Goal: Information Seeking & Learning: Check status

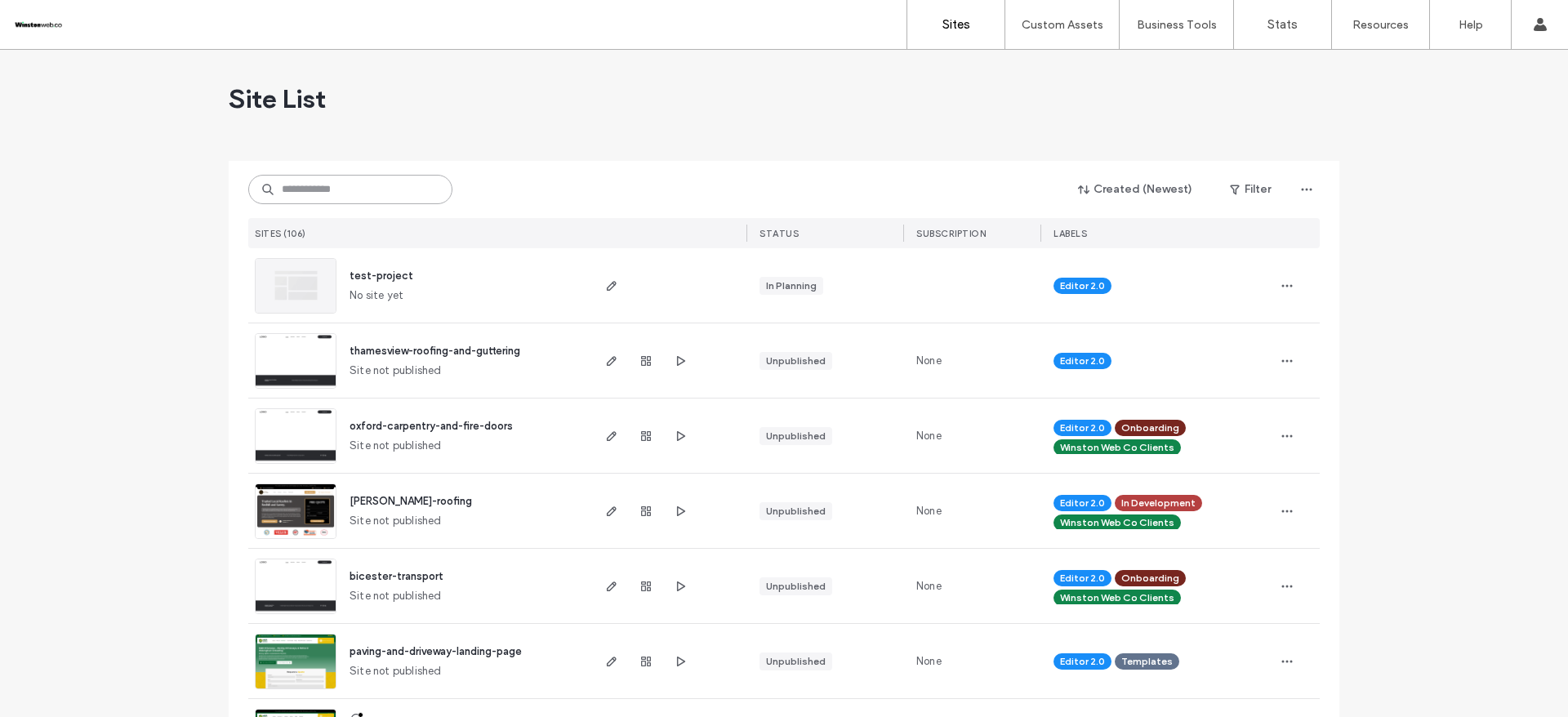
type input "*"
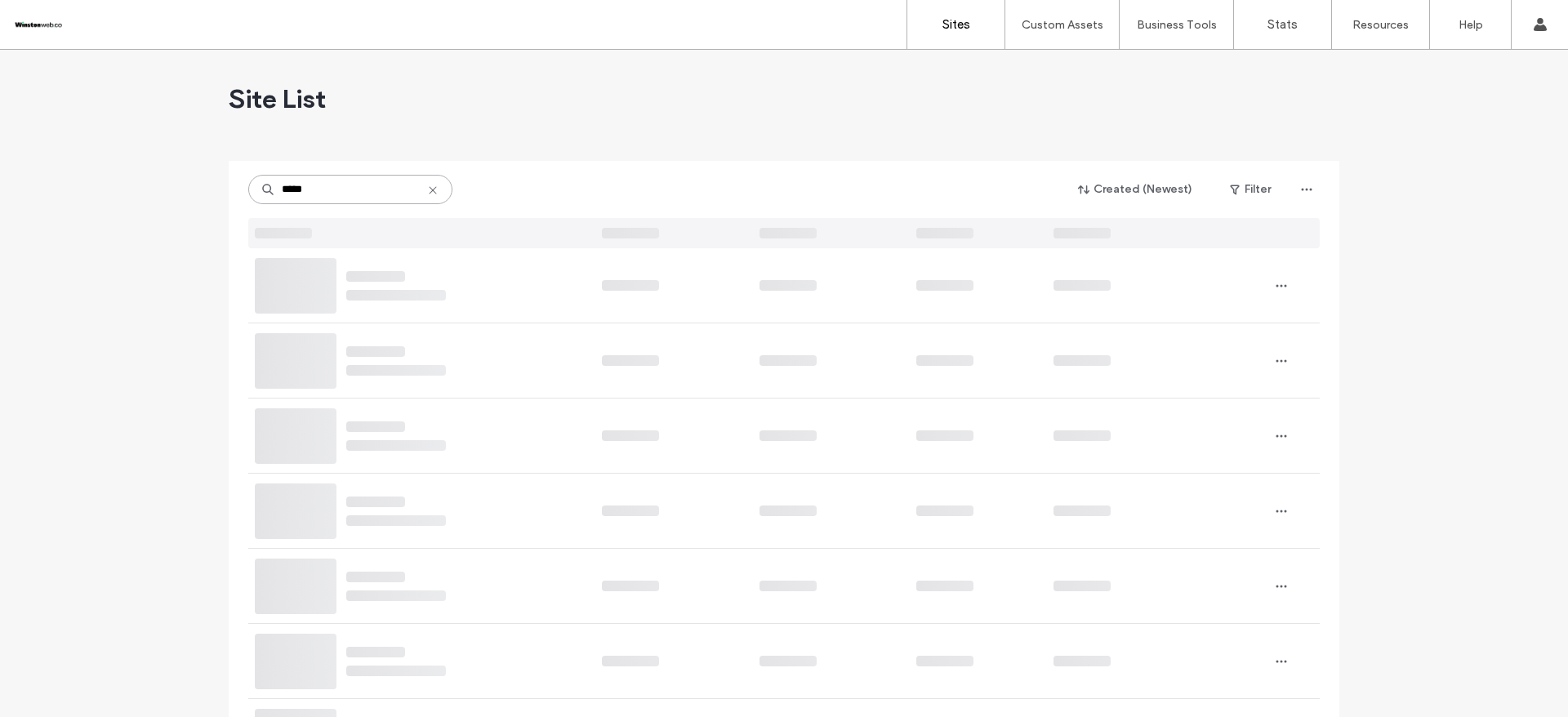
type input "*****"
click at [367, 199] on input "*****" at bounding box center [350, 189] width 204 height 30
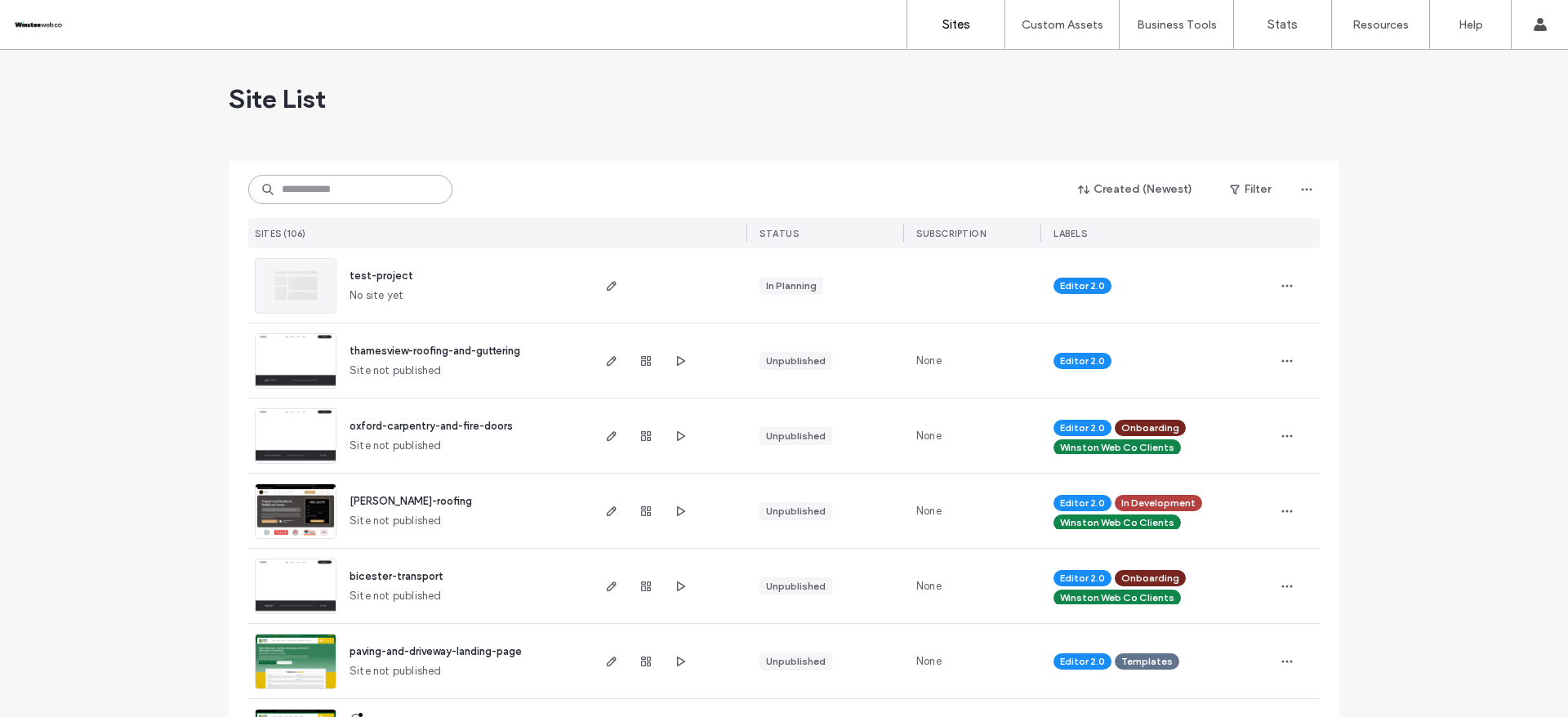
click at [294, 185] on input at bounding box center [350, 189] width 204 height 30
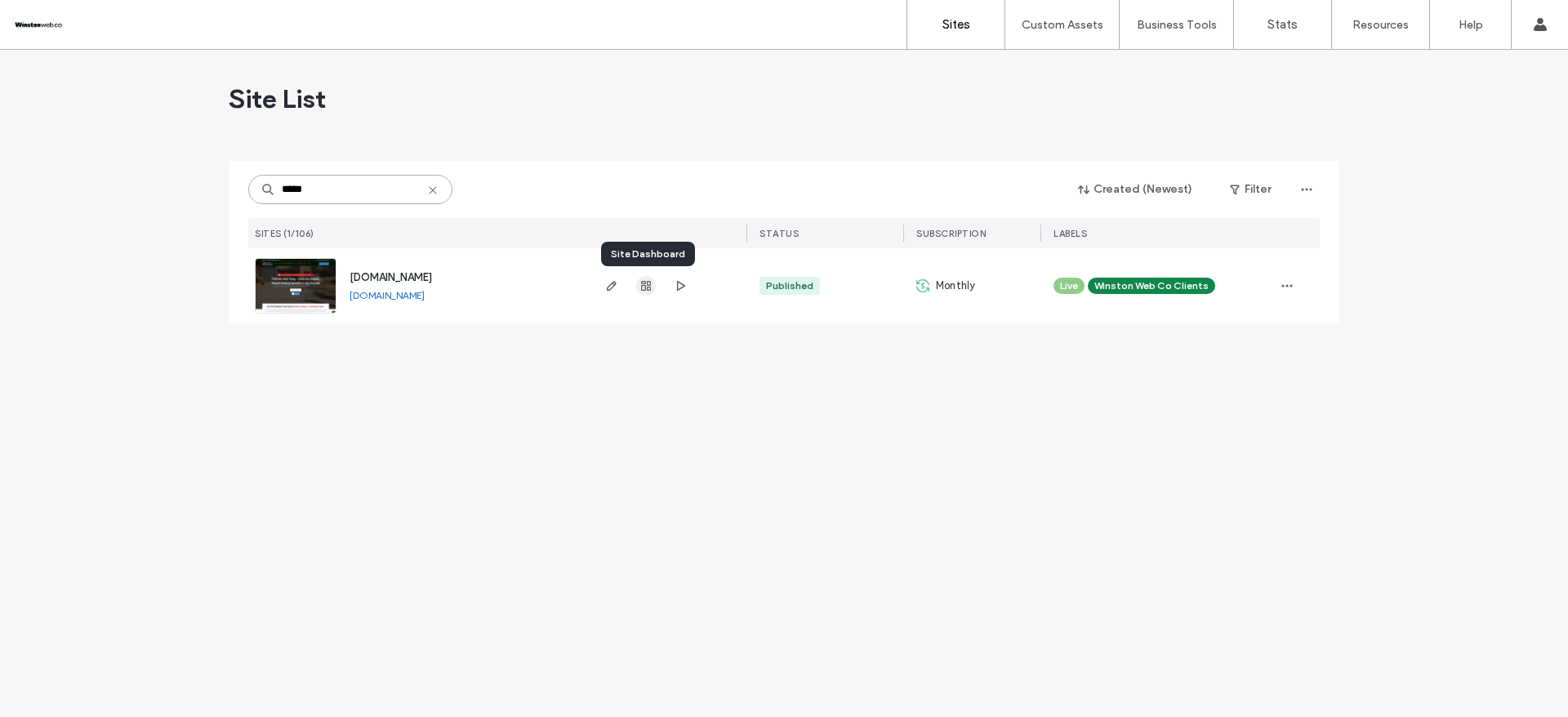
type input "*****"
click at [648, 286] on icon "button" at bounding box center [646, 285] width 13 height 13
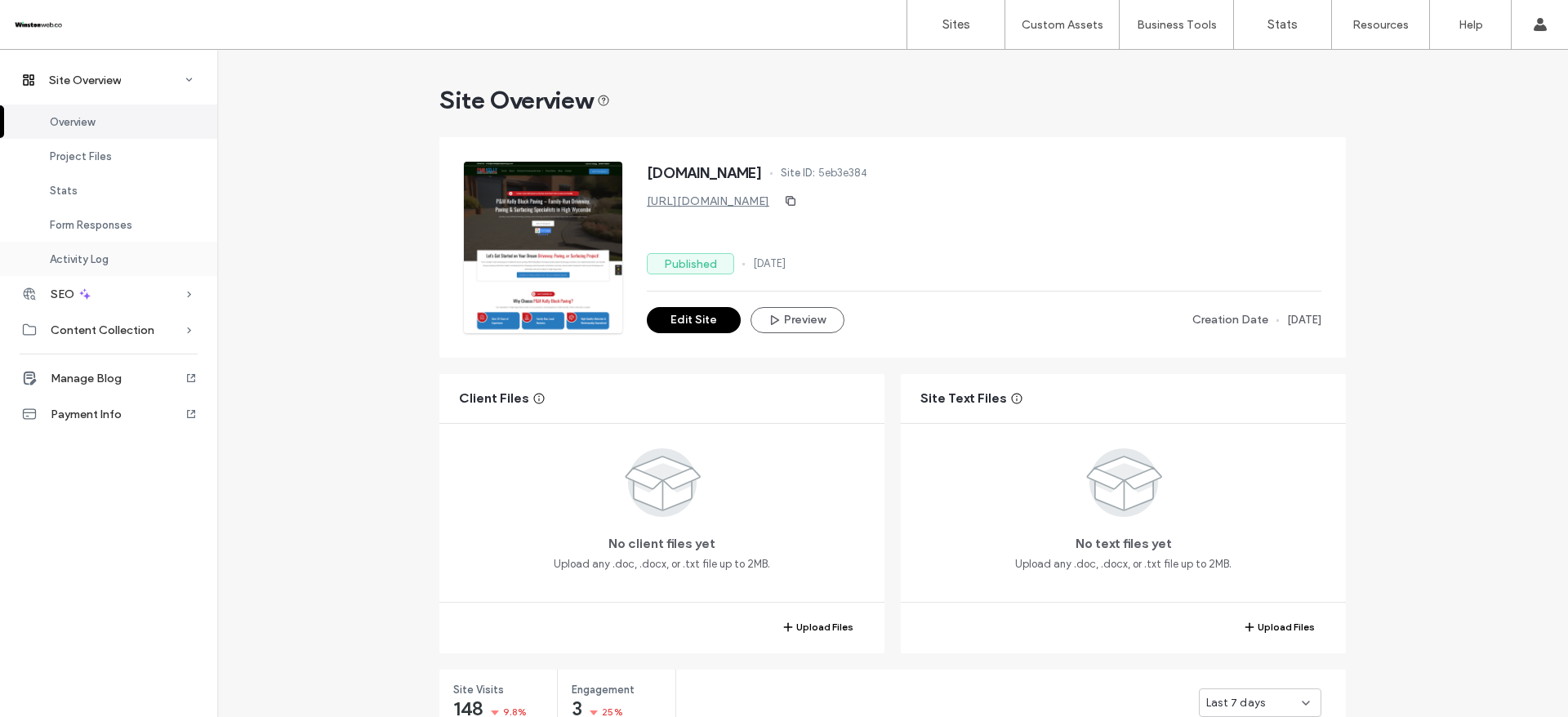
click at [107, 258] on span "Activity Log" at bounding box center [79, 259] width 59 height 12
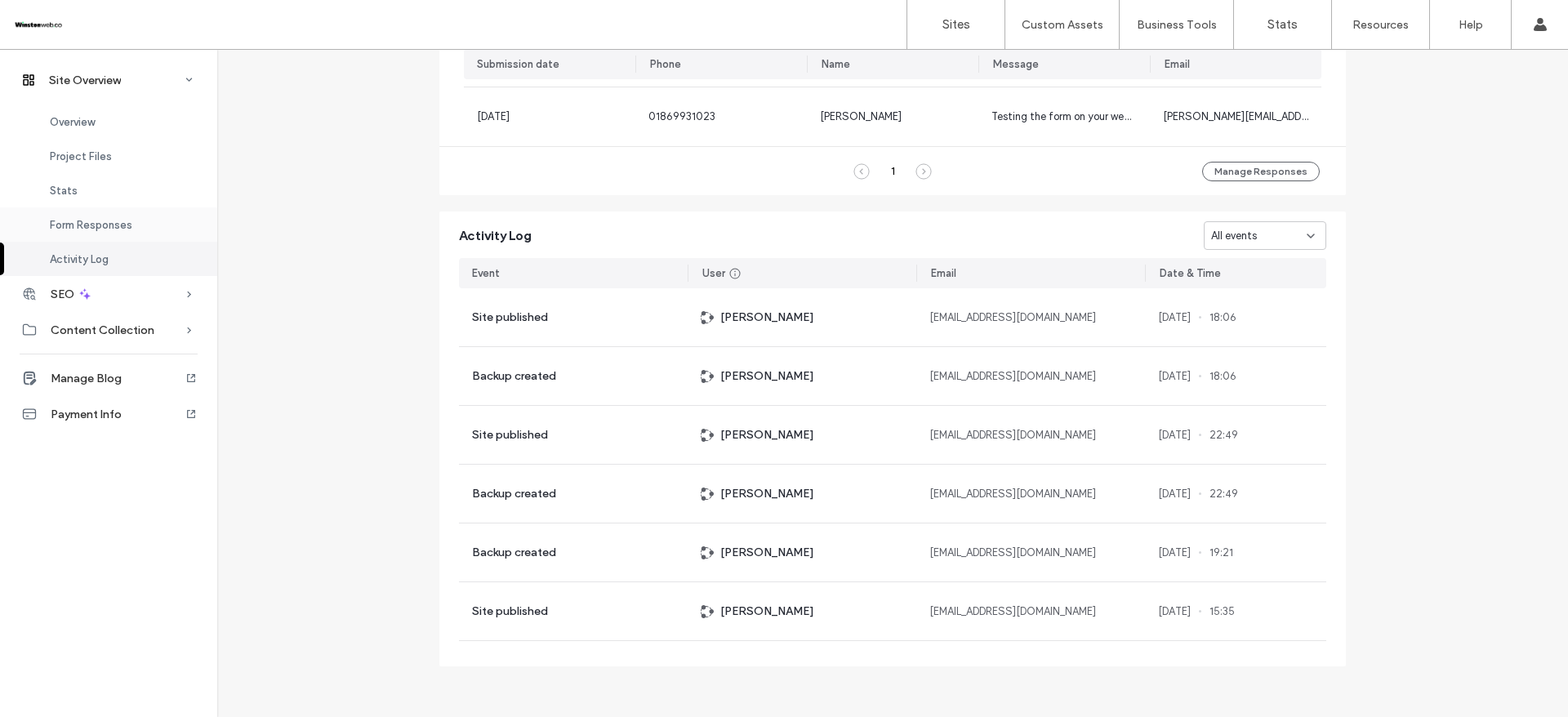
scroll to position [1276, 0]
click at [77, 216] on div "Form Responses" at bounding box center [109, 225] width 217 height 34
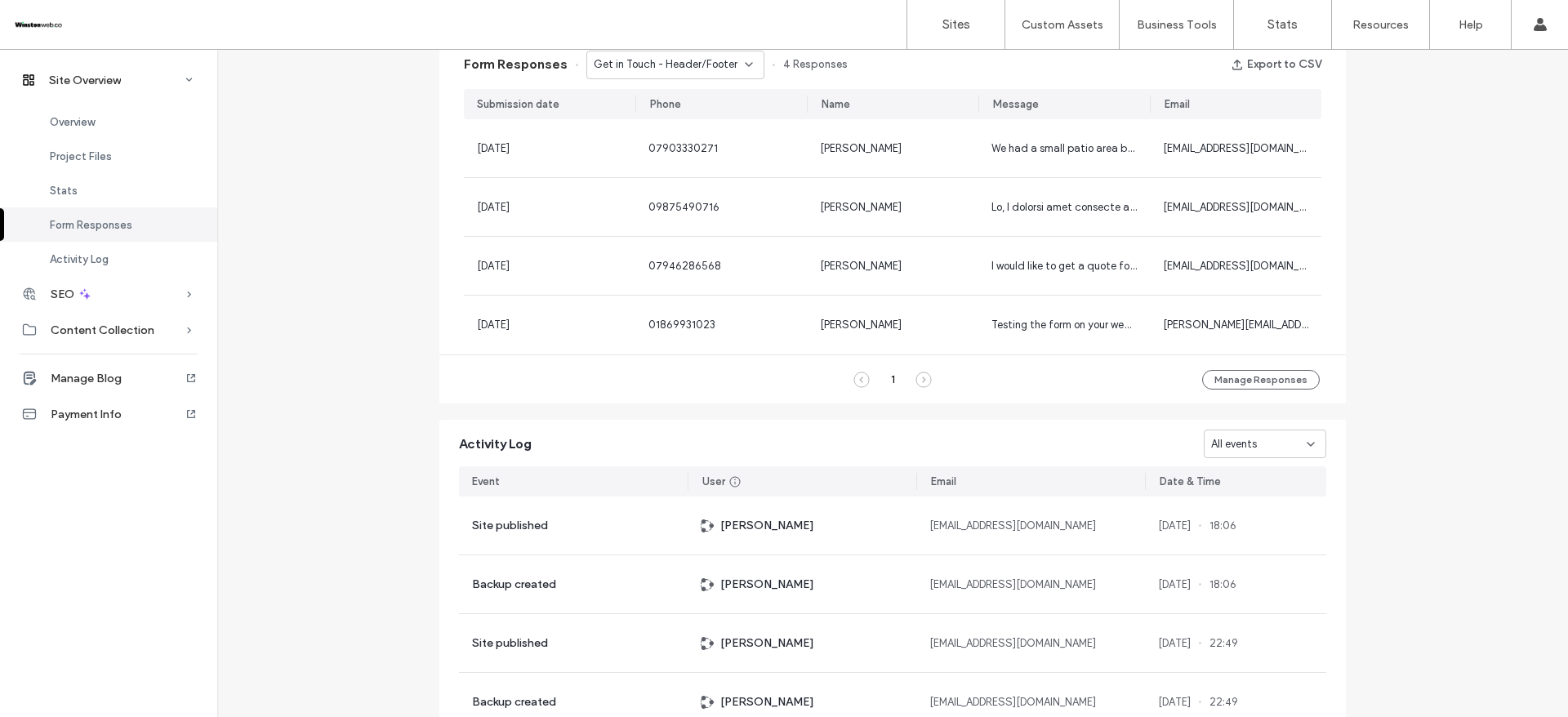
scroll to position [1050, 0]
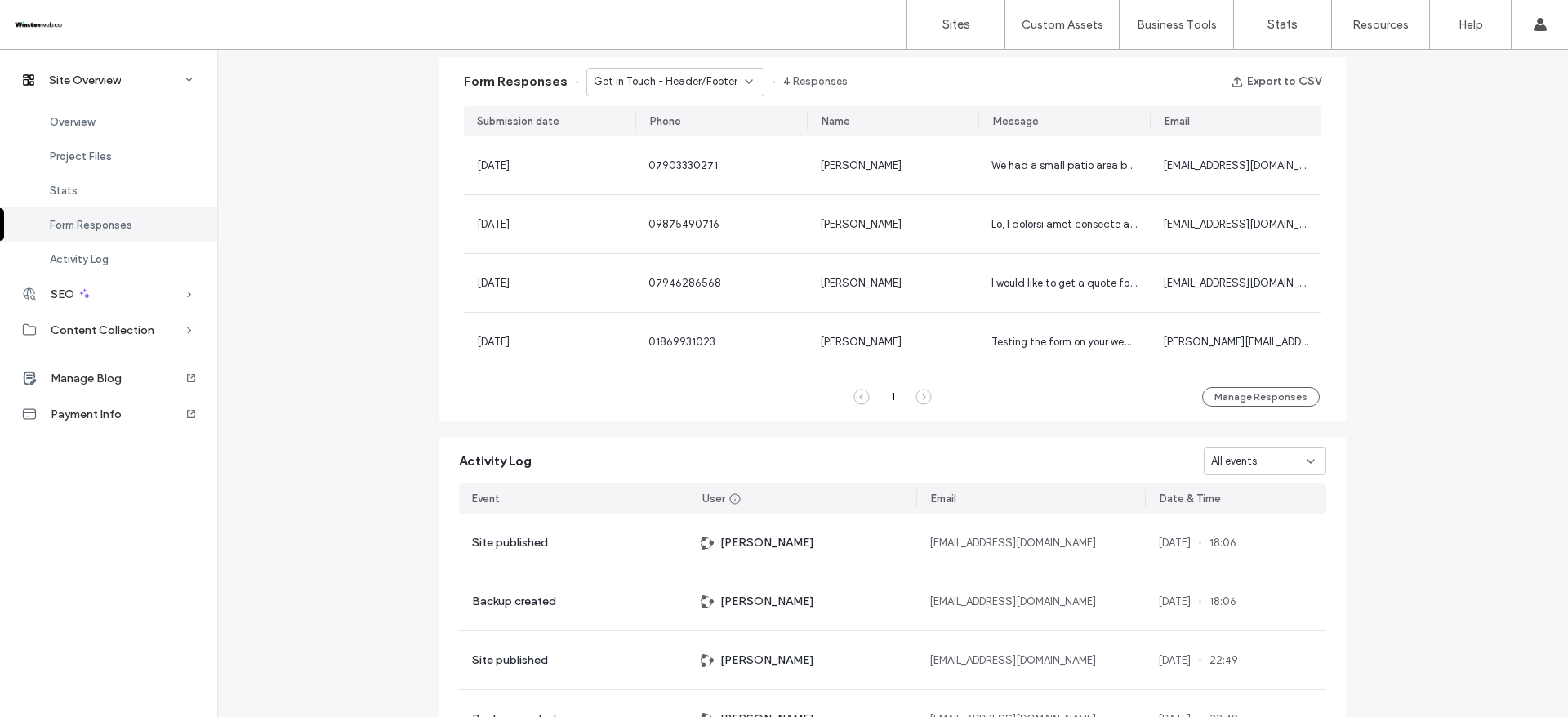
click at [918, 393] on icon at bounding box center [923, 396] width 16 height 16
click at [886, 405] on div "1" at bounding box center [893, 396] width 20 height 20
click at [733, 88] on div "Get in Touch - Header/Footer" at bounding box center [669, 81] width 151 height 16
click at [722, 142] on span "Get in Touch - Contact page" at bounding box center [657, 139] width 143 height 16
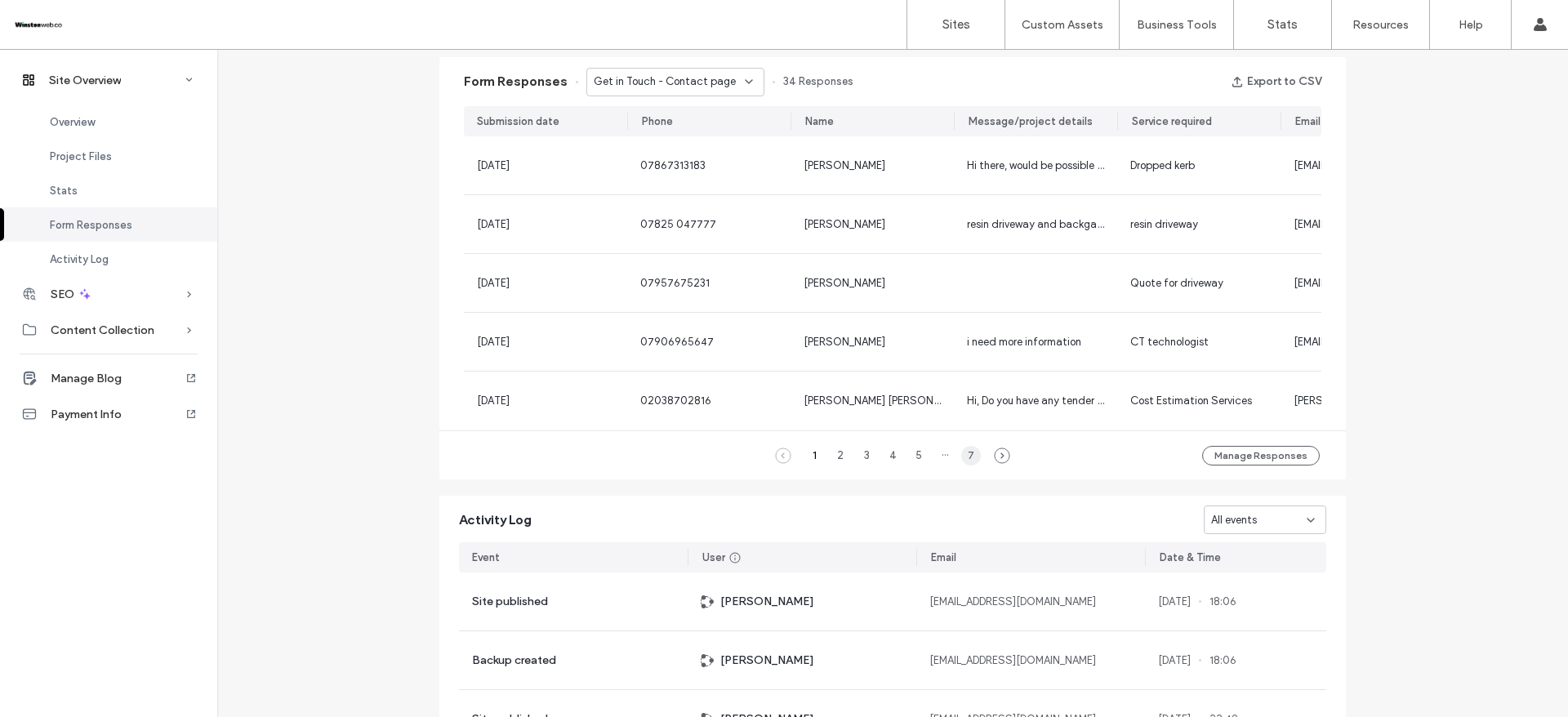
click at [964, 462] on div "7" at bounding box center [971, 456] width 20 height 20
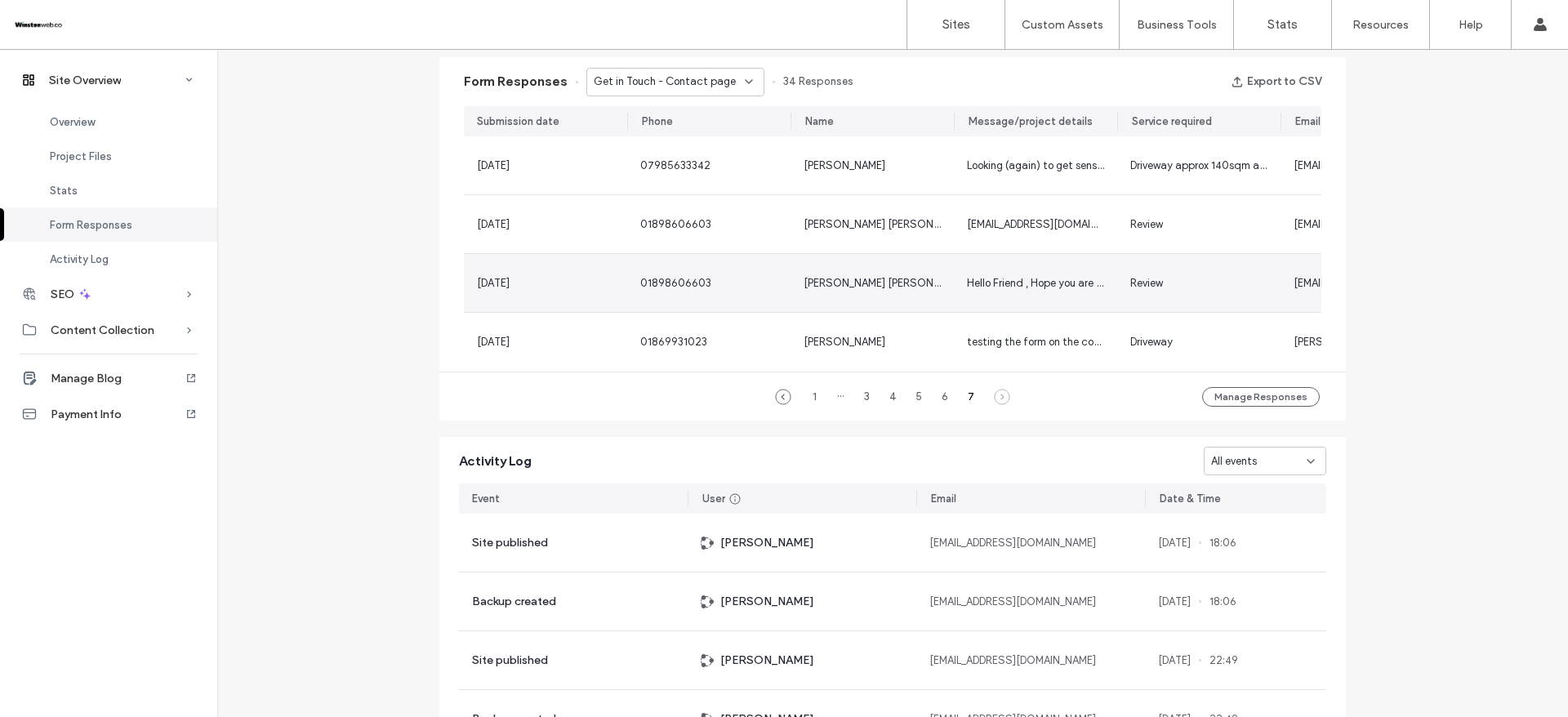
click at [846, 293] on div "[PERSON_NAME] [PERSON_NAME]" at bounding box center [872, 283] width 164 height 58
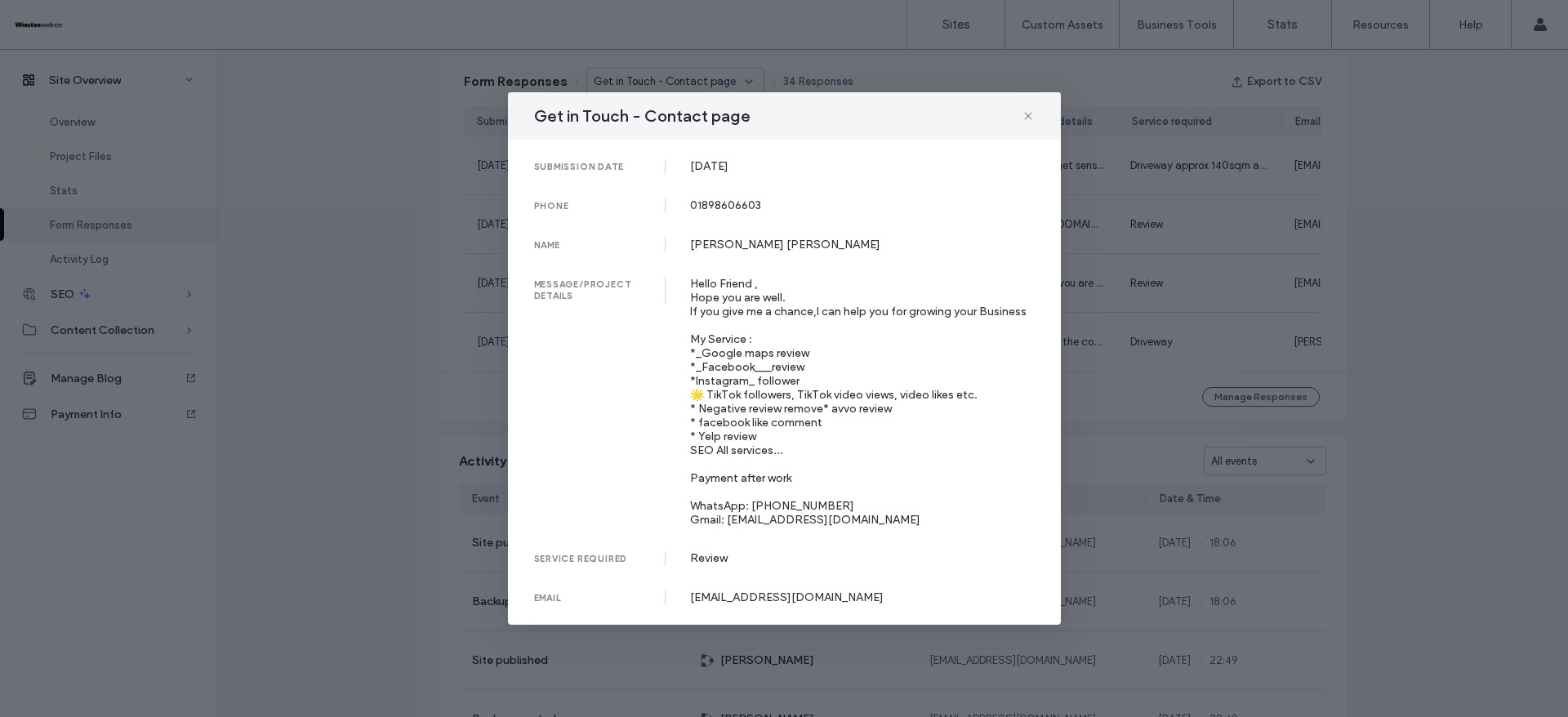
click at [1415, 305] on div "Get in Touch - Contact page submission date [DATE] phone [PHONE_NUMBER] name [P…" at bounding box center [784, 358] width 1568 height 717
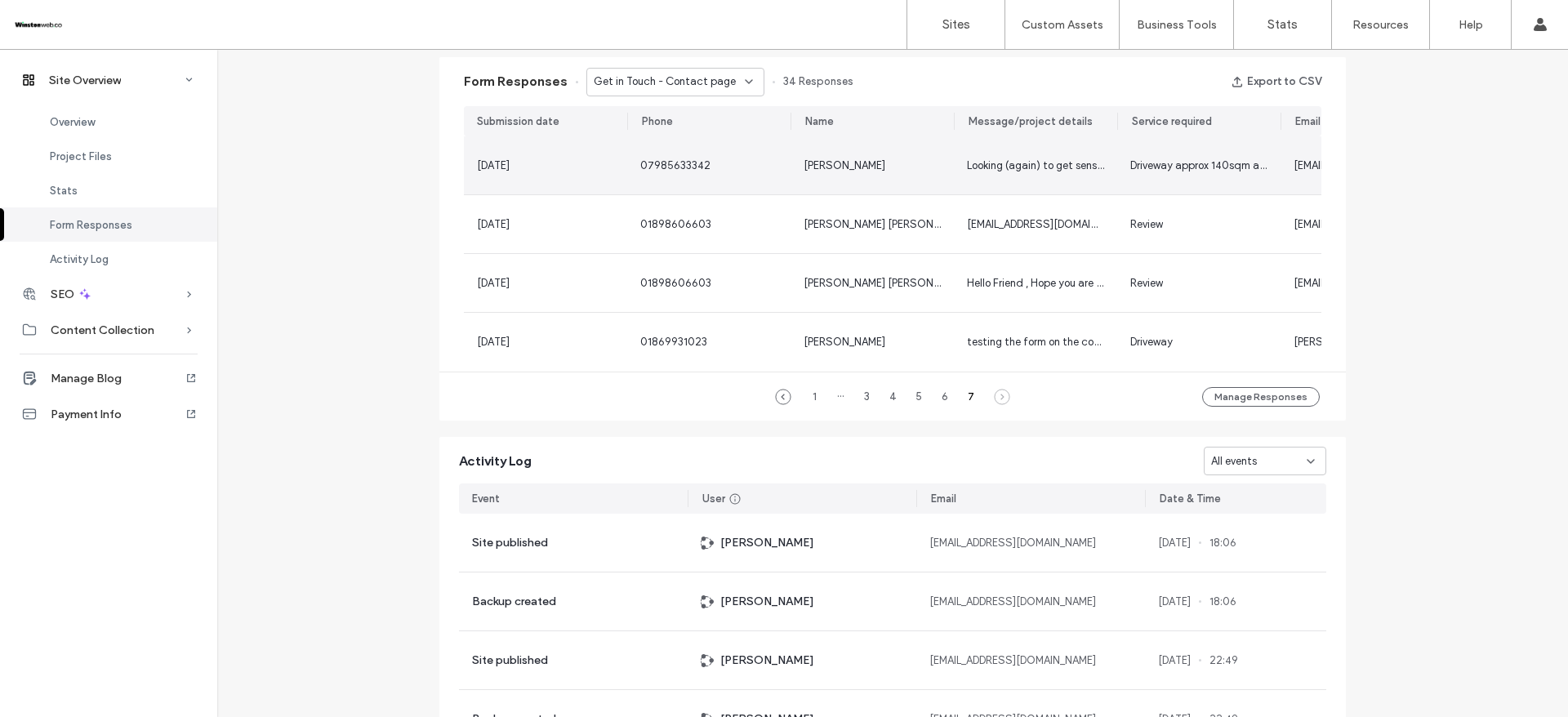
click at [842, 165] on div "[PERSON_NAME]" at bounding box center [872, 165] width 137 height 16
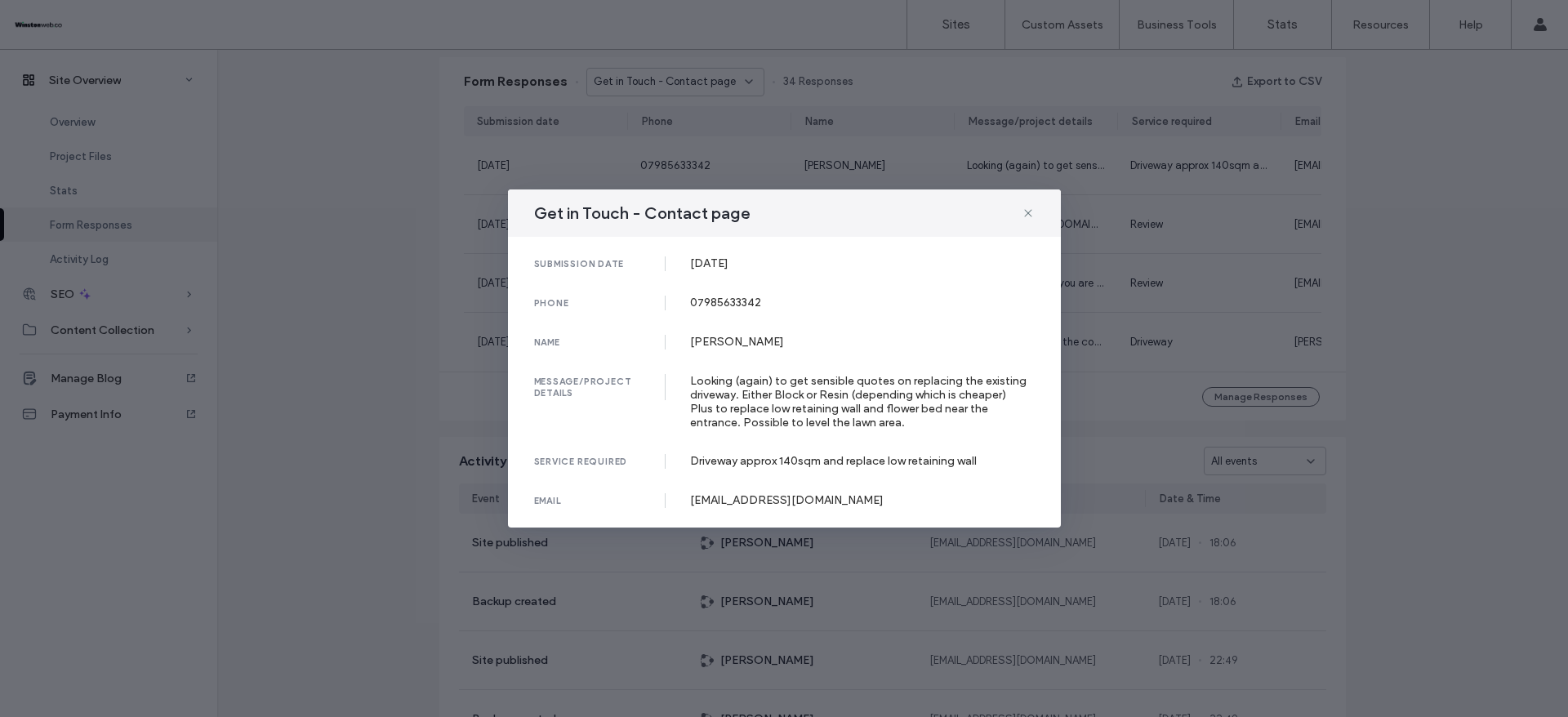
drag, startPoint x: 689, startPoint y: 269, endPoint x: 810, endPoint y: 267, distance: 121.0
click at [810, 267] on div "submission date [DATE]" at bounding box center [785, 263] width 501 height 14
copy div "[DATE]"
drag, startPoint x: 682, startPoint y: 298, endPoint x: 788, endPoint y: 305, distance: 106.2
click at [788, 305] on div "phone [PHONE_NUMBER]" at bounding box center [785, 302] width 501 height 14
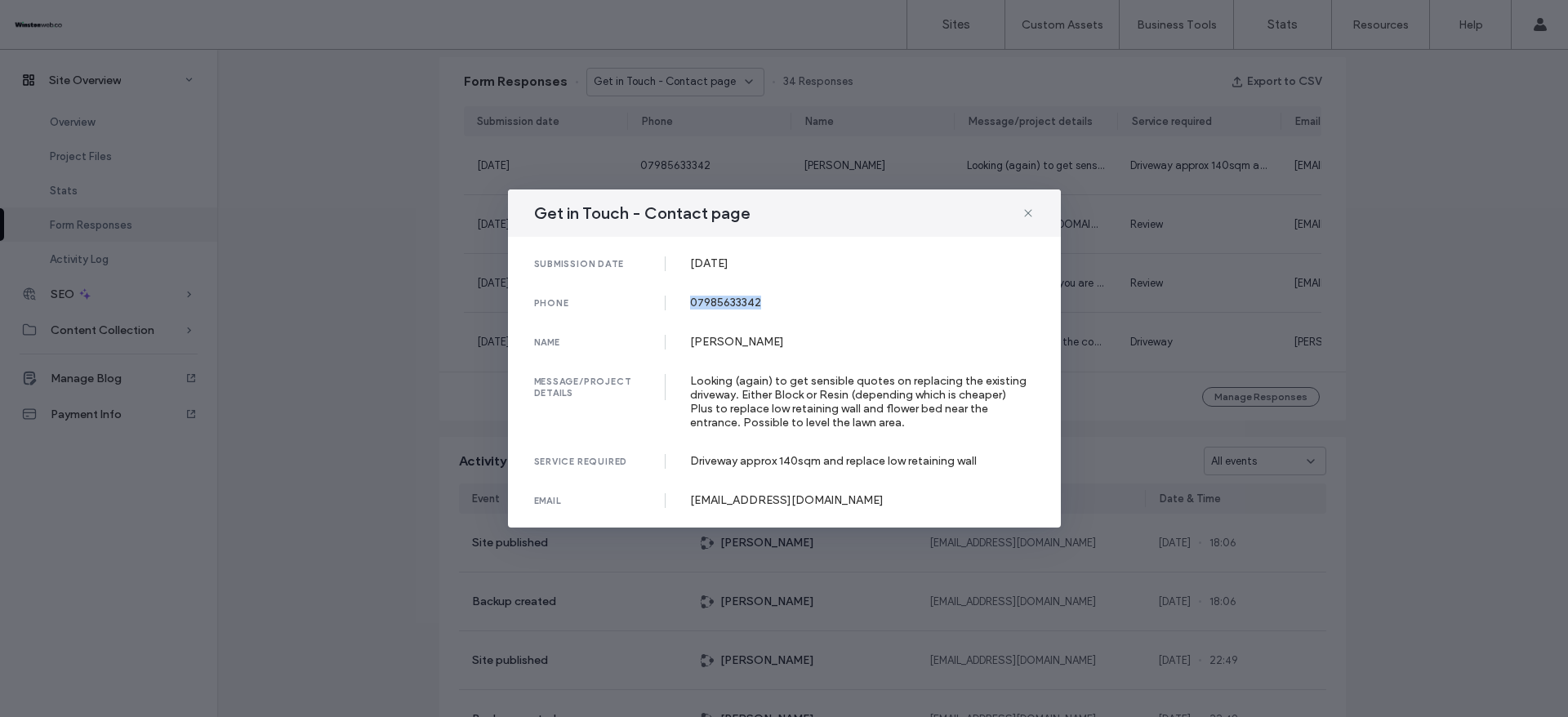
copy div "07985633342"
click at [703, 345] on div "[PERSON_NAME]" at bounding box center [862, 342] width 344 height 14
copy div "[PERSON_NAME]"
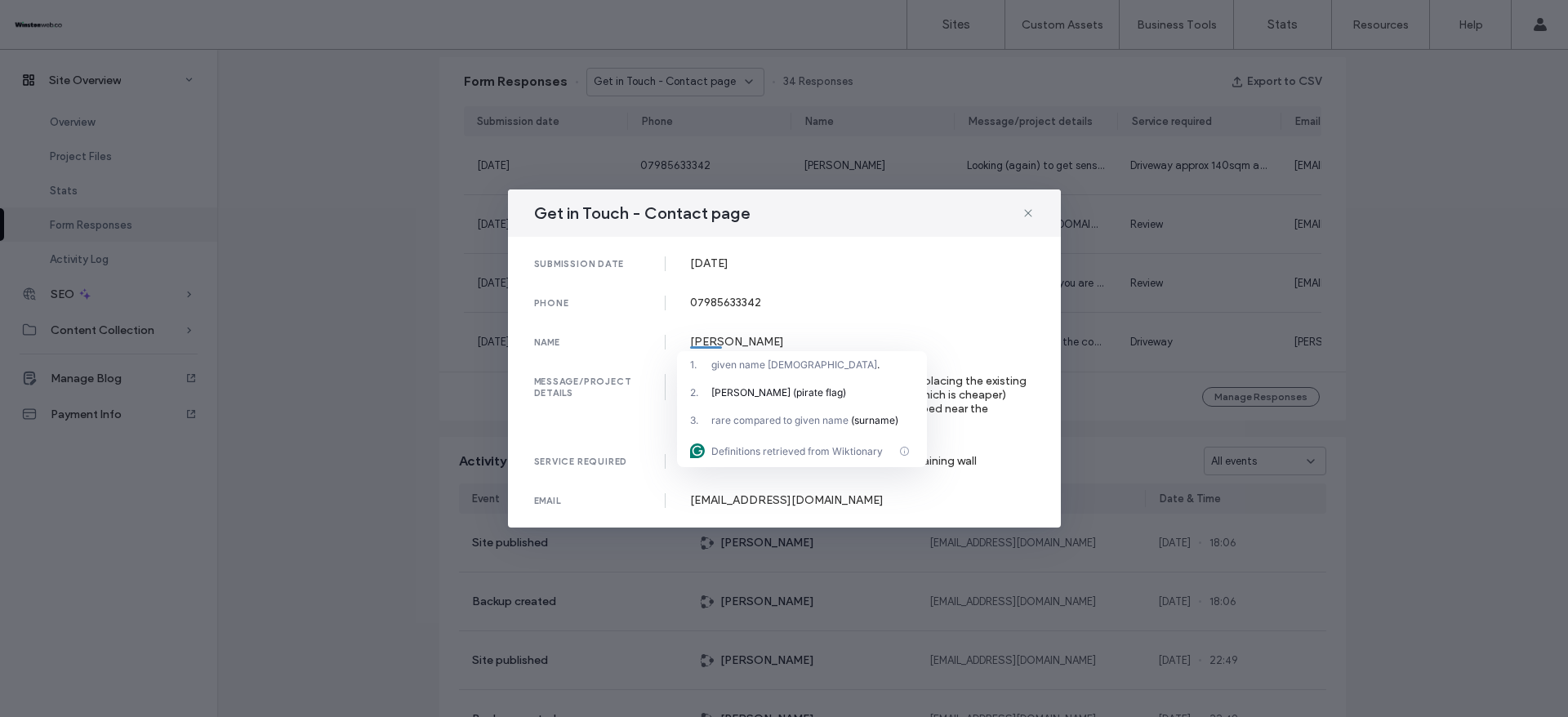
click at [965, 386] on div "Looking (again) to get sensible quotes on replacing the existing driveway. Eith…" at bounding box center [862, 401] width 344 height 55
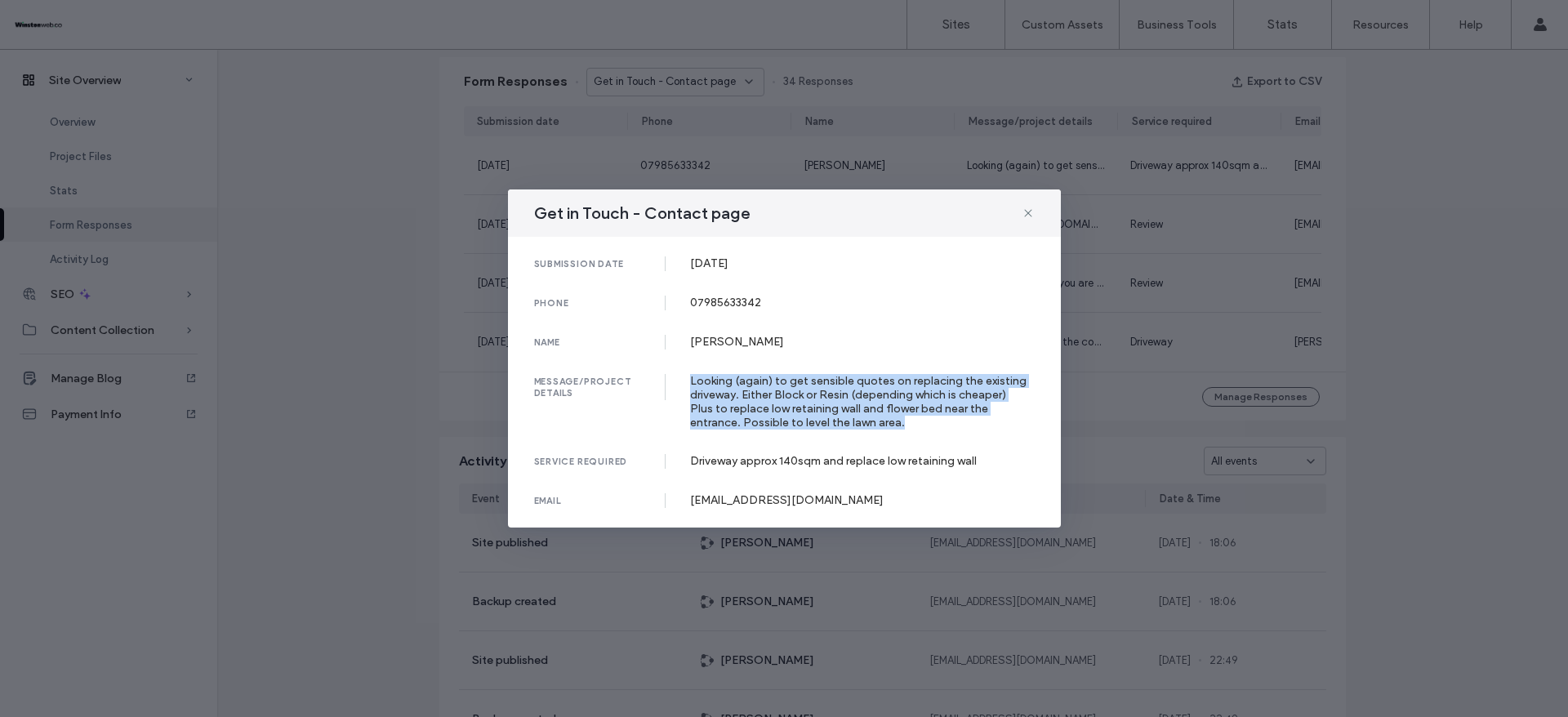
drag, startPoint x: 690, startPoint y: 382, endPoint x: 918, endPoint y: 420, distance: 231.1
click at [918, 420] on div "Looking (again) to get sensible quotes on replacing the existing driveway. Eith…" at bounding box center [862, 401] width 344 height 55
copy div "Looking (again) to get sensible quotes on replacing the existing driveway. Eith…"
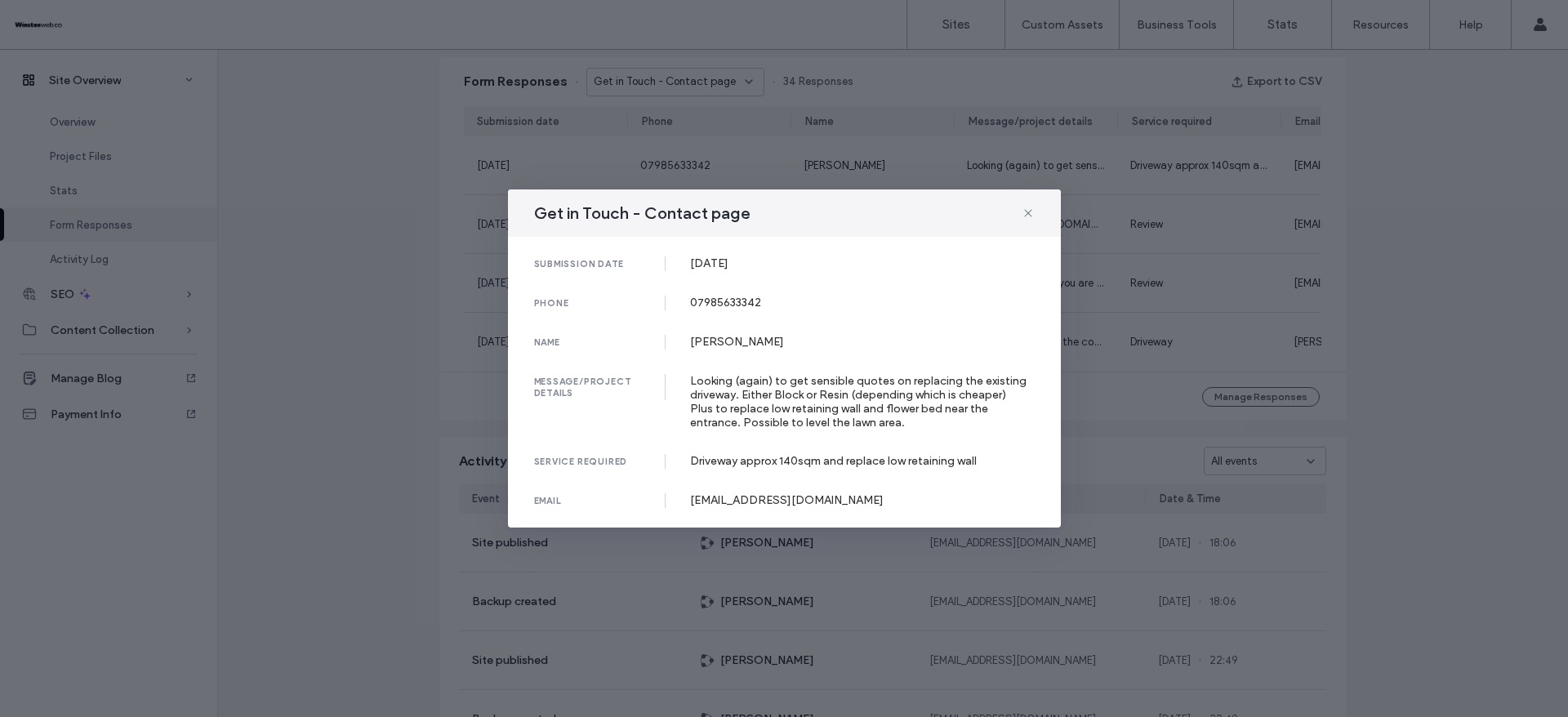
click at [710, 496] on div "[EMAIL_ADDRESS][DOMAIN_NAME]" at bounding box center [862, 500] width 344 height 14
copy div "[EMAIL_ADDRESS][DOMAIN_NAME]"
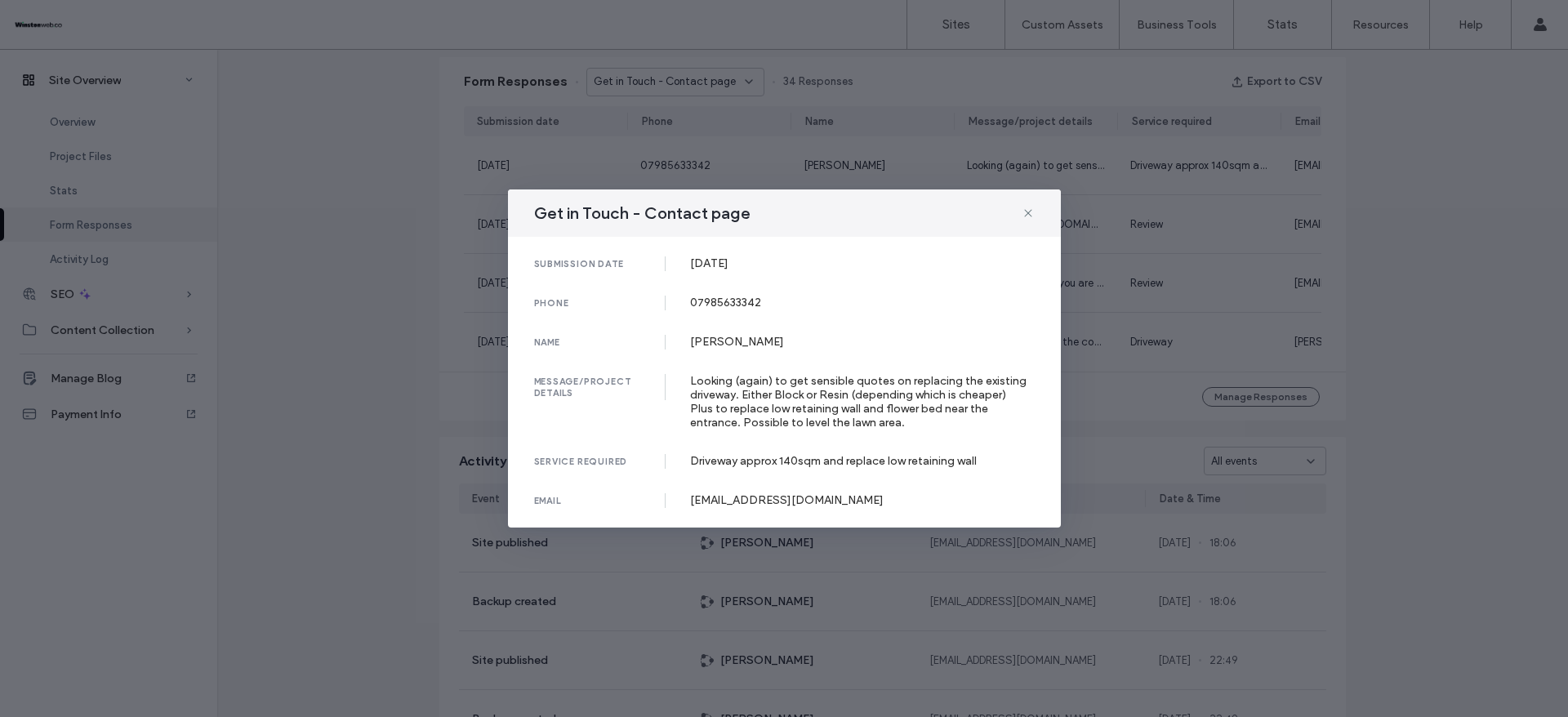
click at [558, 213] on span "Get in Touch - Contact page" at bounding box center [642, 213] width 216 height 21
copy div "Get in Touch - Contact page"
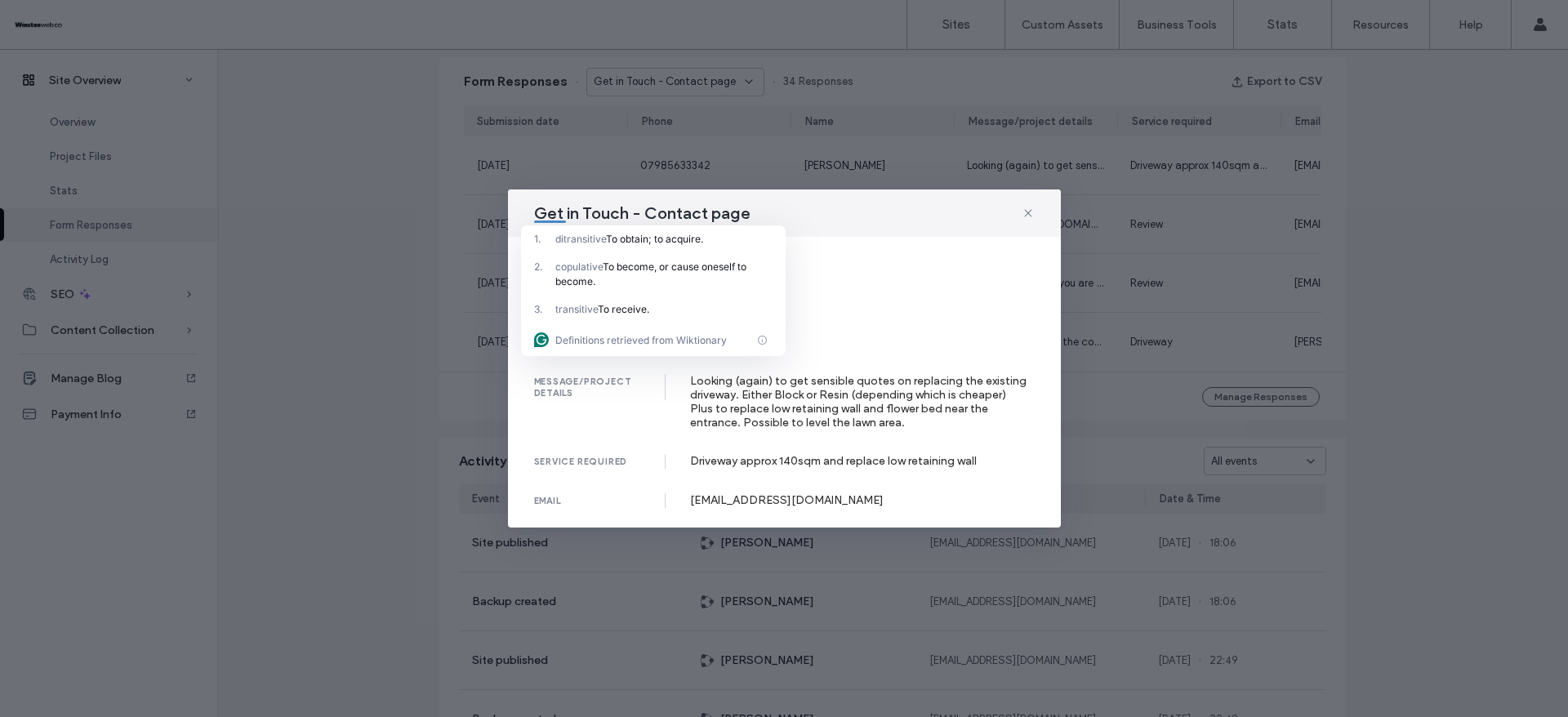
click at [753, 423] on div "Looking (again) to get sensible quotes on replacing the existing driveway. Eith…" at bounding box center [862, 401] width 344 height 55
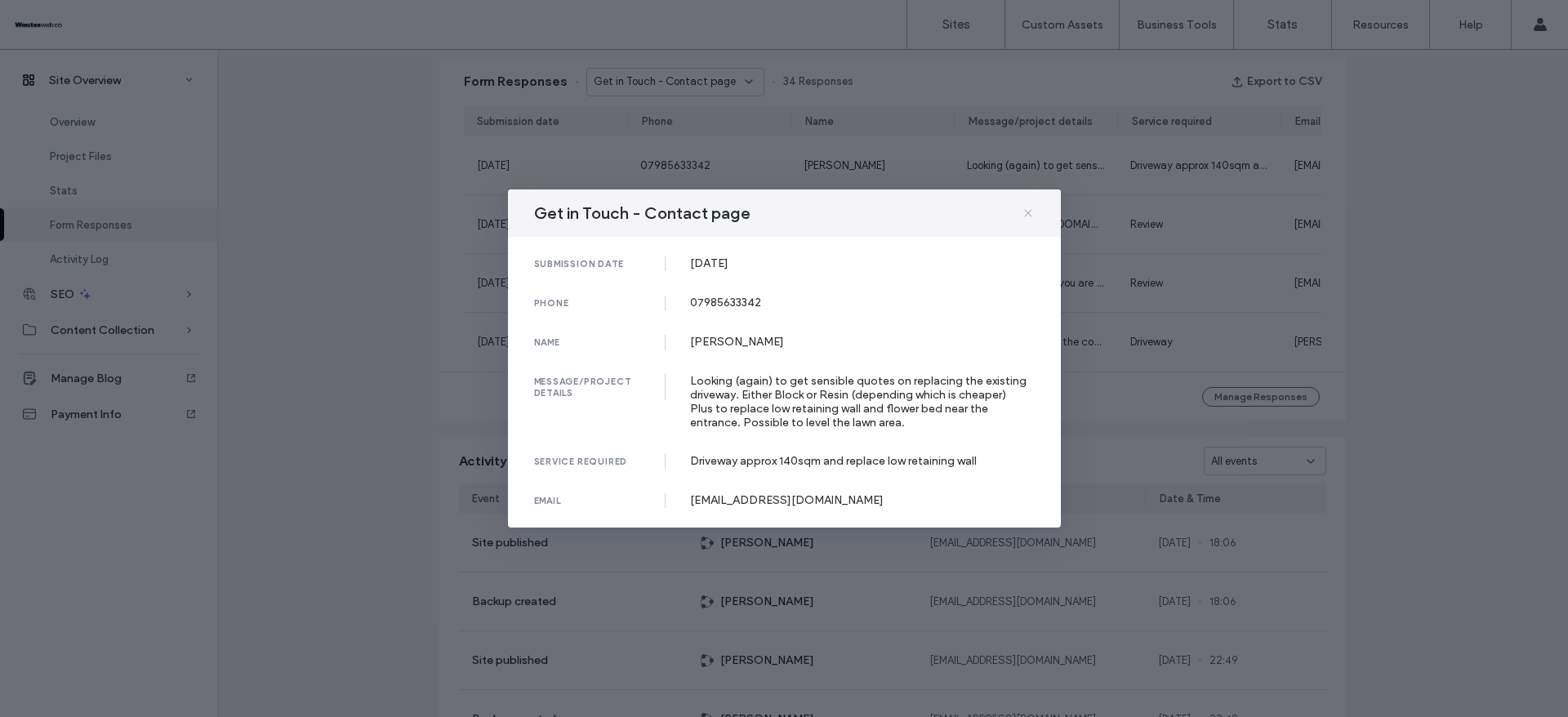
click at [1024, 208] on icon at bounding box center [1028, 213] width 13 height 13
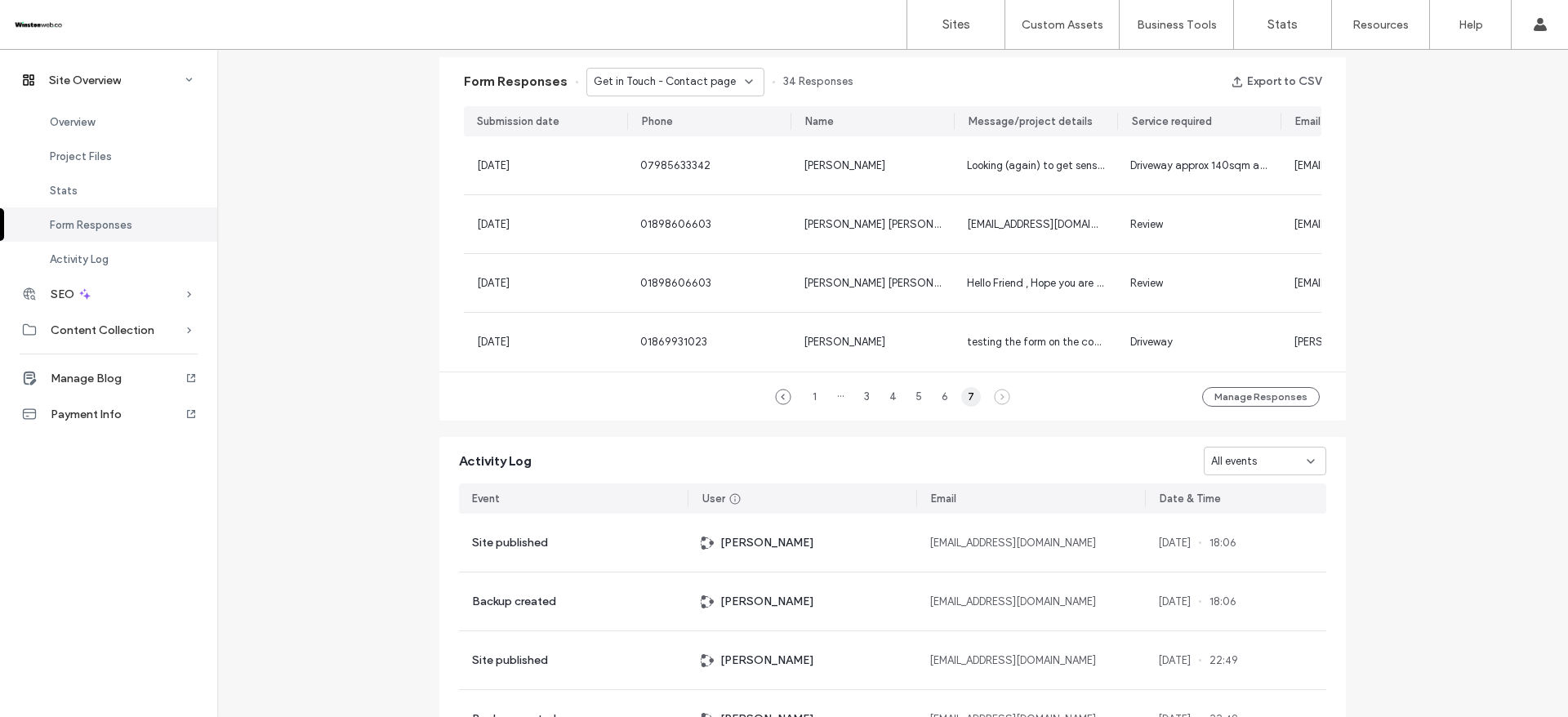
click at [966, 406] on div "7" at bounding box center [971, 396] width 20 height 20
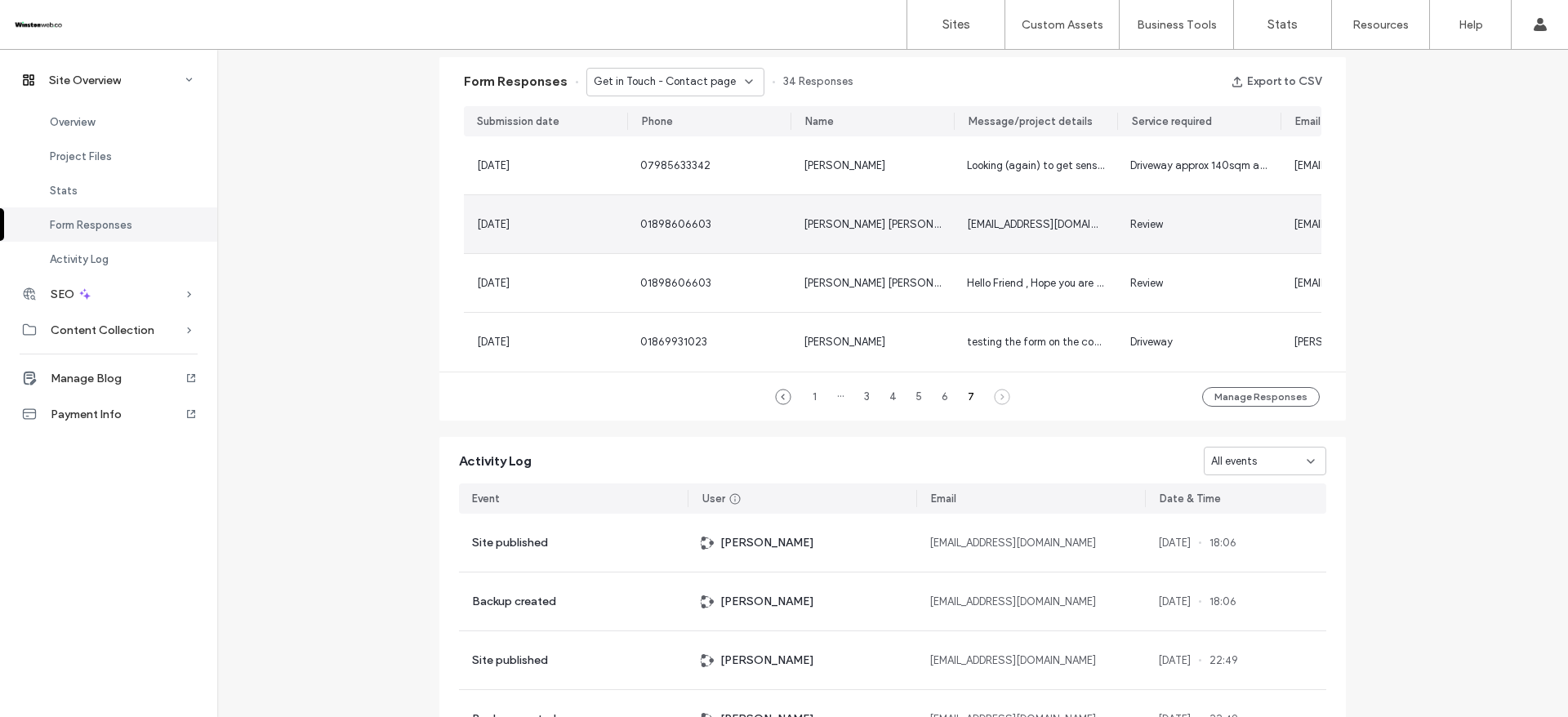
click at [859, 199] on div "[PERSON_NAME] [PERSON_NAME]" at bounding box center [872, 224] width 164 height 58
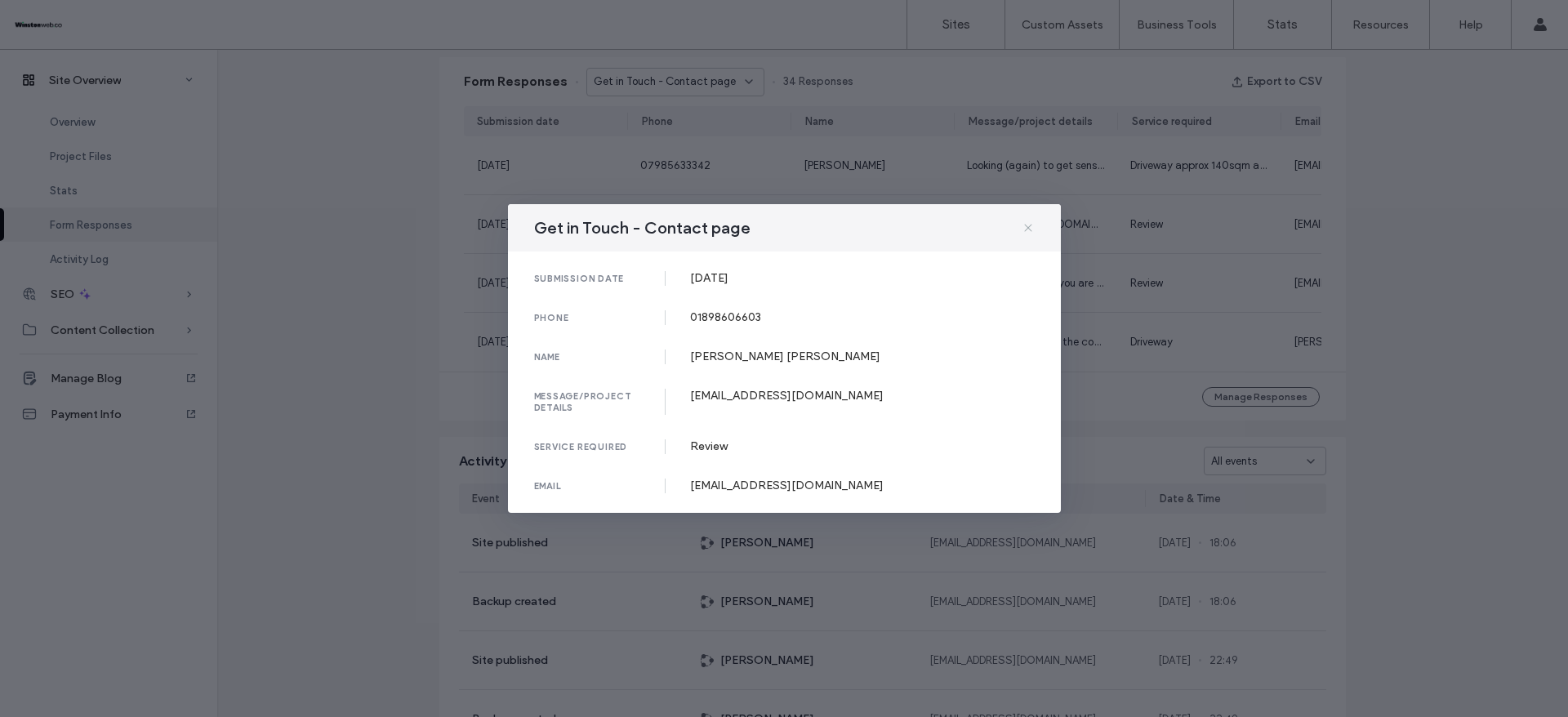
click at [1033, 227] on icon at bounding box center [1028, 227] width 13 height 13
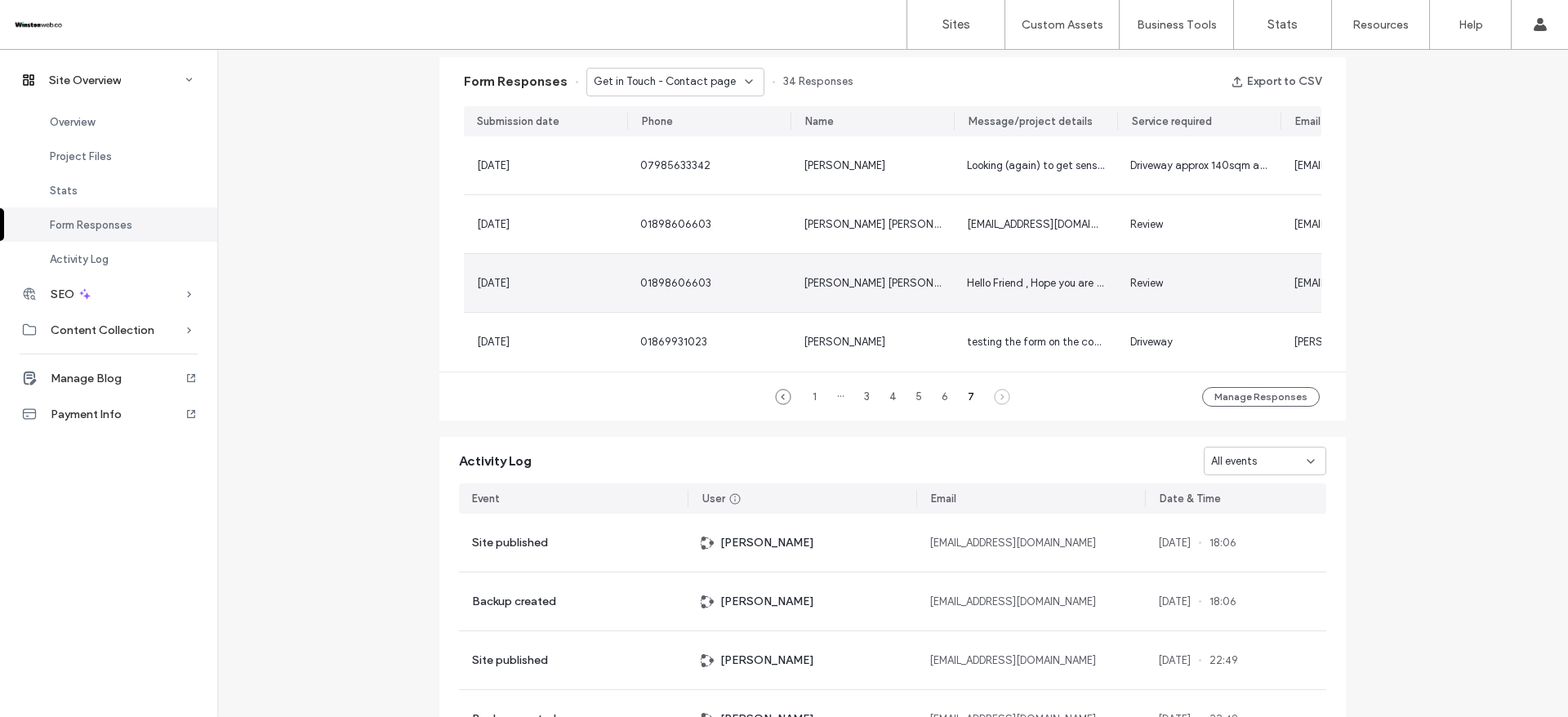
click at [960, 285] on div "Hello Friend , Hope you are well. If you give me a chance,I can help you for gr…" at bounding box center [1035, 283] width 164 height 58
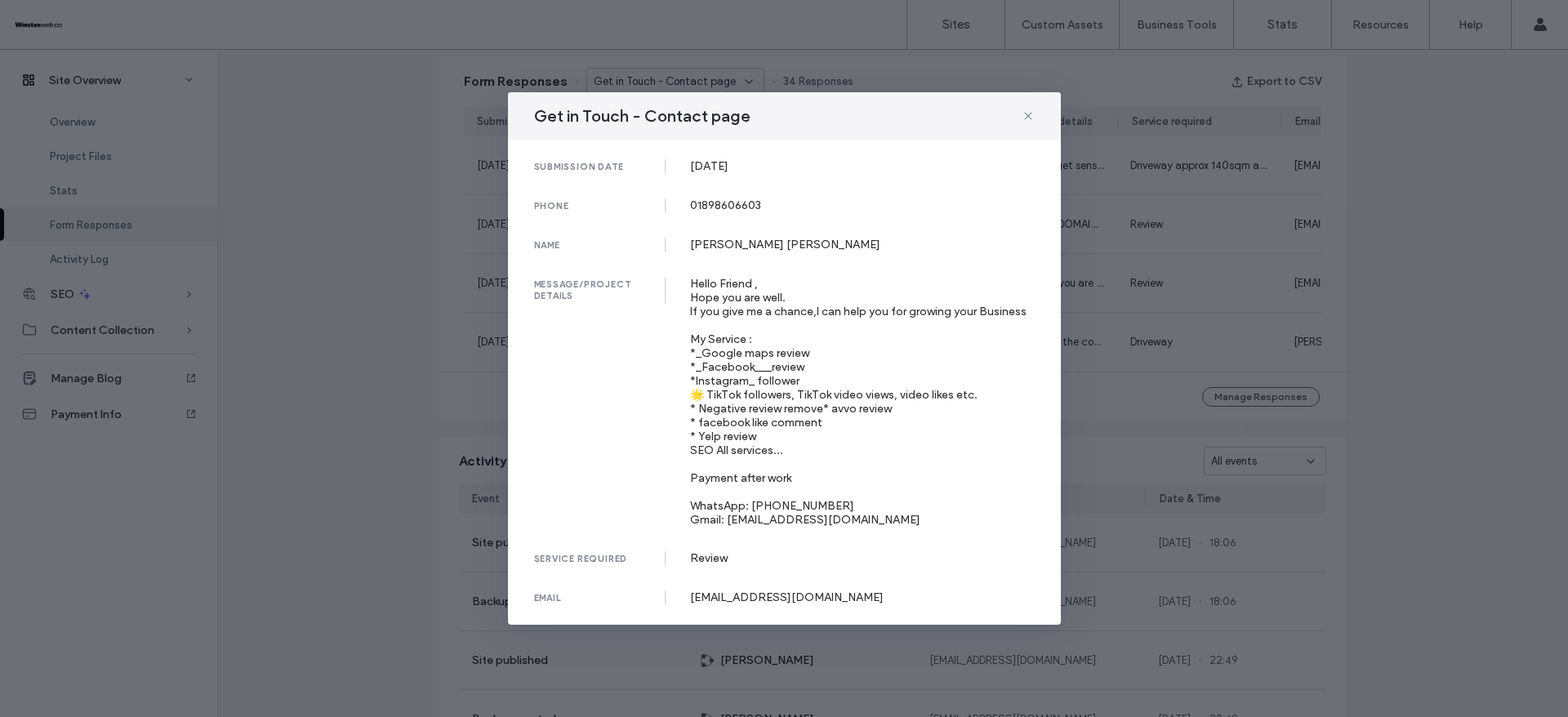
click at [1082, 290] on div "Get in Touch - Contact page submission date [DATE] phone [PHONE_NUMBER] name [P…" at bounding box center [784, 358] width 1568 height 717
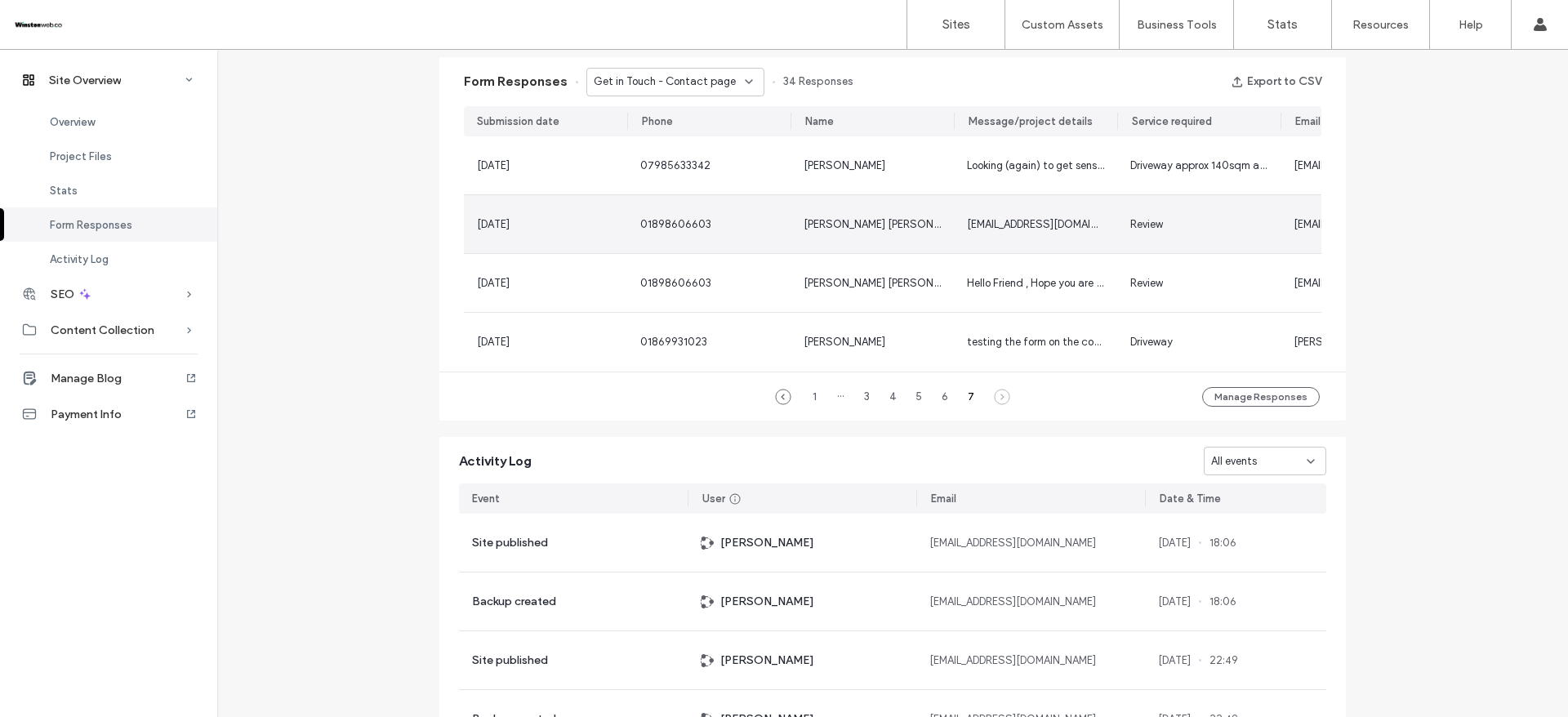
click at [995, 238] on div "[EMAIL_ADDRESS][DOMAIN_NAME]" at bounding box center [1035, 224] width 164 height 58
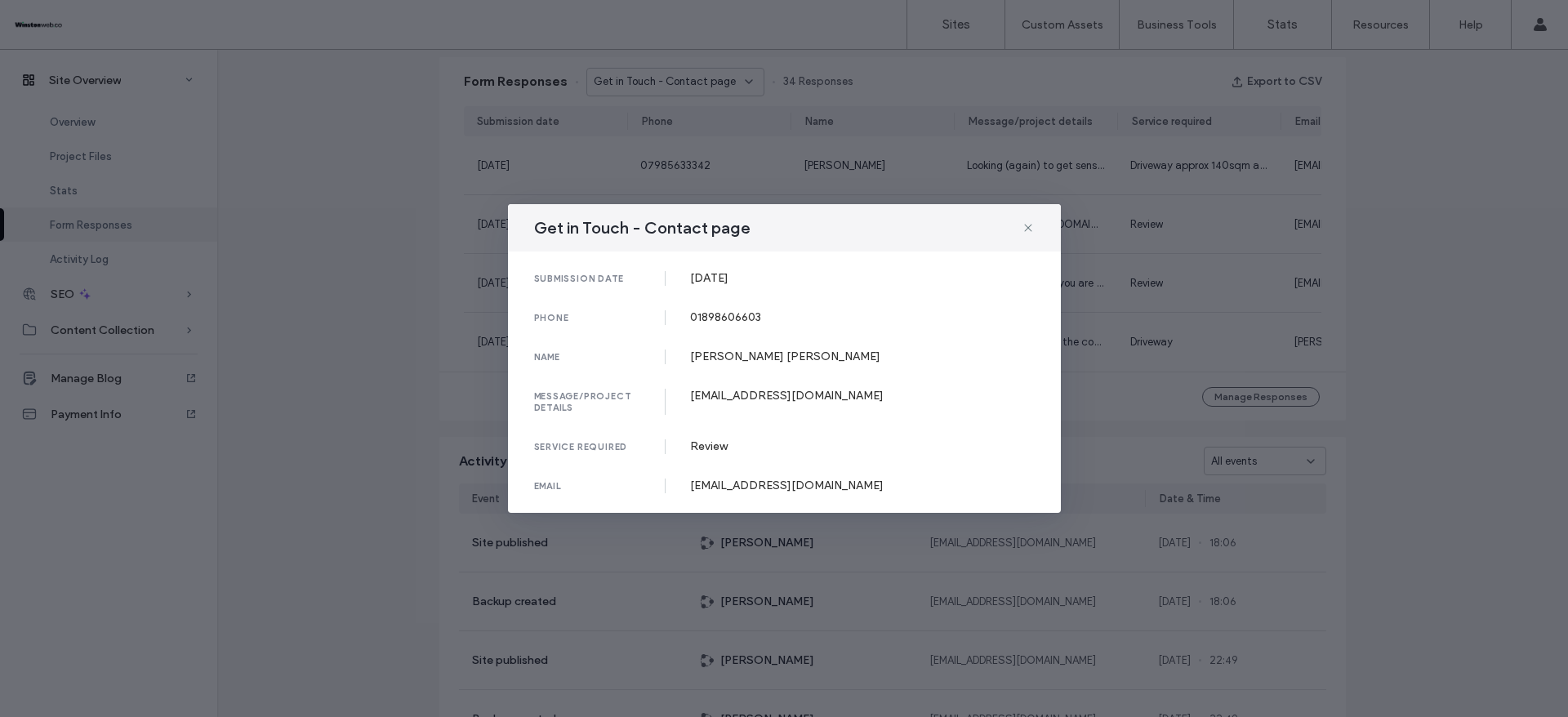
click at [1142, 216] on div "Get in Touch - Contact page submission date [DATE] phone [PHONE_NUMBER] name [P…" at bounding box center [784, 358] width 1568 height 717
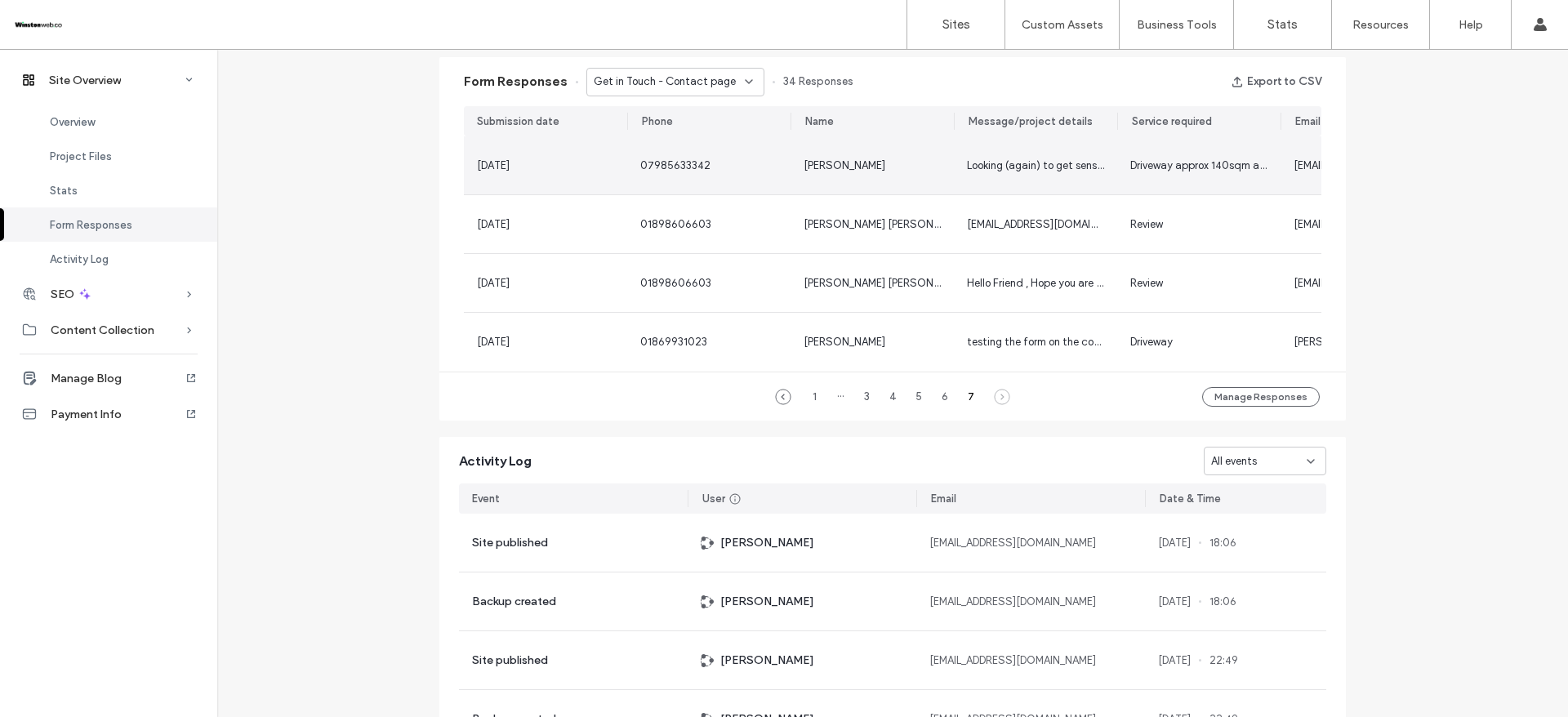
click at [1044, 164] on span "Looking (again) to get sensible quotes on replacing the existing driveway. Eith…" at bounding box center [1502, 165] width 1069 height 12
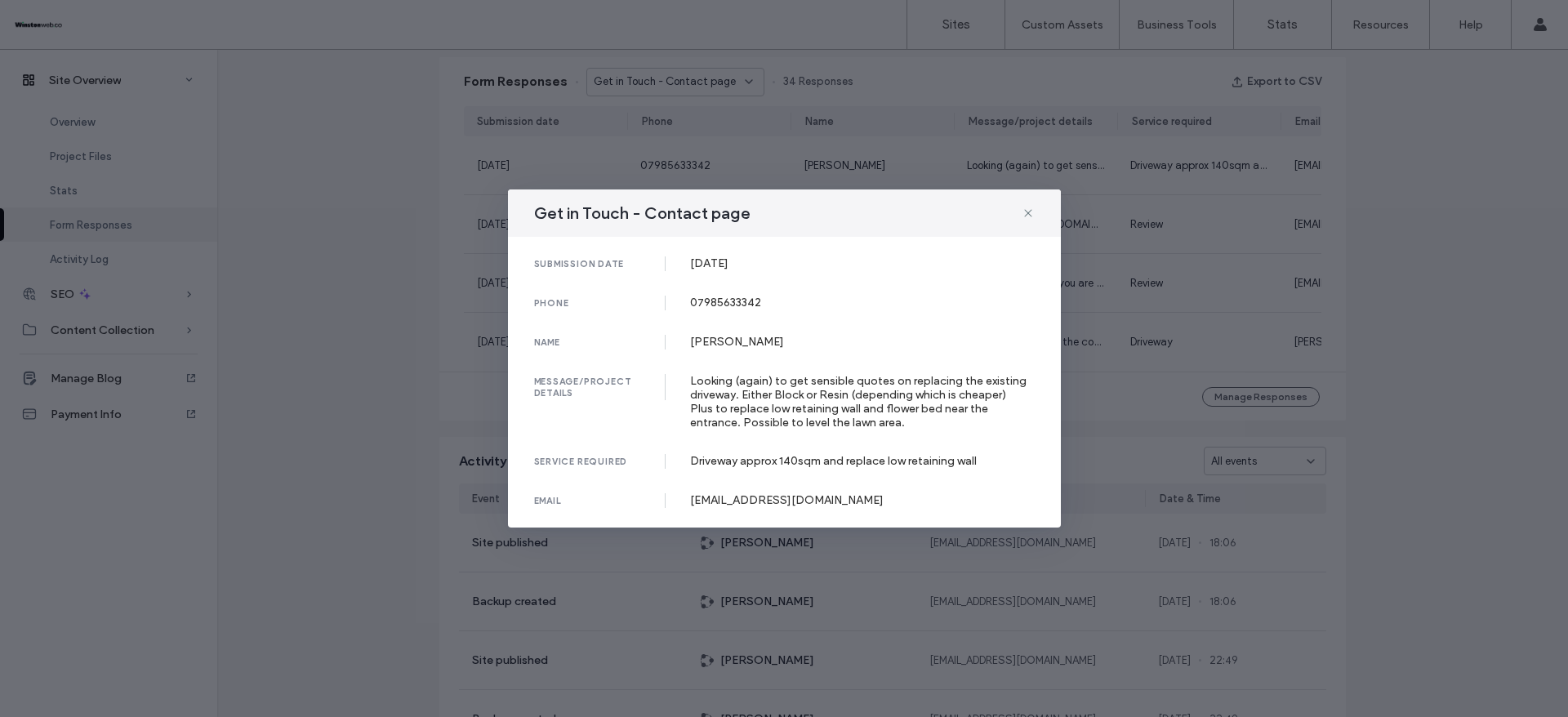
click at [1044, 164] on div "Get in Touch - Contact page submission date [DATE] phone [PHONE_NUMBER] name [P…" at bounding box center [784, 358] width 1568 height 717
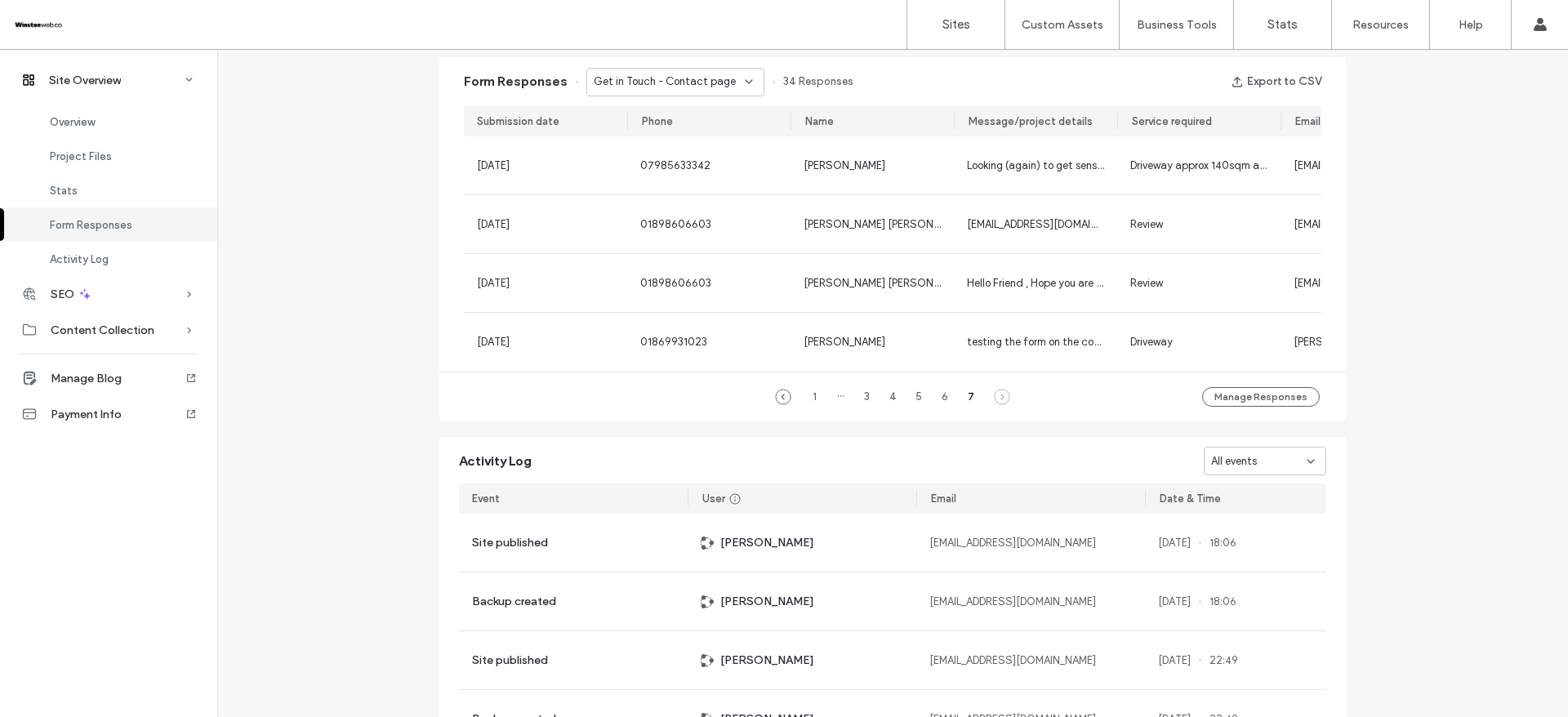
click at [1034, 121] on div "Message/project details" at bounding box center [1031, 121] width 124 height 16
click at [939, 406] on div "6" at bounding box center [944, 396] width 20 height 20
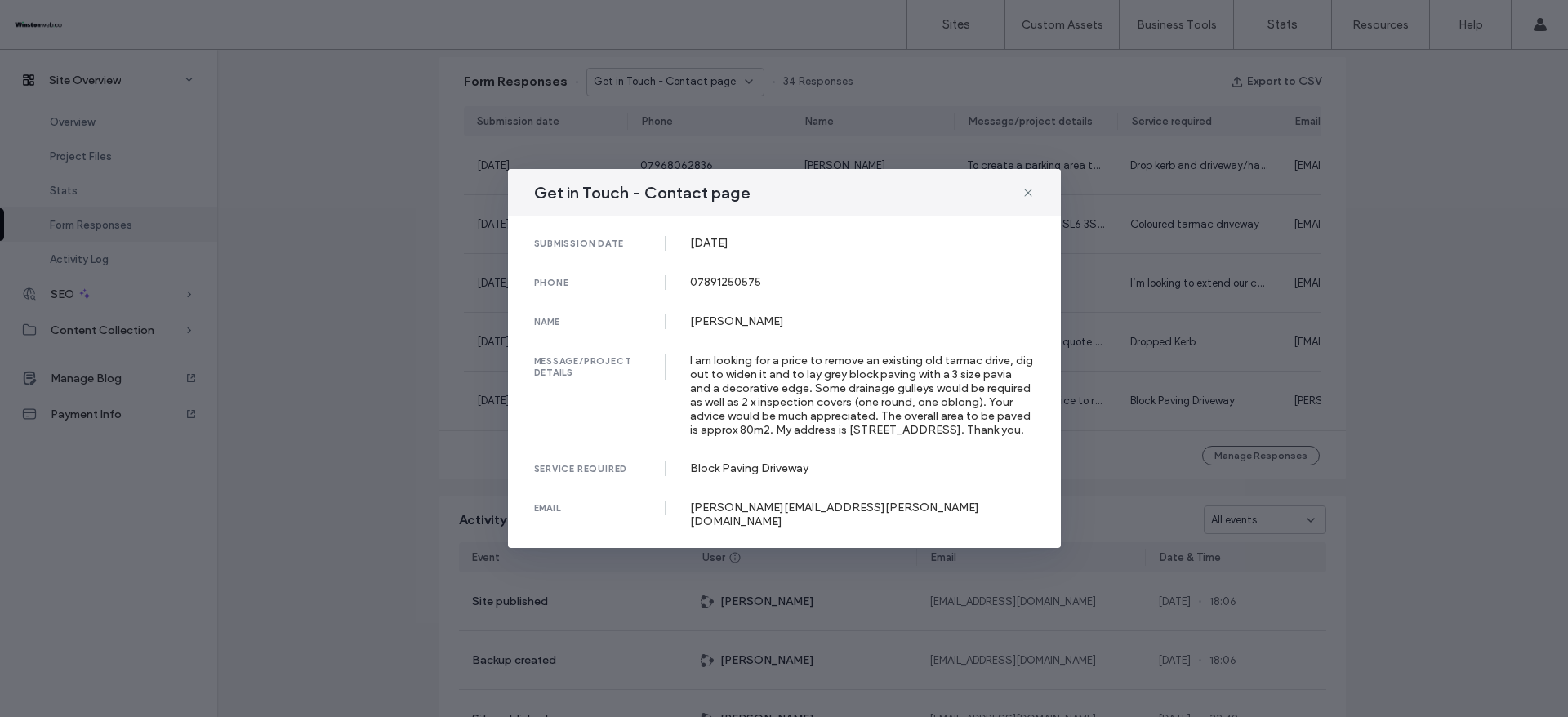
click at [725, 233] on div "submission date [DATE] phone [PHONE_NUMBER] name [PERSON_NAME] message/project …" at bounding box center [785, 382] width 553 height 332
copy div "[DATE]"
click at [772, 368] on div "I am looking for a price to remove an existing old tarmac drive, dig out to wid…" at bounding box center [862, 395] width 344 height 83
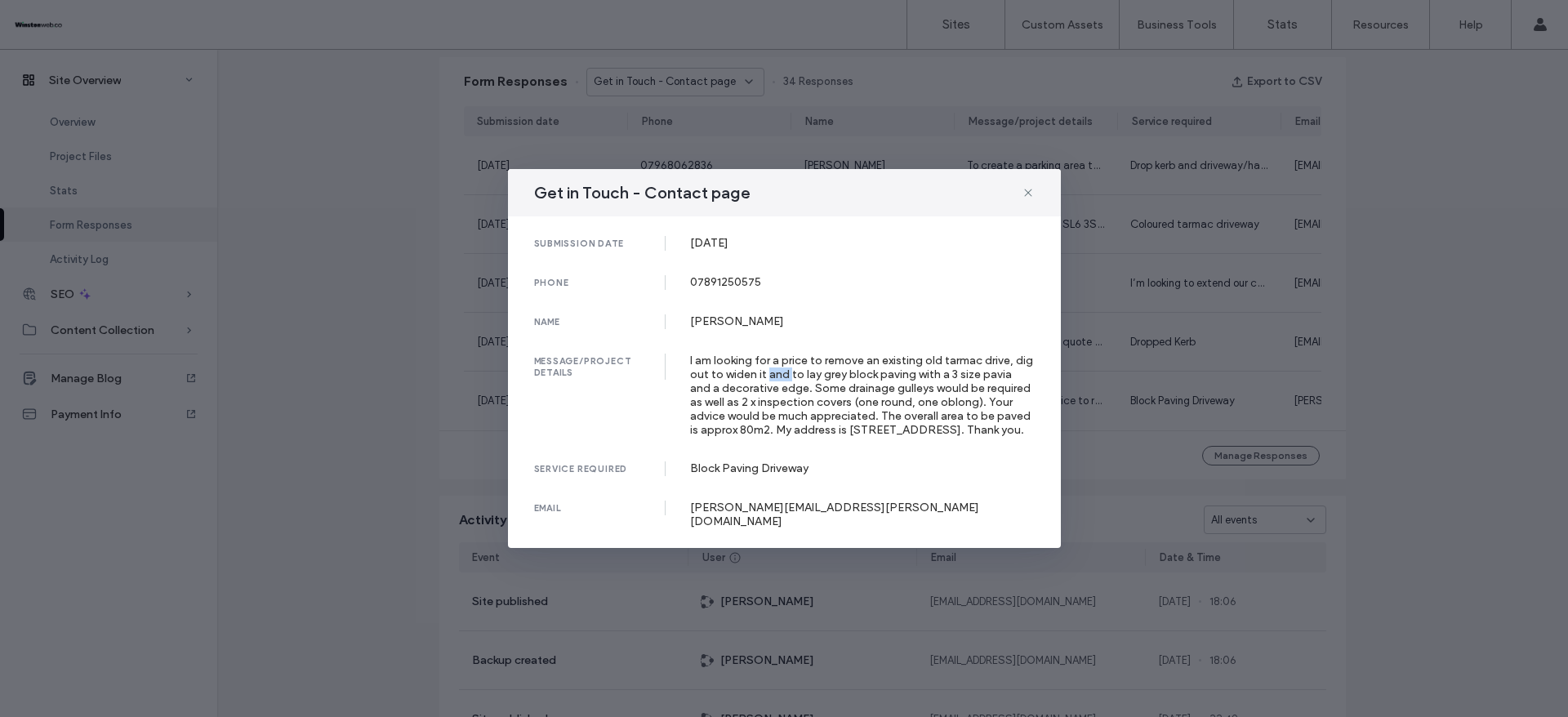
click at [772, 368] on div "I am looking for a price to remove an existing old tarmac drive, dig out to wid…" at bounding box center [862, 395] width 344 height 83
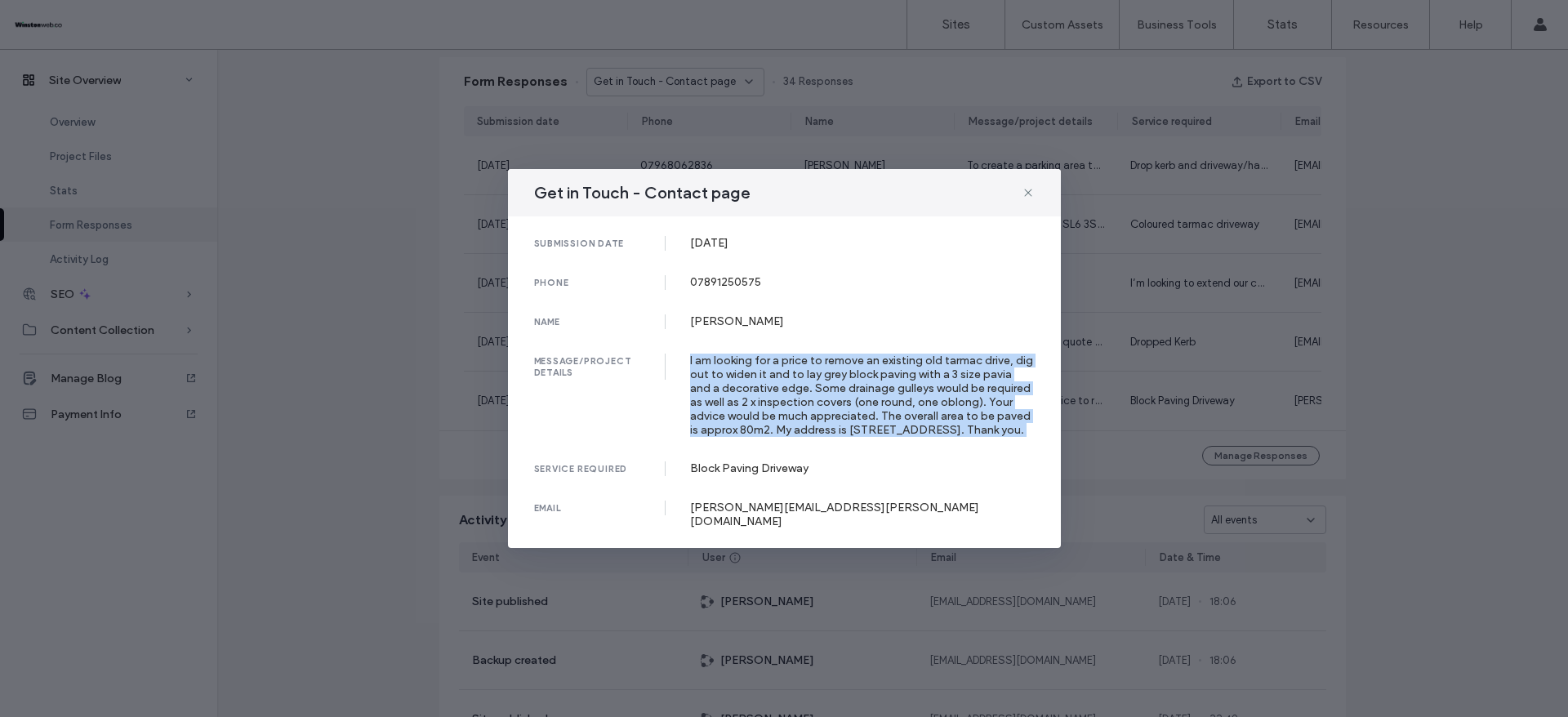
click at [772, 368] on div "I am looking for a price to remove an existing old tarmac drive, dig out to wid…" at bounding box center [862, 395] width 344 height 83
copy div "I am looking for a price to remove an existing old tarmac drive, dig out to wid…"
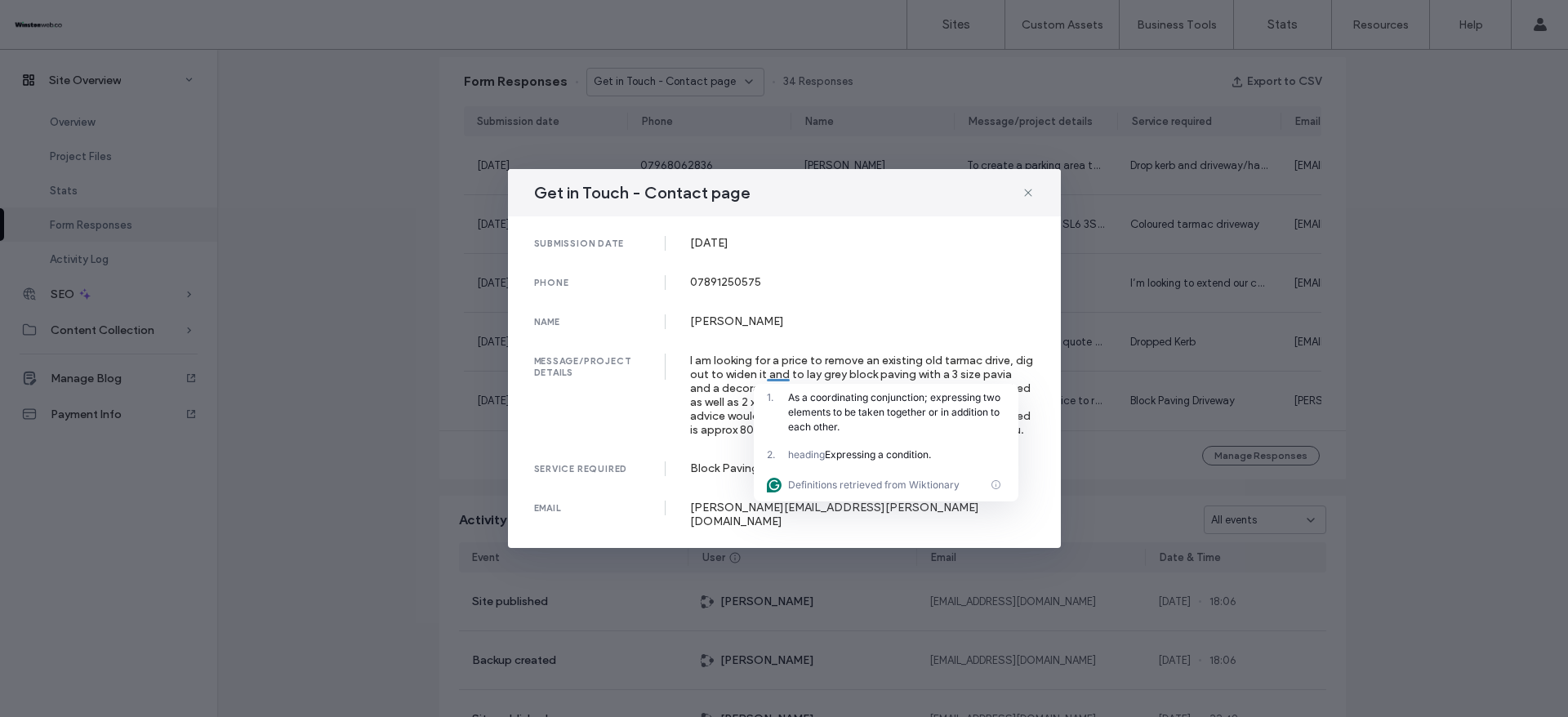
click at [714, 312] on div "submission date [DATE] phone [PHONE_NUMBER] name [PERSON_NAME] message/project …" at bounding box center [785, 382] width 553 height 332
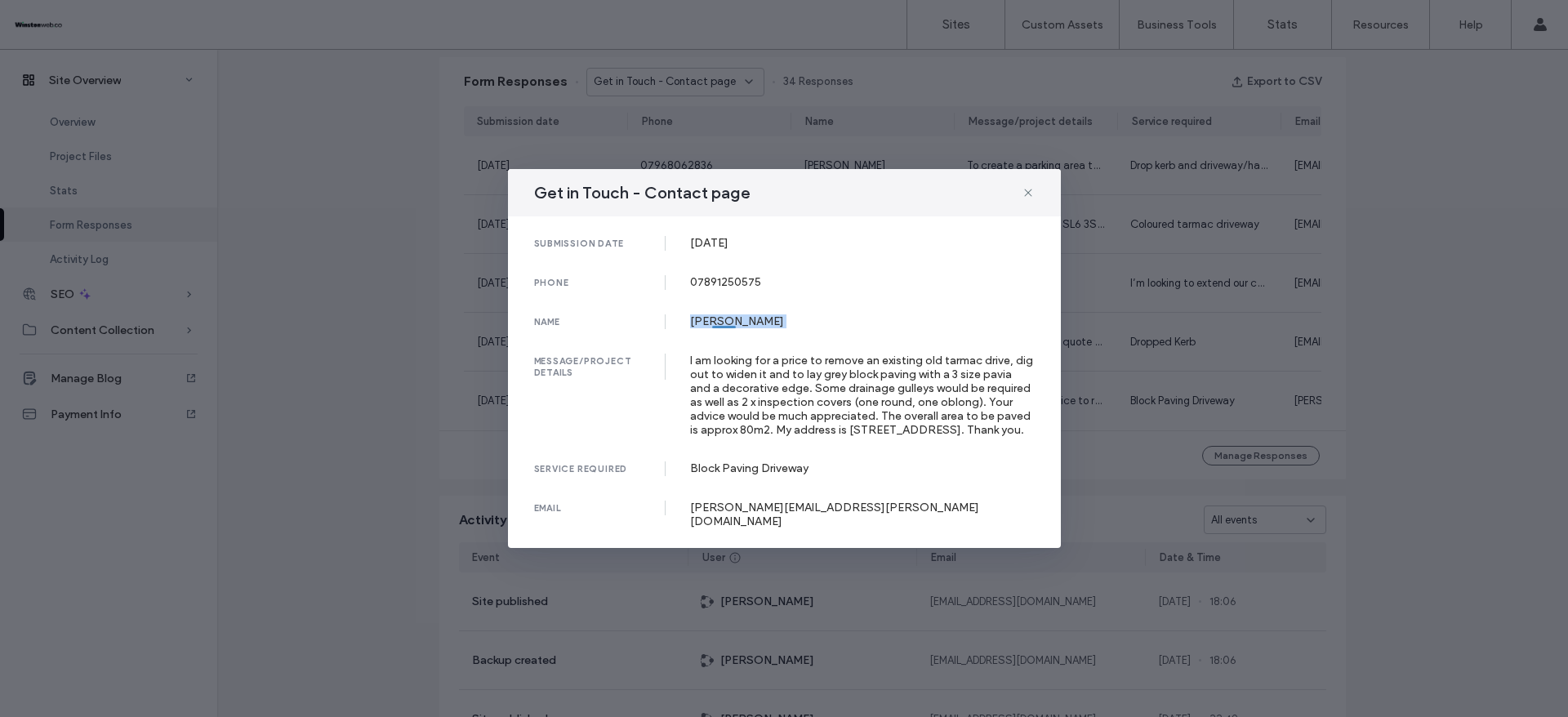
click at [714, 312] on div "submission date [DATE] phone [PHONE_NUMBER] name [PERSON_NAME] message/project …" at bounding box center [785, 382] width 553 height 332
copy div "[PERSON_NAME]"
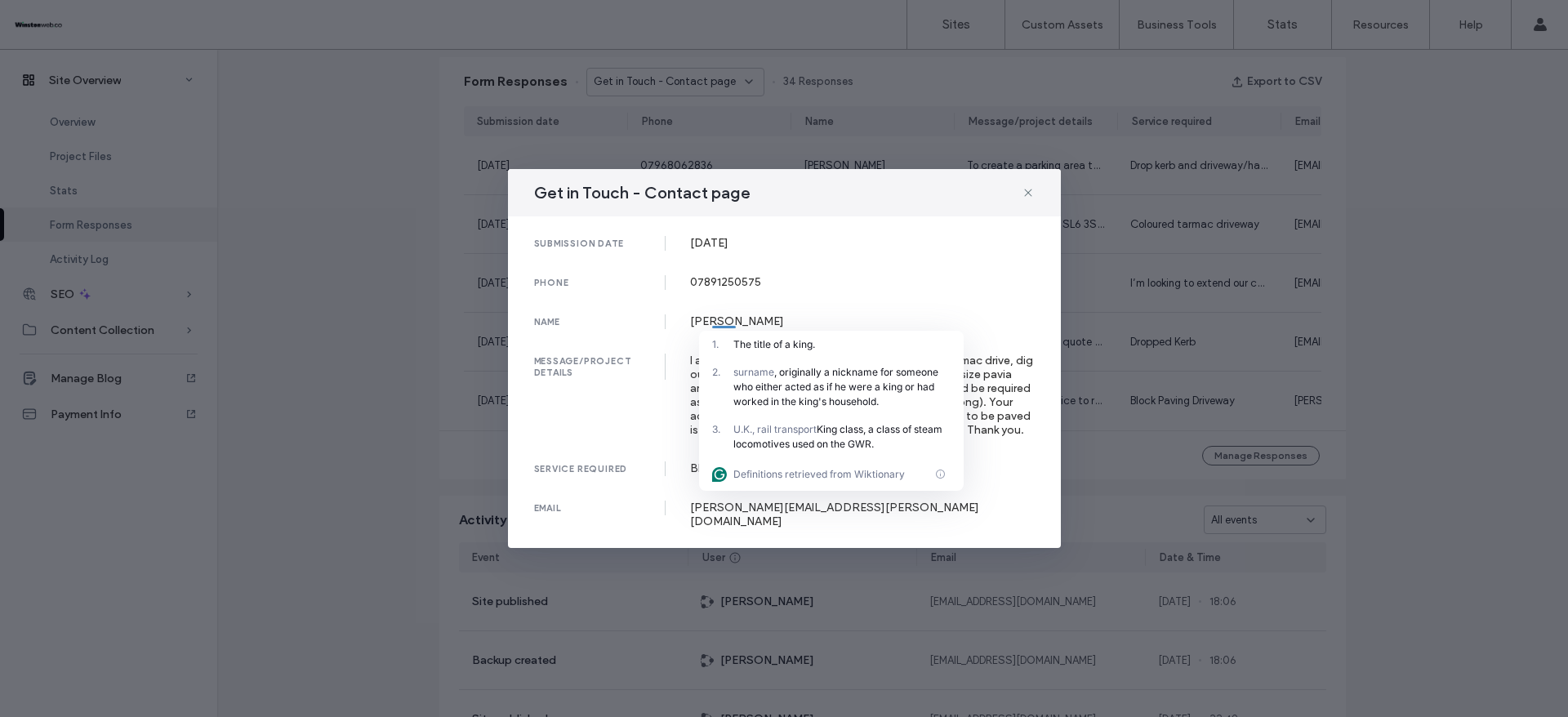
click at [713, 277] on div "07891250575" at bounding box center [862, 282] width 344 height 14
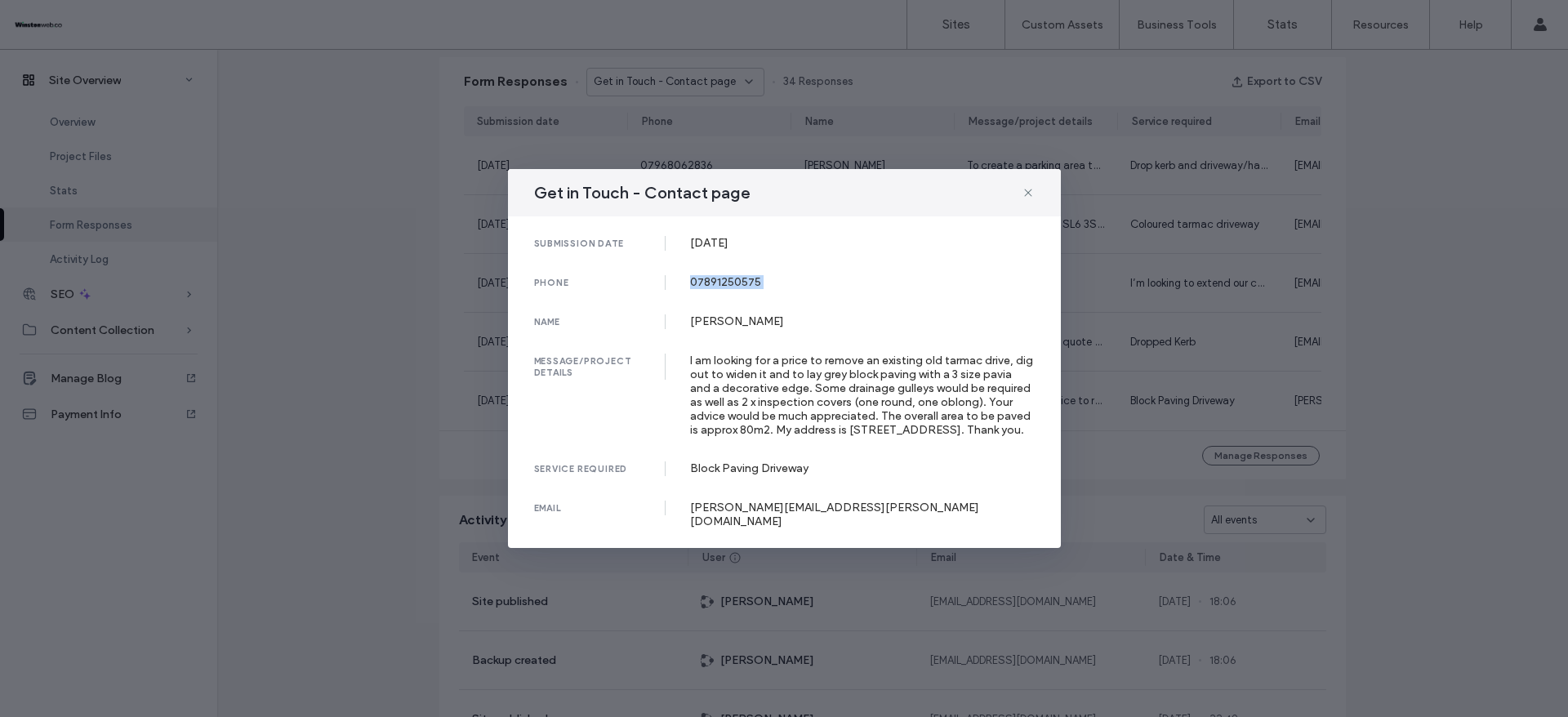
click at [713, 277] on div "07891250575" at bounding box center [862, 282] width 344 height 14
click at [716, 243] on div "[DATE]" at bounding box center [862, 243] width 344 height 14
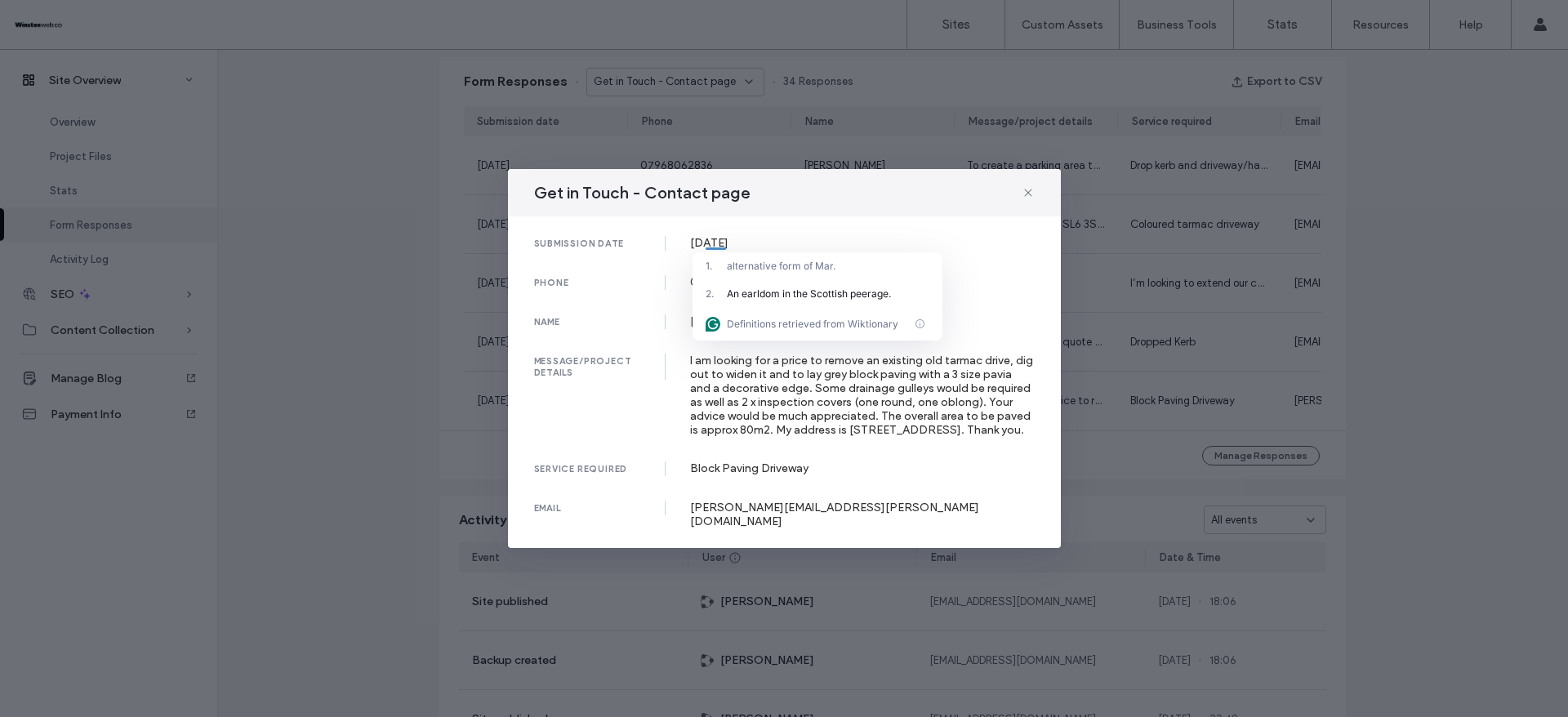
click at [760, 524] on div "[PERSON_NAME][EMAIL_ADDRESS][PERSON_NAME][DOMAIN_NAME]" at bounding box center [862, 514] width 344 height 28
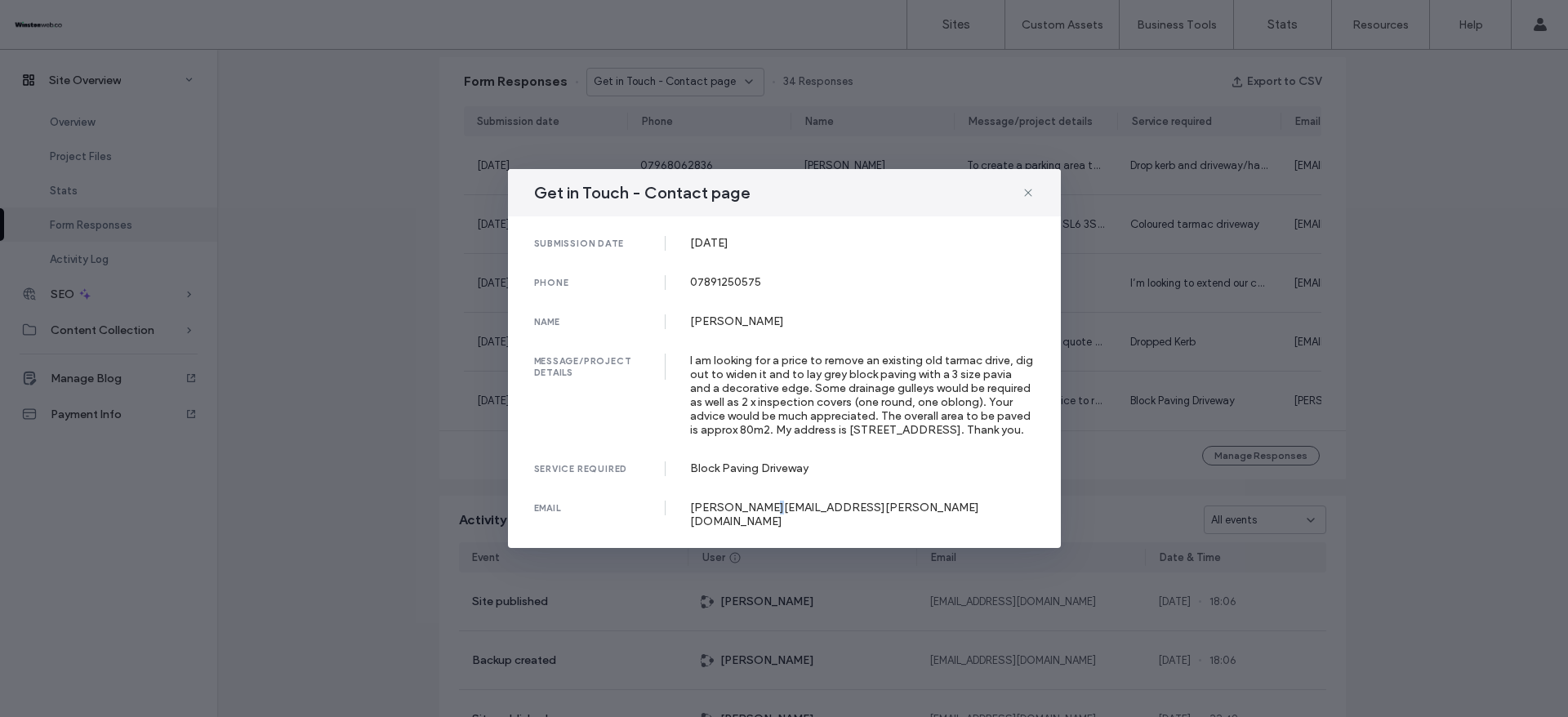
click at [760, 524] on div "[PERSON_NAME][EMAIL_ADDRESS][PERSON_NAME][DOMAIN_NAME]" at bounding box center [862, 514] width 344 height 28
click at [1409, 303] on div "Get in Touch - Contact page submission date [DATE] phone [PHONE_NUMBER] name [P…" at bounding box center [784, 358] width 1568 height 717
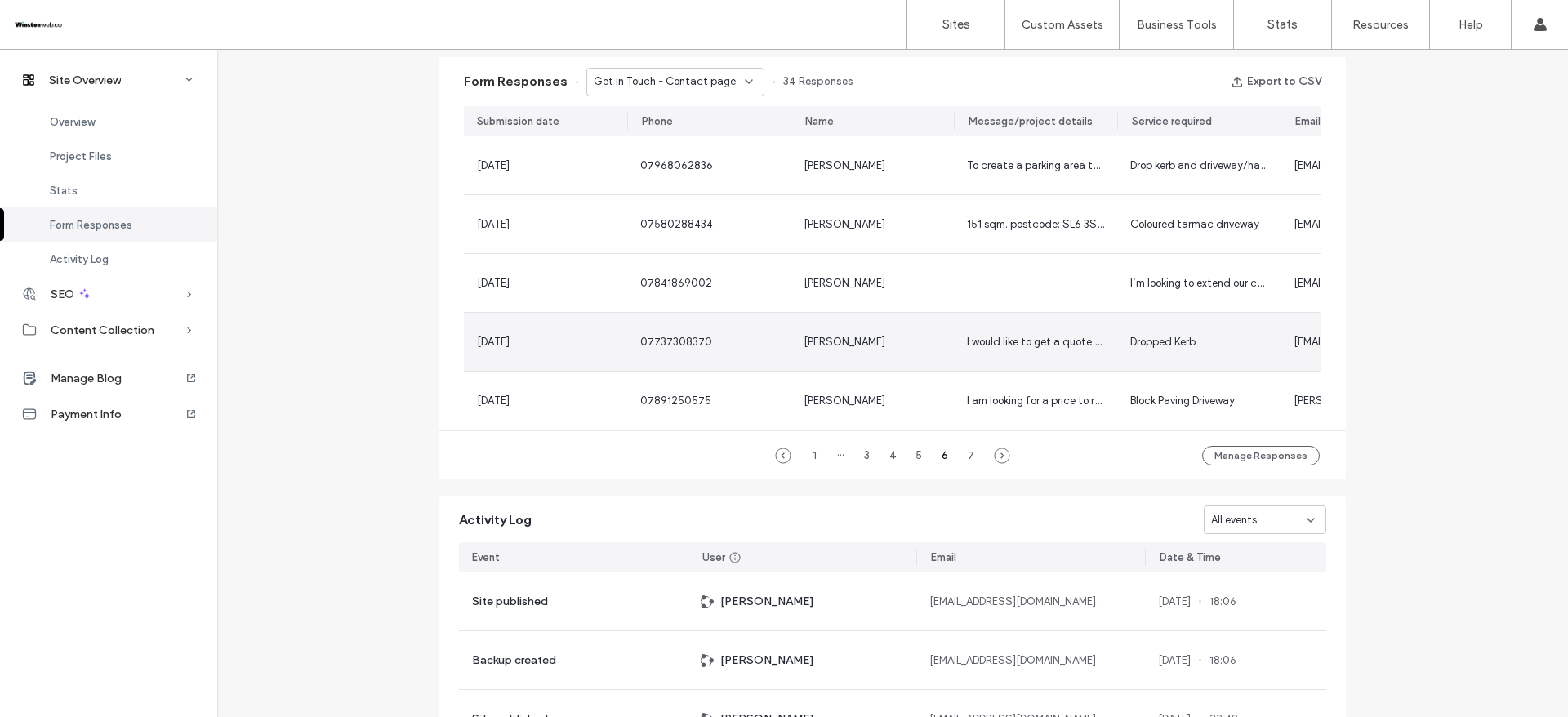
click at [882, 351] on div "[PERSON_NAME]" at bounding box center [872, 342] width 164 height 58
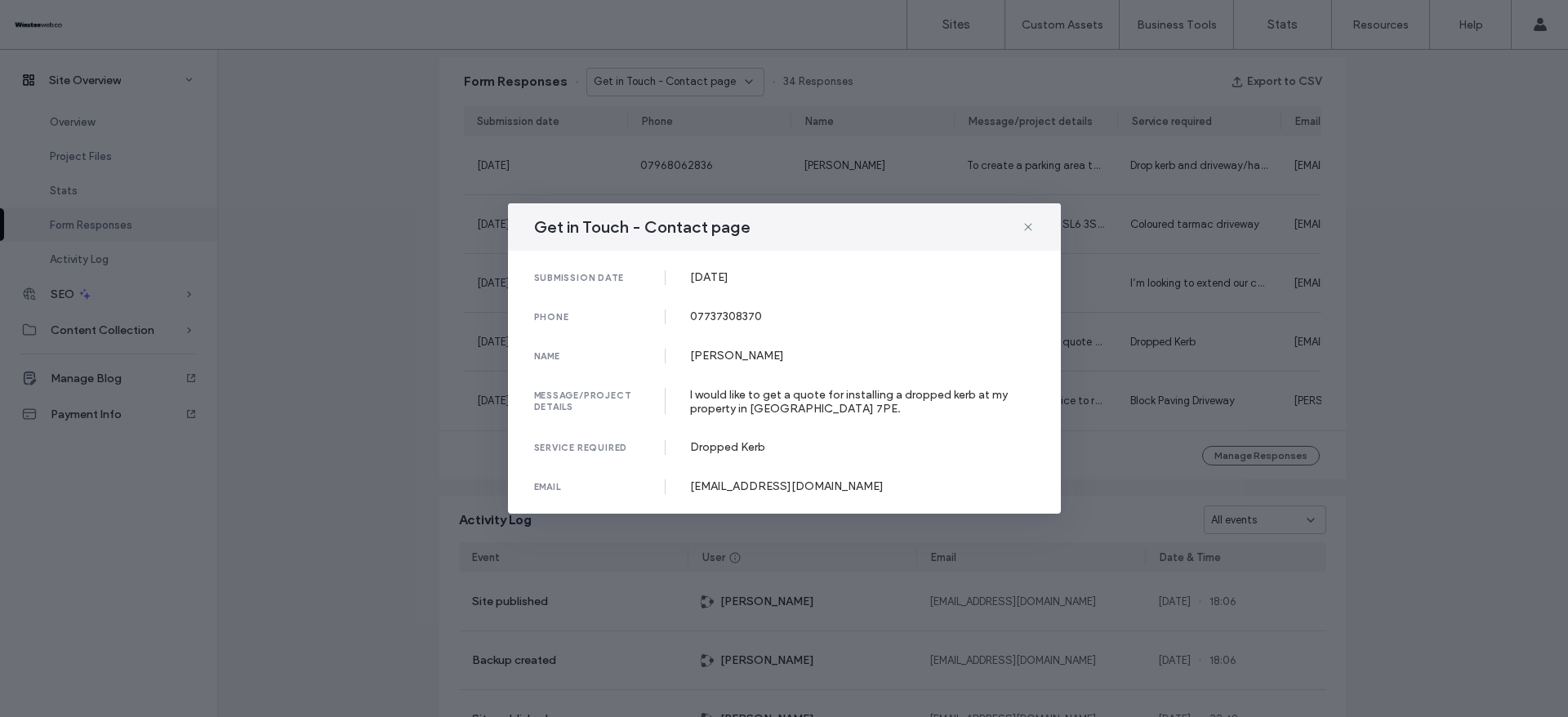
click at [714, 284] on div "submission date [DATE]" at bounding box center [785, 277] width 501 height 14
click at [726, 490] on div "[EMAIL_ADDRESS][DOMAIN_NAME]" at bounding box center [862, 486] width 344 height 14
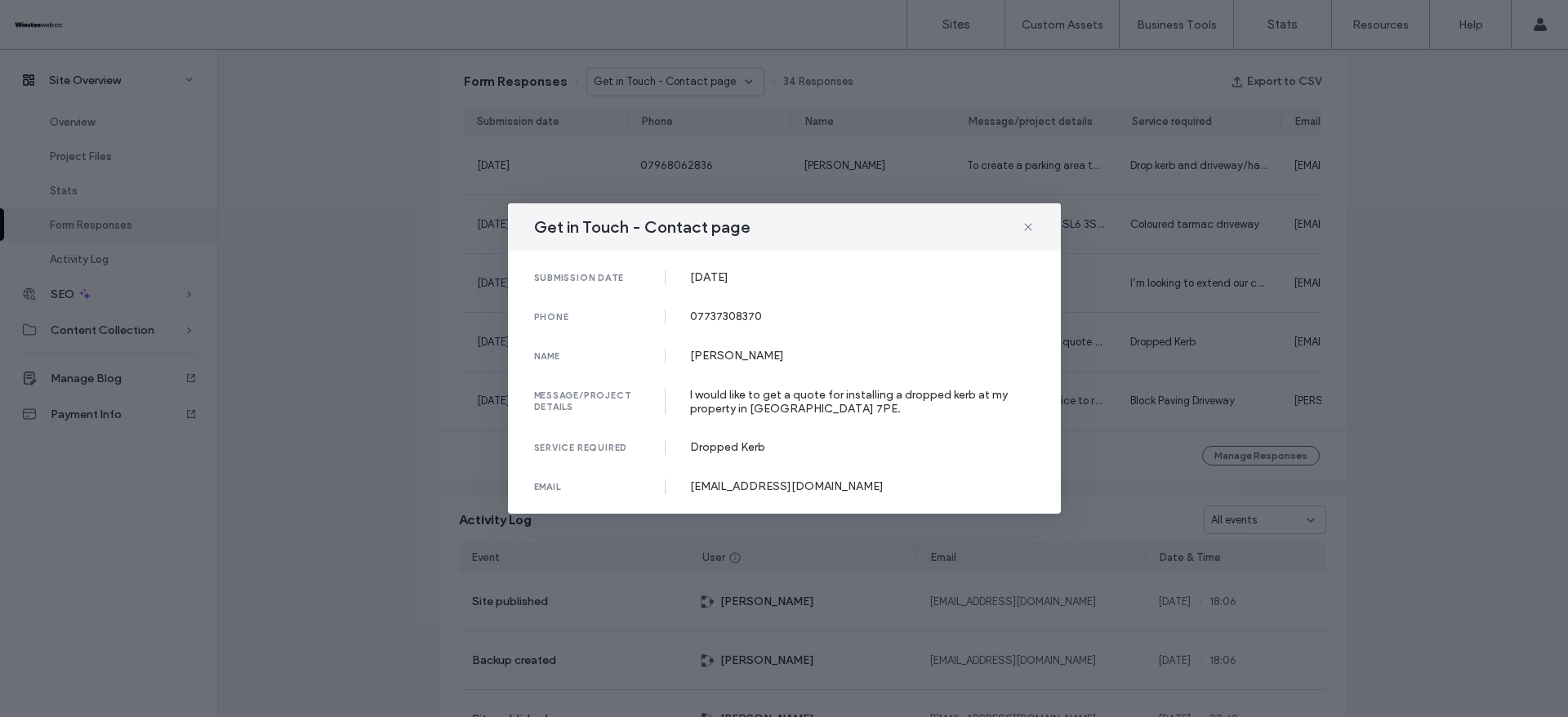
click at [714, 393] on div "I would like to get a quote for installing a dropped kerb at my property in [GE…" at bounding box center [862, 401] width 344 height 28
click at [724, 317] on div "07737308370" at bounding box center [862, 316] width 344 height 14
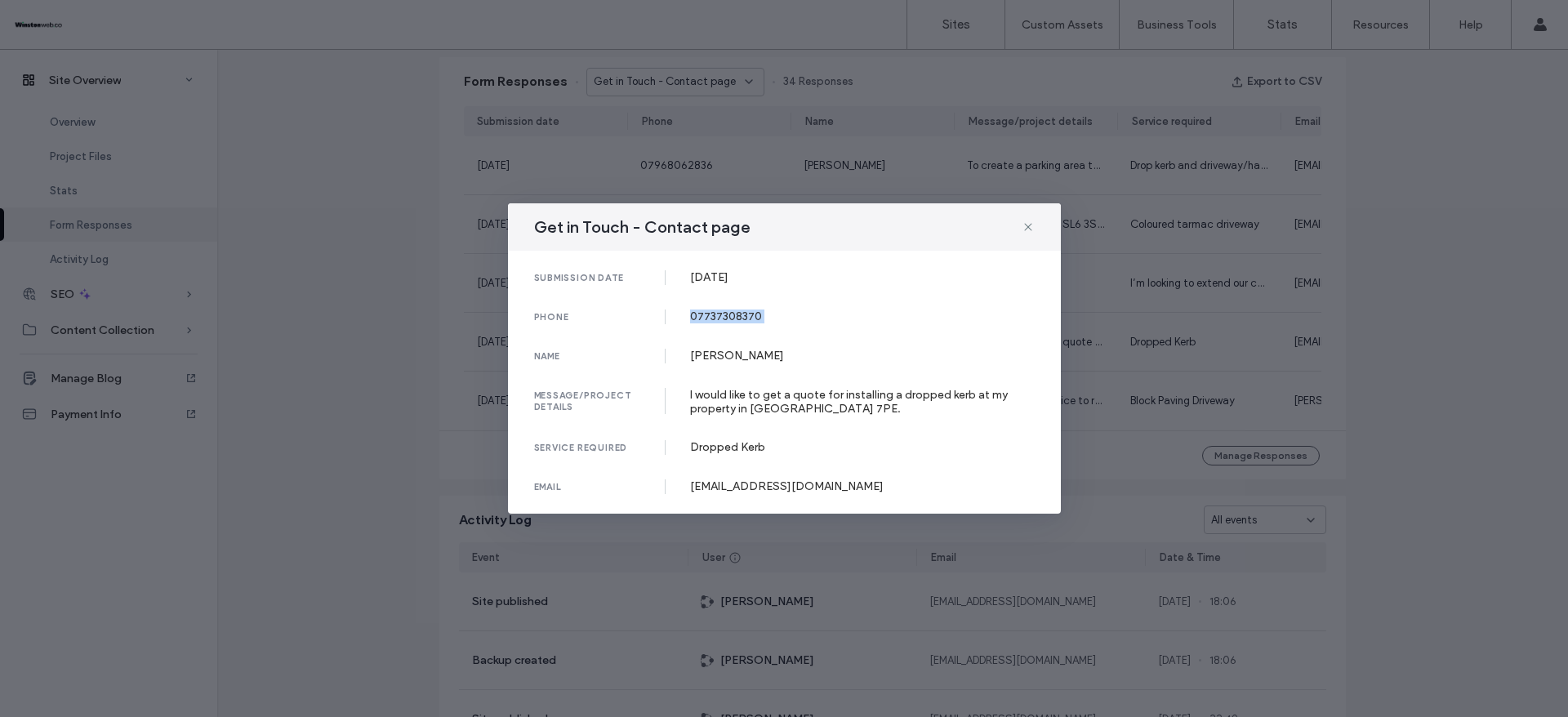
click at [724, 317] on div "07737308370" at bounding box center [862, 316] width 344 height 14
click at [746, 269] on div "submission date [DATE] phone [PHONE_NUMBER] name [PERSON_NAME] message/project …" at bounding box center [785, 383] width 553 height 263
click at [746, 271] on div "[DATE]" at bounding box center [862, 277] width 344 height 14
click at [726, 353] on div "[PERSON_NAME]" at bounding box center [862, 356] width 344 height 14
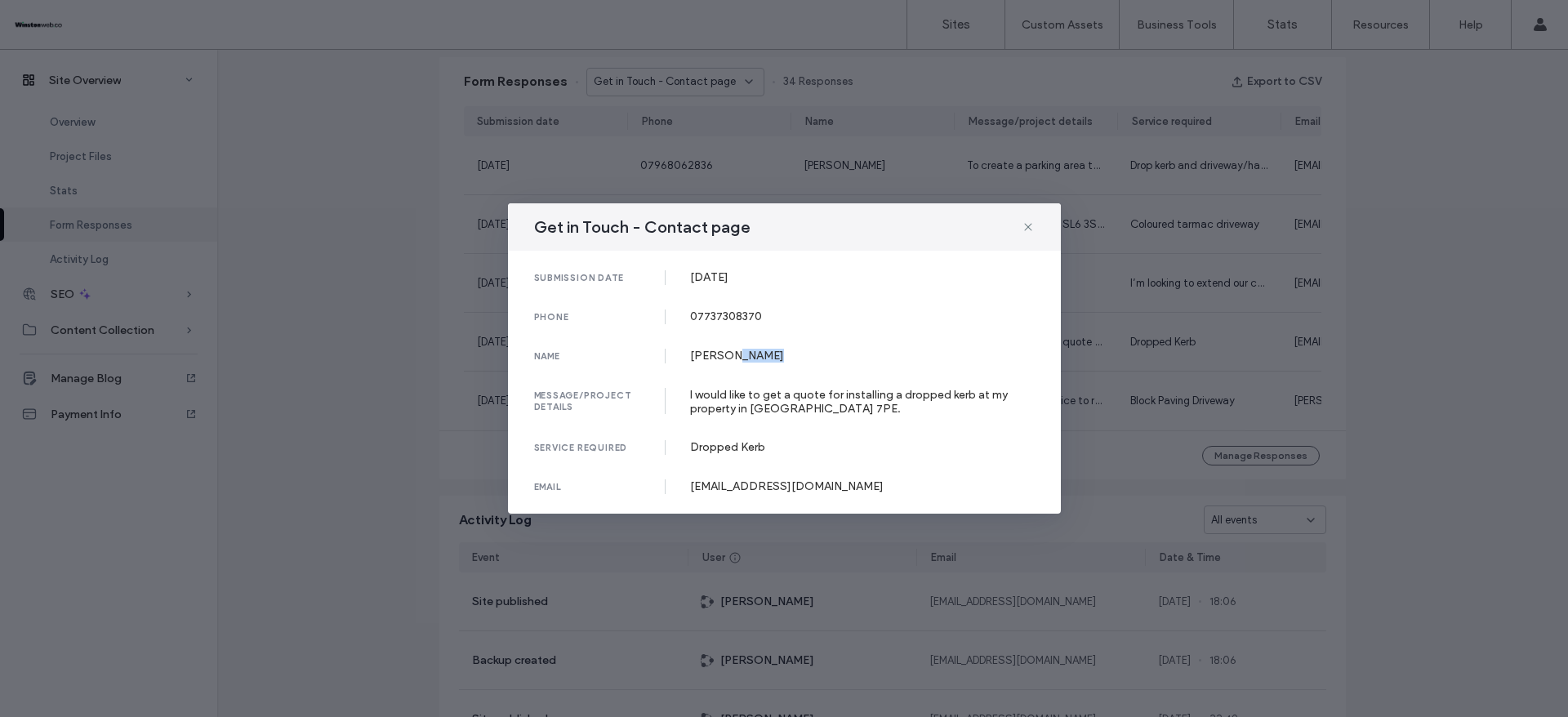
click at [726, 353] on div "[PERSON_NAME]" at bounding box center [862, 356] width 344 height 14
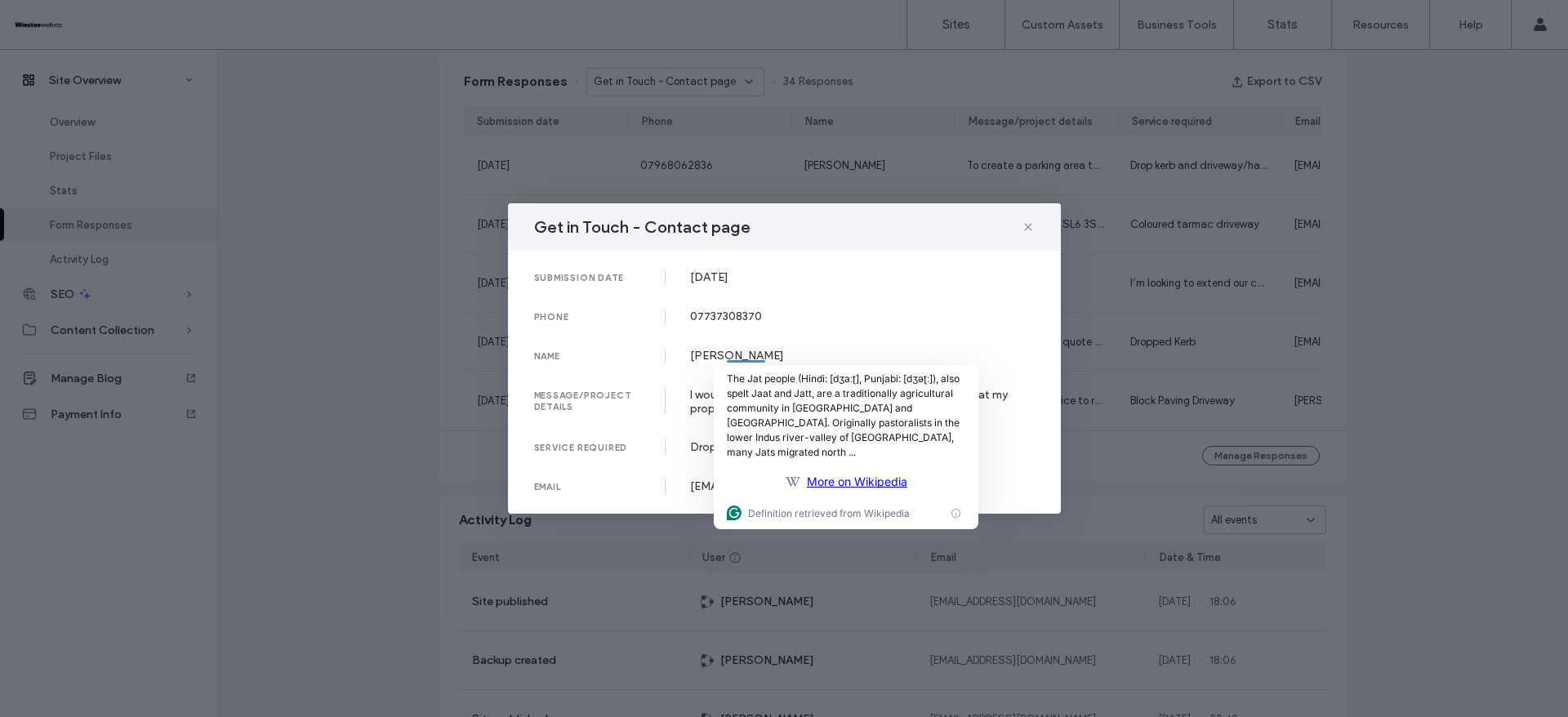
click at [1391, 263] on div "Get in Touch - Contact page submission date [DATE] phone [PHONE_NUMBER] name [P…" at bounding box center [784, 358] width 1568 height 717
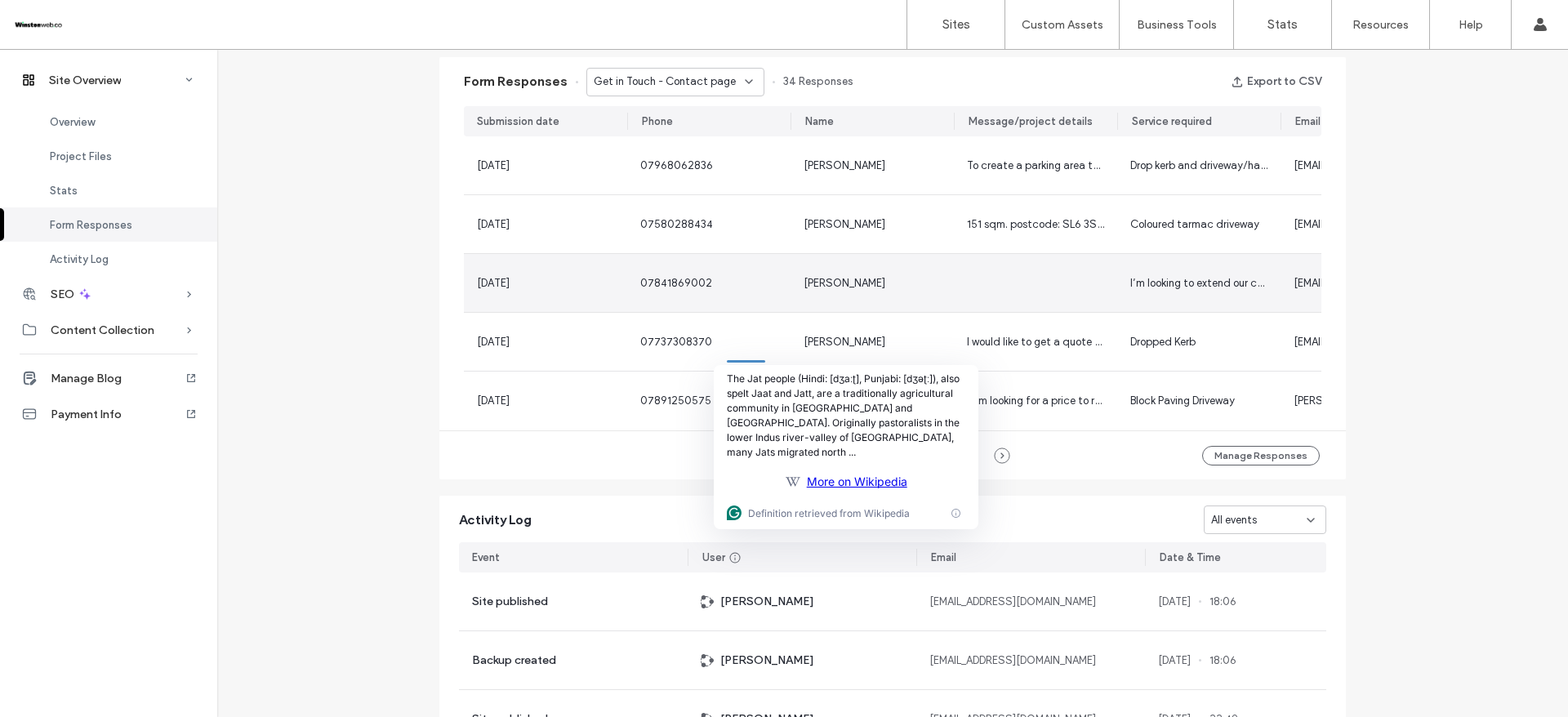
click at [913, 294] on div "[PERSON_NAME]" at bounding box center [872, 283] width 164 height 58
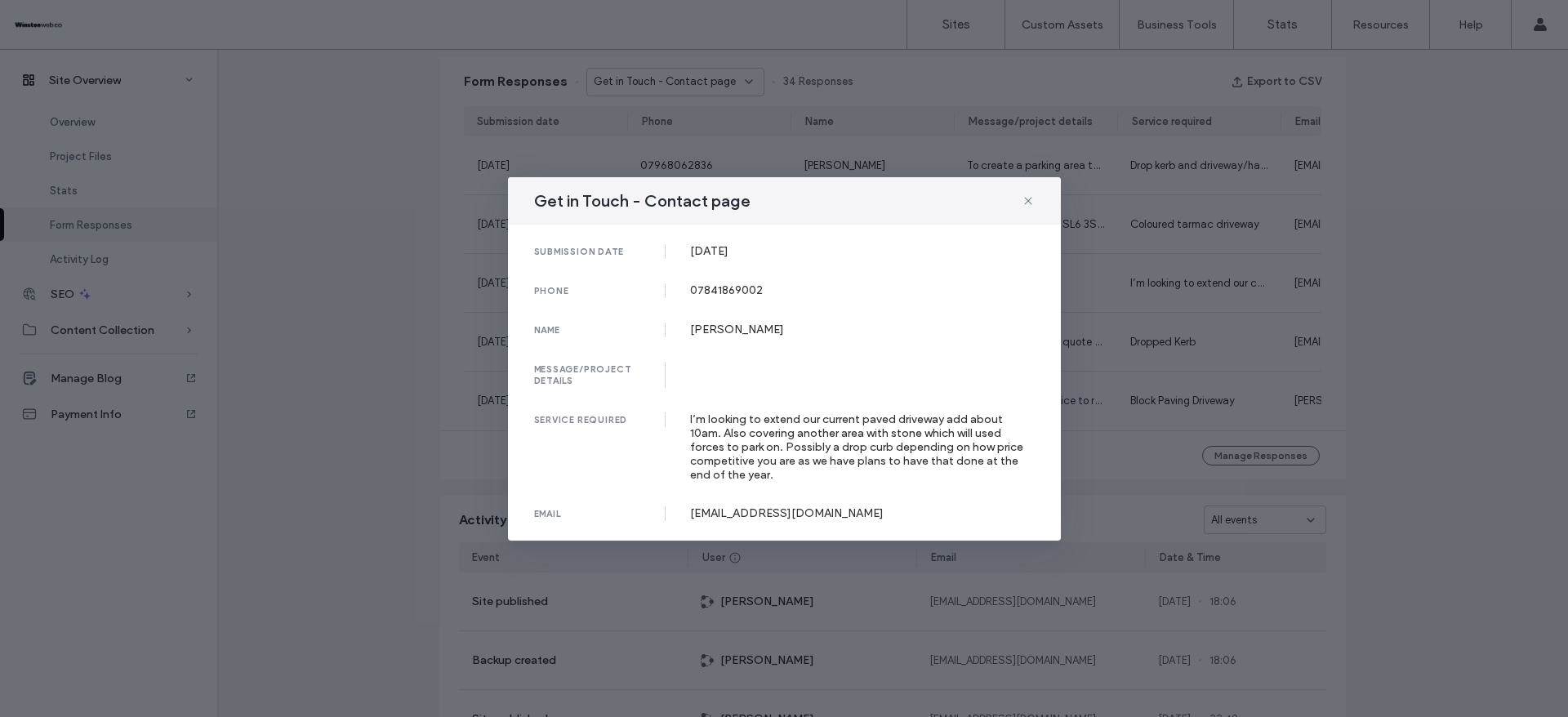
click at [730, 254] on div "[DATE]" at bounding box center [862, 251] width 344 height 14
click at [742, 287] on div "07841869002" at bounding box center [862, 290] width 344 height 14
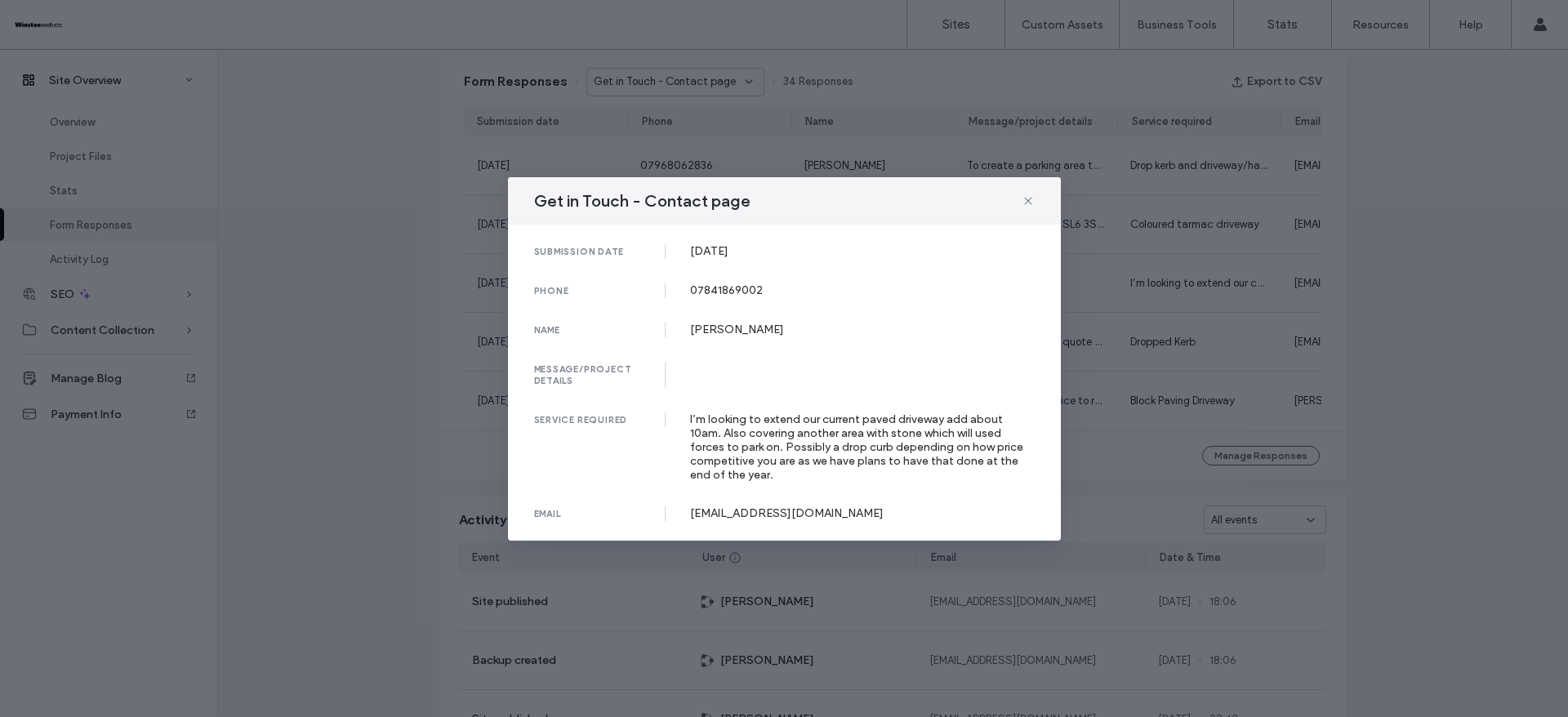
click at [722, 333] on div "[PERSON_NAME]" at bounding box center [862, 329] width 344 height 14
click at [722, 333] on html ".wqwq-1{fill:#231f20;} .cls-1q, .cls-2q { fill-rule: evenodd; } .cls-2q { fill:…" at bounding box center [784, 358] width 1568 height 717
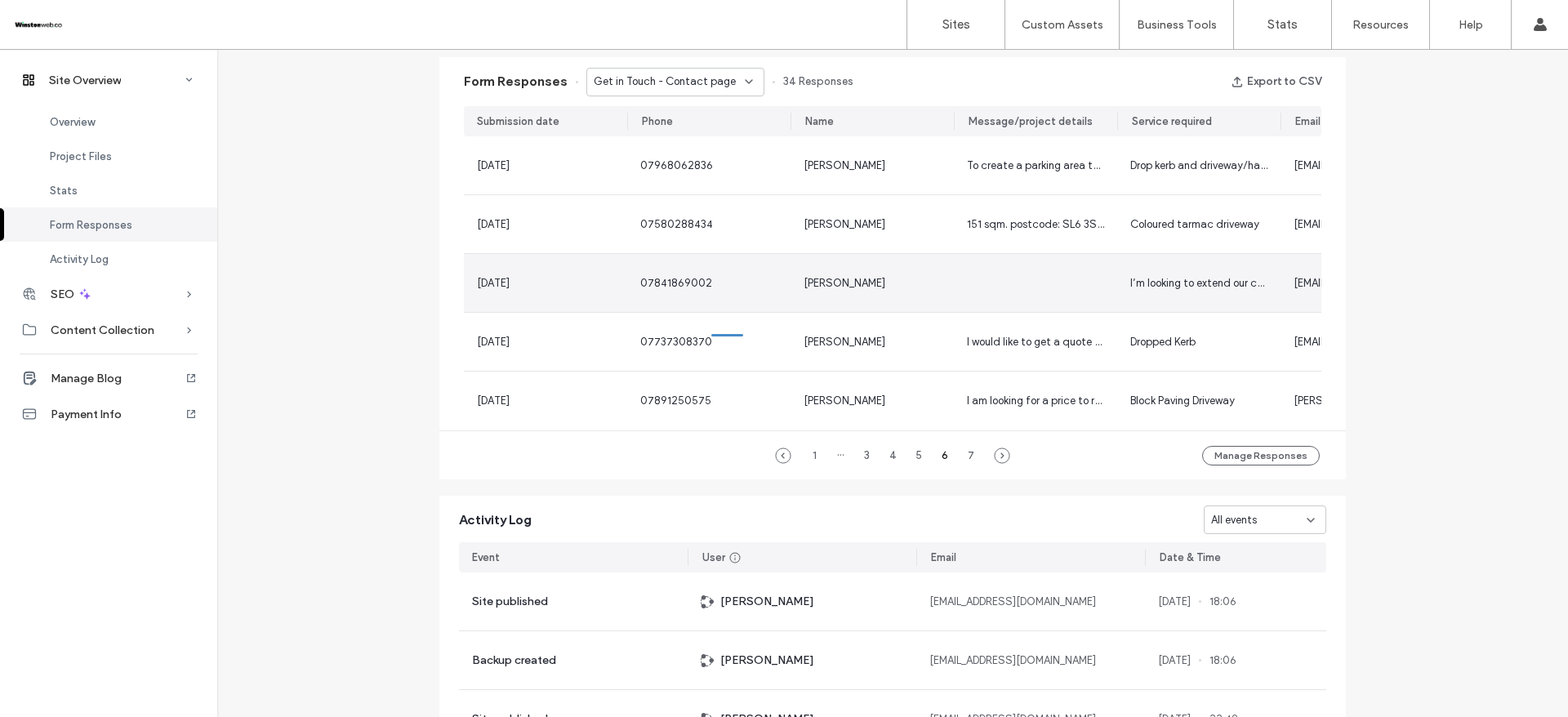
click at [849, 290] on div "[PERSON_NAME]" at bounding box center [872, 283] width 137 height 16
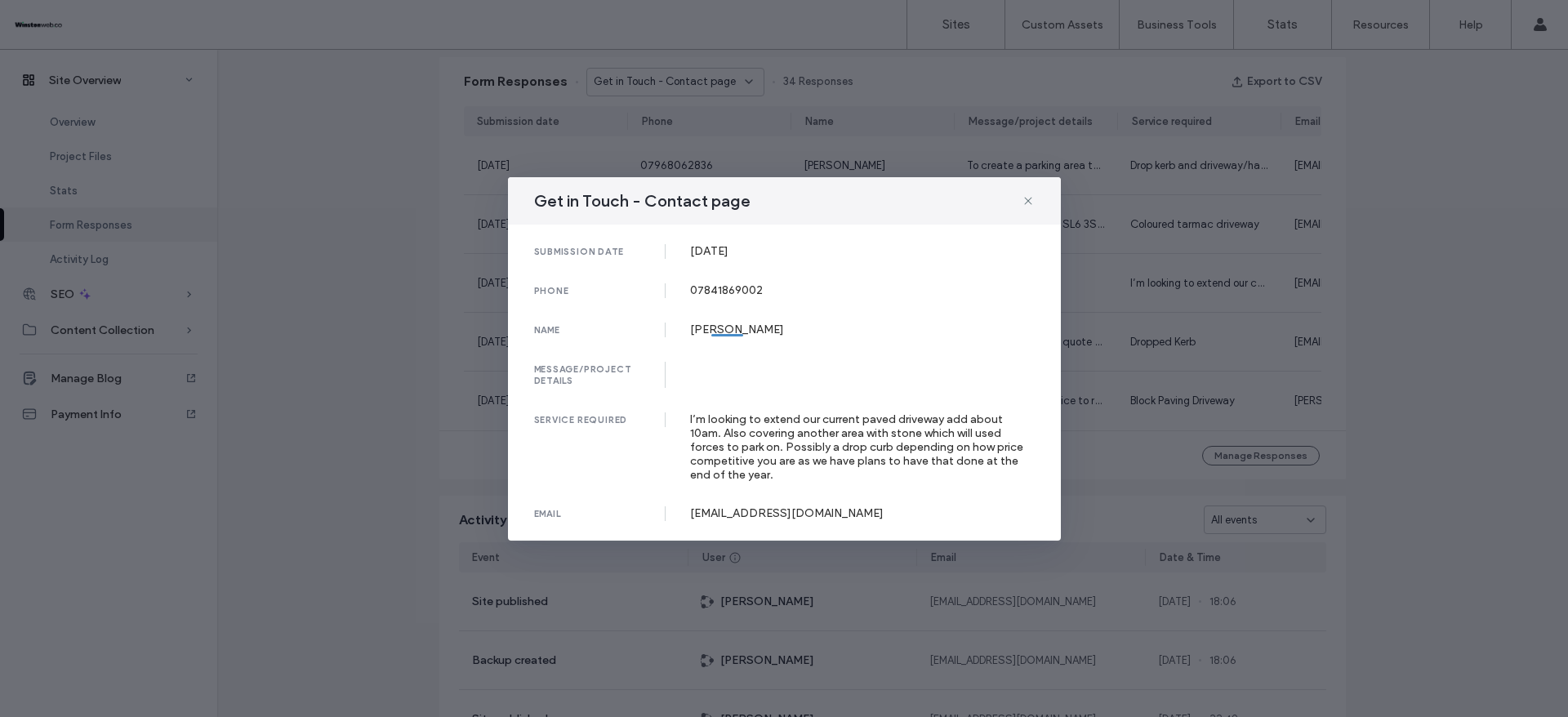
click at [720, 323] on div "[PERSON_NAME]" at bounding box center [862, 329] width 344 height 14
click at [717, 434] on div "I’m looking to extend our current paved driveway add about 10am. Also covering …" at bounding box center [862, 447] width 344 height 70
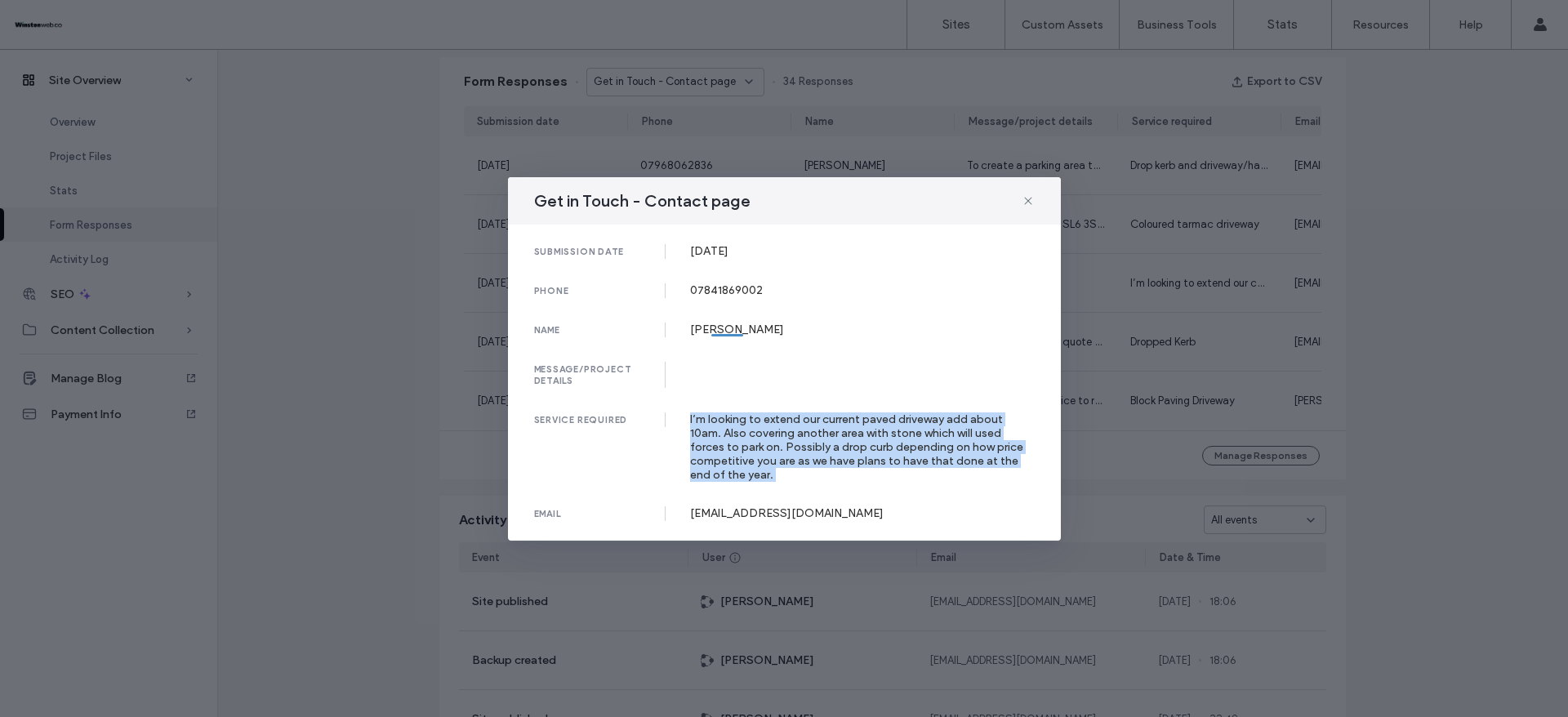
click at [717, 434] on div "I’m looking to extend our current paved driveway add about 10am. Also covering …" at bounding box center [862, 447] width 344 height 70
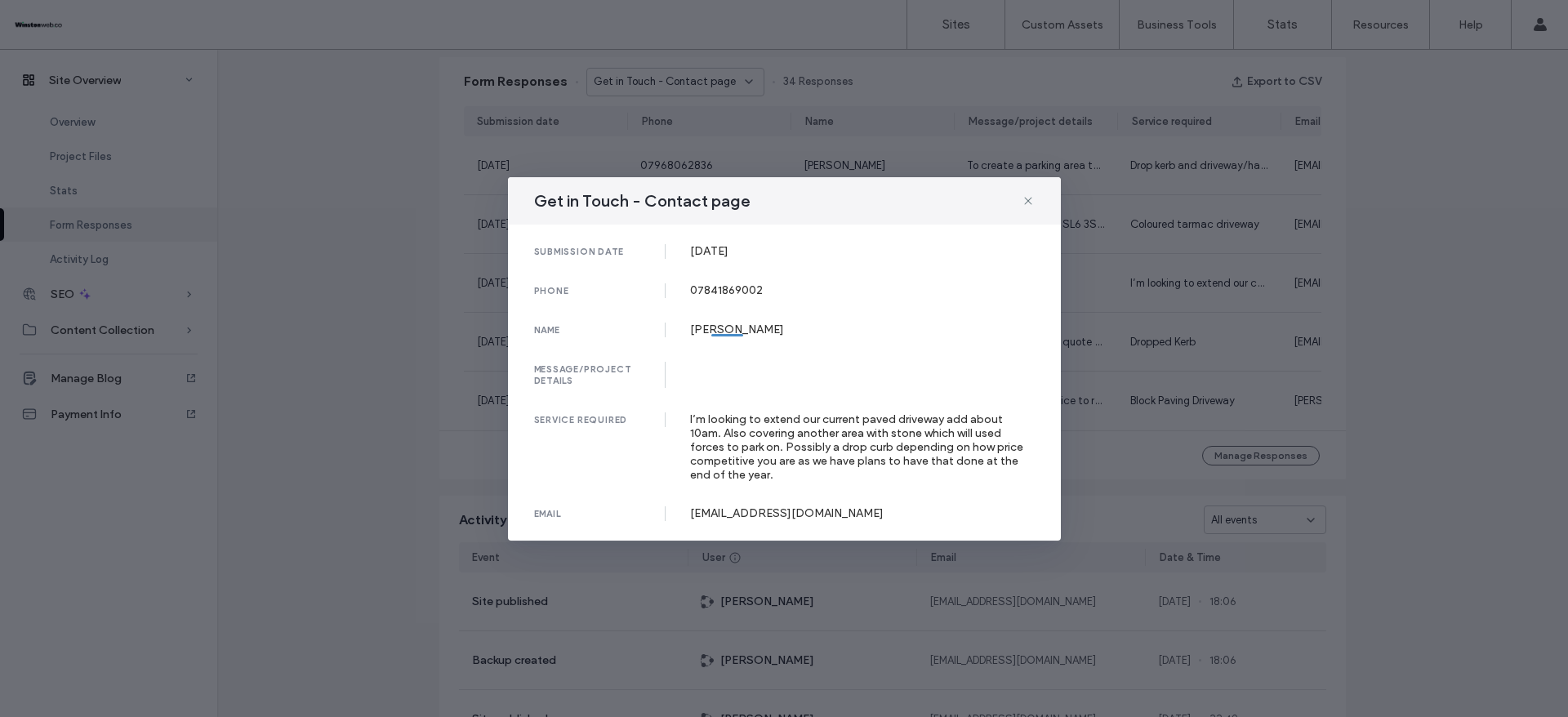
click at [748, 514] on div "[EMAIL_ADDRESS][DOMAIN_NAME]" at bounding box center [862, 513] width 344 height 14
drag, startPoint x: 748, startPoint y: 514, endPoint x: 820, endPoint y: 449, distance: 97.0
click at [748, 515] on div "[EMAIL_ADDRESS][DOMAIN_NAME]" at bounding box center [862, 513] width 344 height 14
click at [1406, 263] on div "Get in Touch - Contact page submission date [DATE] phone [PHONE_NUMBER] name [P…" at bounding box center [784, 358] width 1568 height 717
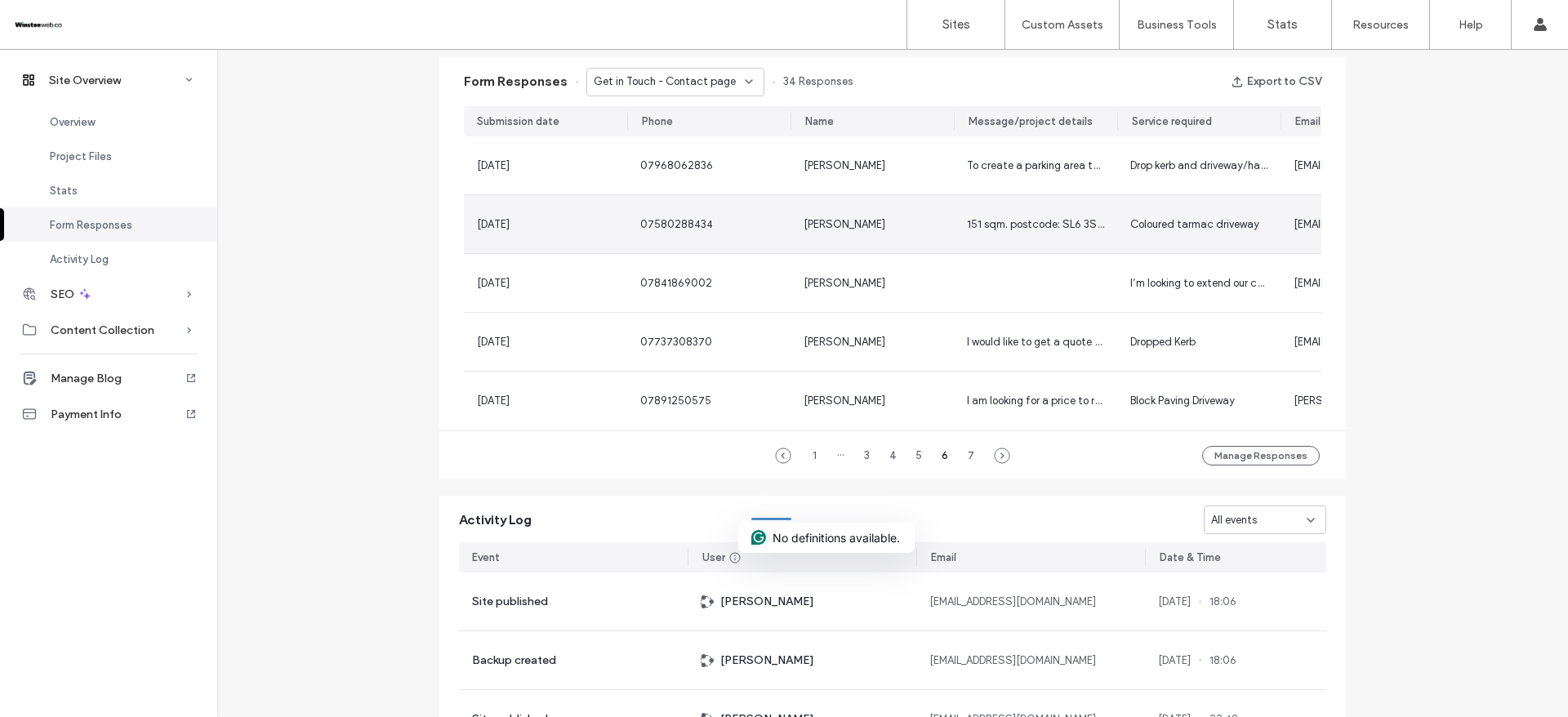
click at [816, 238] on div "[PERSON_NAME]" at bounding box center [872, 224] width 164 height 58
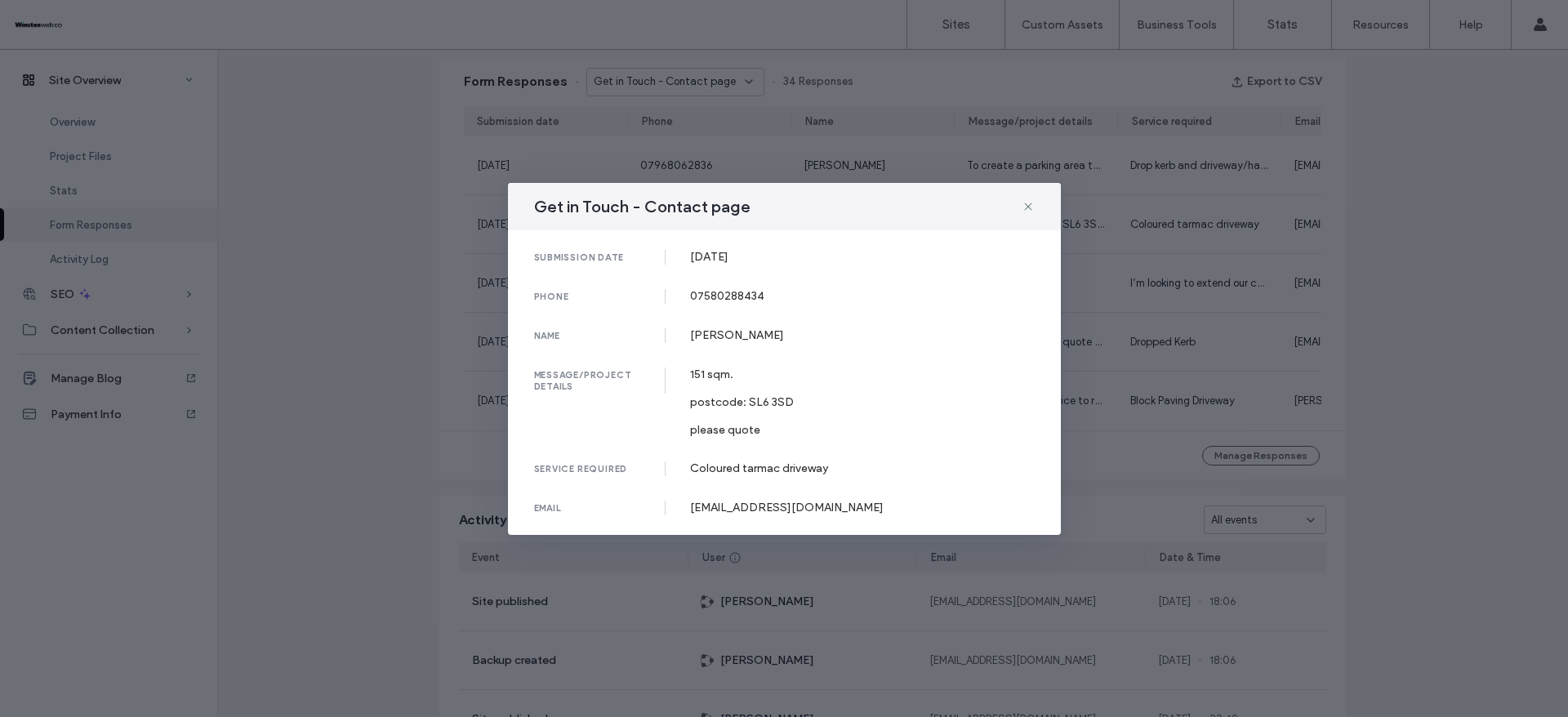
click at [697, 254] on div "[DATE]" at bounding box center [862, 257] width 344 height 14
click at [740, 510] on div "[EMAIL_ADDRESS][DOMAIN_NAME]" at bounding box center [862, 507] width 344 height 14
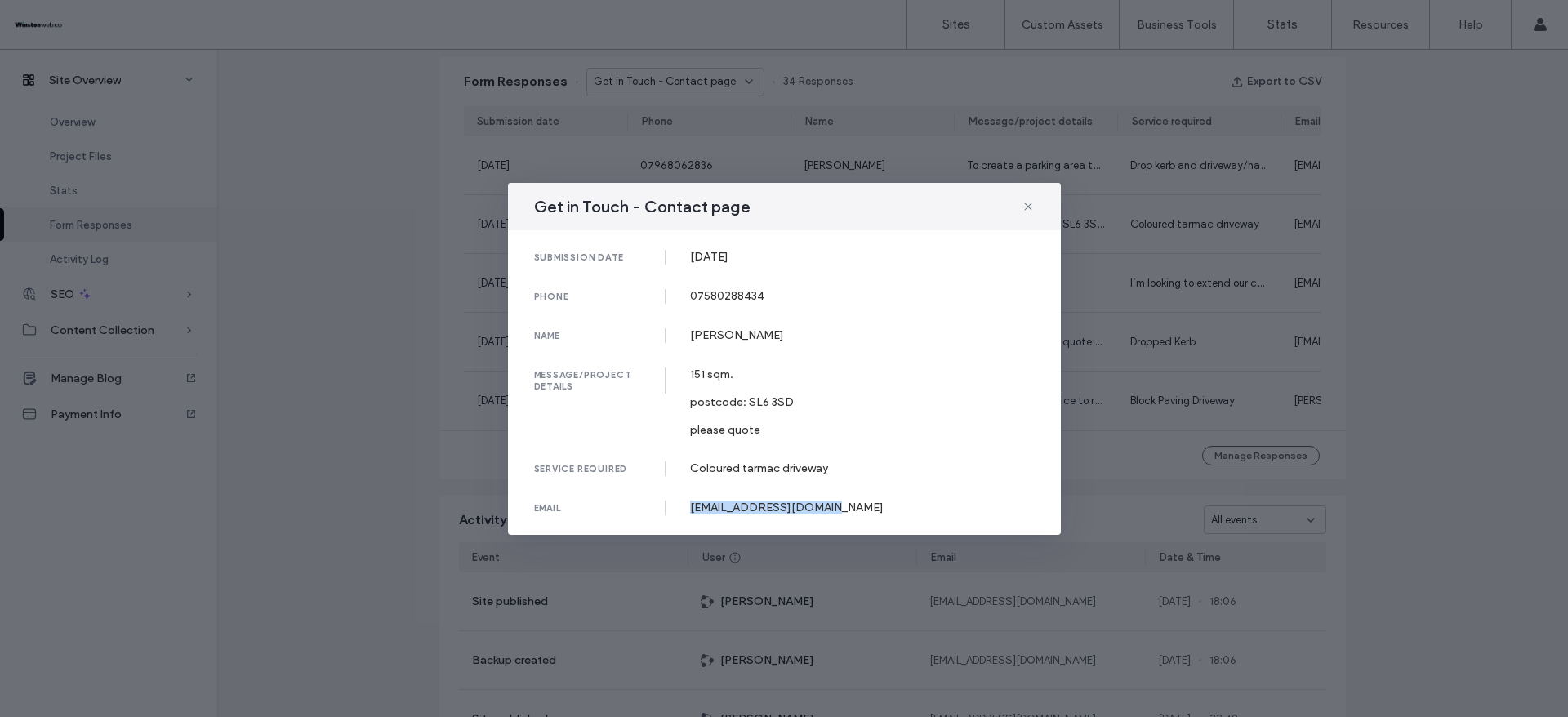
click at [740, 510] on div "[EMAIL_ADDRESS][DOMAIN_NAME]" at bounding box center [862, 507] width 344 height 14
click at [719, 339] on div "[PERSON_NAME]" at bounding box center [862, 335] width 344 height 14
drag, startPoint x: 680, startPoint y: 371, endPoint x: 774, endPoint y: 427, distance: 109.4
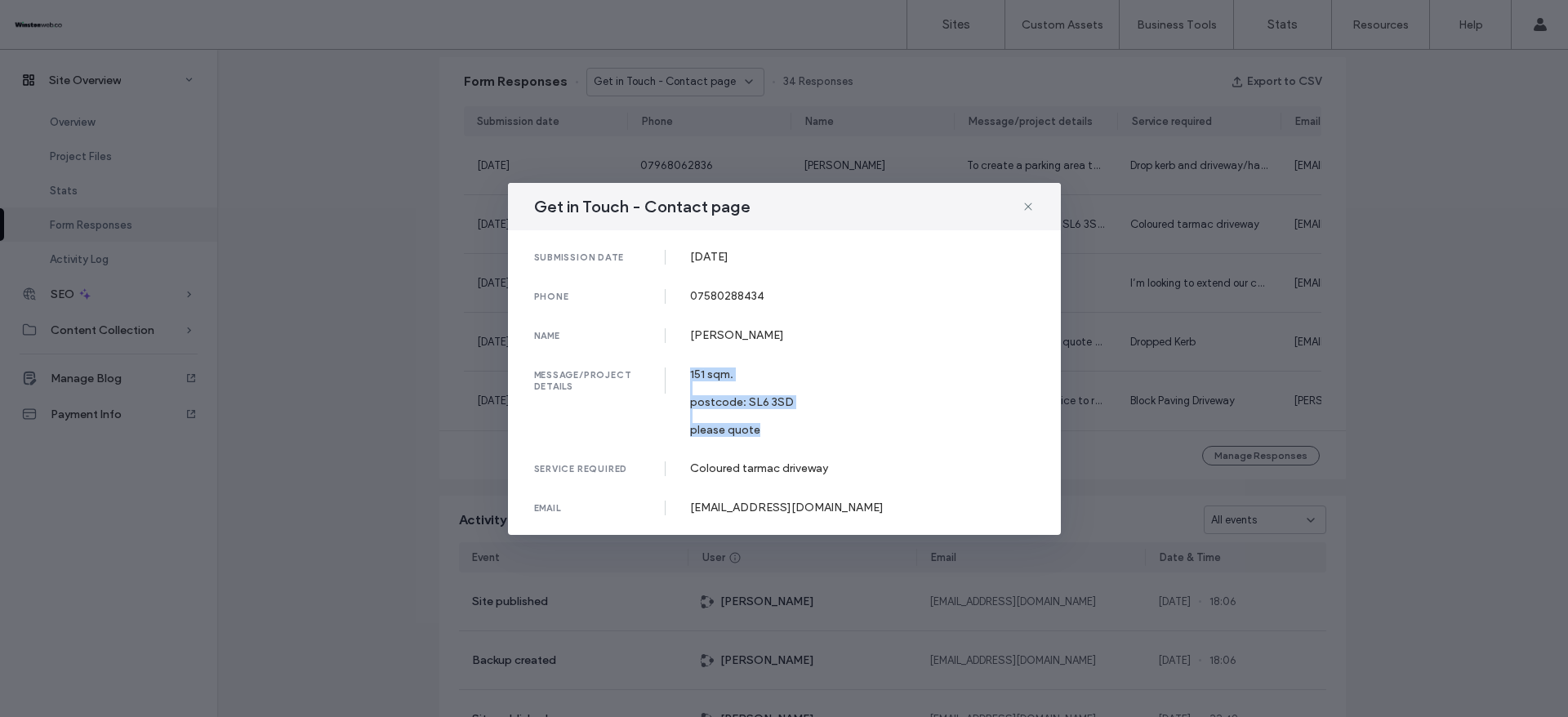
click at [774, 427] on div "message/project details 151 sqm. postcode: SL6 3SD please quote" at bounding box center [785, 402] width 501 height 70
click at [742, 294] on div "07580288434" at bounding box center [862, 296] width 344 height 14
click at [1408, 284] on div "Get in Touch - Contact page submission date [DATE] phone [PHONE_NUMBER] name [P…" at bounding box center [784, 358] width 1568 height 717
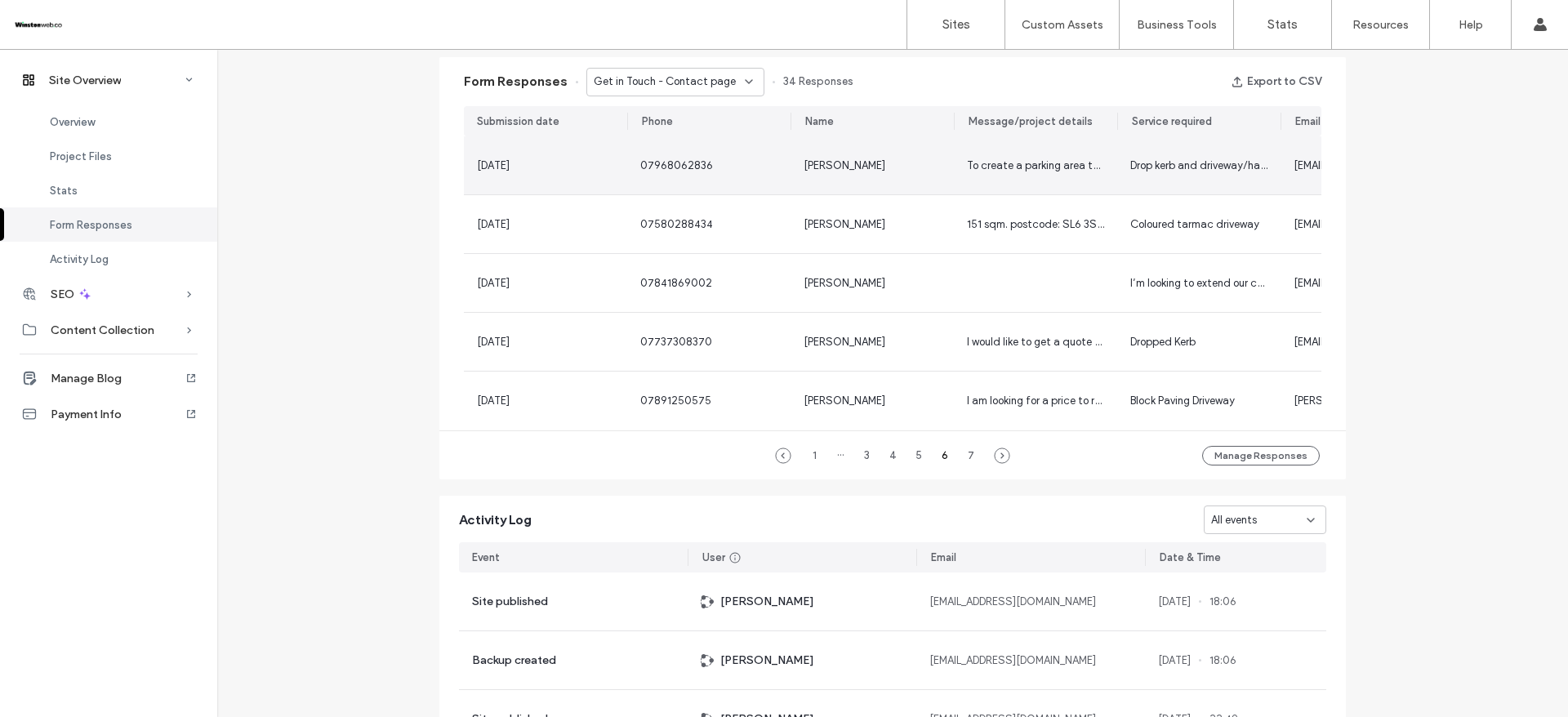
click at [970, 176] on div "To create a parking area to the front of our property in [GEOGRAPHIC_DATA], inc…" at bounding box center [1035, 165] width 164 height 58
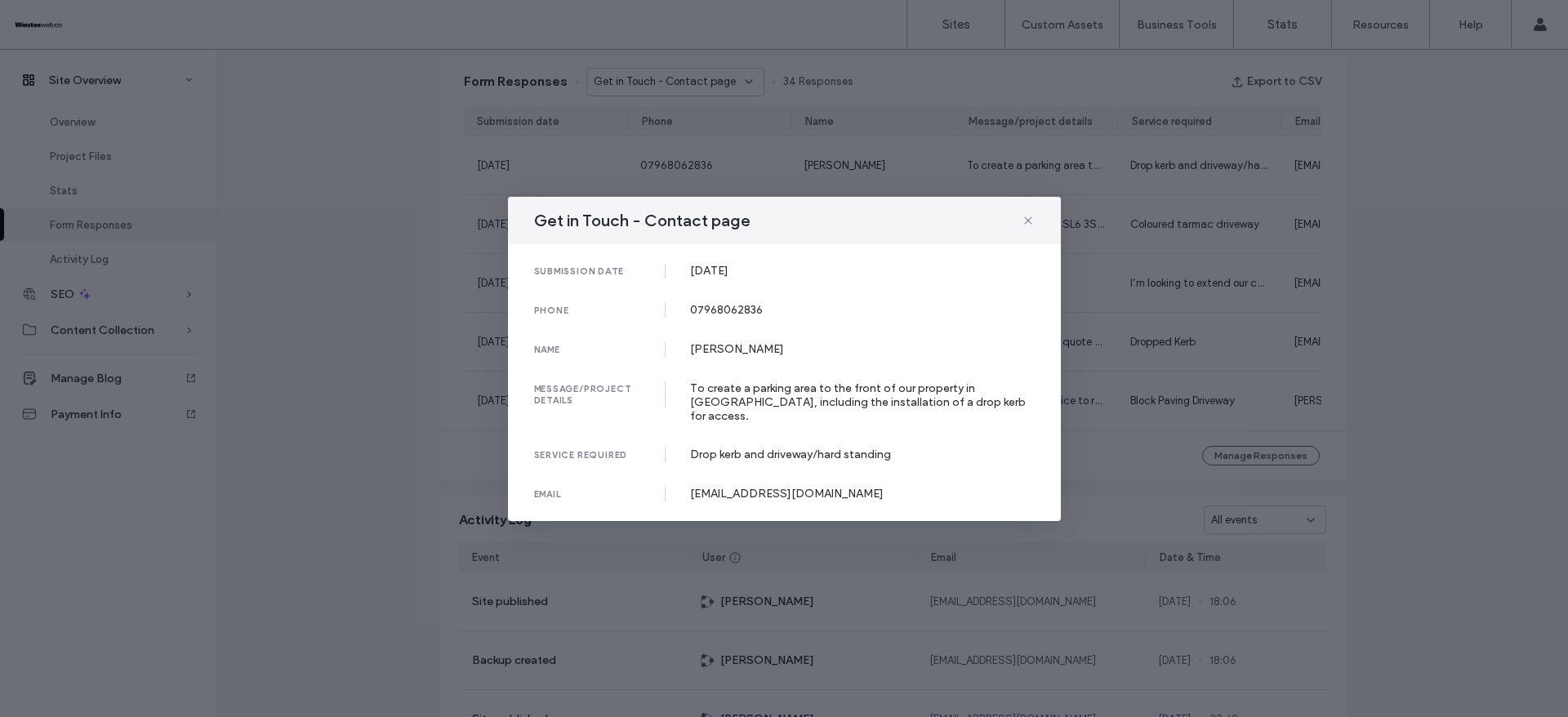
click at [733, 272] on div "[DATE]" at bounding box center [862, 271] width 344 height 14
click at [719, 316] on div "07968062836" at bounding box center [862, 310] width 344 height 14
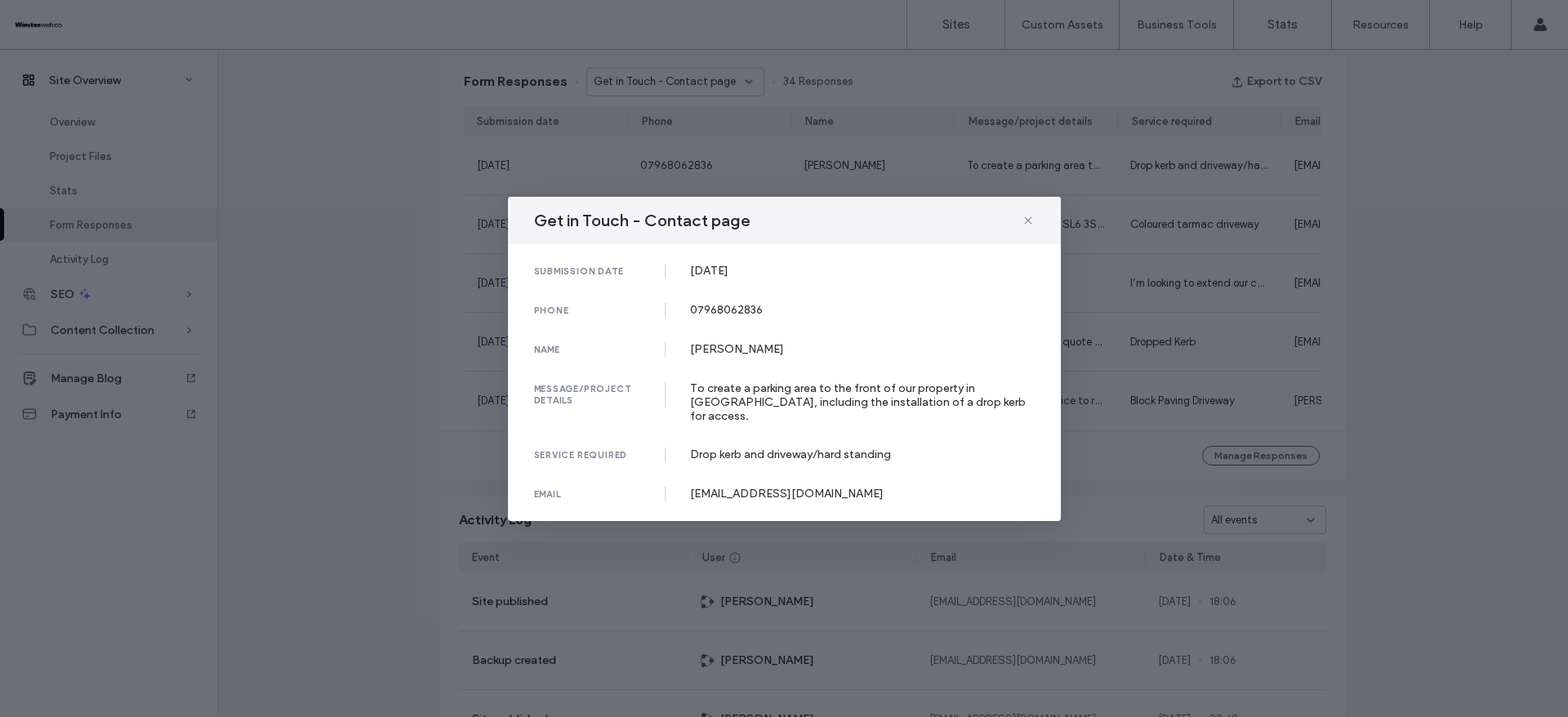
click at [730, 356] on div "[PERSON_NAME]" at bounding box center [862, 349] width 344 height 14
click at [695, 356] on div "[PERSON_NAME]" at bounding box center [862, 349] width 344 height 14
click at [695, 361] on div at bounding box center [707, 356] width 34 height 14
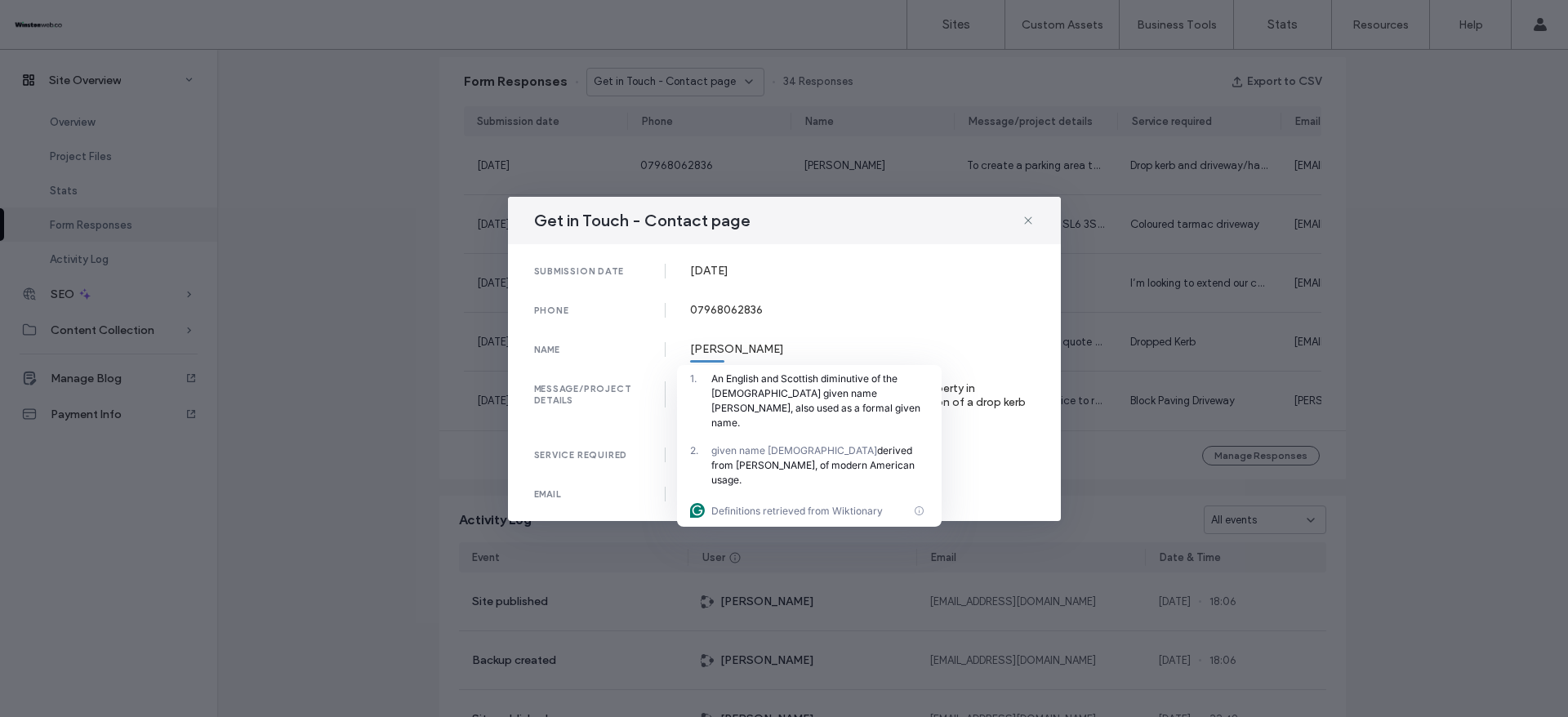
click at [702, 356] on div "[PERSON_NAME]" at bounding box center [862, 349] width 344 height 14
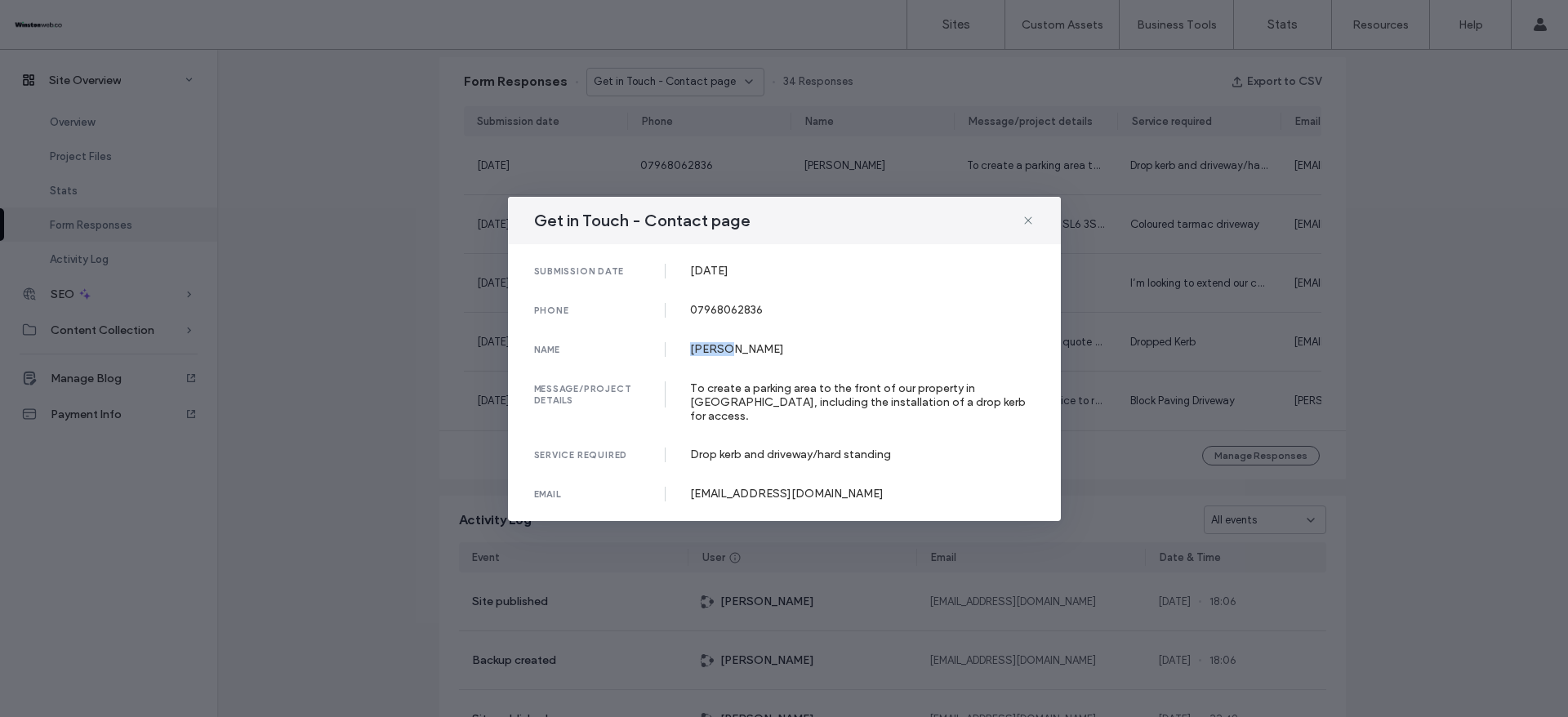
click at [702, 356] on div "[PERSON_NAME]" at bounding box center [862, 349] width 344 height 14
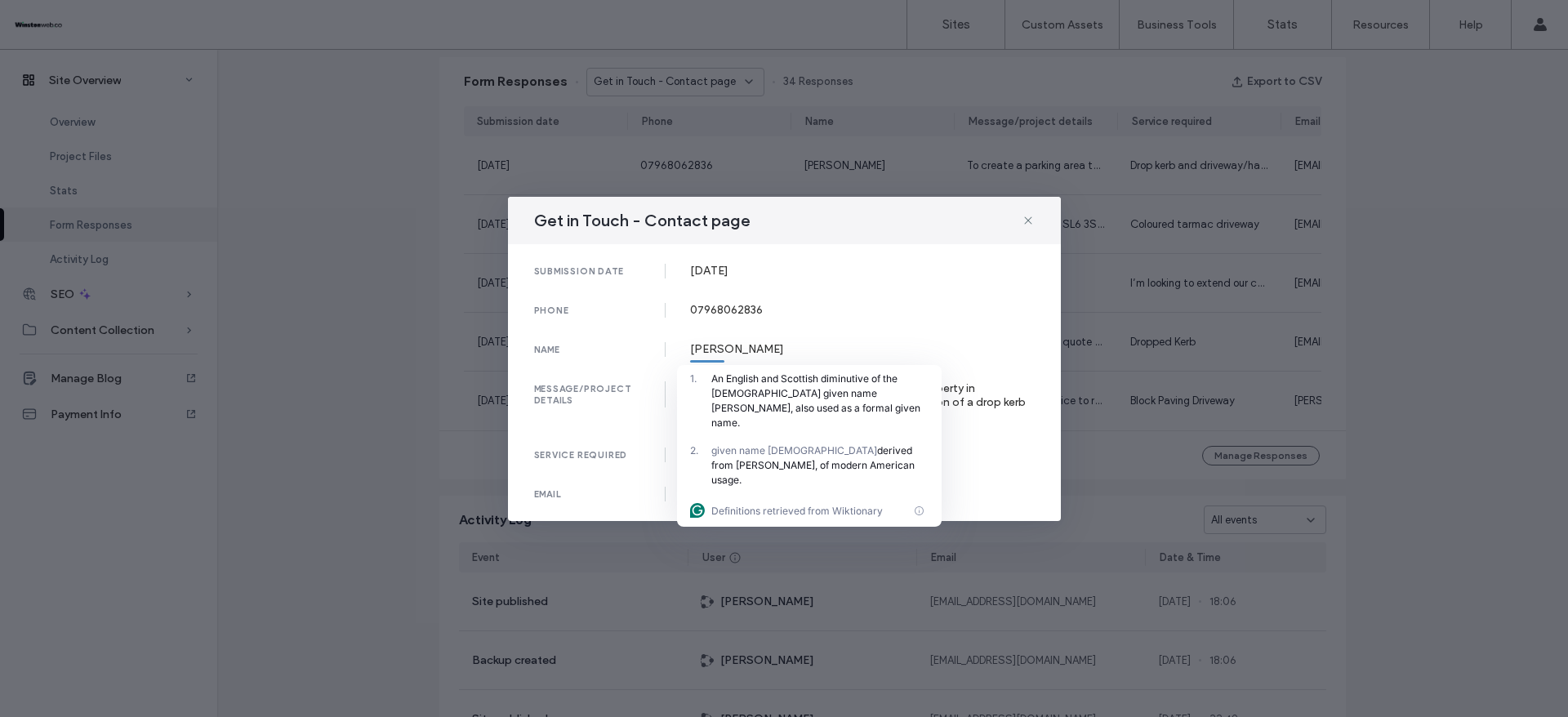
click at [969, 397] on div "To create a parking area to the front of our property in [GEOGRAPHIC_DATA], inc…" at bounding box center [862, 402] width 344 height 42
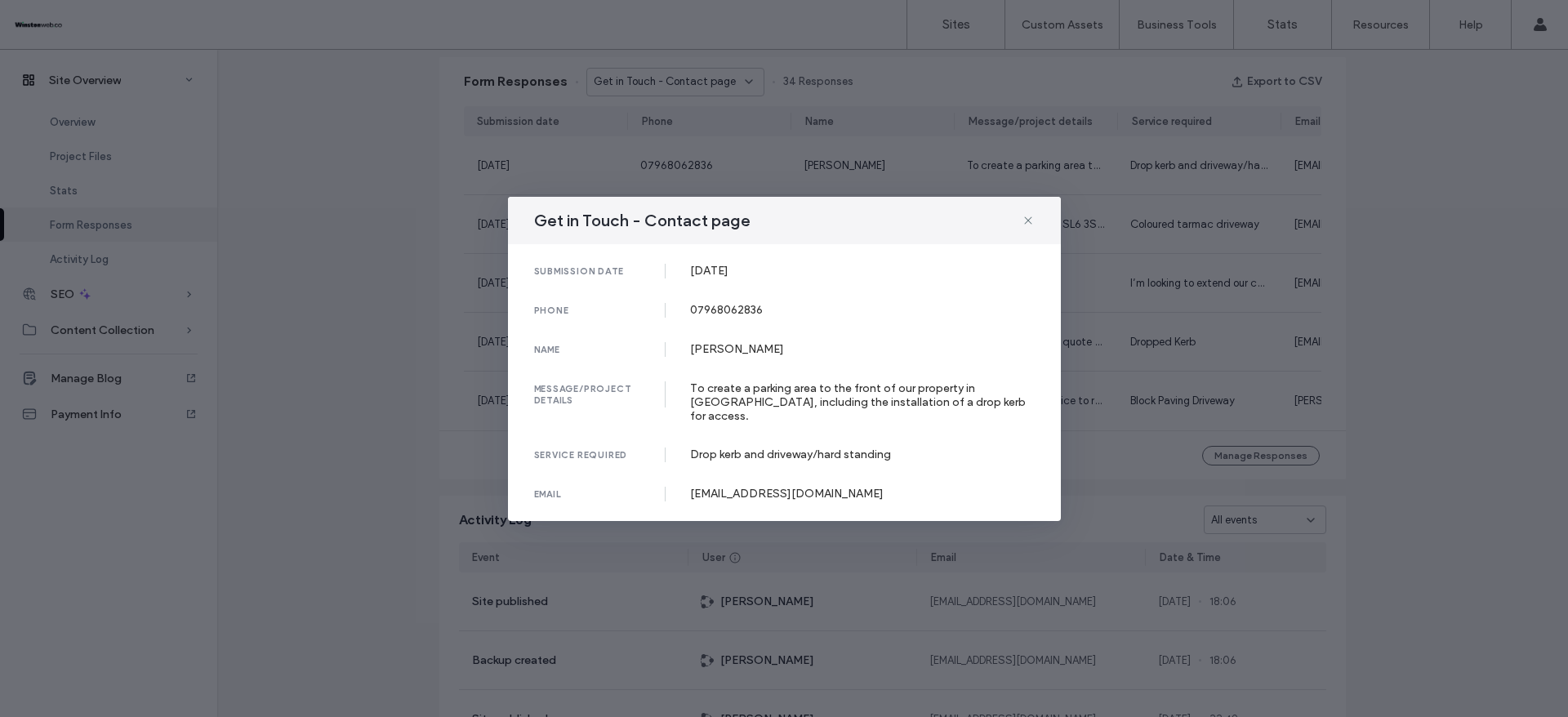
click at [969, 397] on div "To create a parking area to the front of our property in [GEOGRAPHIC_DATA], inc…" at bounding box center [862, 402] width 344 height 42
click at [779, 487] on div "[EMAIL_ADDRESS][DOMAIN_NAME]" at bounding box center [862, 494] width 344 height 14
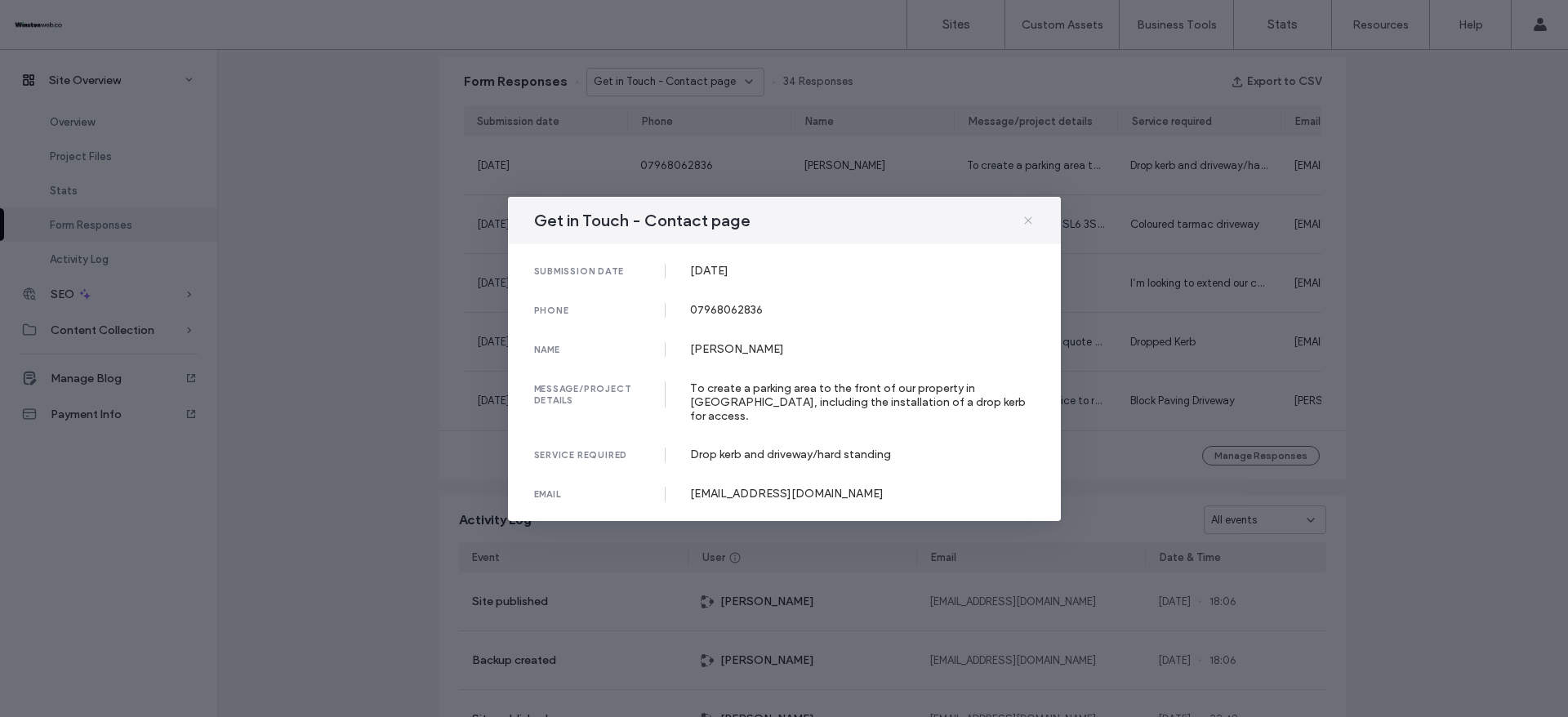
click at [1026, 227] on icon at bounding box center [1028, 220] width 13 height 13
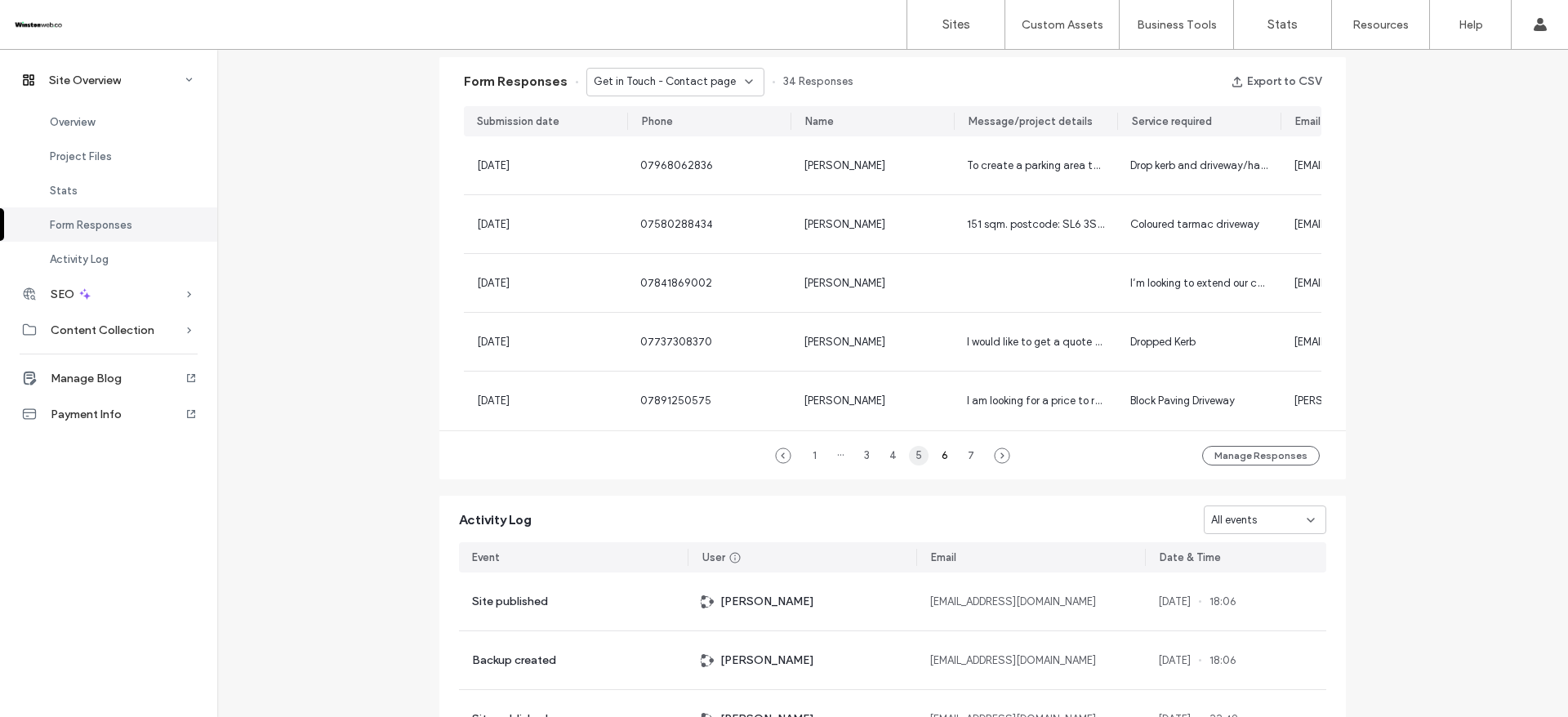
click at [916, 466] on div "5" at bounding box center [918, 456] width 20 height 20
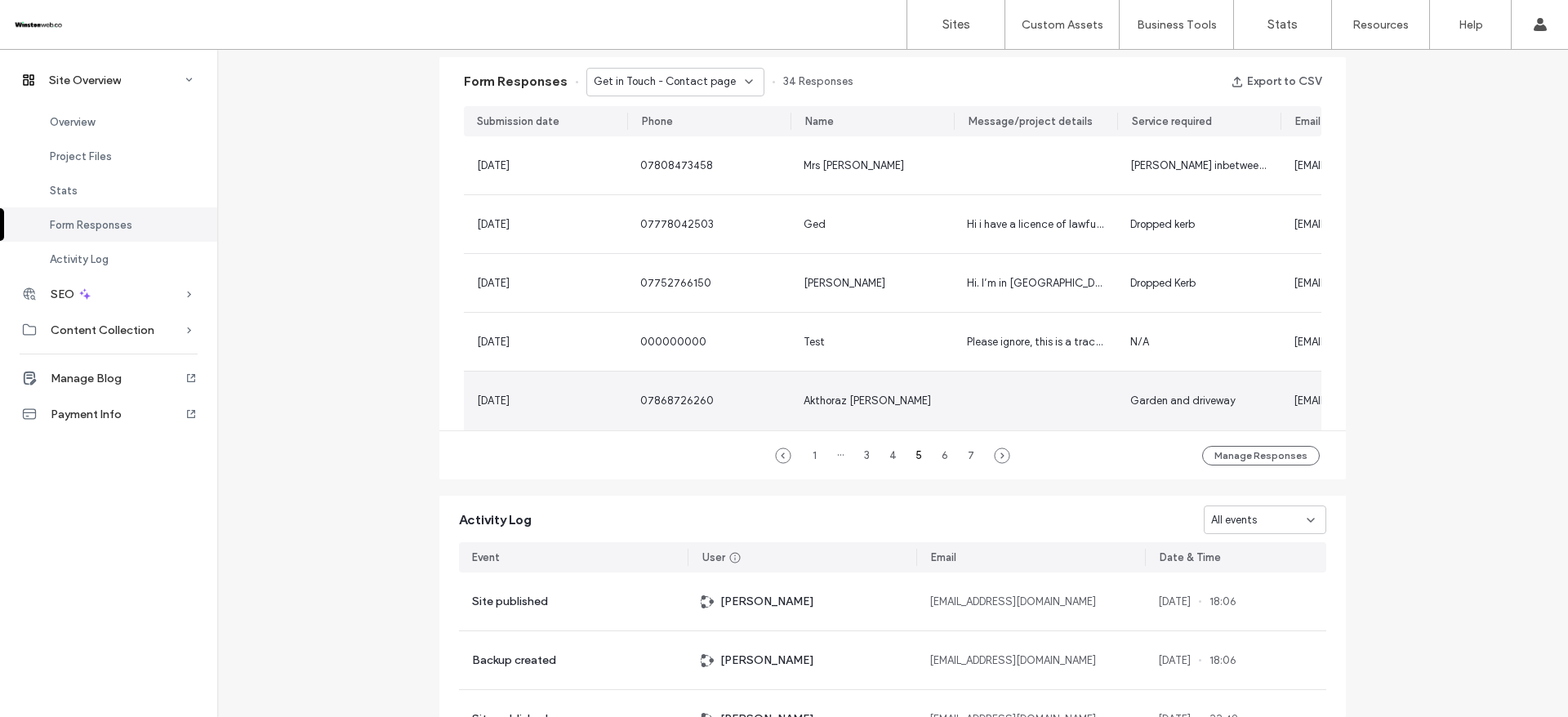
click at [795, 395] on div "Akthoraz [PERSON_NAME]" at bounding box center [872, 401] width 164 height 59
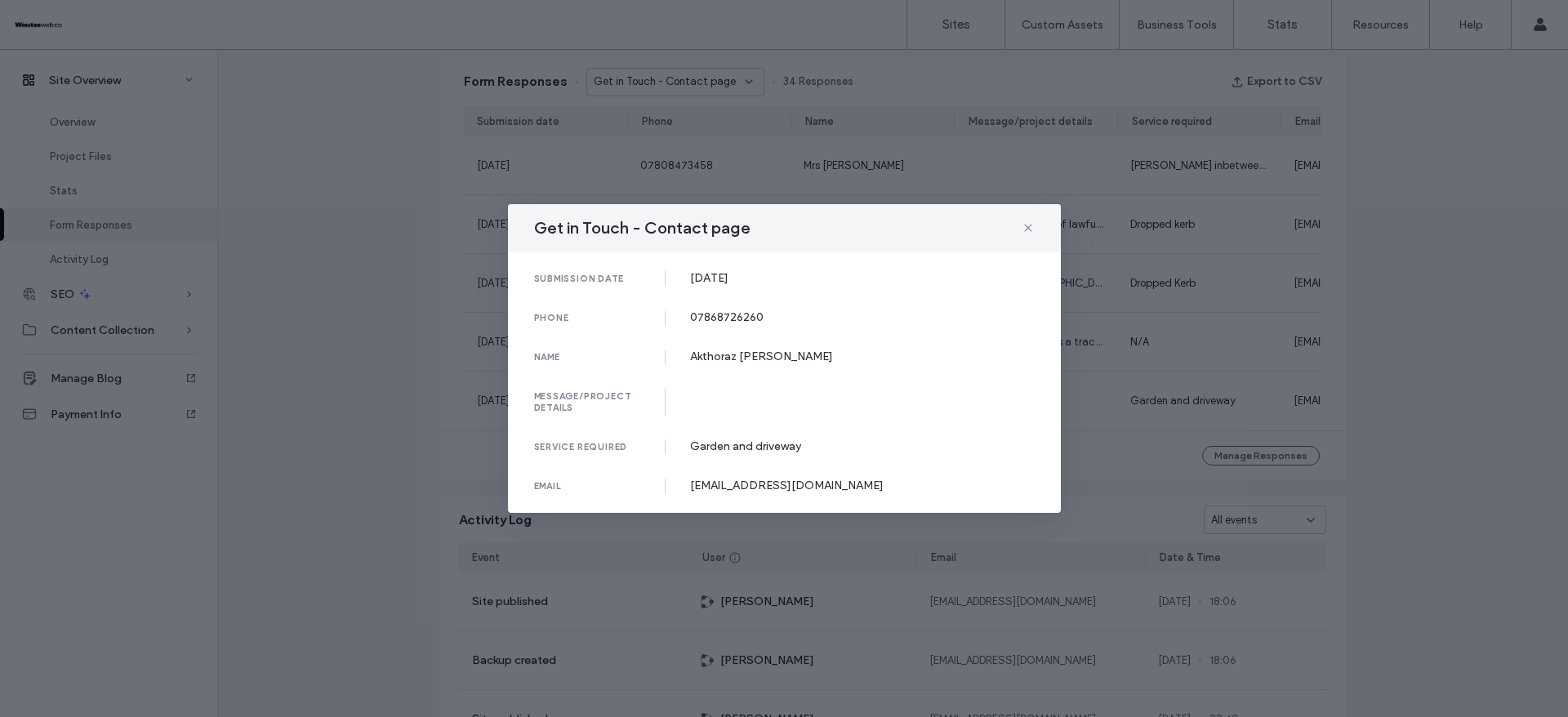
click at [720, 283] on div "[DATE]" at bounding box center [862, 278] width 344 height 14
click at [720, 283] on html ".wqwq-1{fill:#231f20;} .cls-1q, .cls-2q { fill-rule: evenodd; } .cls-2q { fill:…" at bounding box center [784, 358] width 1568 height 717
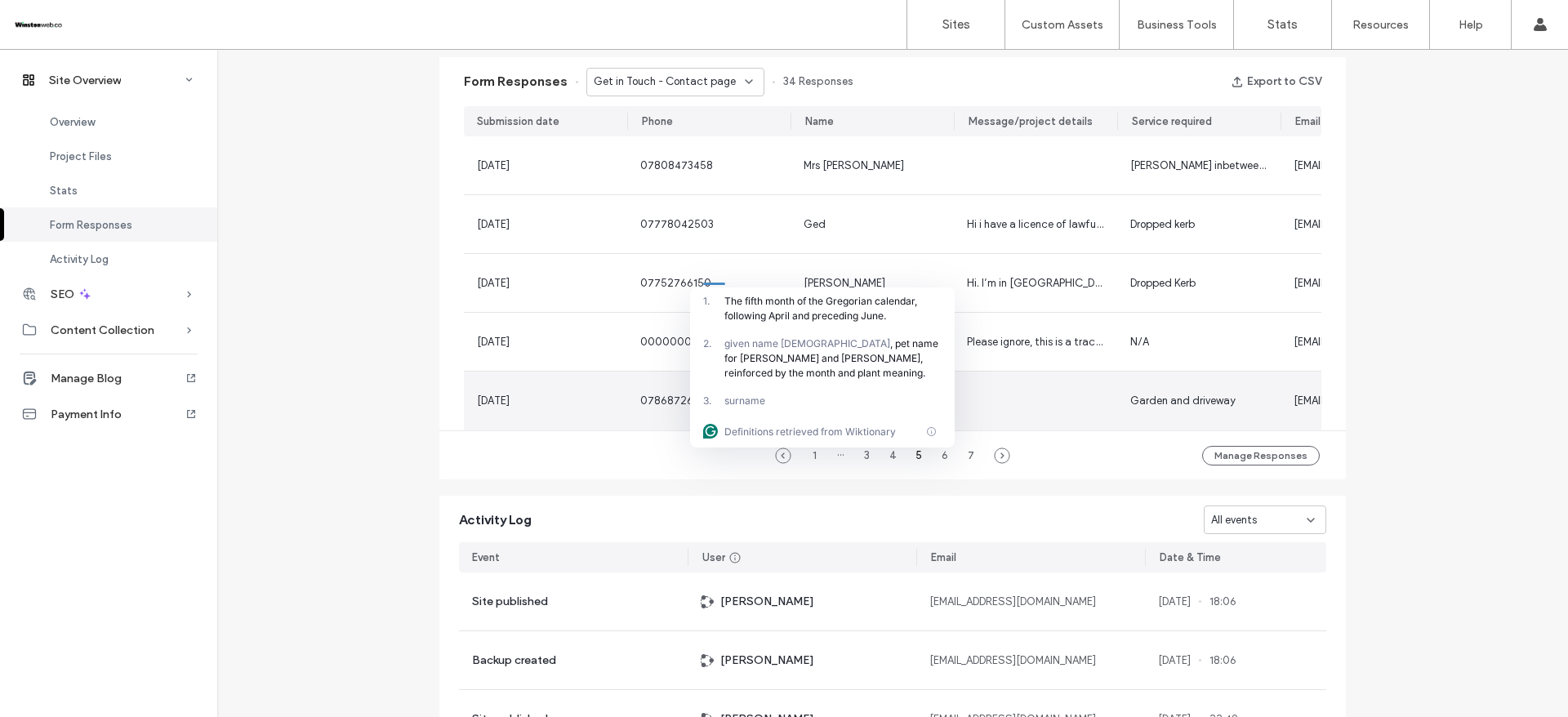
click at [627, 401] on div "07868726260" at bounding box center [708, 401] width 164 height 59
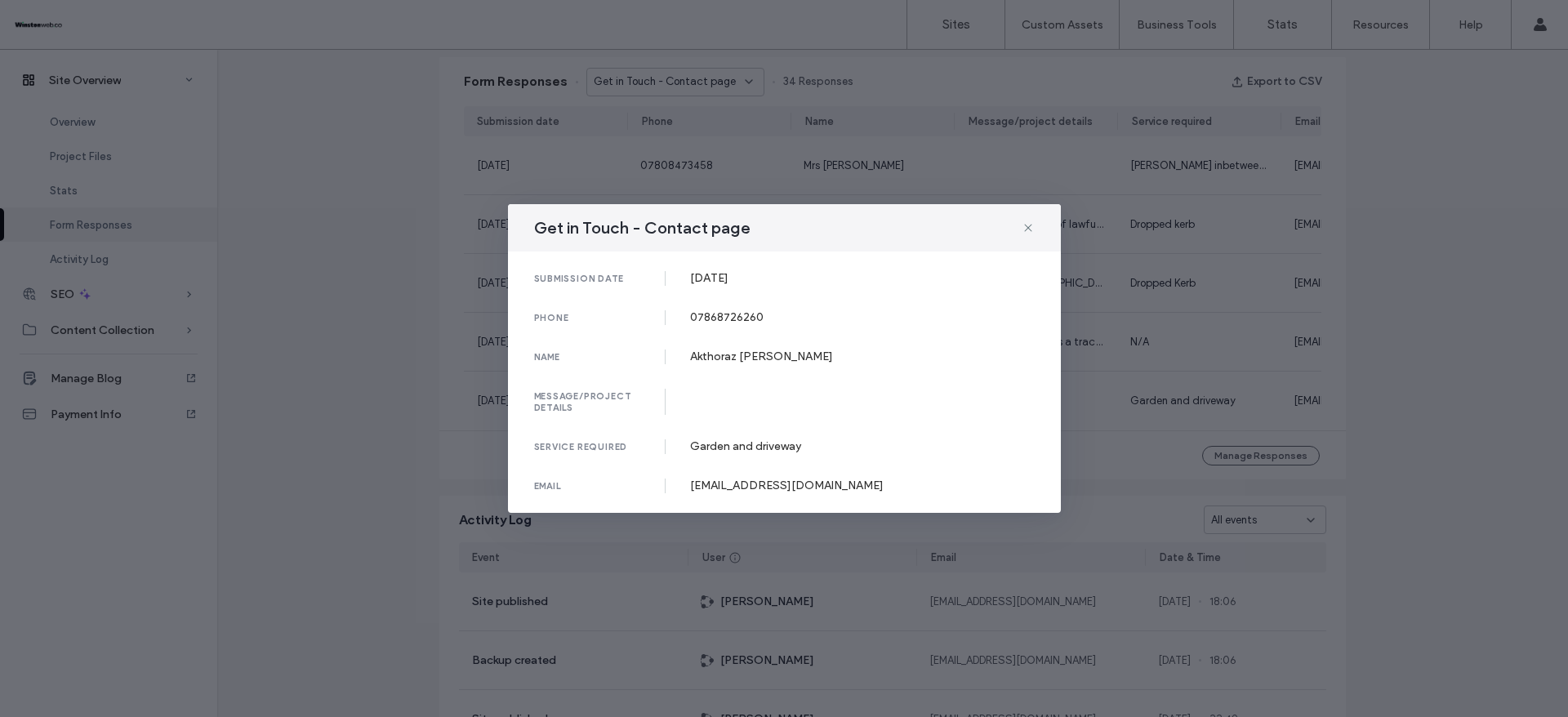
drag, startPoint x: 692, startPoint y: 272, endPoint x: 777, endPoint y: 272, distance: 85.0
click at [777, 272] on div "[DATE]" at bounding box center [862, 278] width 344 height 14
drag, startPoint x: 694, startPoint y: 311, endPoint x: 798, endPoint y: 312, distance: 104.0
click at [798, 312] on div "07868726260" at bounding box center [862, 317] width 344 height 14
click at [733, 480] on div "[EMAIL_ADDRESS][DOMAIN_NAME]" at bounding box center [862, 485] width 344 height 14
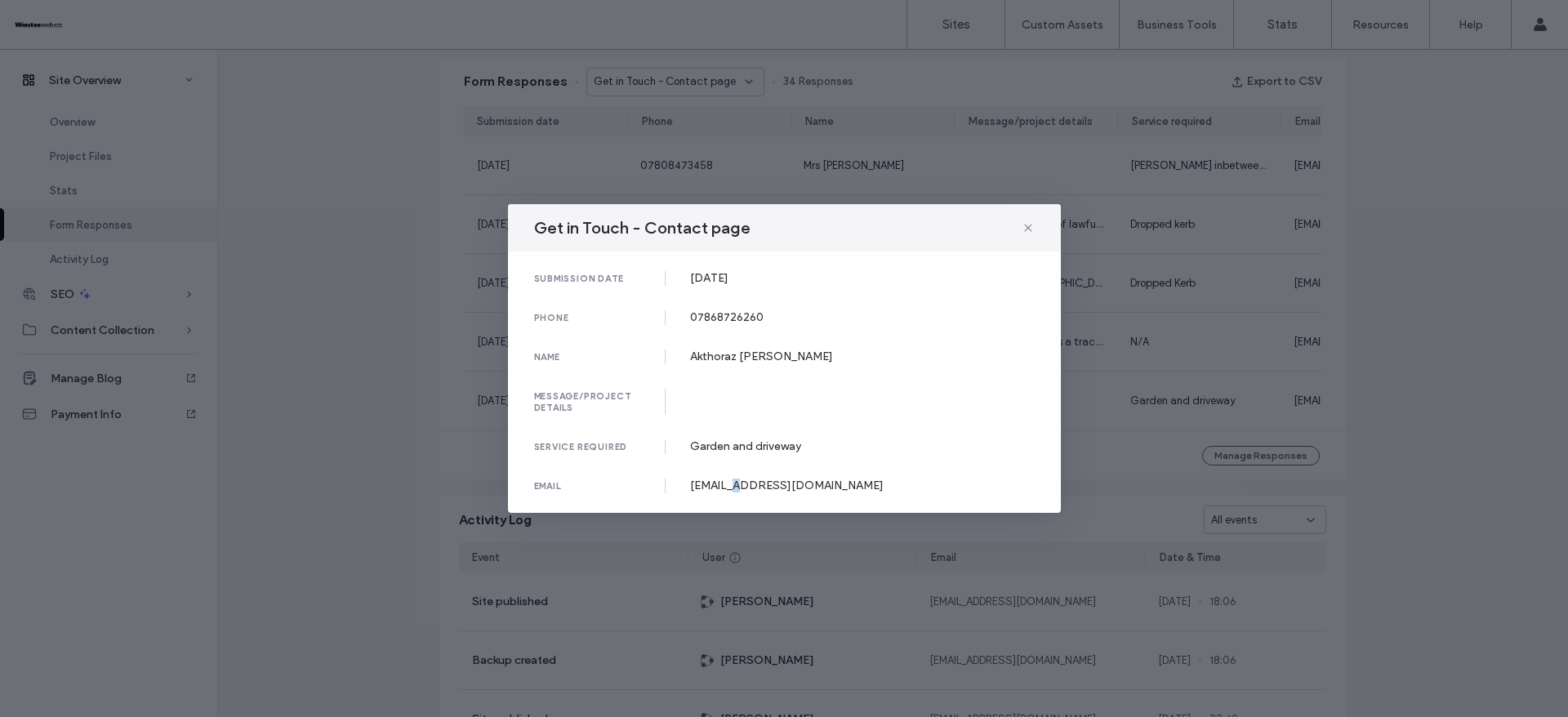
click at [733, 480] on div "[EMAIL_ADDRESS][DOMAIN_NAME]" at bounding box center [862, 485] width 344 height 14
click at [703, 361] on div "Akthoraz [PERSON_NAME]" at bounding box center [862, 356] width 344 height 14
click at [703, 361] on html ".wqwq-1{fill:#231f20;} .cls-1q, .cls-2q { fill-rule: evenodd; } .cls-2q { fill:…" at bounding box center [784, 358] width 1568 height 717
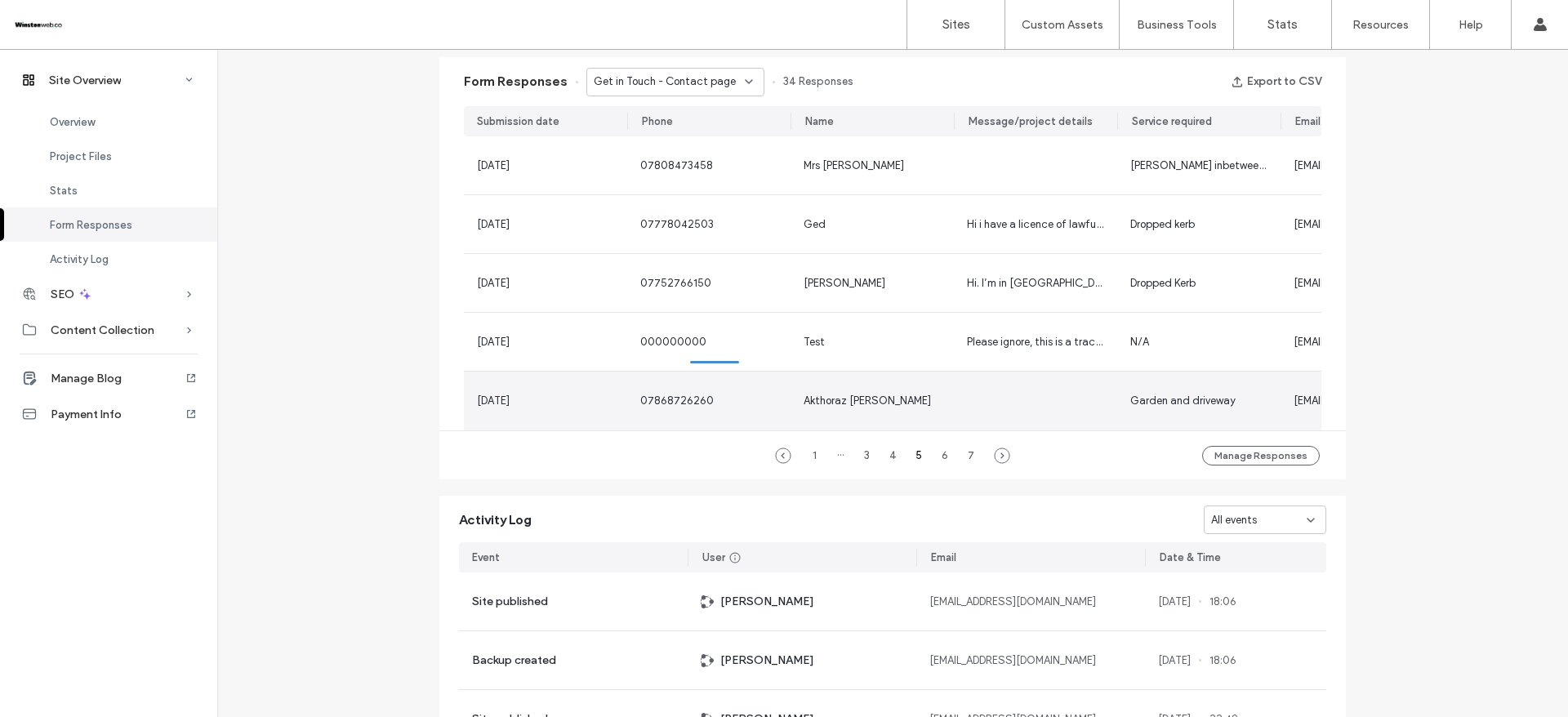
click at [877, 409] on div "Akthoraz [PERSON_NAME]" at bounding box center [872, 401] width 164 height 59
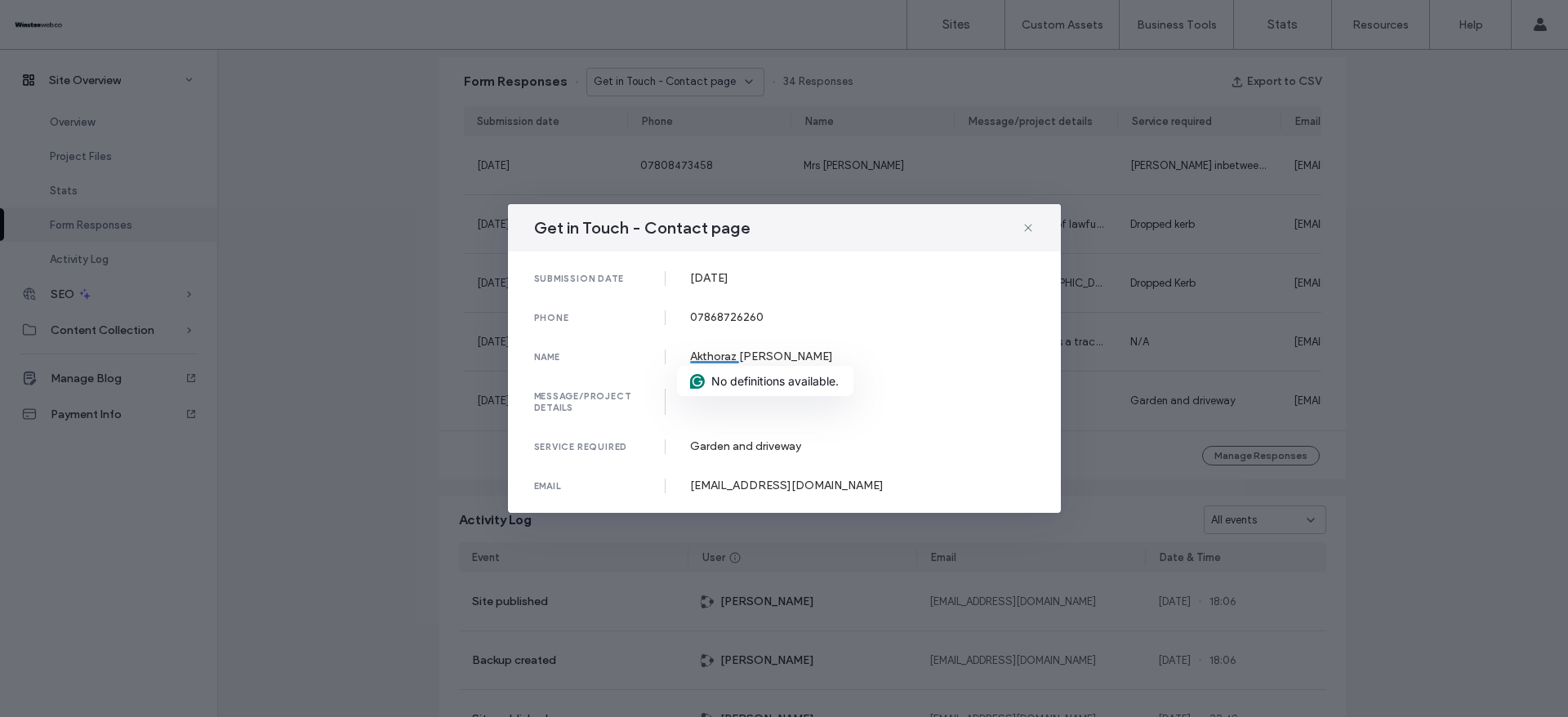
click at [745, 361] on div "Akthoraz [PERSON_NAME]" at bounding box center [862, 356] width 344 height 14
click at [745, 361] on div at bounding box center [752, 356] width 25 height 14
click at [709, 355] on div "Akthoraz [PERSON_NAME]" at bounding box center [862, 356] width 344 height 14
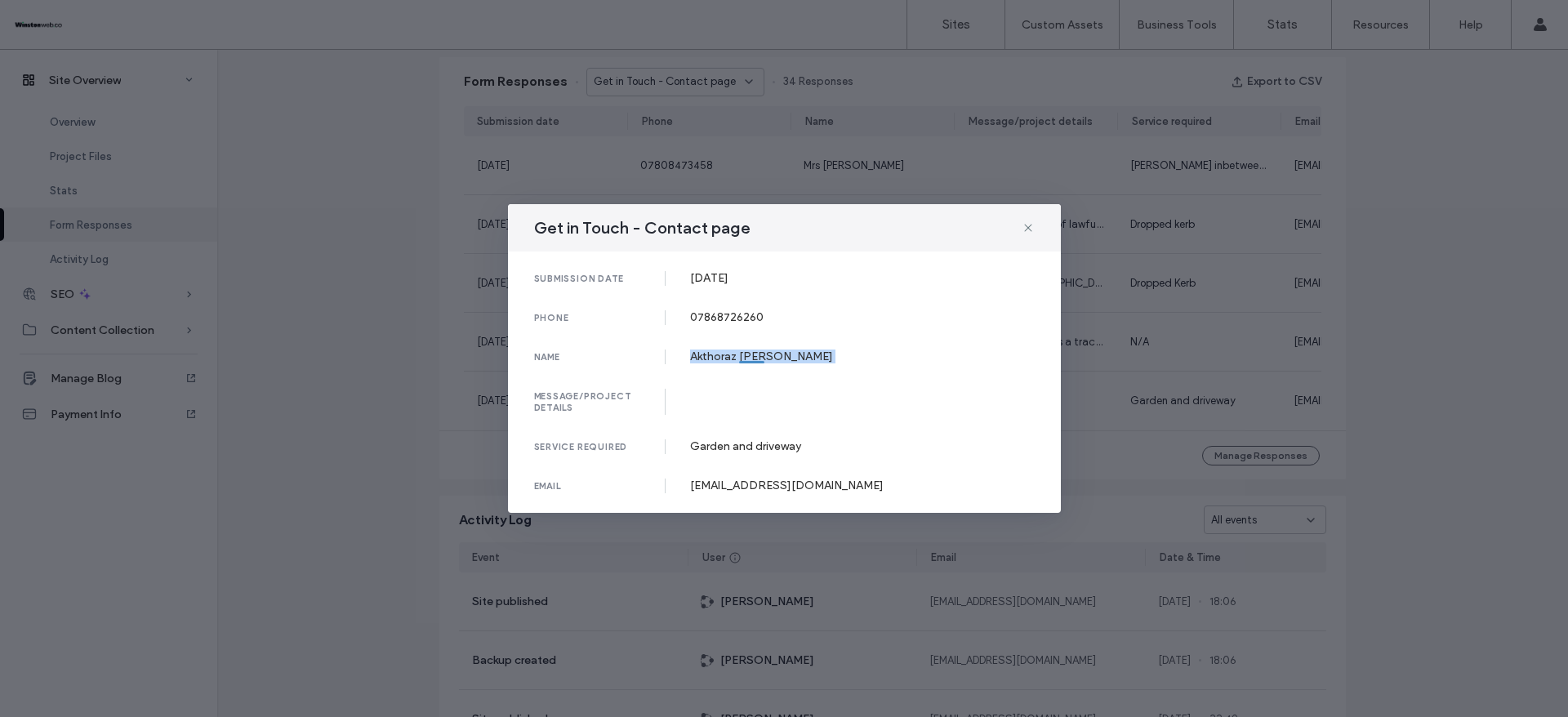
click at [709, 355] on div "Akthoraz [PERSON_NAME]" at bounding box center [862, 356] width 344 height 14
click at [720, 444] on div "Garden and driveway" at bounding box center [862, 446] width 344 height 14
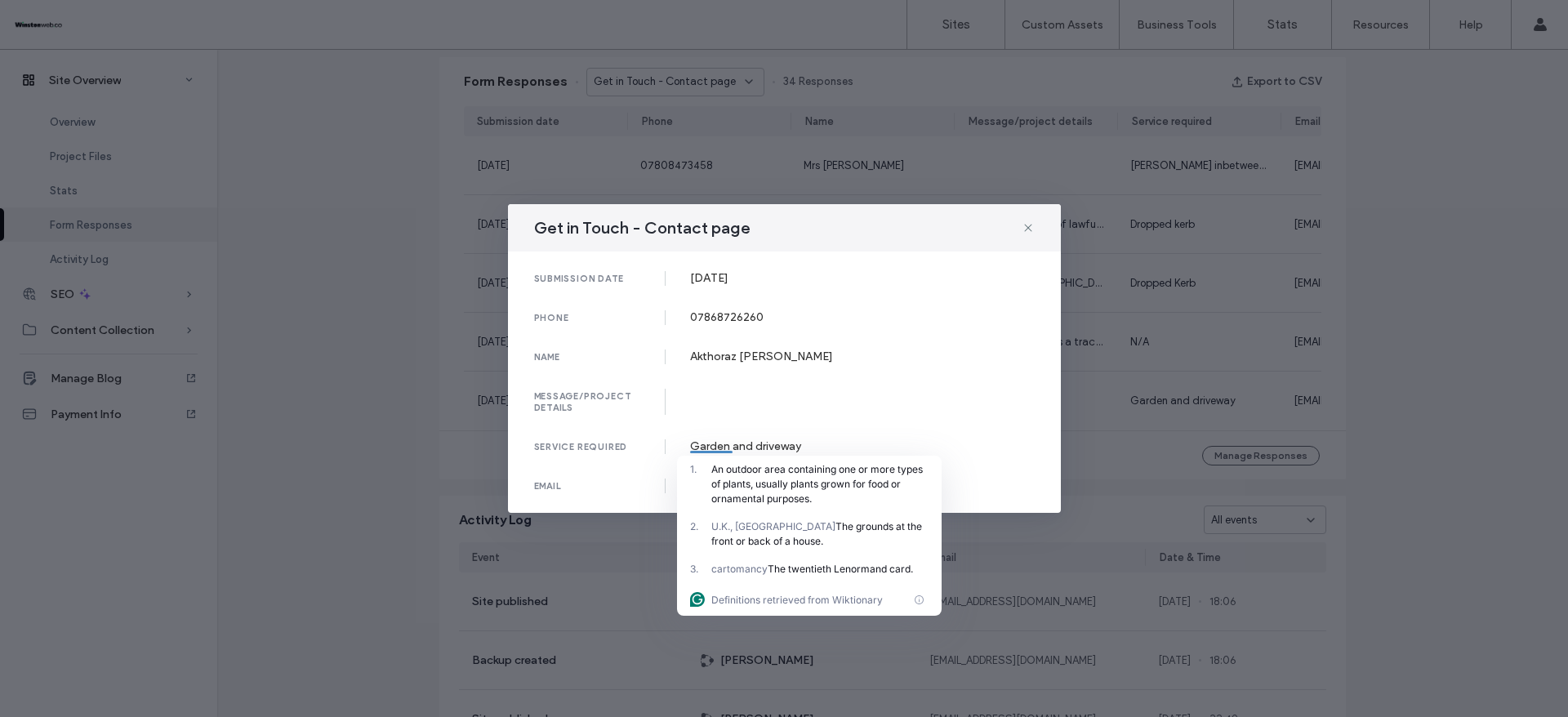
click at [1408, 365] on div "Get in Touch - Contact page submission date [DATE] phone [PHONE_NUMBER] name Ak…" at bounding box center [784, 358] width 1568 height 717
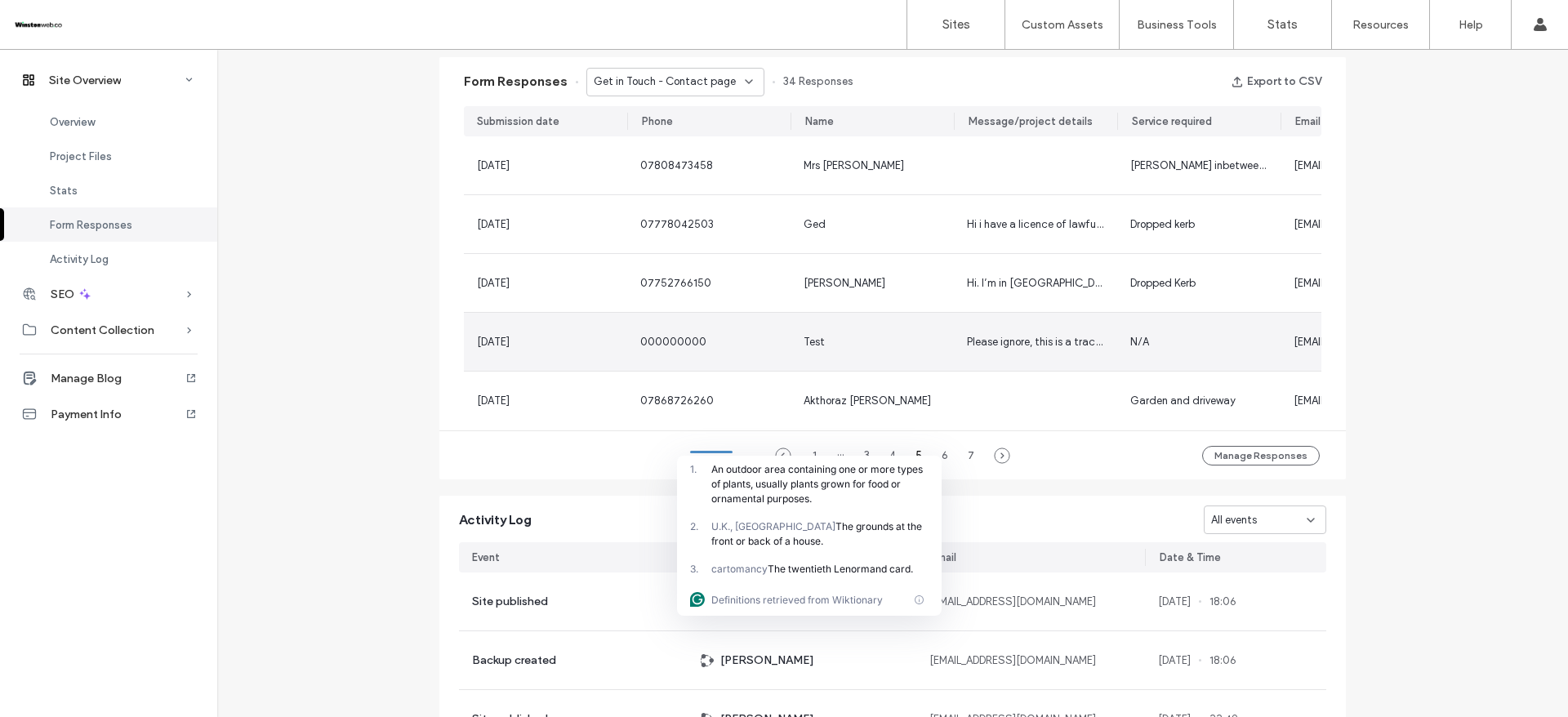
click at [804, 334] on div "Test" at bounding box center [814, 342] width 21 height 16
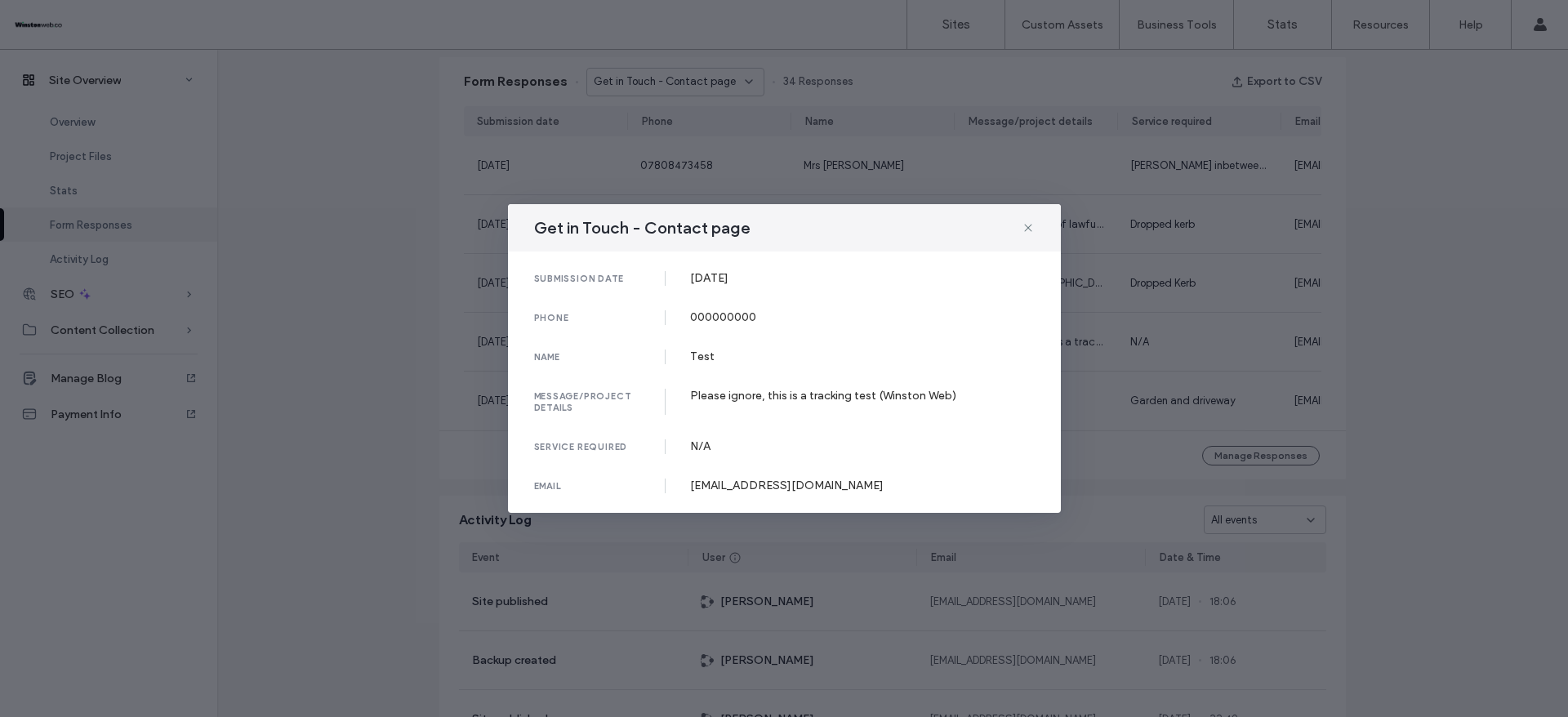
click at [1431, 283] on div "Get in Touch - Contact page submission date [DATE] phone [PHONE_NUMBER] name Te…" at bounding box center [784, 358] width 1568 height 717
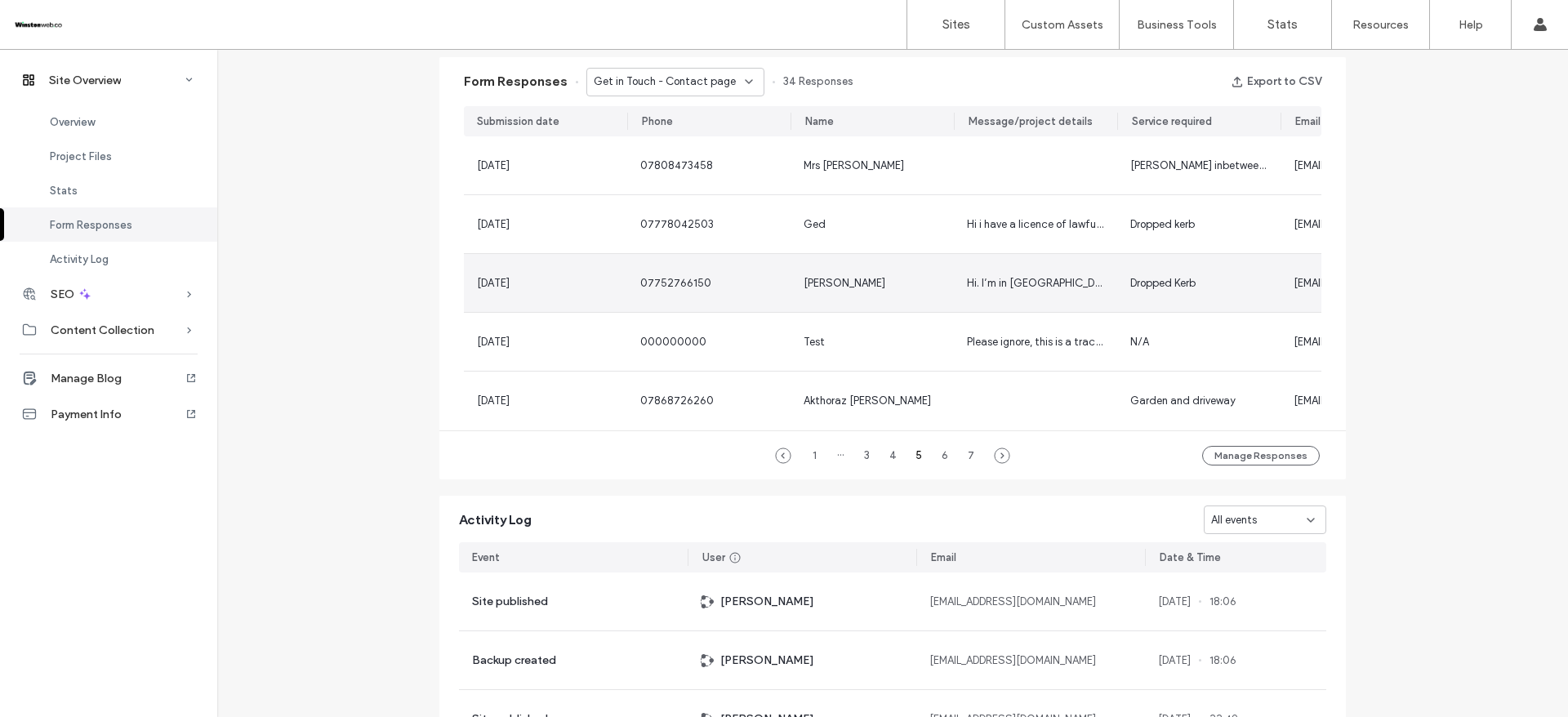
click at [926, 277] on div "[PERSON_NAME]" at bounding box center [872, 283] width 137 height 16
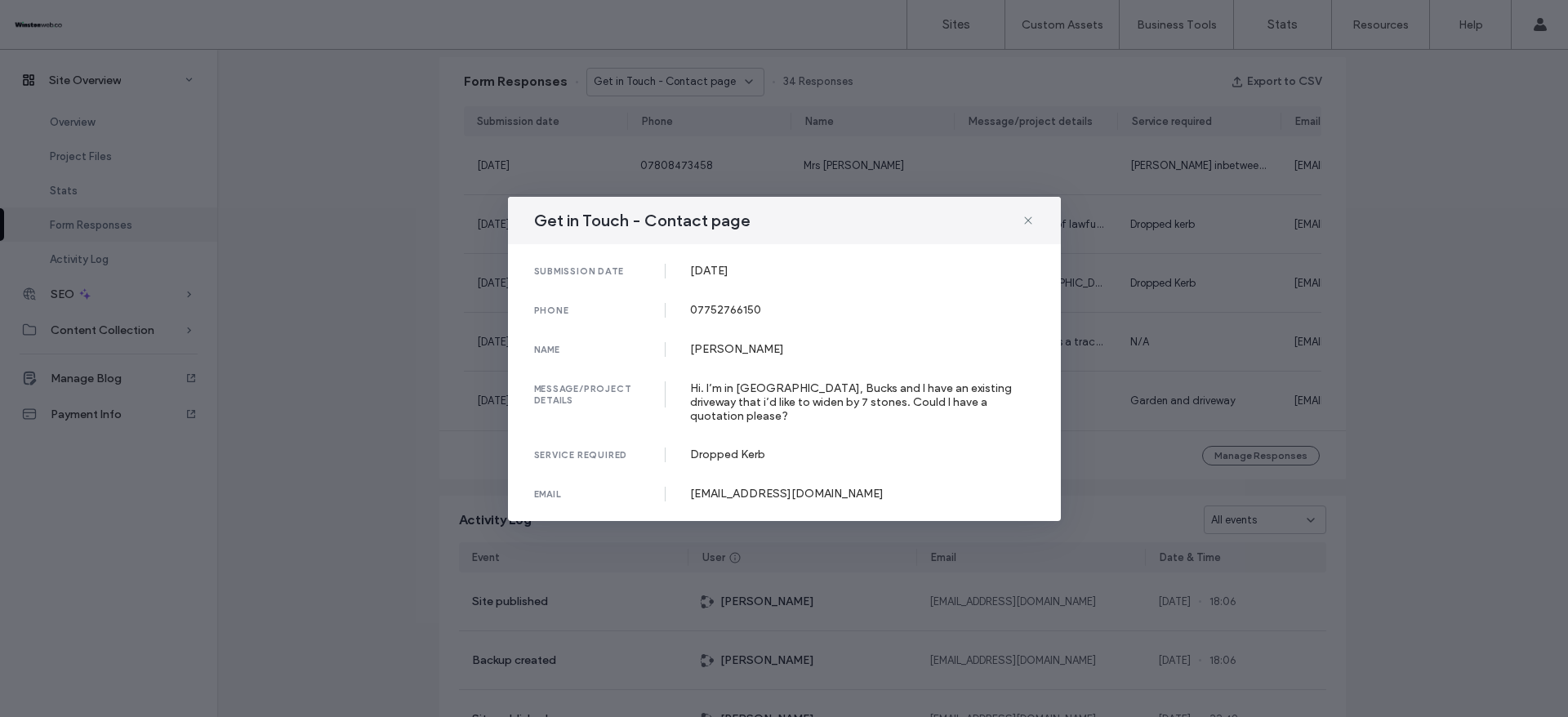
drag, startPoint x: 690, startPoint y: 277, endPoint x: 789, endPoint y: 277, distance: 99.0
click at [789, 277] on div "[DATE]" at bounding box center [862, 271] width 344 height 14
click at [700, 311] on div "07752766150" at bounding box center [862, 310] width 344 height 14
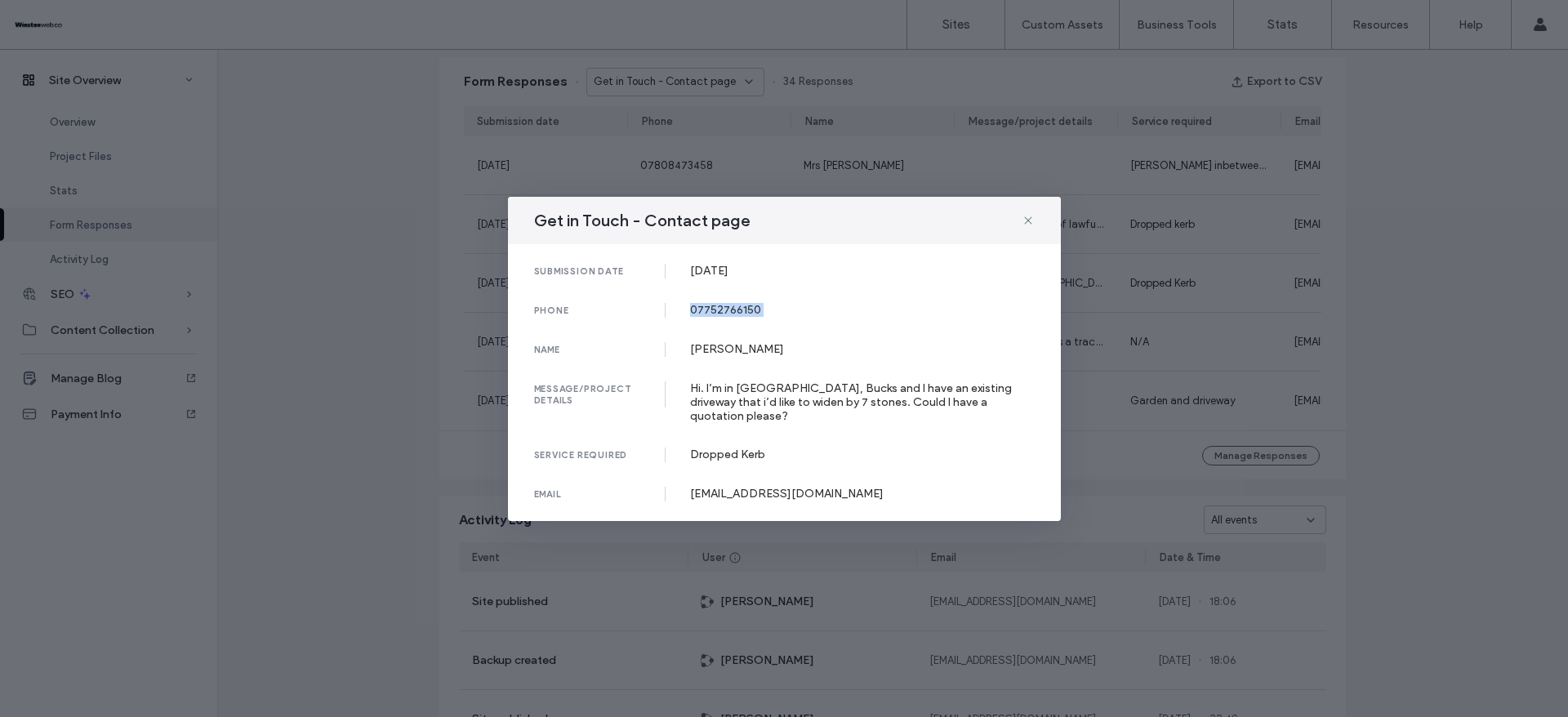
drag, startPoint x: 692, startPoint y: 349, endPoint x: 833, endPoint y: 354, distance: 141.1
click at [807, 356] on div "[PERSON_NAME]" at bounding box center [862, 349] width 344 height 14
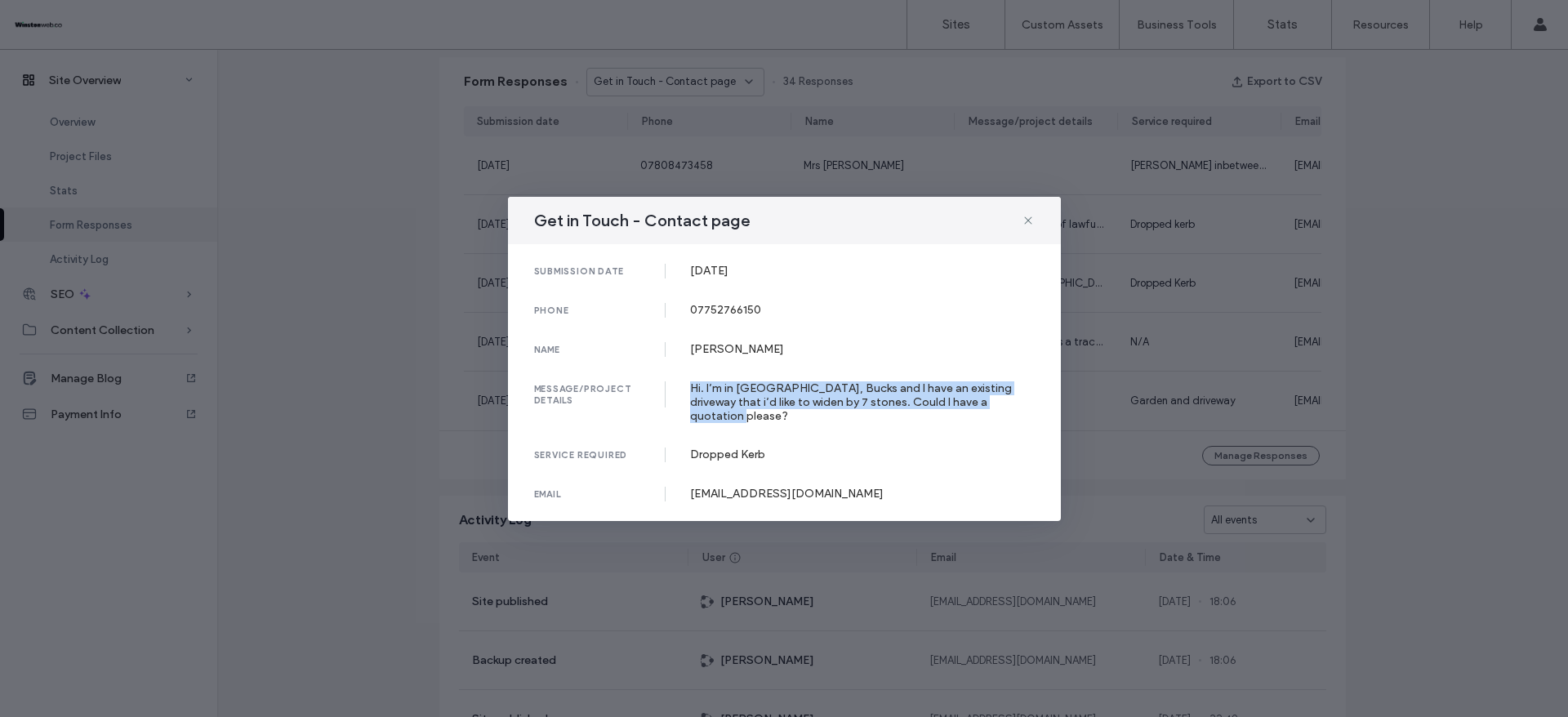
drag, startPoint x: 690, startPoint y: 384, endPoint x: 1009, endPoint y: 415, distance: 320.5
click at [1009, 415] on div "submission date [DATE] phone [PHONE_NUMBER] name [PERSON_NAME] message/project …" at bounding box center [785, 383] width 553 height 277
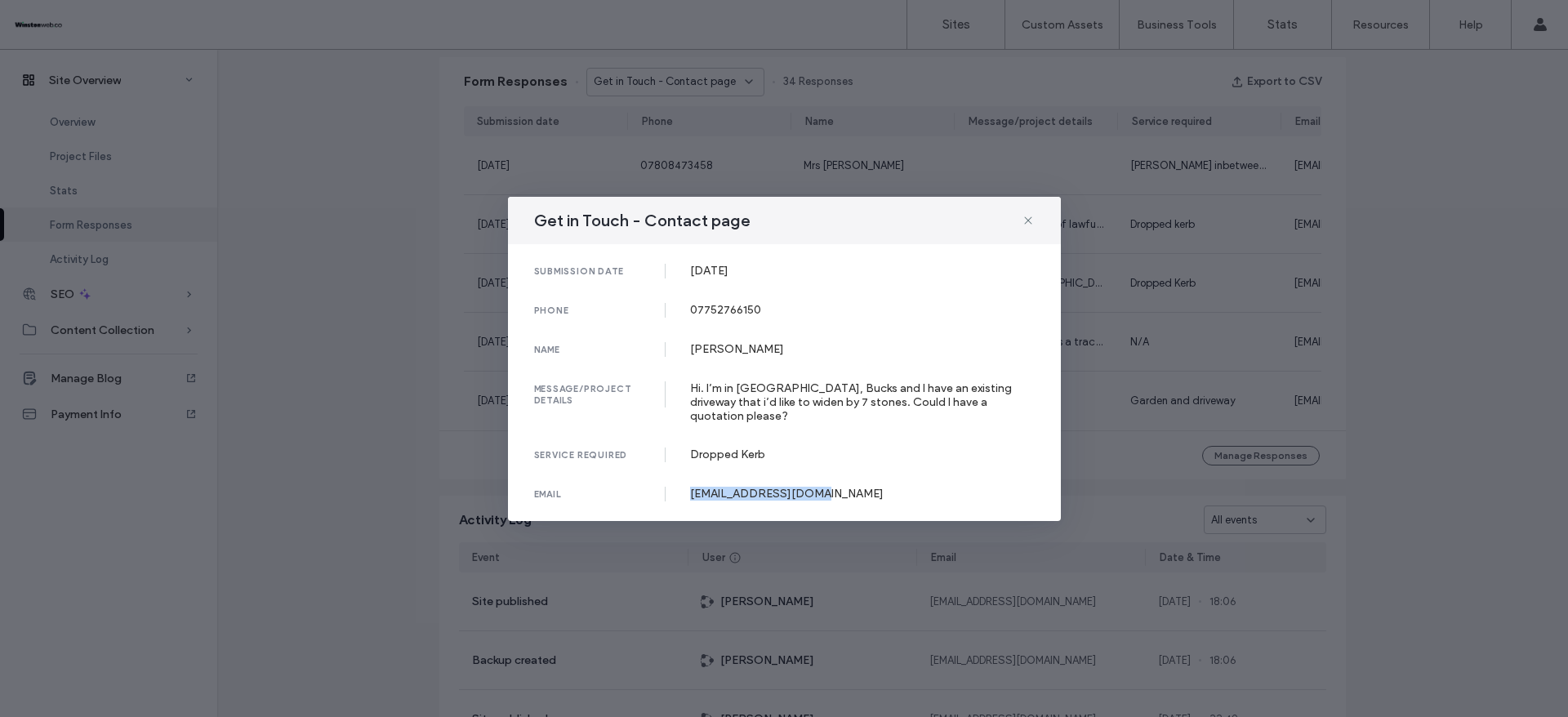
drag, startPoint x: 692, startPoint y: 488, endPoint x: 850, endPoint y: 487, distance: 158.0
click at [850, 487] on div "[EMAIL_ADDRESS][DOMAIN_NAME]" at bounding box center [862, 494] width 344 height 14
click at [1449, 351] on div "Get in Touch - Contact page submission date [DATE] phone [PHONE_NUMBER] name [P…" at bounding box center [784, 358] width 1568 height 717
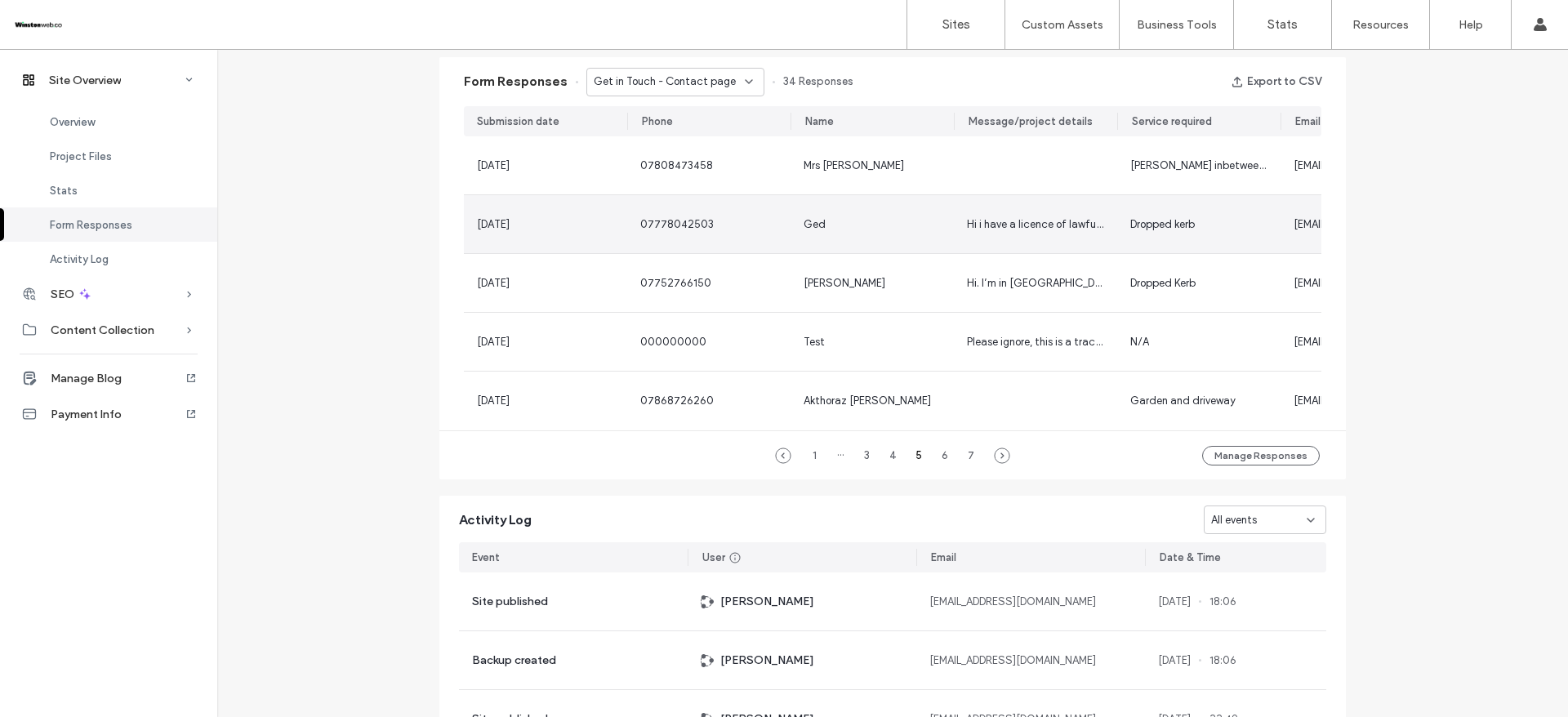
click at [881, 228] on div "Ged" at bounding box center [872, 224] width 137 height 16
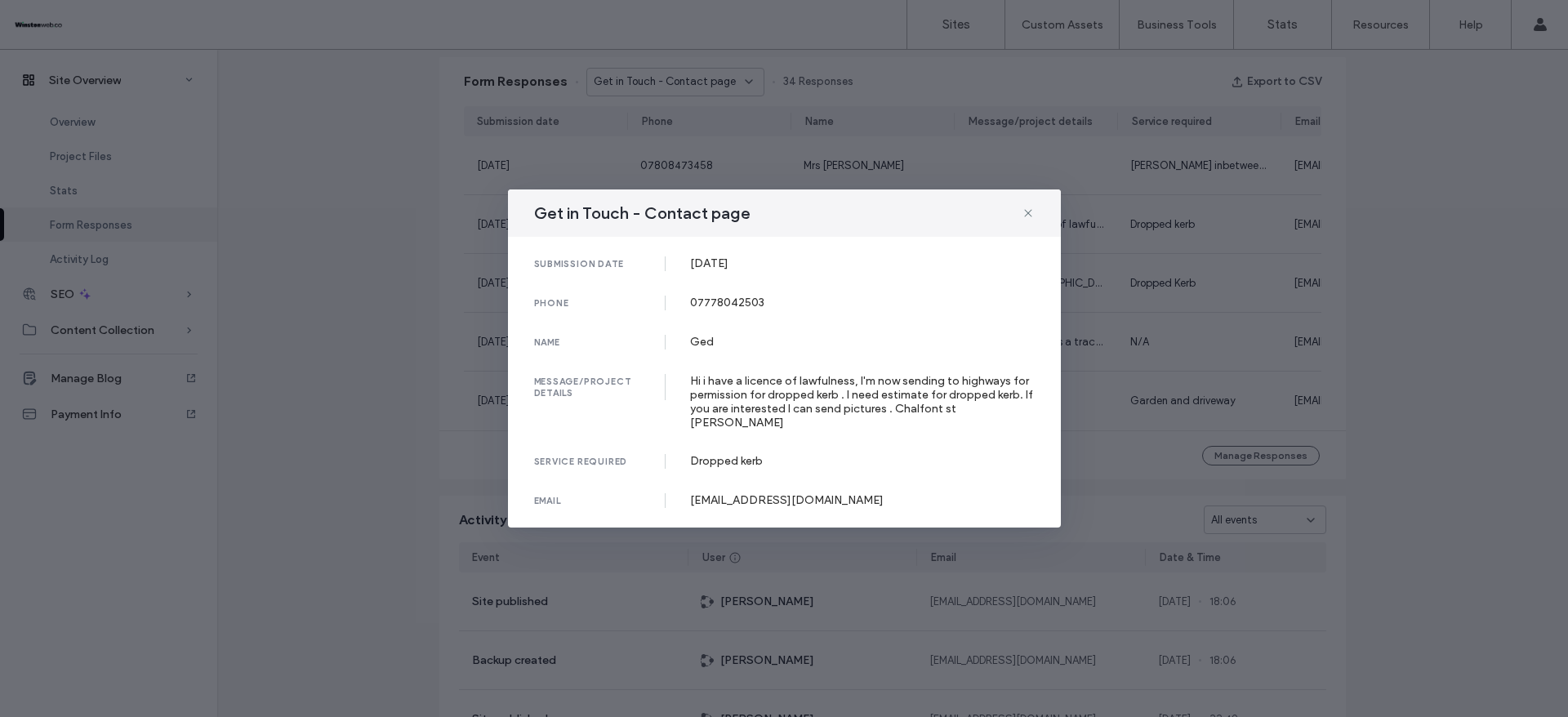
drag, startPoint x: 686, startPoint y: 270, endPoint x: 798, endPoint y: 273, distance: 112.0
click at [798, 272] on div "submission date [DATE]" at bounding box center [785, 263] width 501 height 14
drag, startPoint x: 684, startPoint y: 306, endPoint x: 841, endPoint y: 306, distance: 157.0
click at [841, 306] on div "phone [PHONE_NUMBER]" at bounding box center [785, 302] width 501 height 14
drag, startPoint x: 691, startPoint y: 352, endPoint x: 718, endPoint y: 351, distance: 27.0
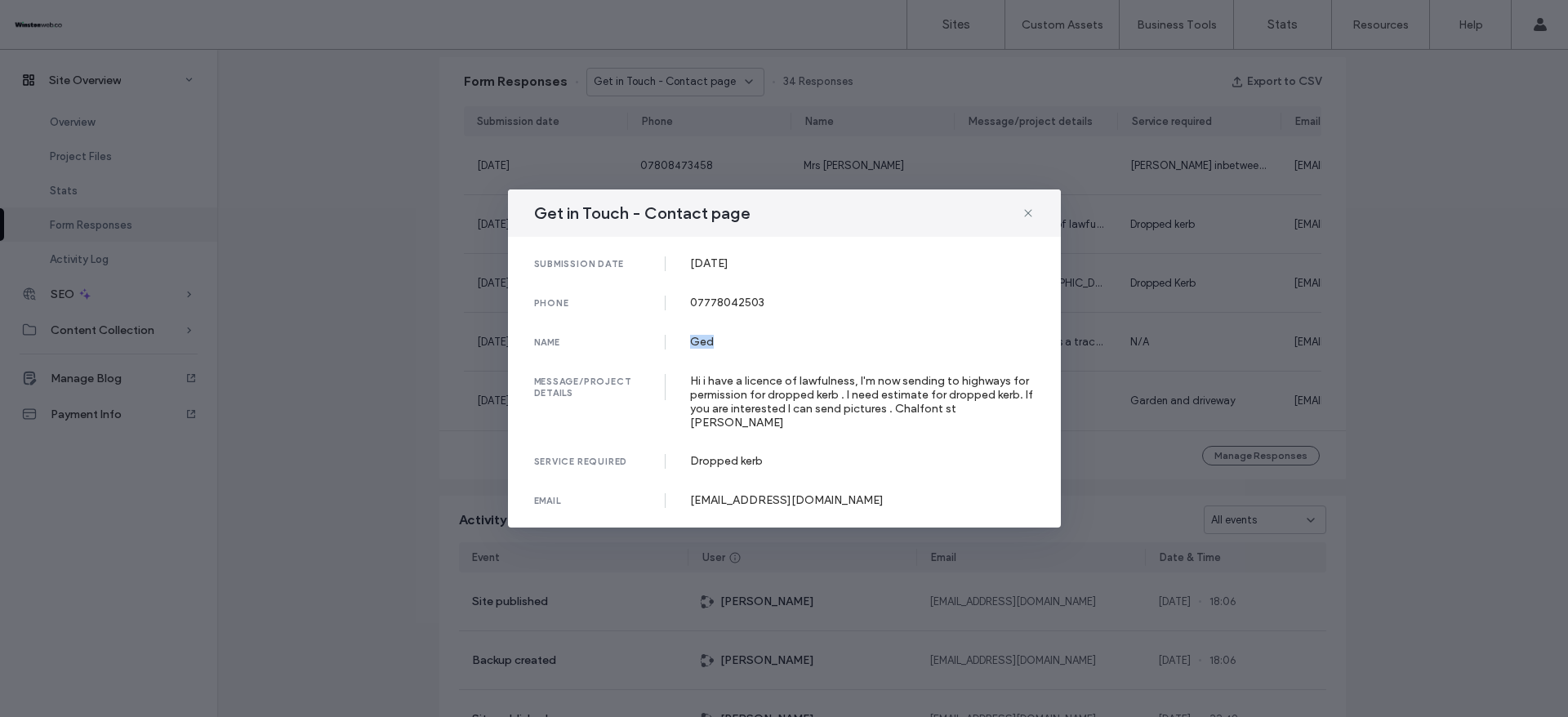
click at [718, 349] on div "Ged" at bounding box center [862, 342] width 344 height 14
drag, startPoint x: 690, startPoint y: 497, endPoint x: 886, endPoint y: 494, distance: 196.0
click at [886, 494] on div "[EMAIL_ADDRESS][DOMAIN_NAME]" at bounding box center [862, 500] width 344 height 14
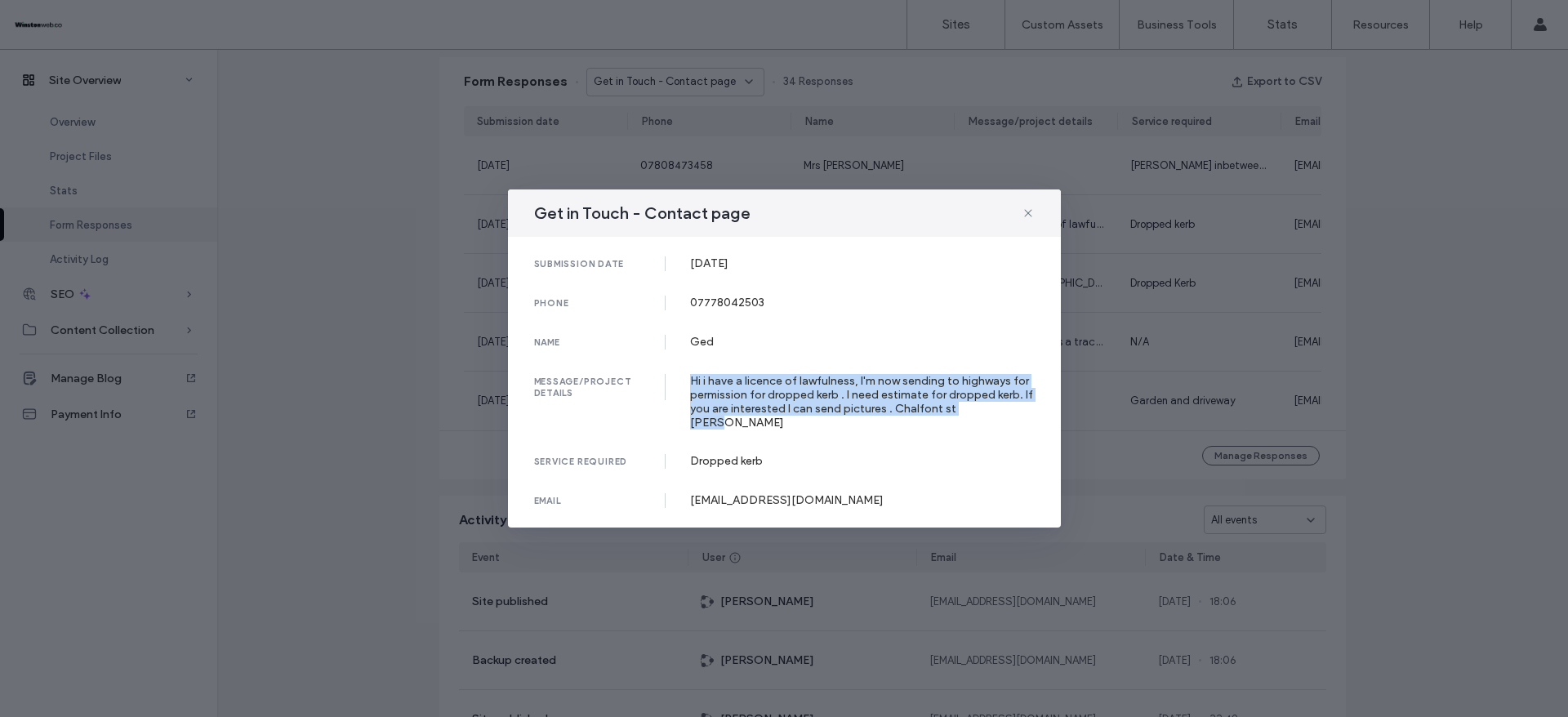
drag, startPoint x: 691, startPoint y: 383, endPoint x: 1045, endPoint y: 367, distance: 354.4
click at [987, 410] on div "Hi i have a licence of lawfulness, I'm now sending to highways for permission f…" at bounding box center [862, 401] width 344 height 55
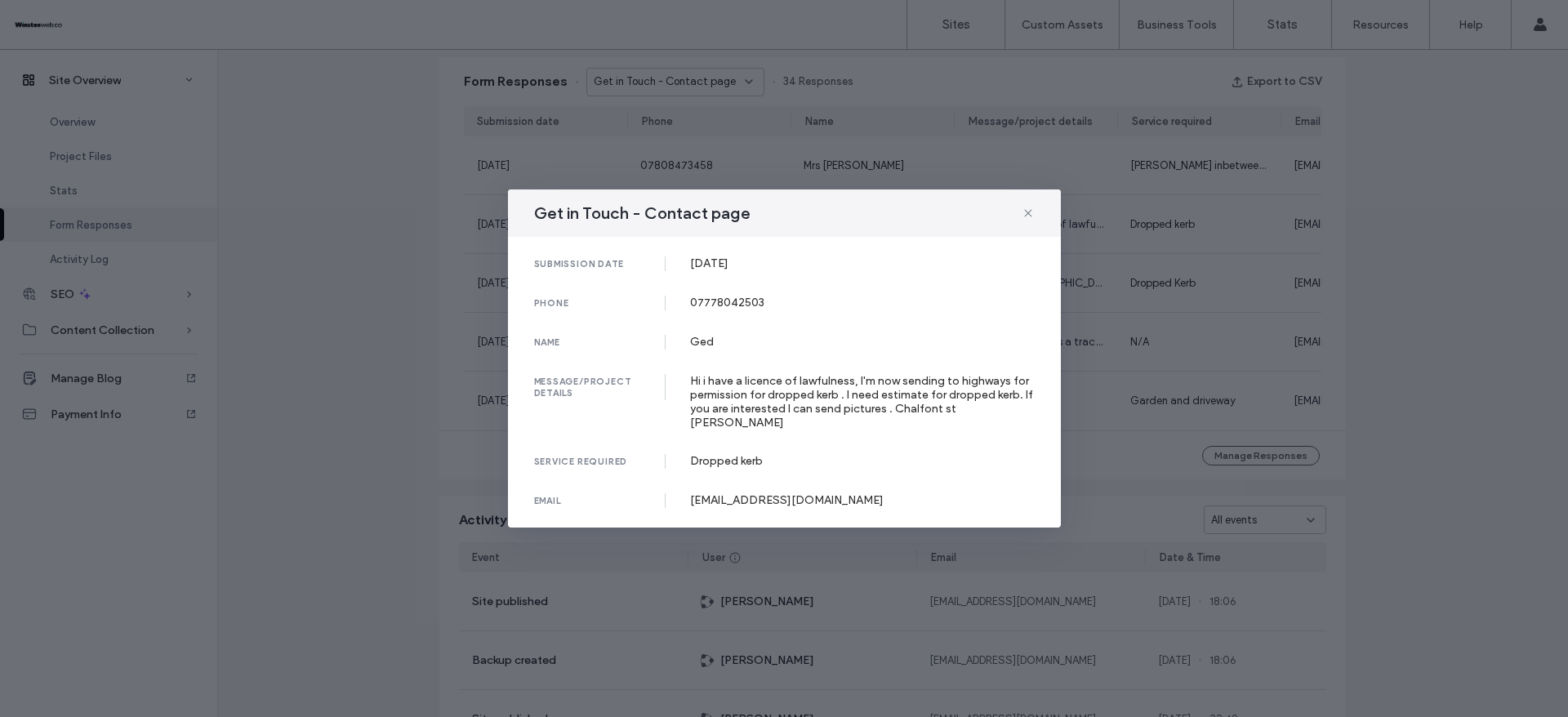
click at [1450, 260] on div "Get in Touch - Contact page submission date [DATE] phone [PHONE_NUMBER] name Ge…" at bounding box center [784, 358] width 1568 height 717
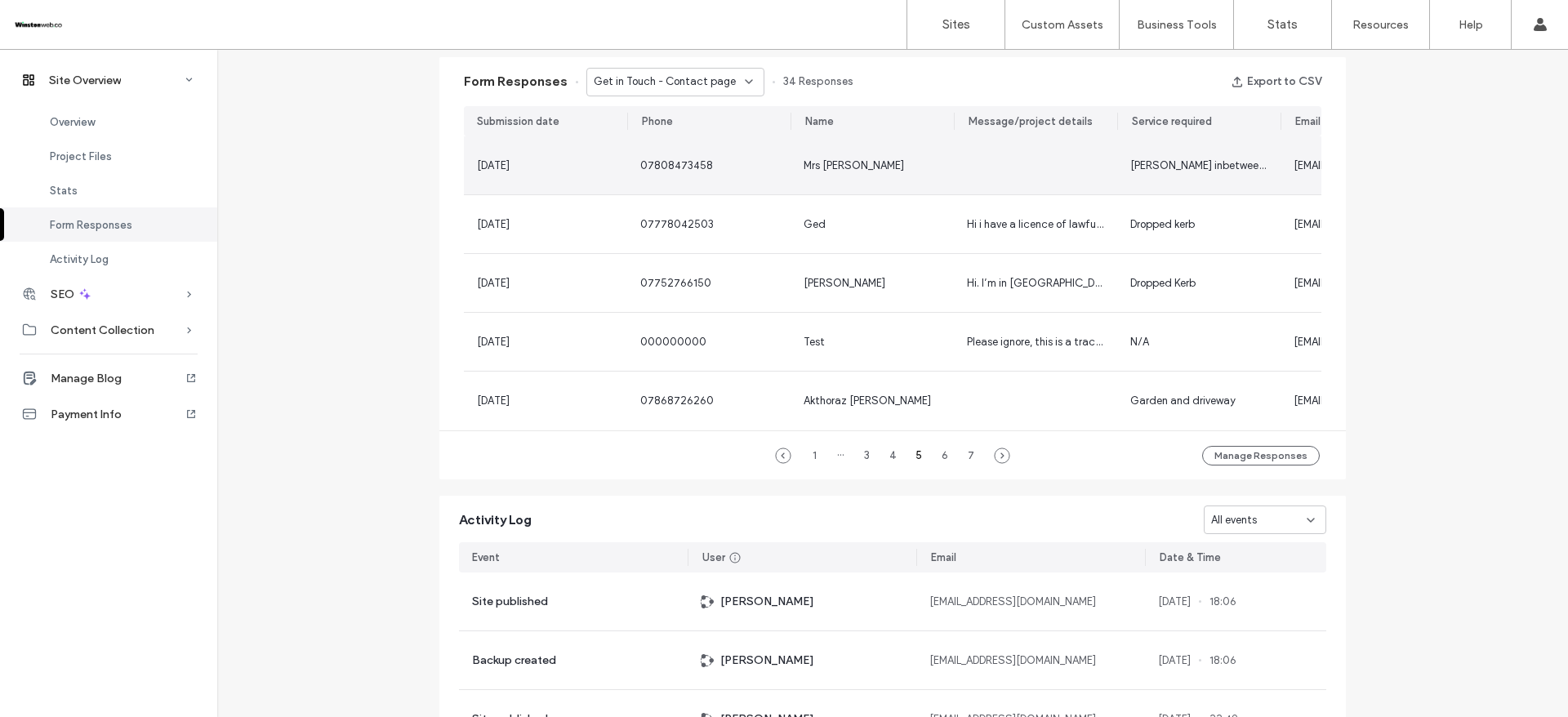
click at [860, 149] on div "Mrs [PERSON_NAME]" at bounding box center [872, 165] width 164 height 58
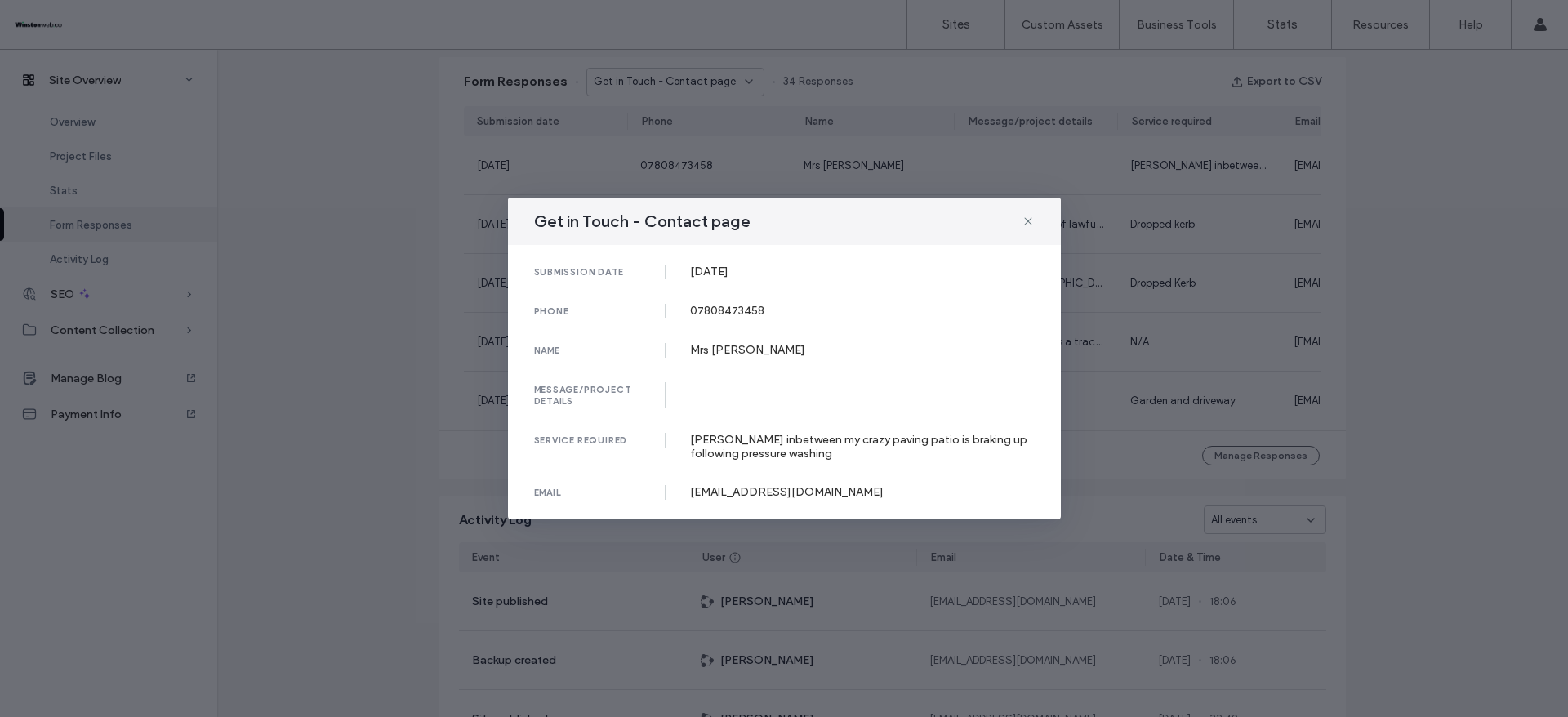
drag, startPoint x: 694, startPoint y: 269, endPoint x: 782, endPoint y: 269, distance: 88.0
click at [782, 269] on div "[DATE]" at bounding box center [862, 272] width 344 height 14
drag, startPoint x: 687, startPoint y: 314, endPoint x: 949, endPoint y: 140, distance: 314.5
click at [784, 311] on div "phone [PHONE_NUMBER]" at bounding box center [785, 311] width 501 height 14
drag, startPoint x: 691, startPoint y: 349, endPoint x: 799, endPoint y: 364, distance: 109.0
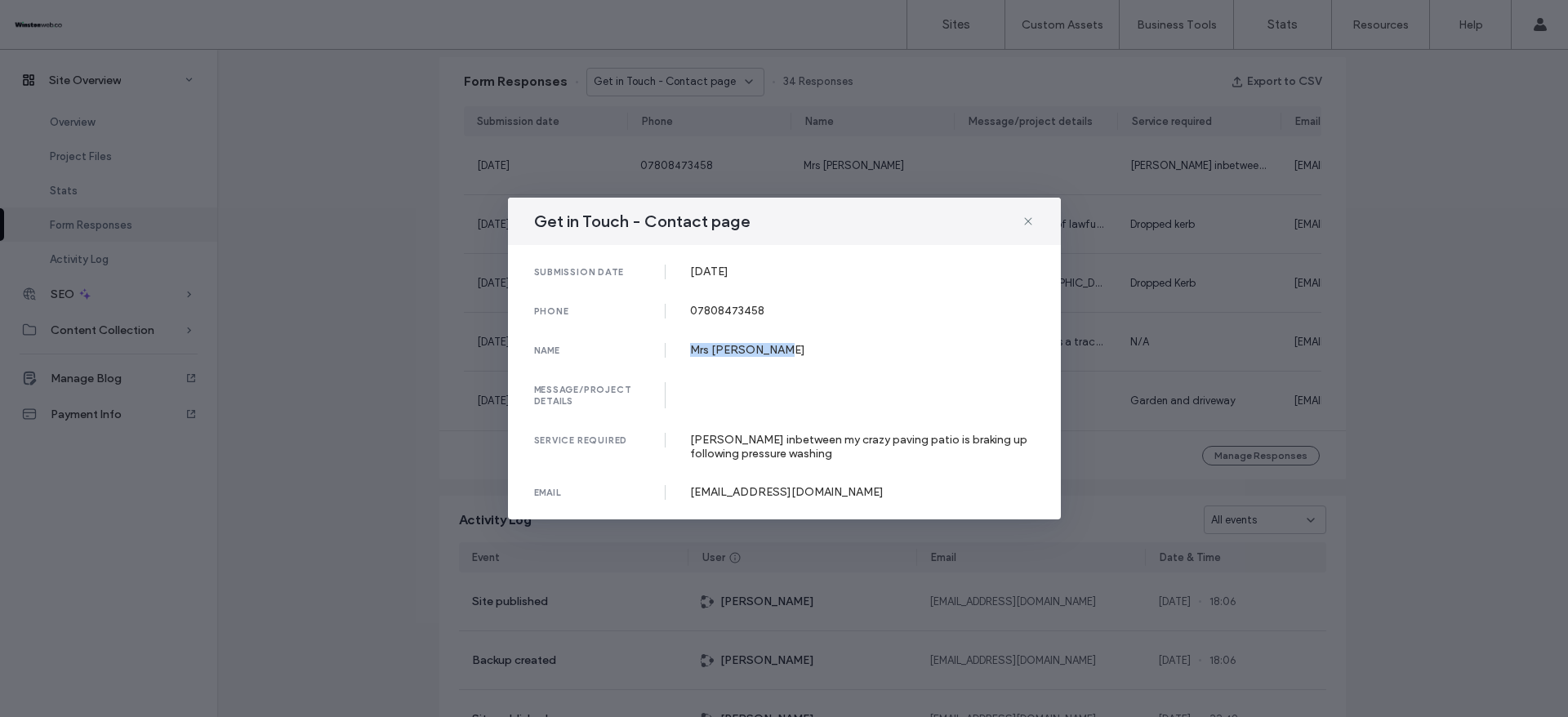
click at [799, 364] on div "submission date [DATE] phone [PHONE_NUMBER] name Mrs [PERSON_NAME] message/proj…" at bounding box center [785, 382] width 553 height 274
drag, startPoint x: 688, startPoint y: 439, endPoint x: 821, endPoint y: 453, distance: 133.7
click at [821, 453] on div "service required [PERSON_NAME] inbetween my crazy paving patio is braking up fo…" at bounding box center [785, 446] width 501 height 28
drag, startPoint x: 688, startPoint y: 496, endPoint x: 826, endPoint y: 491, distance: 138.1
click at [826, 491] on div "email [EMAIL_ADDRESS][DOMAIN_NAME]" at bounding box center [785, 492] width 501 height 14
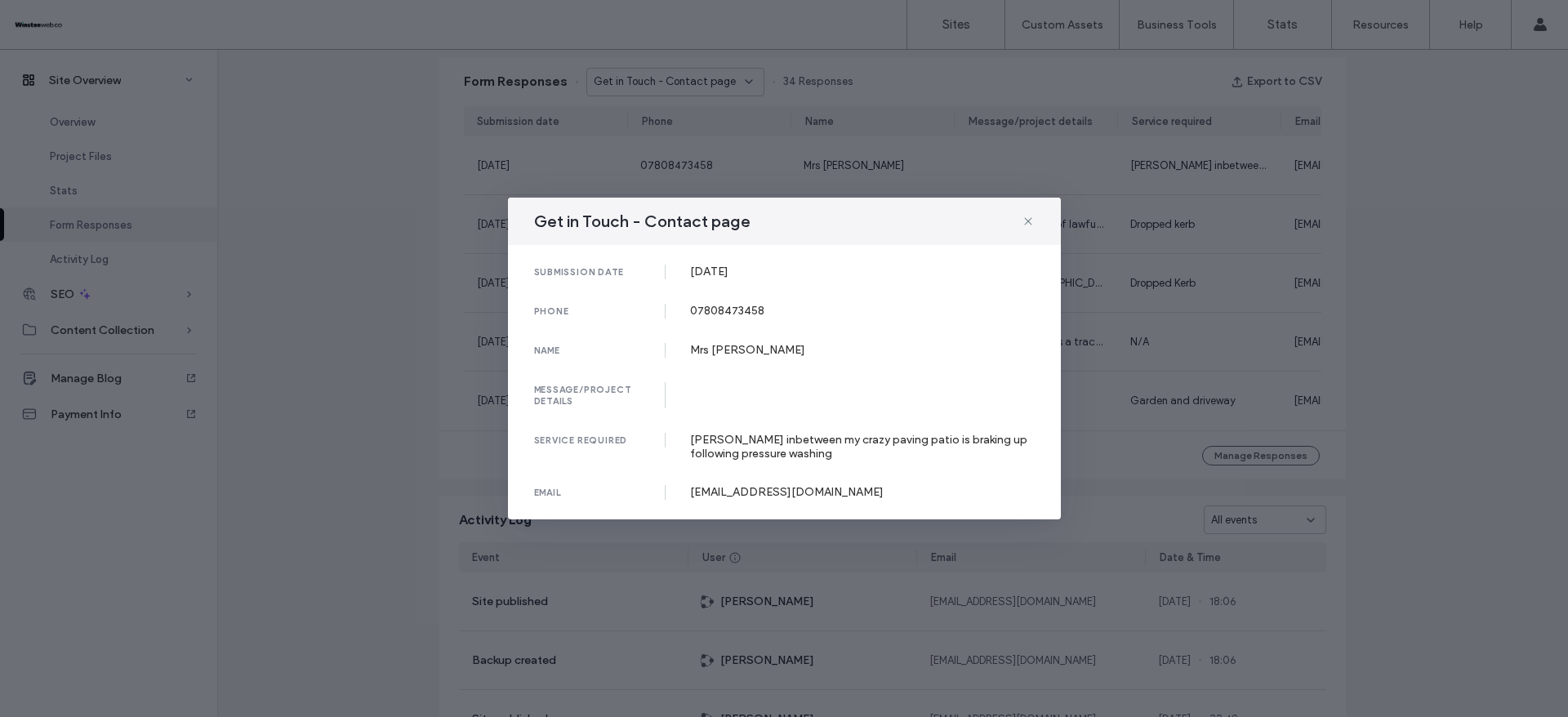
click at [1366, 317] on div "Get in Touch - Contact page submission date [DATE] phone [PHONE_NUMBER] name Mr…" at bounding box center [784, 358] width 1568 height 717
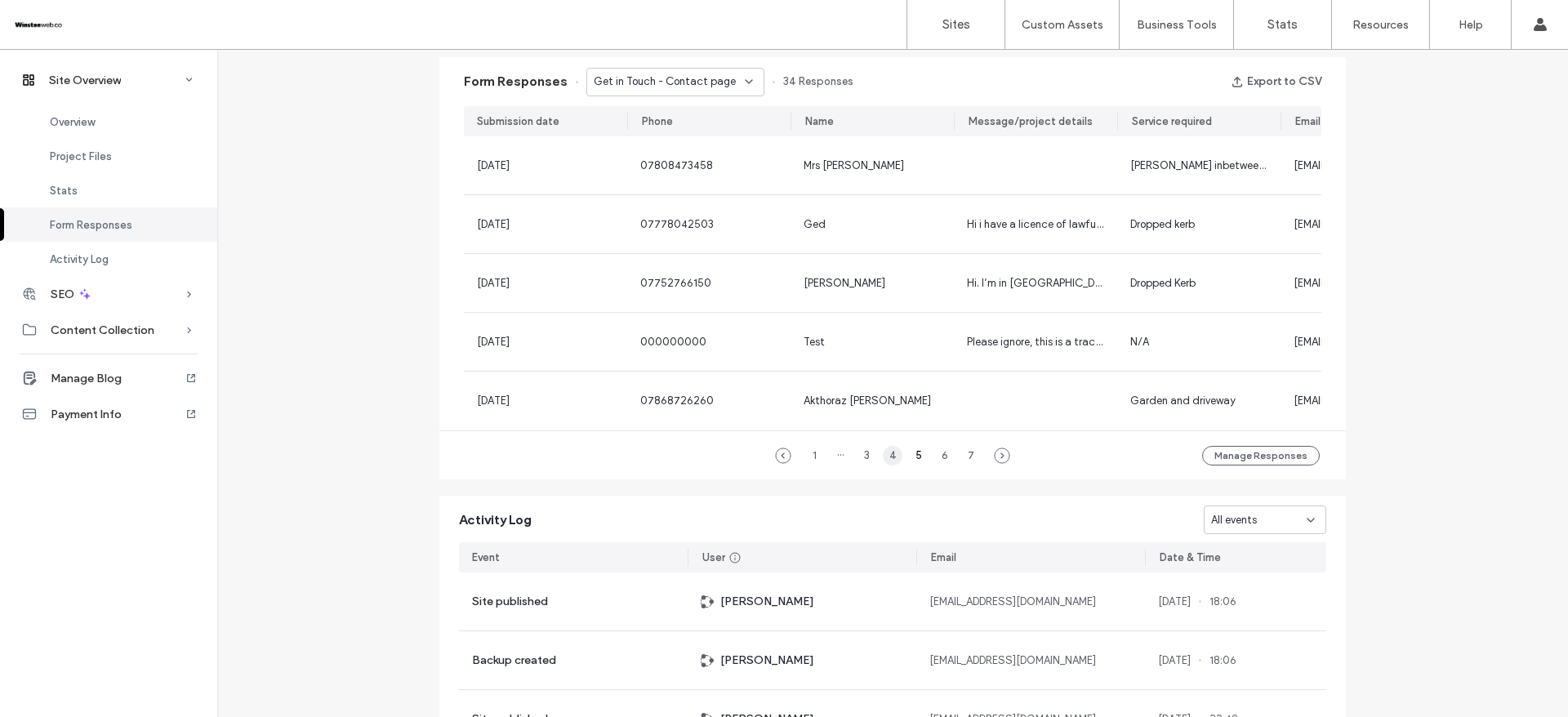
click at [886, 466] on div "4" at bounding box center [893, 456] width 20 height 20
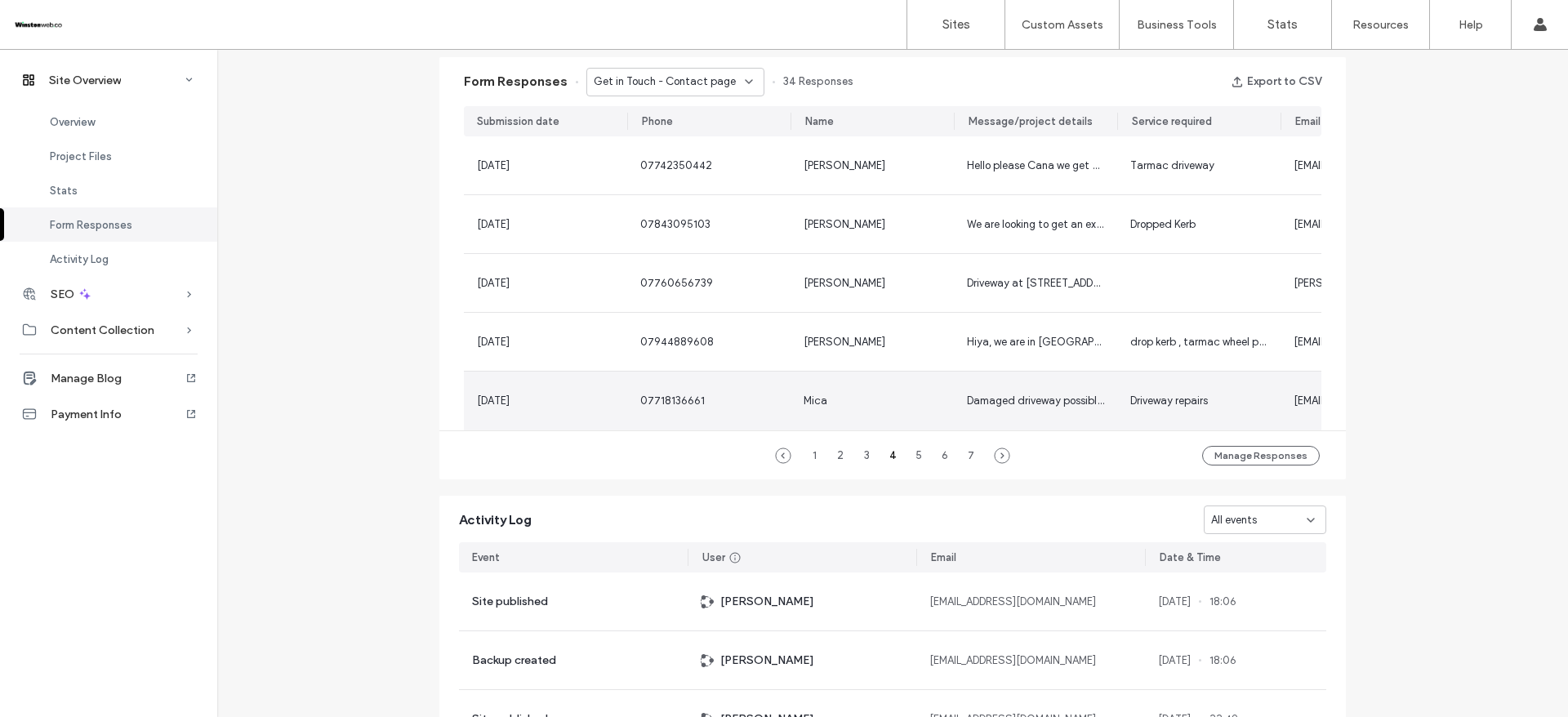
click at [851, 397] on div "Mica" at bounding box center [872, 401] width 137 height 16
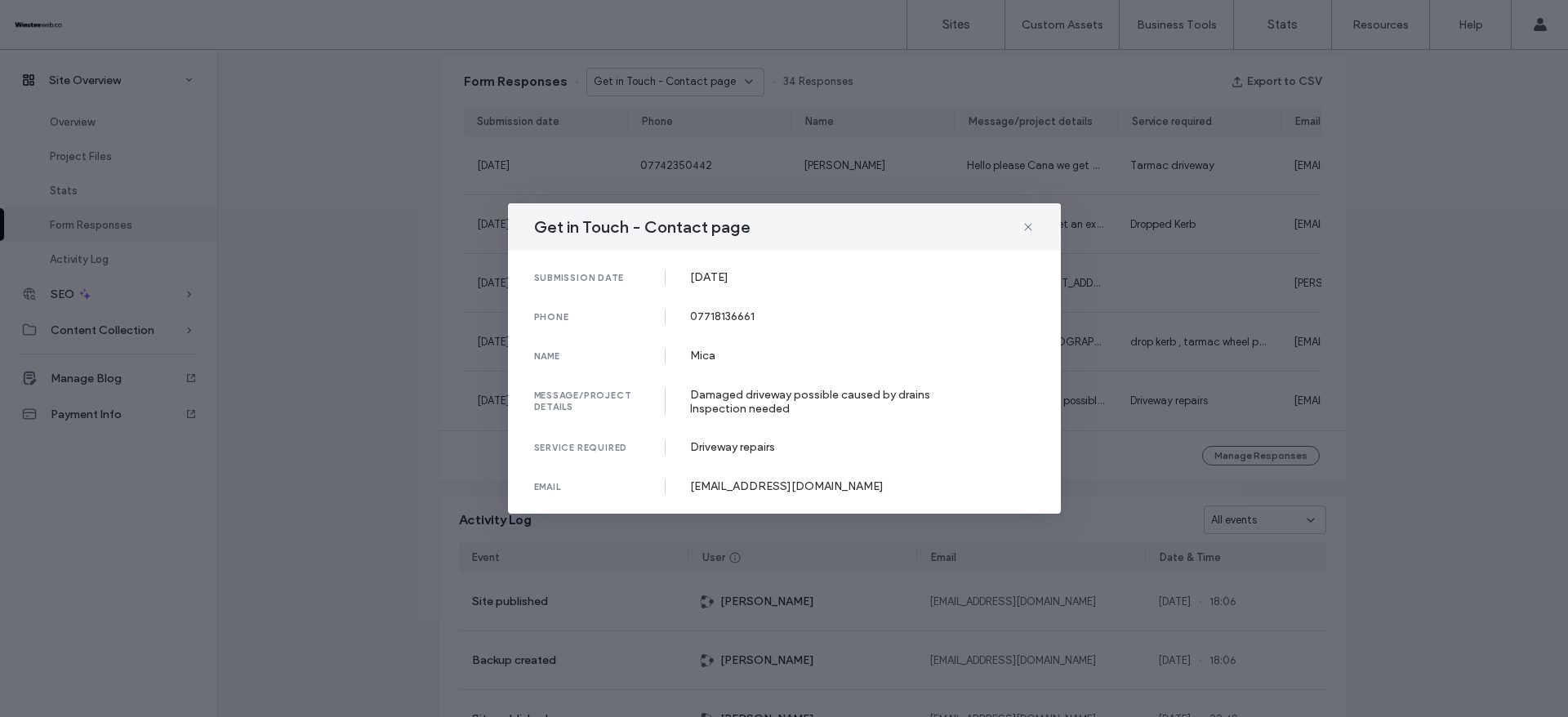
drag, startPoint x: 754, startPoint y: 277, endPoint x: 815, endPoint y: 277, distance: 61.0
click at [815, 277] on div "submission date [DATE]" at bounding box center [785, 277] width 501 height 14
drag, startPoint x: 688, startPoint y: 314, endPoint x: 807, endPoint y: 333, distance: 120.5
click at [807, 333] on div "submission date [DATE] phone [PHONE_NUMBER] name Mica message/project details D…" at bounding box center [785, 383] width 553 height 263
click at [708, 357] on div "Mica" at bounding box center [862, 356] width 344 height 14
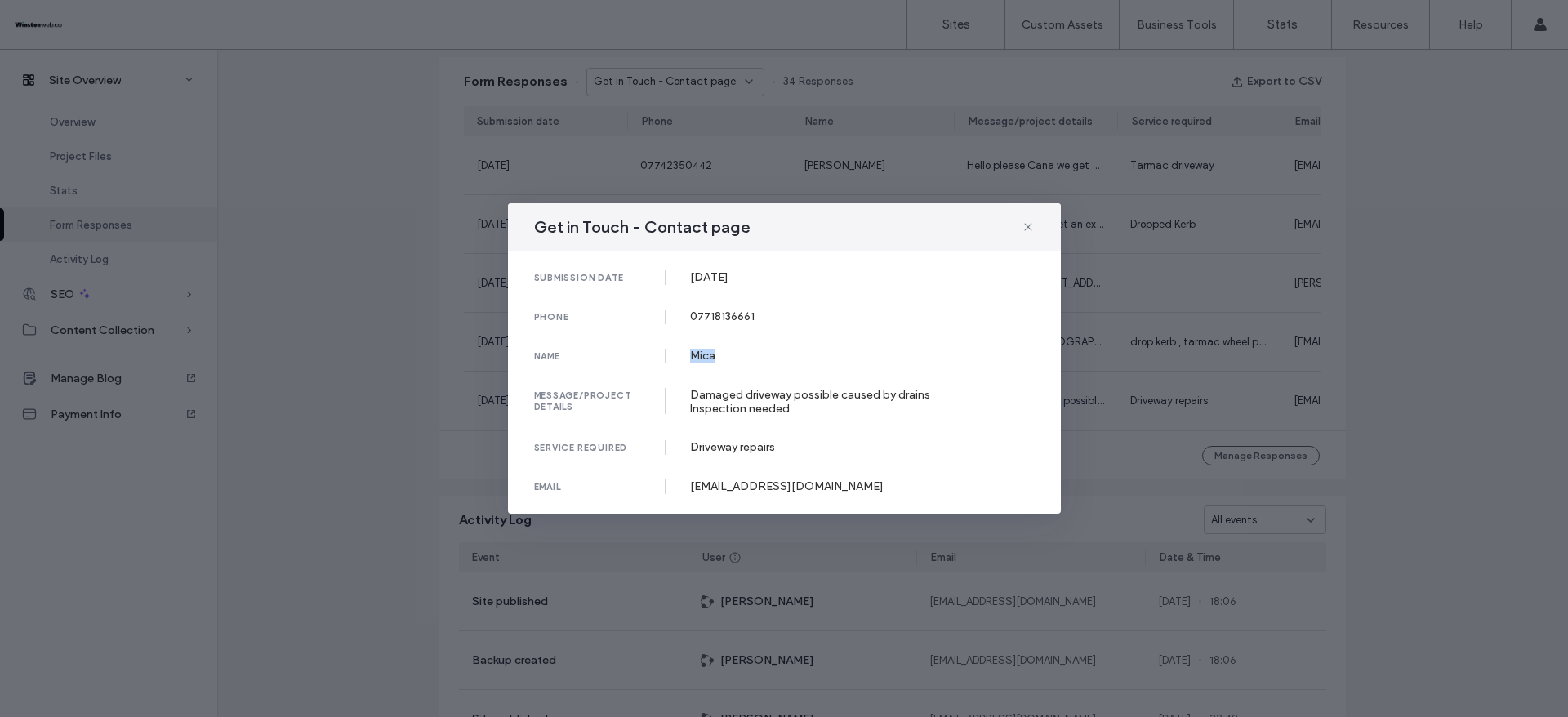
click at [708, 357] on div "Mica" at bounding box center [862, 356] width 344 height 14
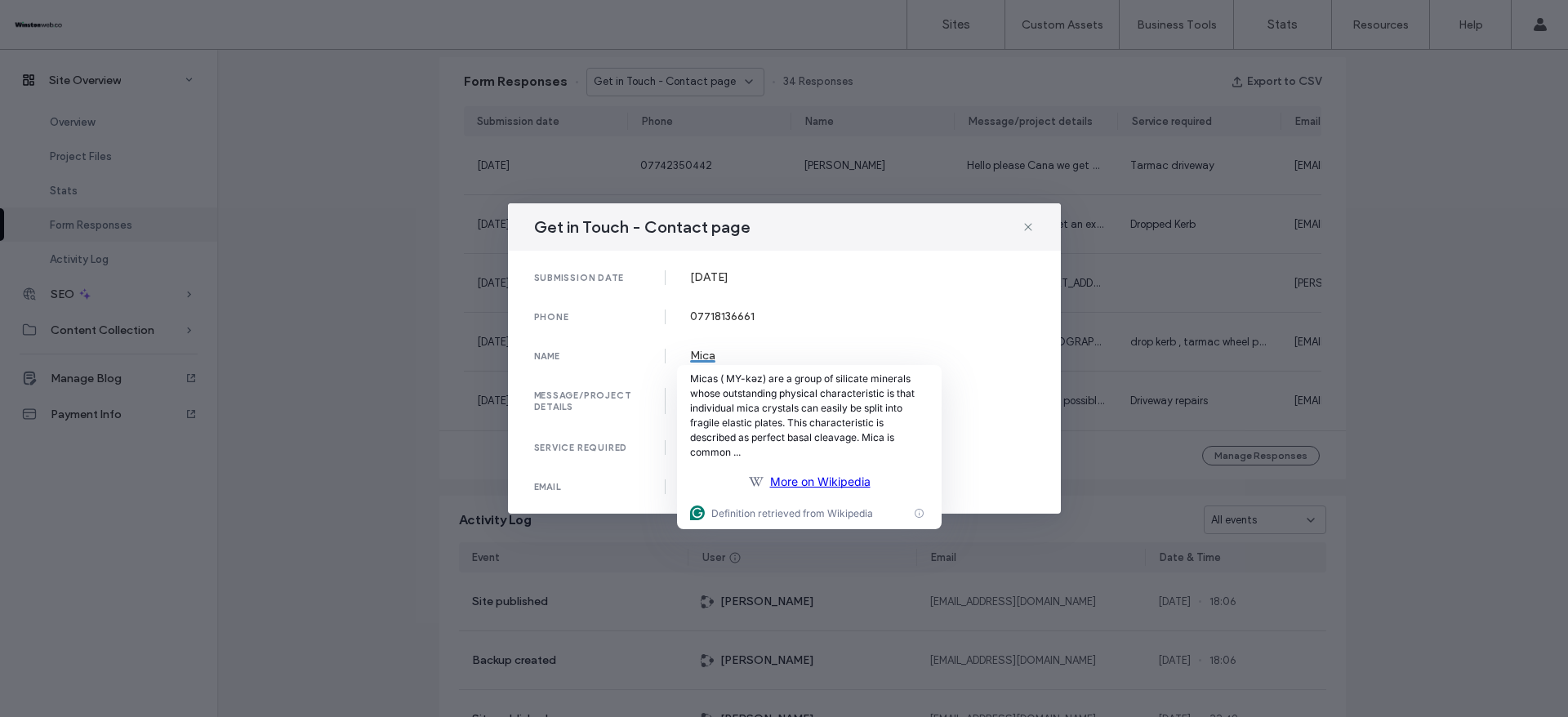
click at [642, 434] on div "submission date [DATE] phone [PHONE_NUMBER] name Mica message/project details D…" at bounding box center [785, 383] width 553 height 263
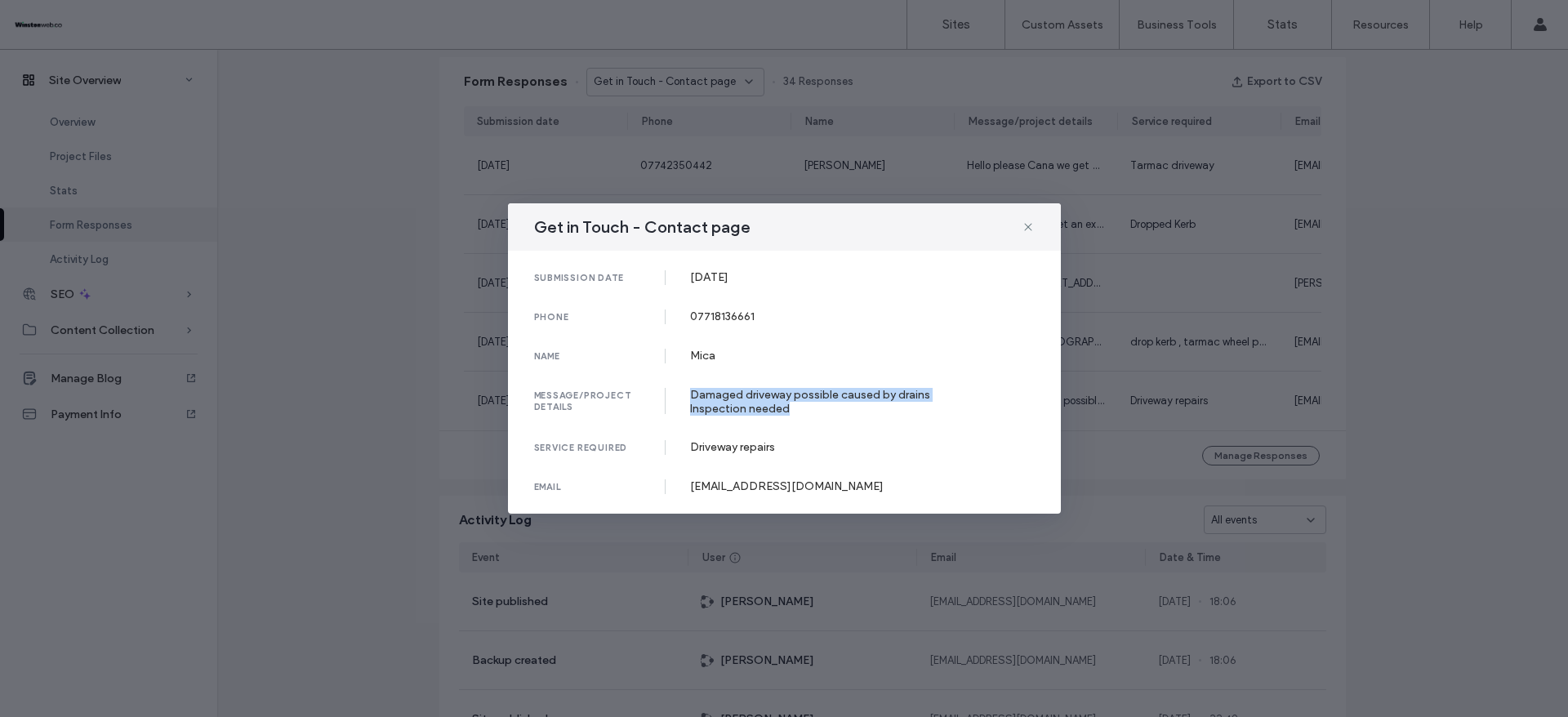
drag, startPoint x: 690, startPoint y: 397, endPoint x: 807, endPoint y: 417, distance: 118.7
click at [807, 417] on div "submission date [DATE] phone [PHONE_NUMBER] name Mica message/project details D…" at bounding box center [785, 383] width 553 height 263
click at [730, 485] on div "[EMAIL_ADDRESS][DOMAIN_NAME]" at bounding box center [862, 486] width 344 height 14
click at [730, 485] on div "[EMAIL_ADDRESS][DOMAIN_NAME]" at bounding box center [862, 486] width 344 height 14
click at [731, 485] on div "[EMAIL_ADDRESS][DOMAIN_NAME]" at bounding box center [862, 486] width 344 height 14
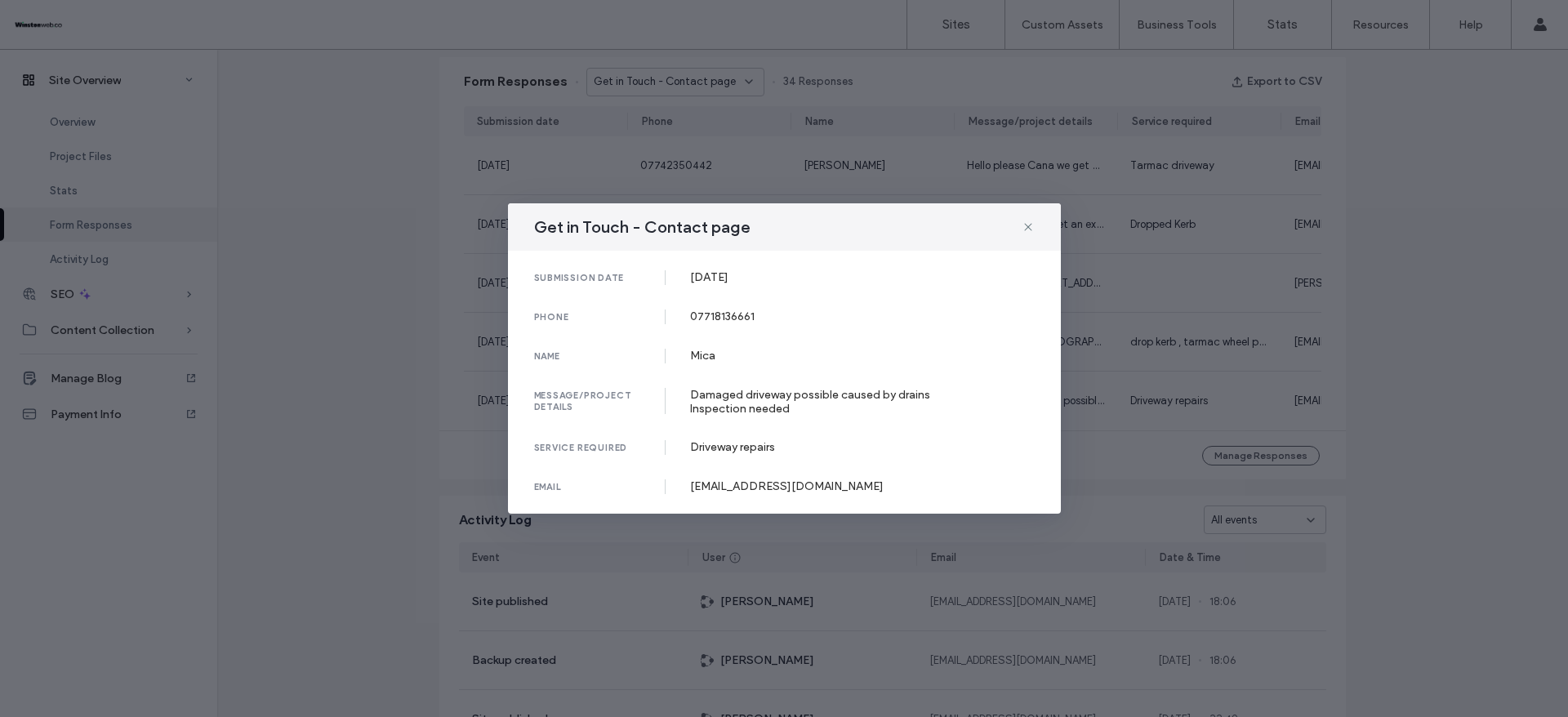
click at [1380, 340] on div "Get in Touch - Contact page submission date [DATE] phone [PHONE_NUMBER] name Mi…" at bounding box center [784, 358] width 1568 height 717
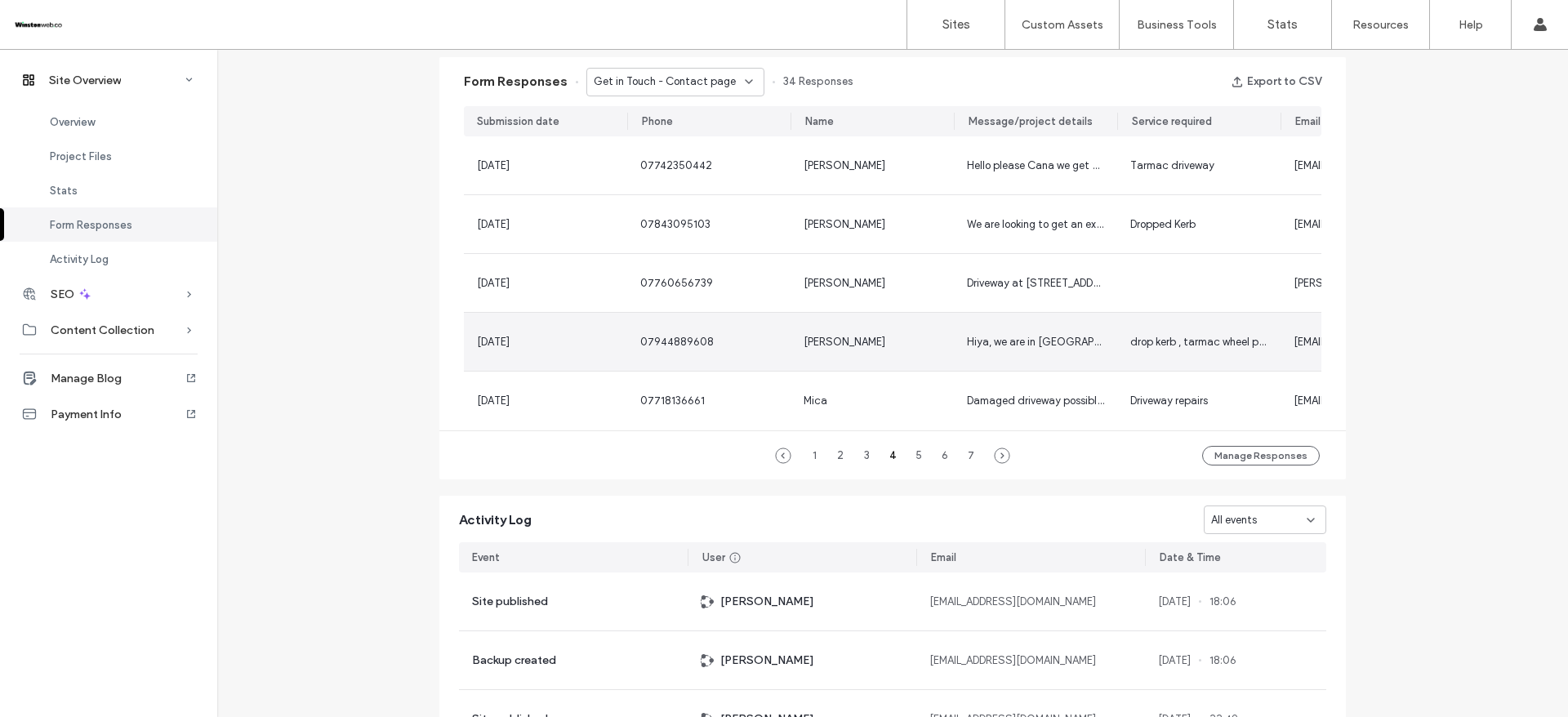
click at [827, 353] on div "[PERSON_NAME]" at bounding box center [872, 342] width 164 height 58
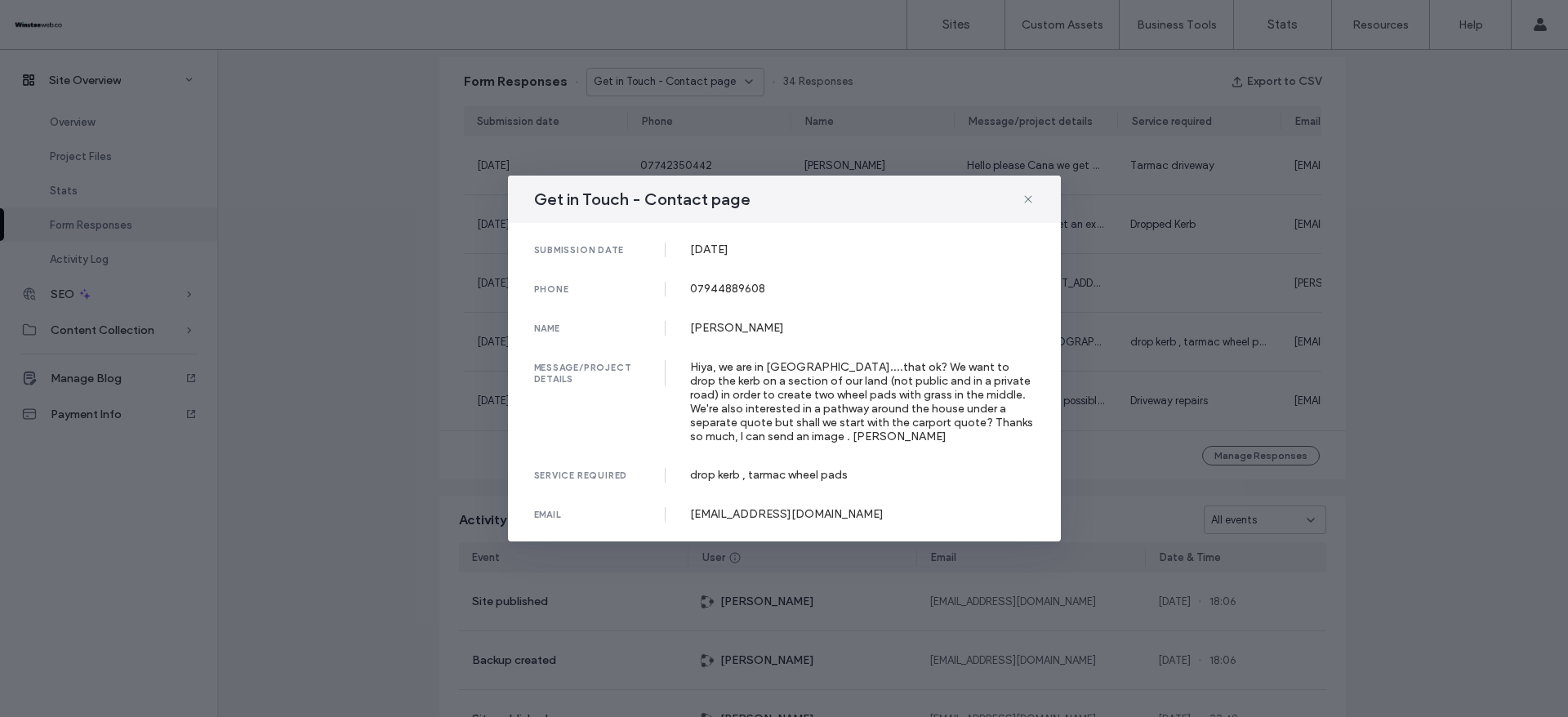
drag, startPoint x: 692, startPoint y: 240, endPoint x: 858, endPoint y: 263, distance: 167.6
click at [858, 263] on div "submission date [DATE] phone [PHONE_NUMBER] name [PERSON_NAME] message/project …" at bounding box center [785, 382] width 553 height 318
drag, startPoint x: 688, startPoint y: 510, endPoint x: 909, endPoint y: 510, distance: 221.0
click at [909, 510] on div "email [EMAIL_ADDRESS][DOMAIN_NAME]" at bounding box center [785, 514] width 501 height 14
drag, startPoint x: 683, startPoint y: 324, endPoint x: 806, endPoint y: 312, distance: 123.6
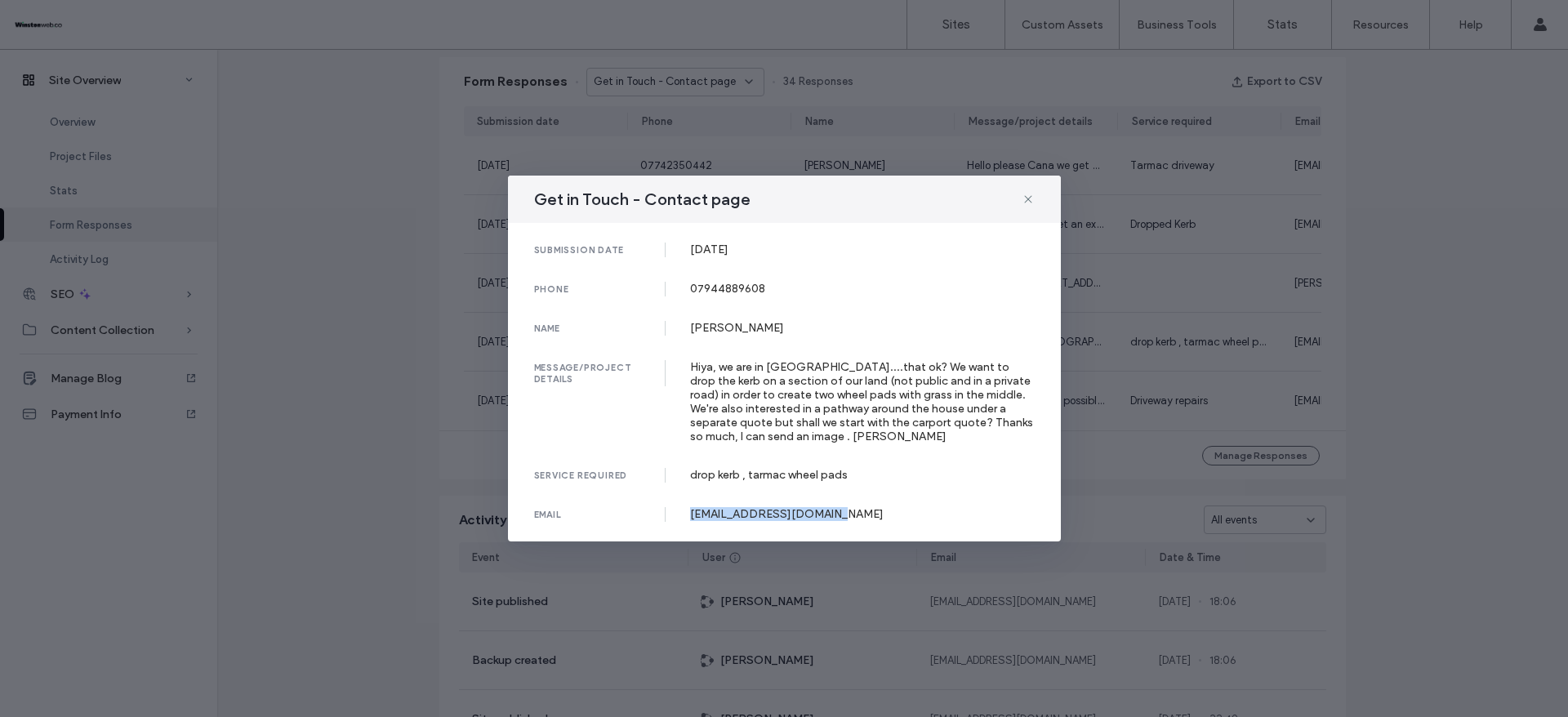
click at [806, 312] on div "submission date [DATE] phone [PHONE_NUMBER] name [PERSON_NAME] message/project …" at bounding box center [785, 382] width 553 height 318
drag, startPoint x: 692, startPoint y: 252, endPoint x: 757, endPoint y: 249, distance: 65.1
click at [757, 249] on div "[DATE]" at bounding box center [862, 249] width 344 height 14
drag, startPoint x: 691, startPoint y: 282, endPoint x: 960, endPoint y: 172, distance: 290.6
click at [811, 280] on div "submission date [DATE] phone [PHONE_NUMBER] name [PERSON_NAME] message/project …" at bounding box center [785, 382] width 553 height 318
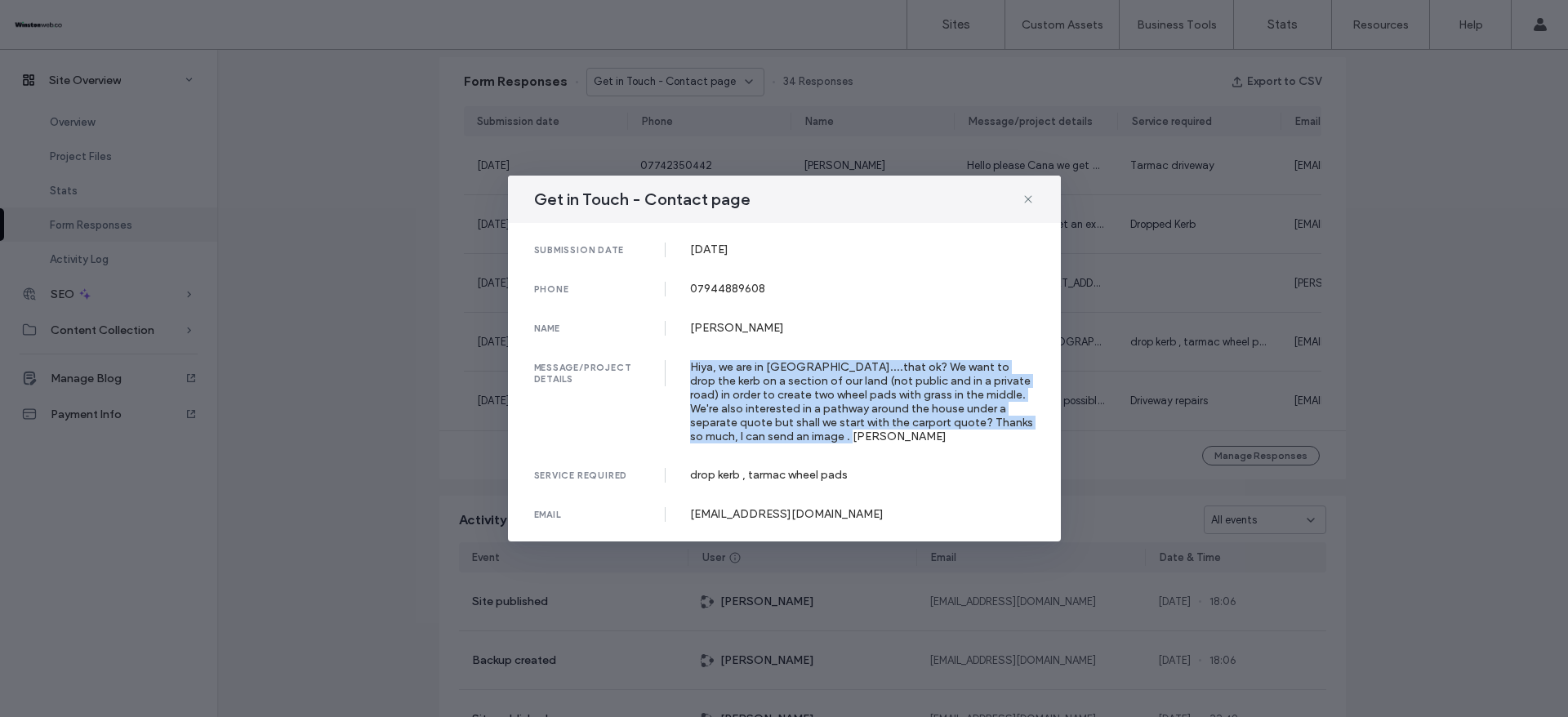
drag, startPoint x: 690, startPoint y: 364, endPoint x: 891, endPoint y: 437, distance: 213.8
click at [891, 437] on div "Hiya, we are in [GEOGRAPHIC_DATA]....that ok? We want to drop the kerb on a sec…" at bounding box center [862, 402] width 344 height 83
click at [1411, 384] on div "Get in Touch - Contact page submission date [DATE] phone [PHONE_NUMBER] name [P…" at bounding box center [784, 358] width 1568 height 717
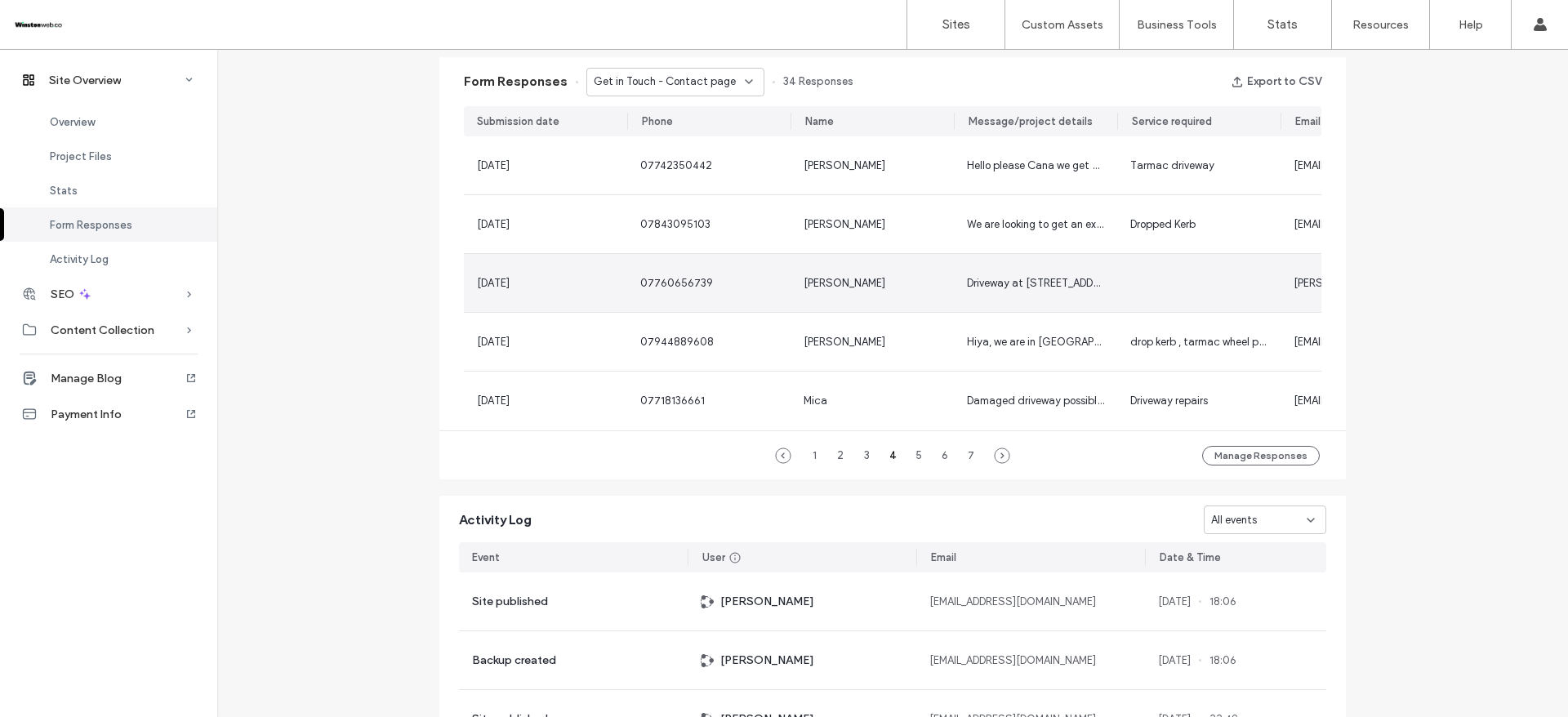
click at [882, 282] on div "[PERSON_NAME]" at bounding box center [872, 283] width 137 height 16
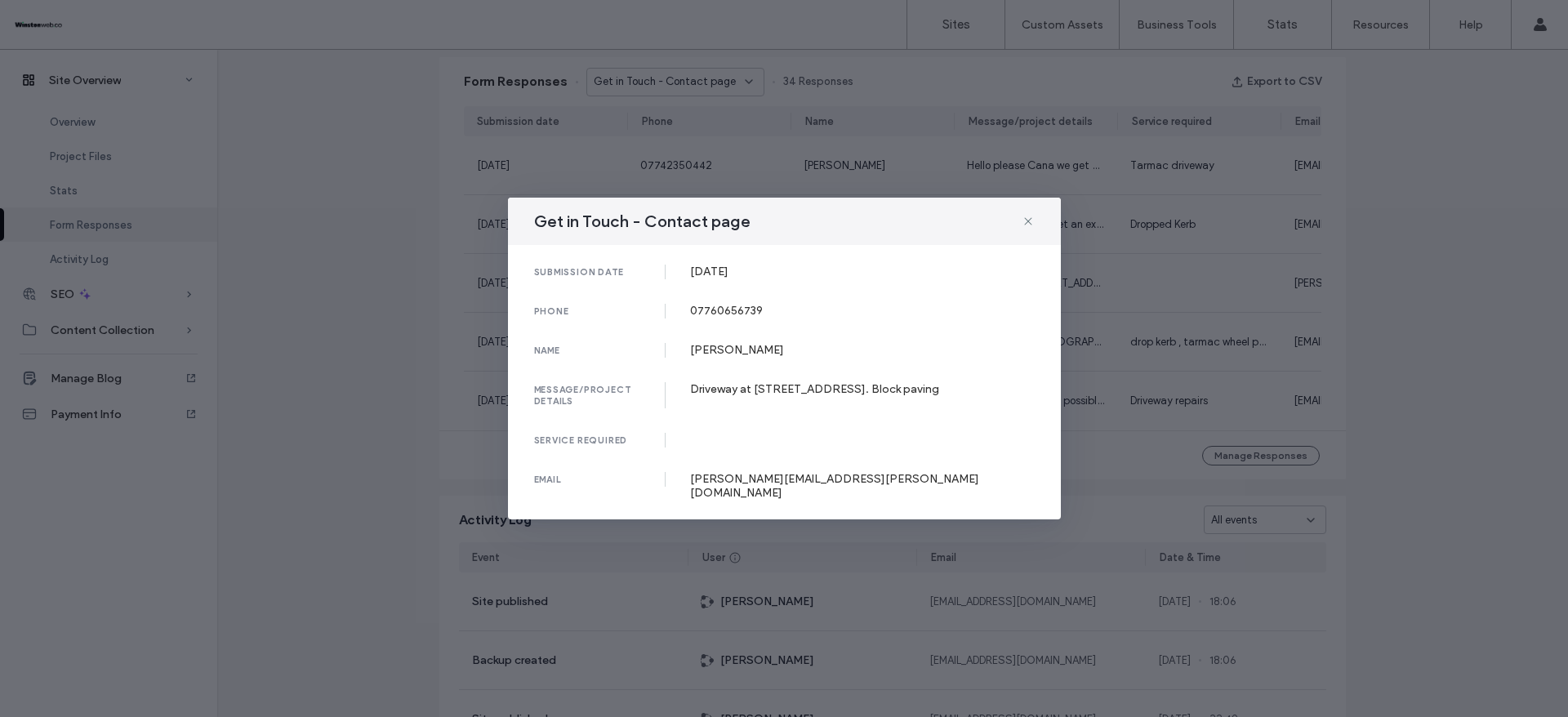
drag, startPoint x: 688, startPoint y: 272, endPoint x: 768, endPoint y: 273, distance: 80.0
click at [768, 273] on div "submission date [DATE]" at bounding box center [785, 272] width 501 height 14
drag, startPoint x: 689, startPoint y: 314, endPoint x: 908, endPoint y: 238, distance: 231.8
click at [818, 311] on div "phone [PHONE_NUMBER]" at bounding box center [785, 311] width 501 height 14
drag, startPoint x: 686, startPoint y: 358, endPoint x: 772, endPoint y: 349, distance: 86.5
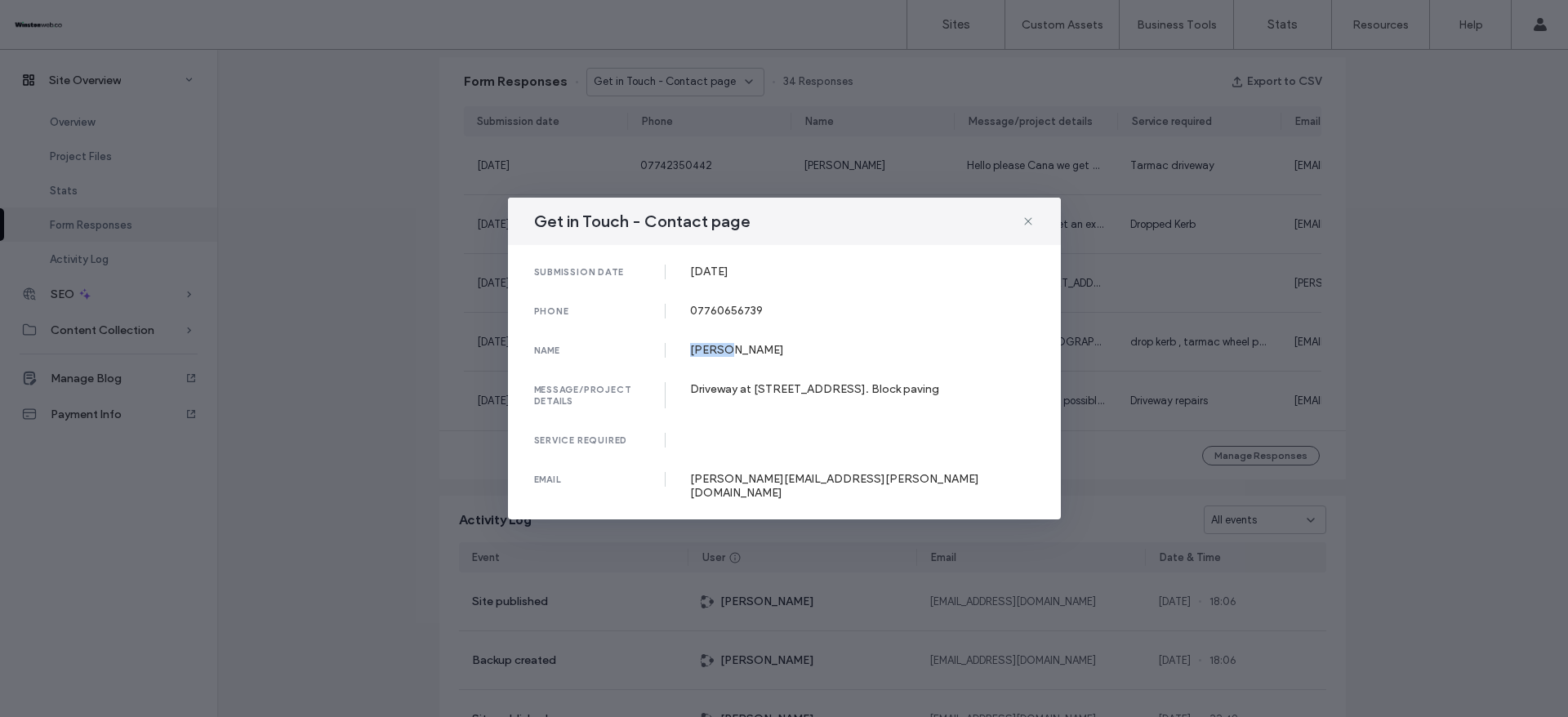
click at [747, 358] on div "name [PERSON_NAME]" at bounding box center [785, 350] width 501 height 14
drag, startPoint x: 686, startPoint y: 401, endPoint x: 988, endPoint y: 400, distance: 302.0
click at [988, 400] on div "message/project details Driveway at [STREET_ADDRESS]. Block paving" at bounding box center [785, 395] width 501 height 26
drag, startPoint x: 678, startPoint y: 487, endPoint x: 897, endPoint y: 463, distance: 220.3
click at [861, 483] on div "email [PERSON_NAME][EMAIL_ADDRESS][PERSON_NAME][DOMAIN_NAME]" at bounding box center [785, 485] width 501 height 28
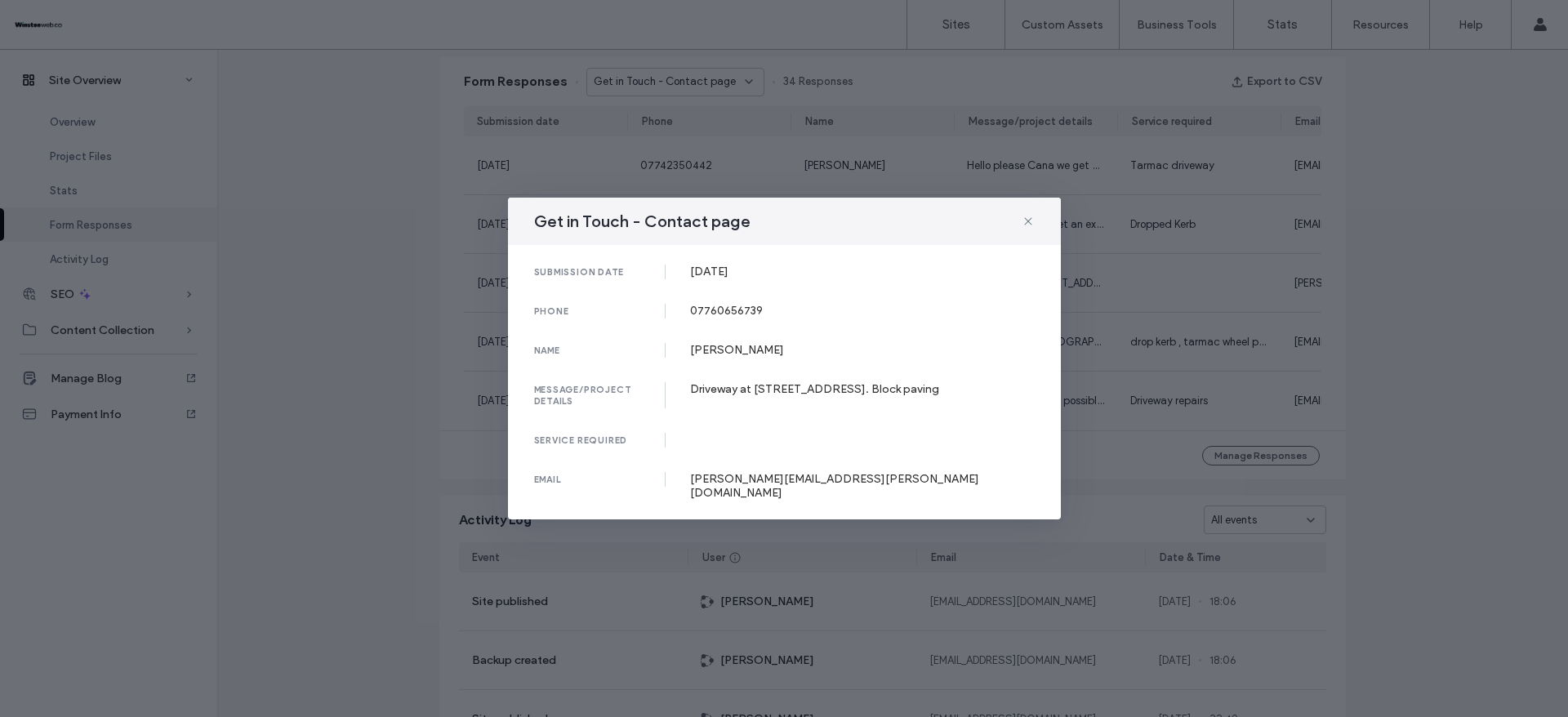
click at [1389, 327] on div "Get in Touch - Contact page submission date [DATE] phone [PHONE_NUMBER] name [P…" at bounding box center [784, 358] width 1568 height 717
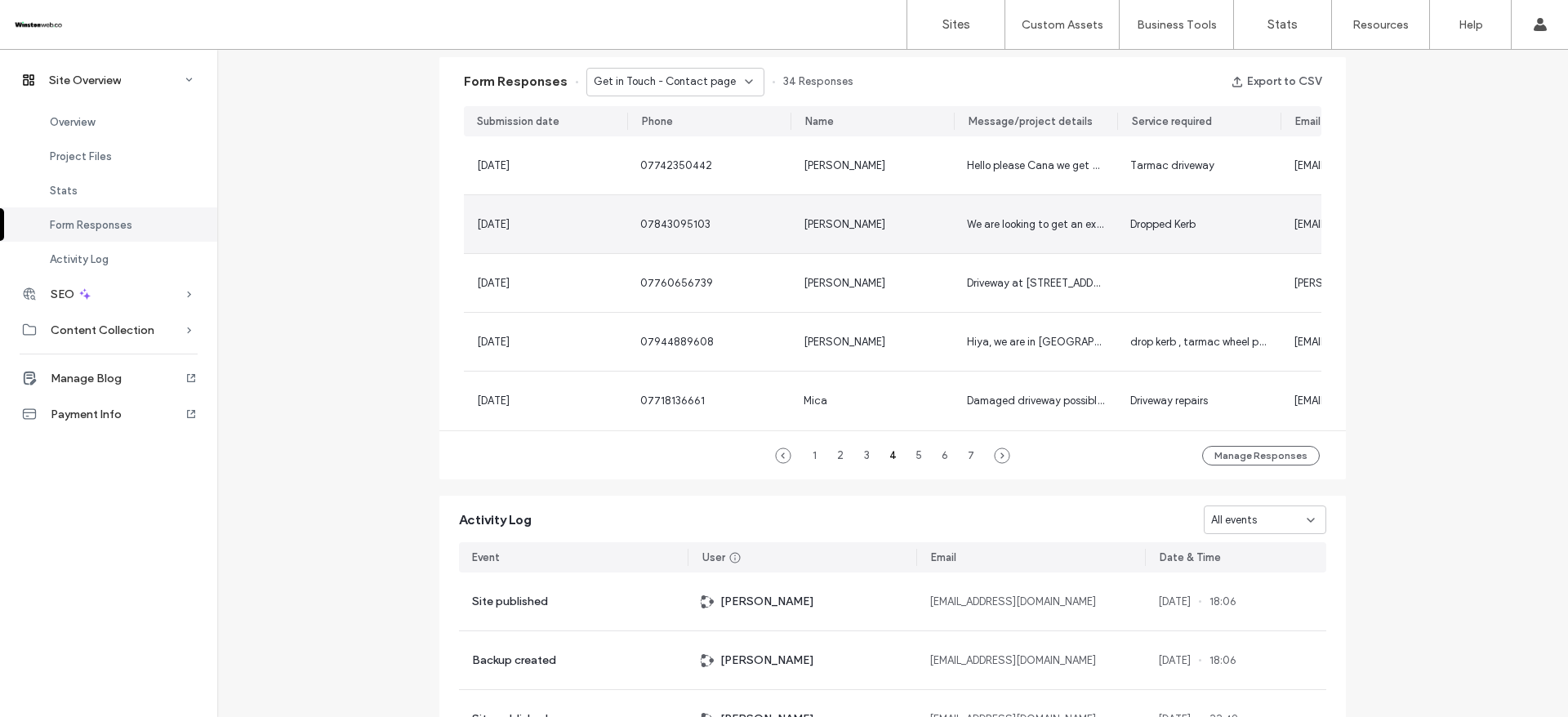
click at [901, 226] on div "[PERSON_NAME]" at bounding box center [872, 224] width 137 height 16
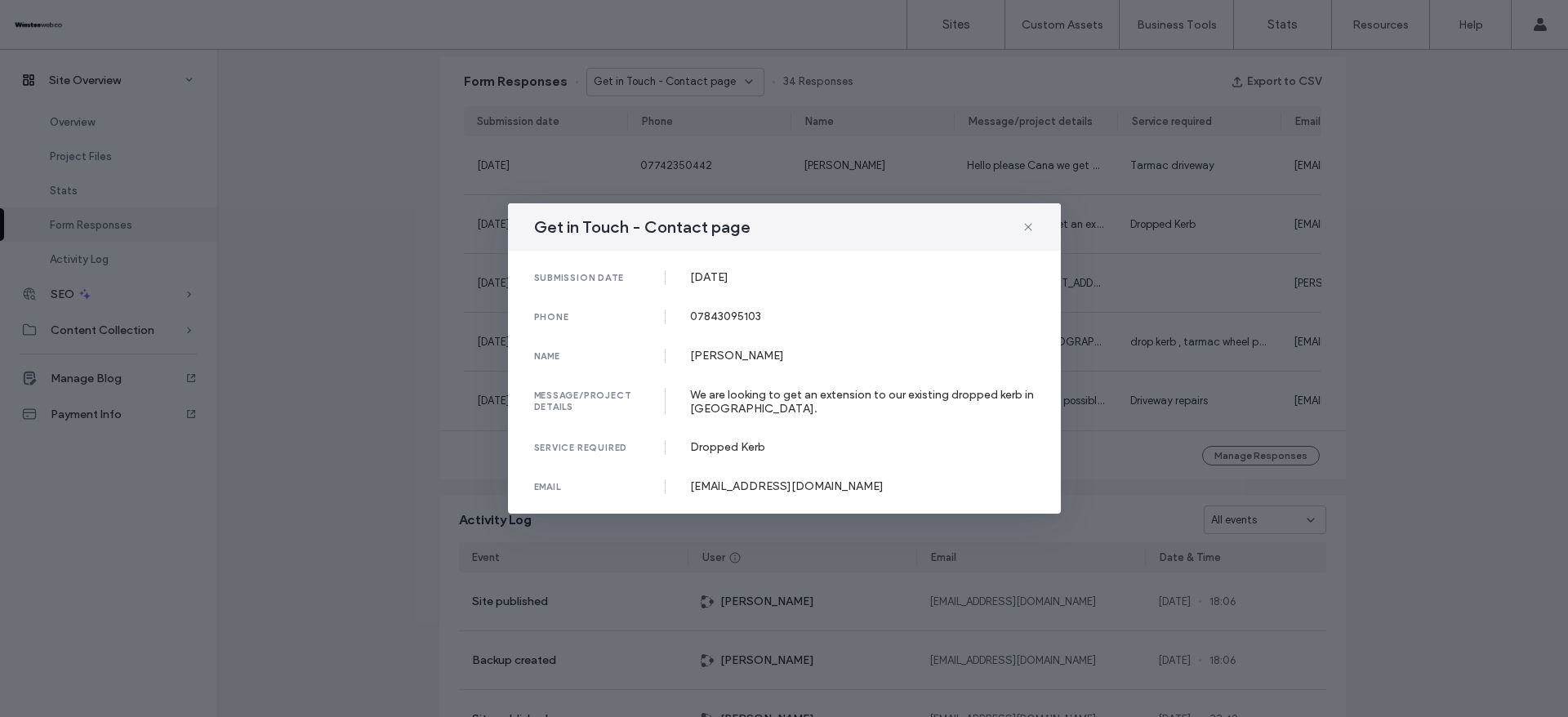
drag, startPoint x: 682, startPoint y: 269, endPoint x: 820, endPoint y: 294, distance: 140.2
click at [820, 294] on div "submission date [DATE] phone [PHONE_NUMBER] name [PERSON_NAME] message/project …" at bounding box center [785, 383] width 553 height 263
drag, startPoint x: 686, startPoint y: 483, endPoint x: 917, endPoint y: 429, distance: 237.2
click at [871, 478] on div "submission date [DATE] phone [PHONE_NUMBER] name [PERSON_NAME] message/project …" at bounding box center [785, 383] width 553 height 263
drag, startPoint x: 689, startPoint y: 395, endPoint x: 801, endPoint y: 415, distance: 113.8
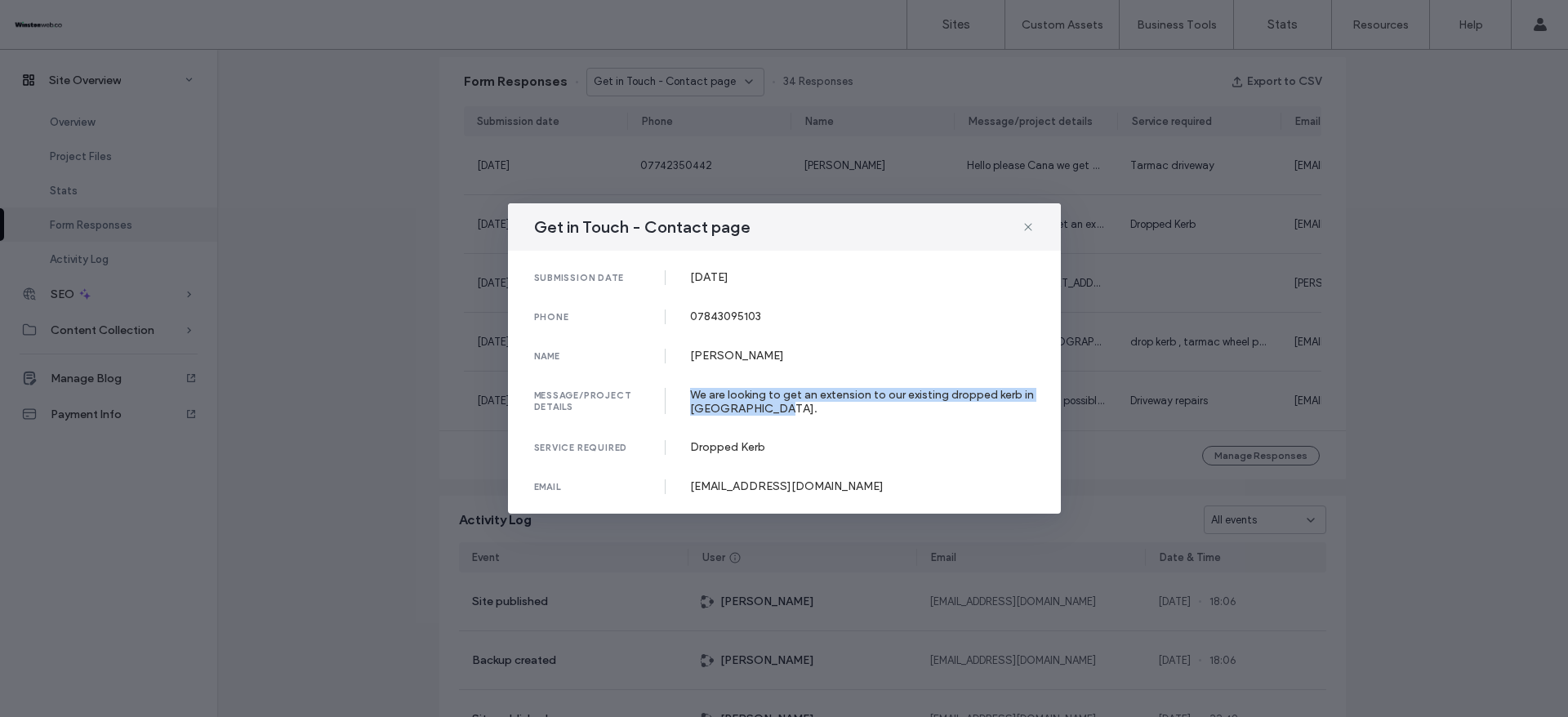
click at [801, 415] on div "message/project details We are looking to get an extension to our existing drop…" at bounding box center [785, 401] width 501 height 28
drag, startPoint x: 687, startPoint y: 346, endPoint x: 798, endPoint y: 340, distance: 111.2
click at [788, 346] on div "submission date [DATE] phone [PHONE_NUMBER] name [PERSON_NAME] message/project …" at bounding box center [785, 383] width 553 height 263
drag, startPoint x: 685, startPoint y: 309, endPoint x: 829, endPoint y: 318, distance: 144.3
click at [829, 318] on div "phone [PHONE_NUMBER]" at bounding box center [785, 316] width 501 height 14
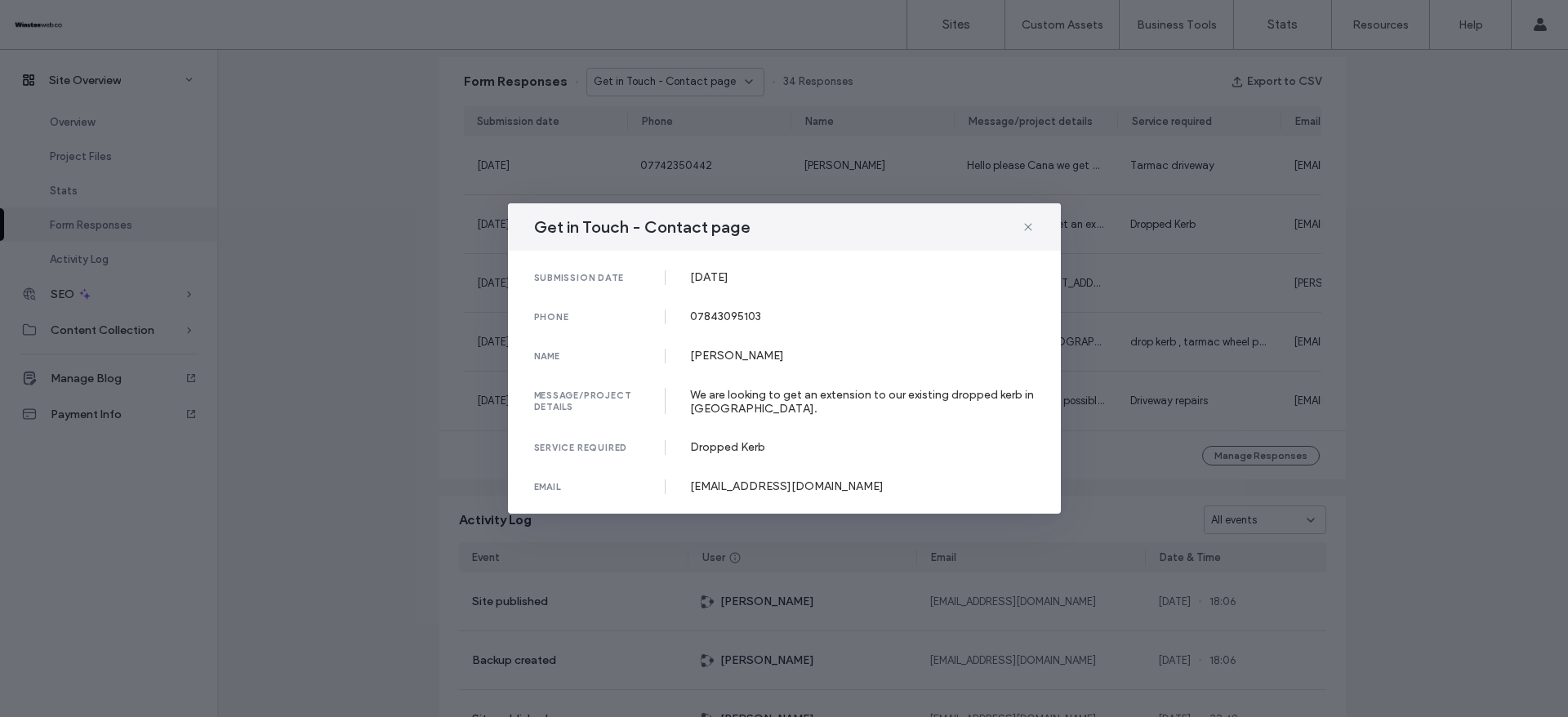
click at [1408, 254] on div "Get in Touch - Contact page submission date [DATE] phone [PHONE_NUMBER] name [P…" at bounding box center [784, 358] width 1568 height 717
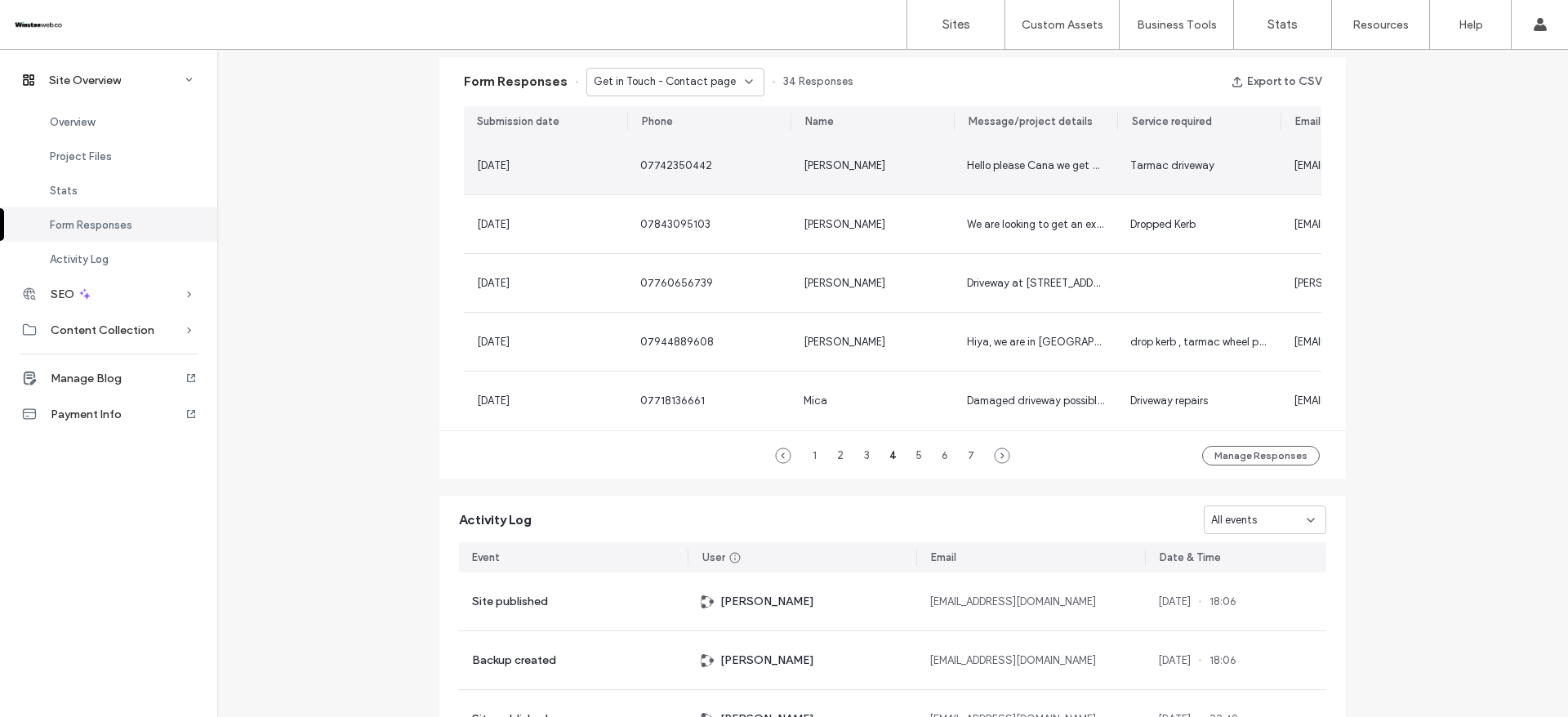
click at [888, 170] on div "[PERSON_NAME]" at bounding box center [872, 165] width 137 height 16
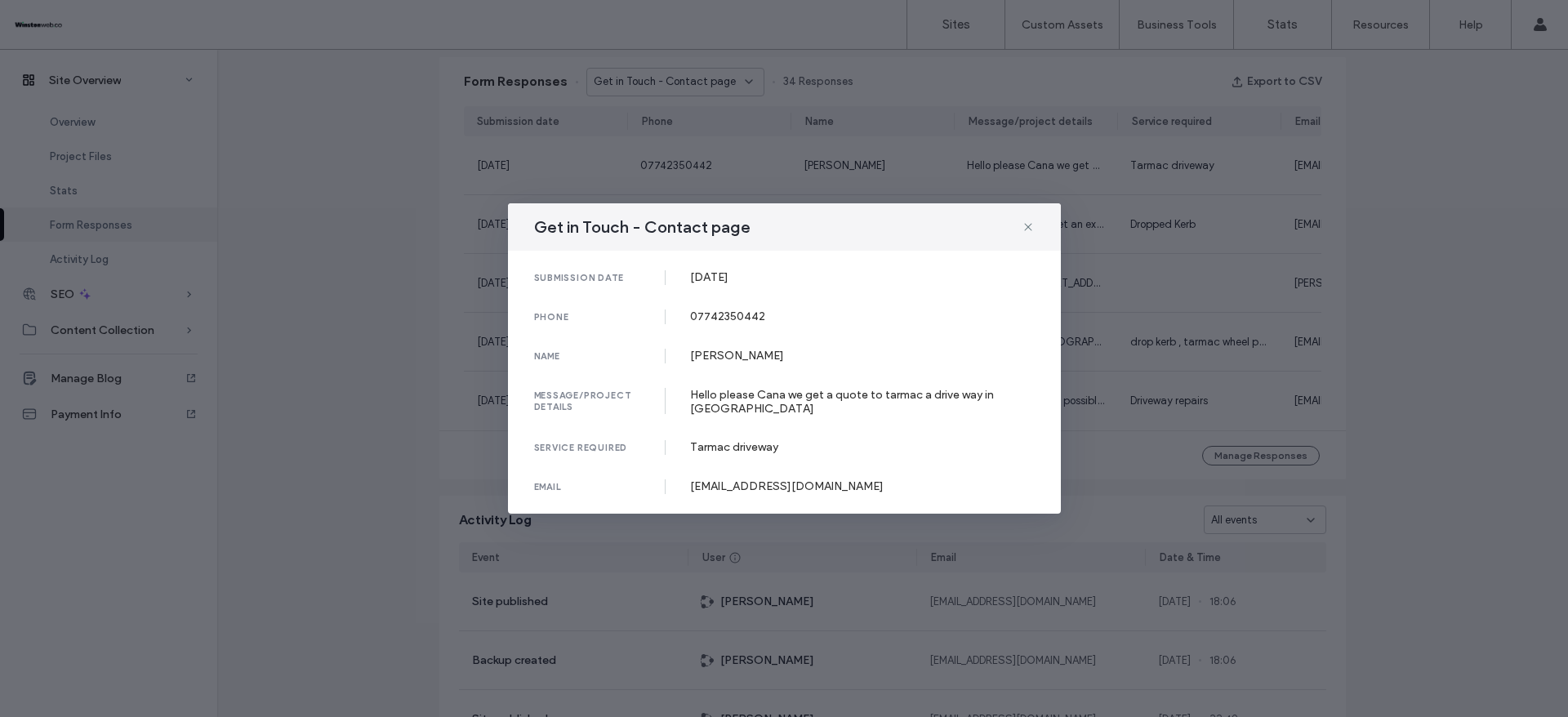
drag, startPoint x: 689, startPoint y: 279, endPoint x: 794, endPoint y: 279, distance: 105.0
click at [794, 279] on div "submission date [DATE]" at bounding box center [785, 277] width 501 height 14
drag, startPoint x: 682, startPoint y: 316, endPoint x: 785, endPoint y: 316, distance: 103.0
click at [785, 316] on div "phone [PHONE_NUMBER]" at bounding box center [785, 316] width 501 height 14
drag, startPoint x: 686, startPoint y: 355, endPoint x: 790, endPoint y: 355, distance: 104.0
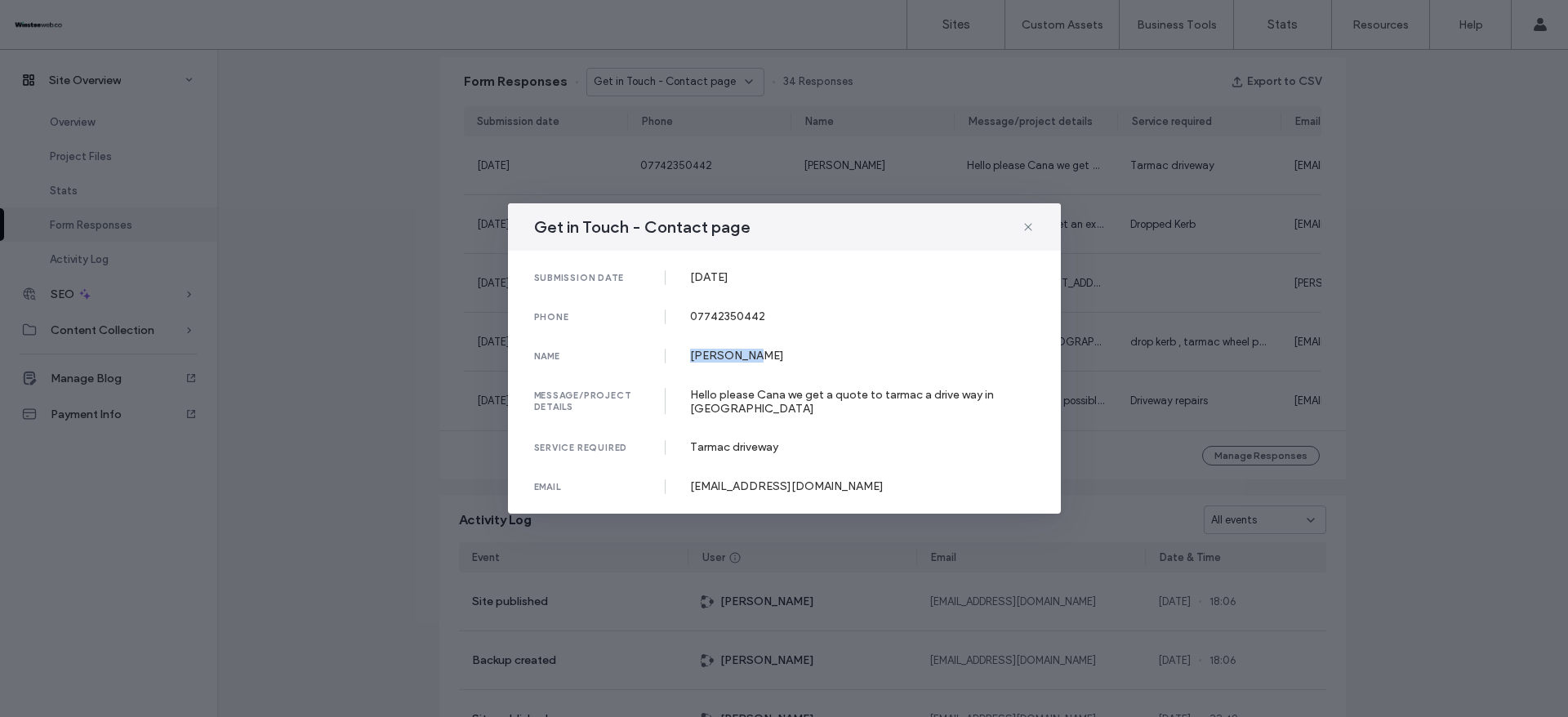
click at [790, 355] on div "name [PERSON_NAME]" at bounding box center [785, 356] width 501 height 14
drag, startPoint x: 684, startPoint y: 391, endPoint x: 833, endPoint y: 417, distance: 151.3
click at [833, 417] on div "submission date [DATE] phone [PHONE_NUMBER] name [PERSON_NAME] message/project …" at bounding box center [785, 383] width 553 height 263
drag, startPoint x: 681, startPoint y: 484, endPoint x: 871, endPoint y: 482, distance: 190.0
click at [871, 482] on div "email [EMAIL_ADDRESS][DOMAIN_NAME]" at bounding box center [785, 486] width 501 height 14
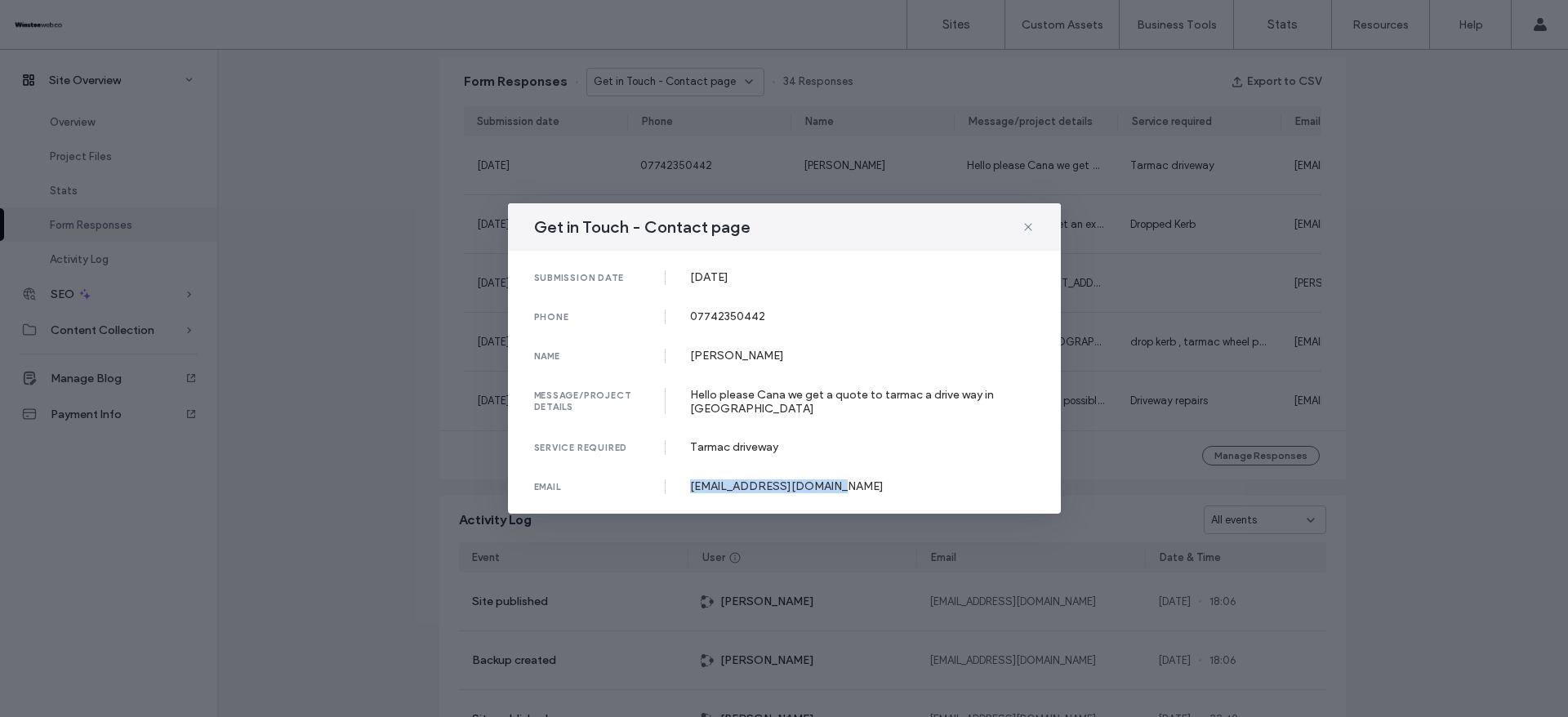
click at [1433, 479] on div "Get in Touch - Contact page submission date [DATE] phone [PHONE_NUMBER] name [P…" at bounding box center [784, 358] width 1568 height 717
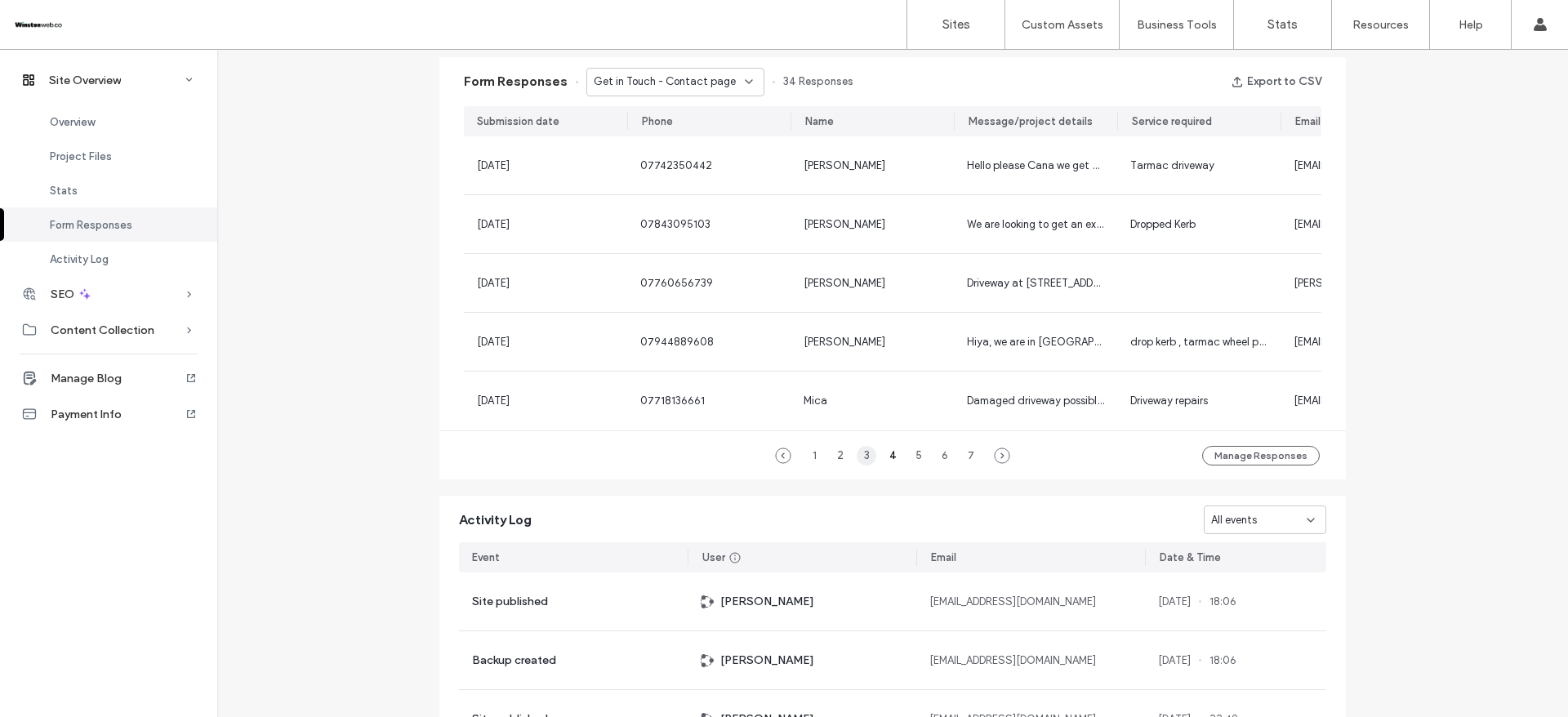
click at [863, 466] on div "3" at bounding box center [866, 456] width 20 height 20
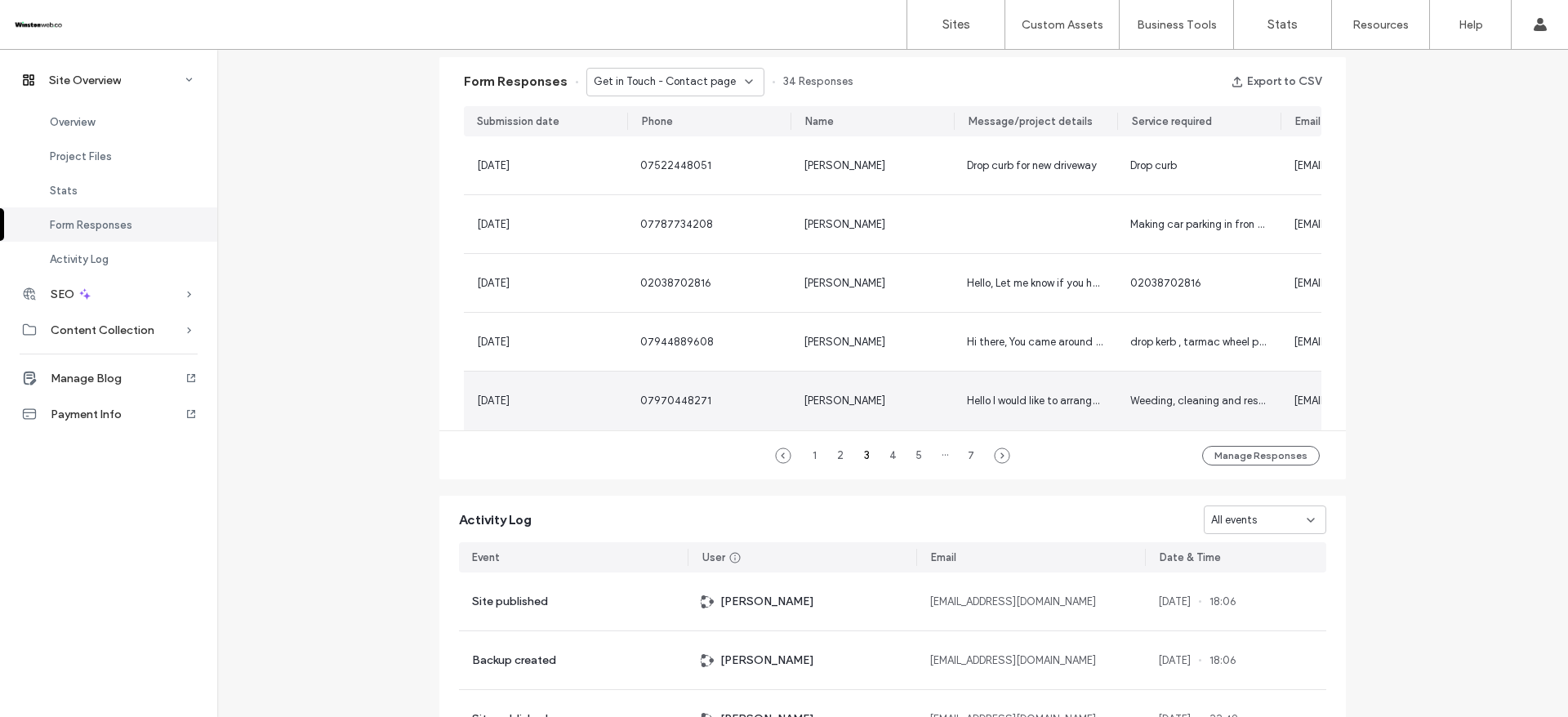
click at [893, 405] on div "[PERSON_NAME]" at bounding box center [872, 401] width 137 height 16
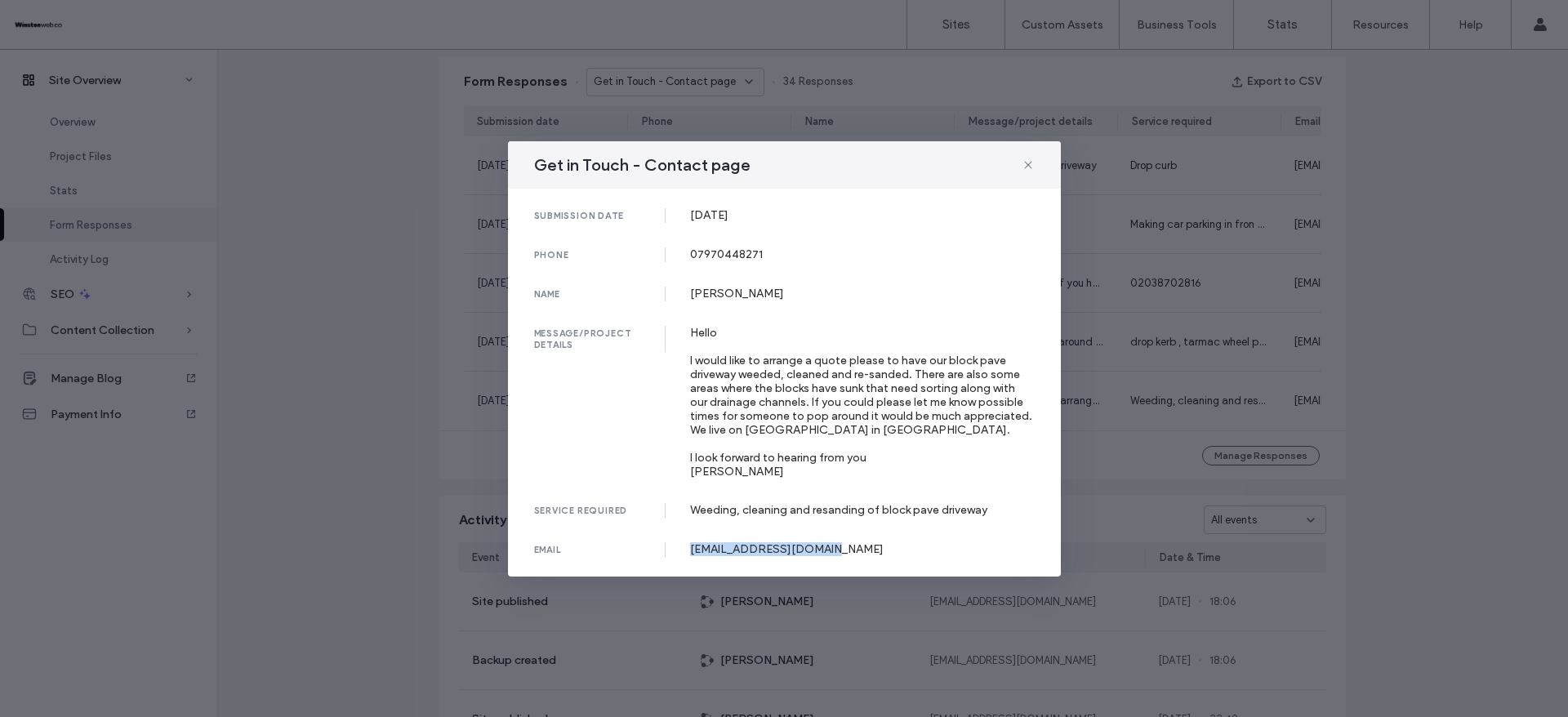
drag, startPoint x: 682, startPoint y: 542, endPoint x: 887, endPoint y: 543, distance: 205.0
click at [887, 543] on div "email [EMAIL_ADDRESS][DOMAIN_NAME]" at bounding box center [785, 549] width 501 height 14
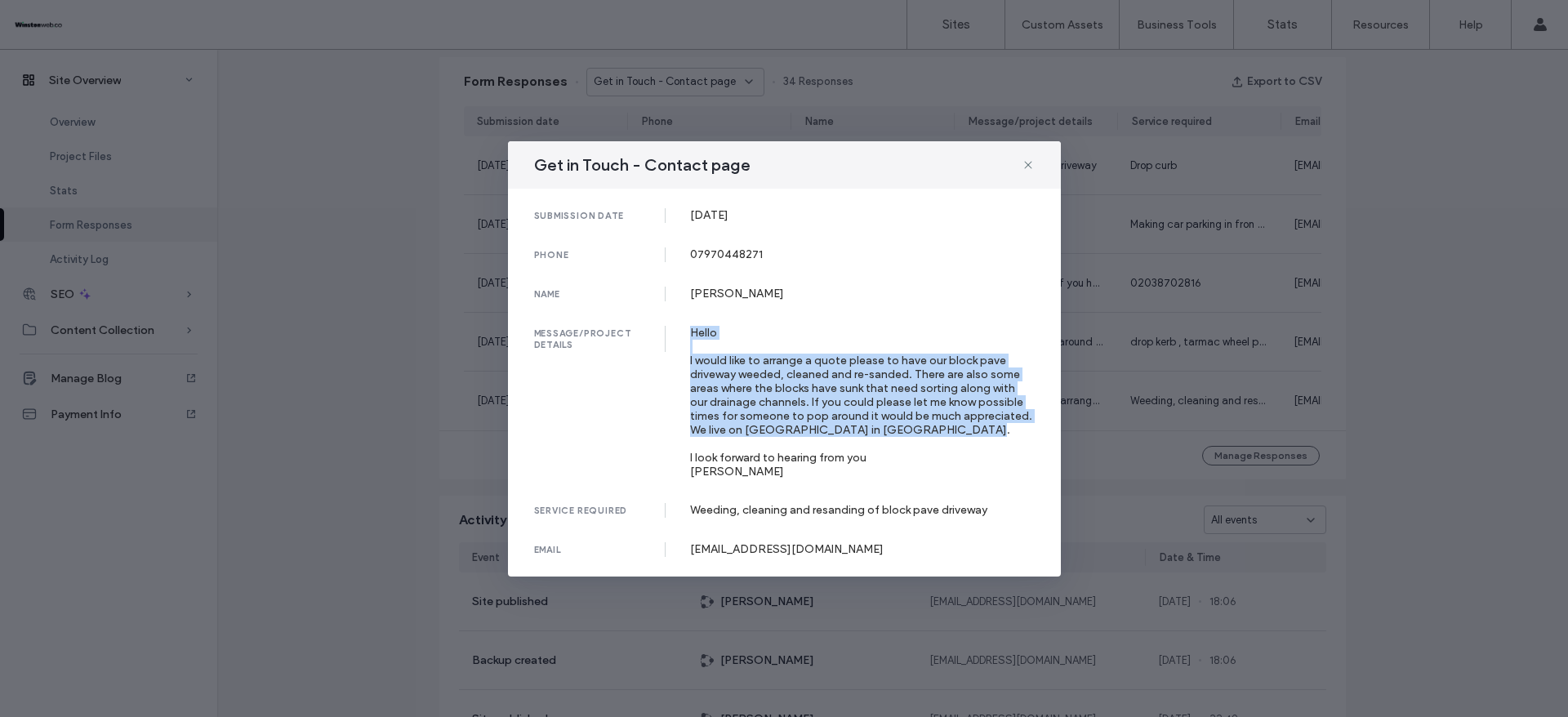
drag, startPoint x: 686, startPoint y: 333, endPoint x: 983, endPoint y: 440, distance: 315.7
click at [983, 440] on div "message/project details Hello I would like to arrange a quote please to have ou…" at bounding box center [785, 402] width 501 height 153
drag, startPoint x: 725, startPoint y: 480, endPoint x: 684, endPoint y: 331, distance: 154.5
click at [684, 331] on div "submission date [DATE] phone [PHONE_NUMBER] name [PERSON_NAME] message/project …" at bounding box center [785, 382] width 553 height 388
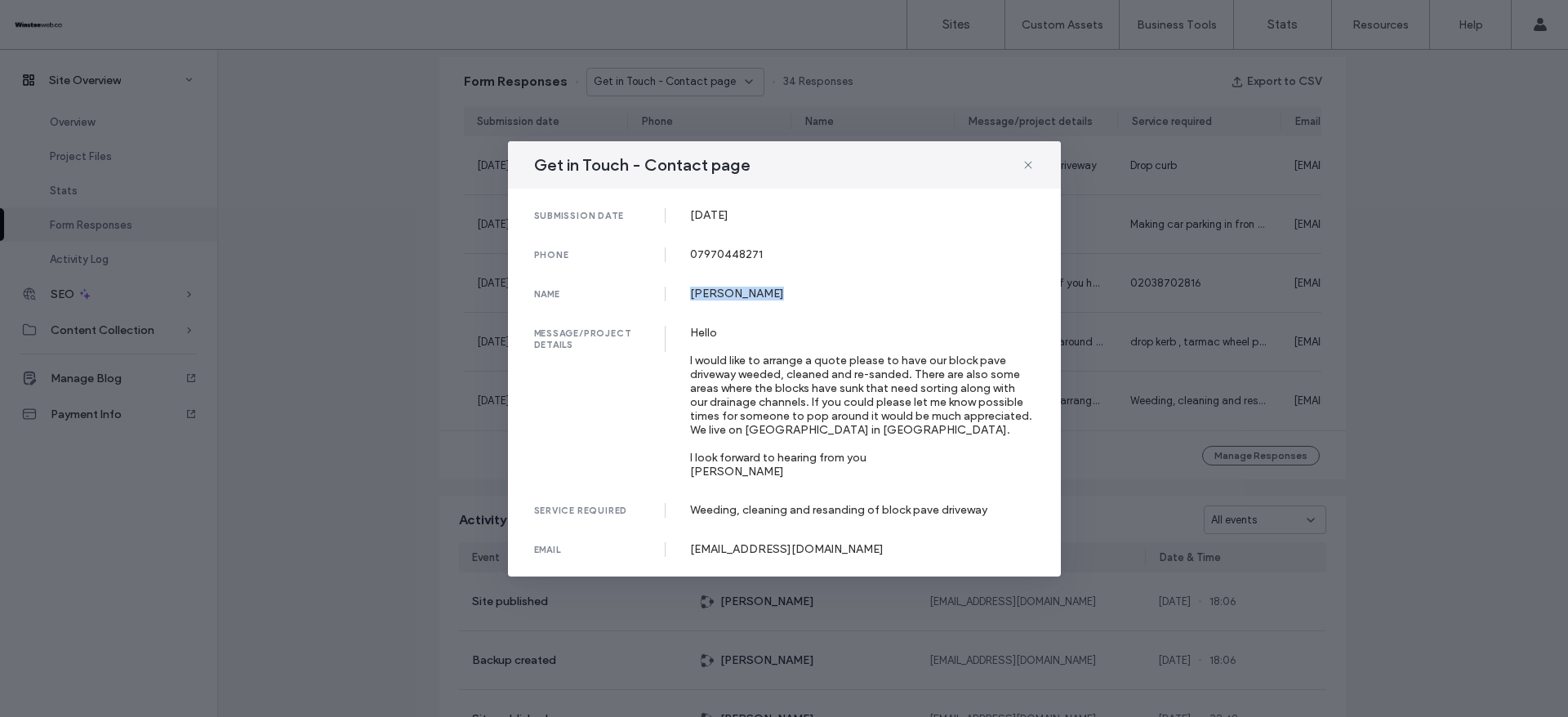
drag, startPoint x: 691, startPoint y: 290, endPoint x: 955, endPoint y: 184, distance: 284.5
click at [798, 287] on div "[PERSON_NAME]" at bounding box center [862, 294] width 344 height 14
drag, startPoint x: 686, startPoint y: 244, endPoint x: 803, endPoint y: 249, distance: 117.1
click at [776, 254] on div "submission date [DATE] phone [PHONE_NUMBER] name [PERSON_NAME] message/project …" at bounding box center [785, 382] width 553 height 388
drag, startPoint x: 691, startPoint y: 217, endPoint x: 799, endPoint y: 205, distance: 108.7
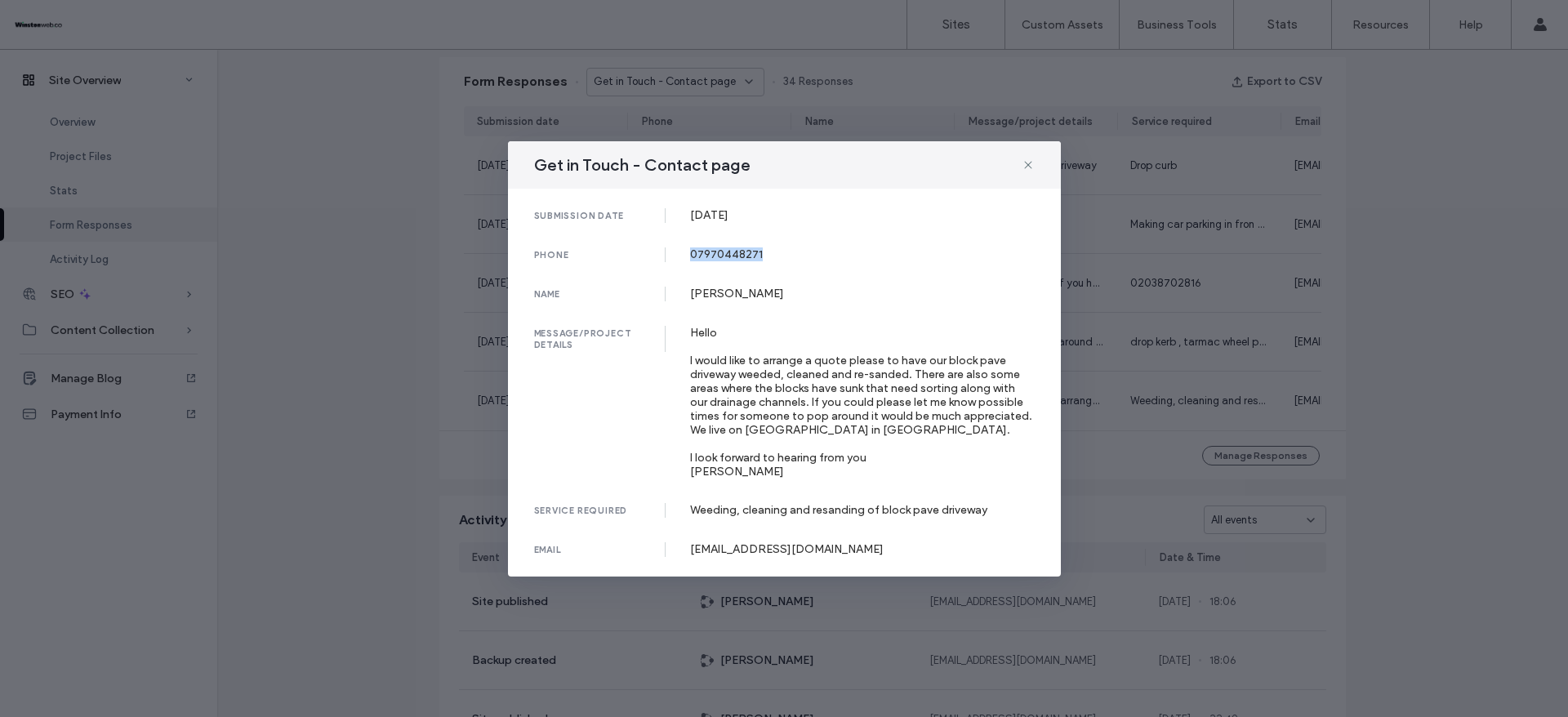
click at [799, 205] on div "submission date [DATE] phone [PHONE_NUMBER] name [PERSON_NAME] message/project …" at bounding box center [785, 382] width 553 height 388
click at [1396, 270] on div "Get in Touch - Contact page submission date [DATE] phone [PHONE_NUMBER] name [P…" at bounding box center [784, 358] width 1568 height 717
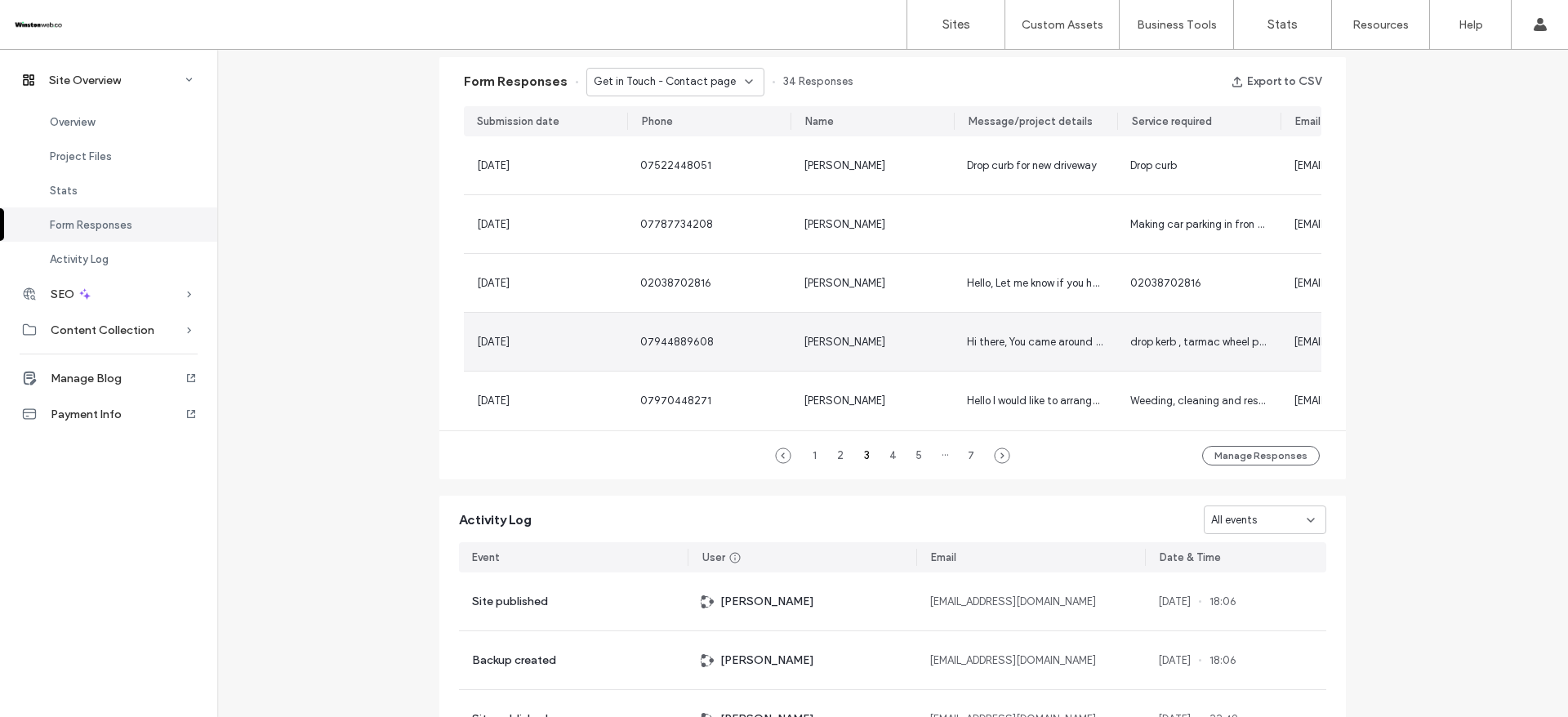
click at [896, 341] on div "[PERSON_NAME]" at bounding box center [872, 342] width 137 height 16
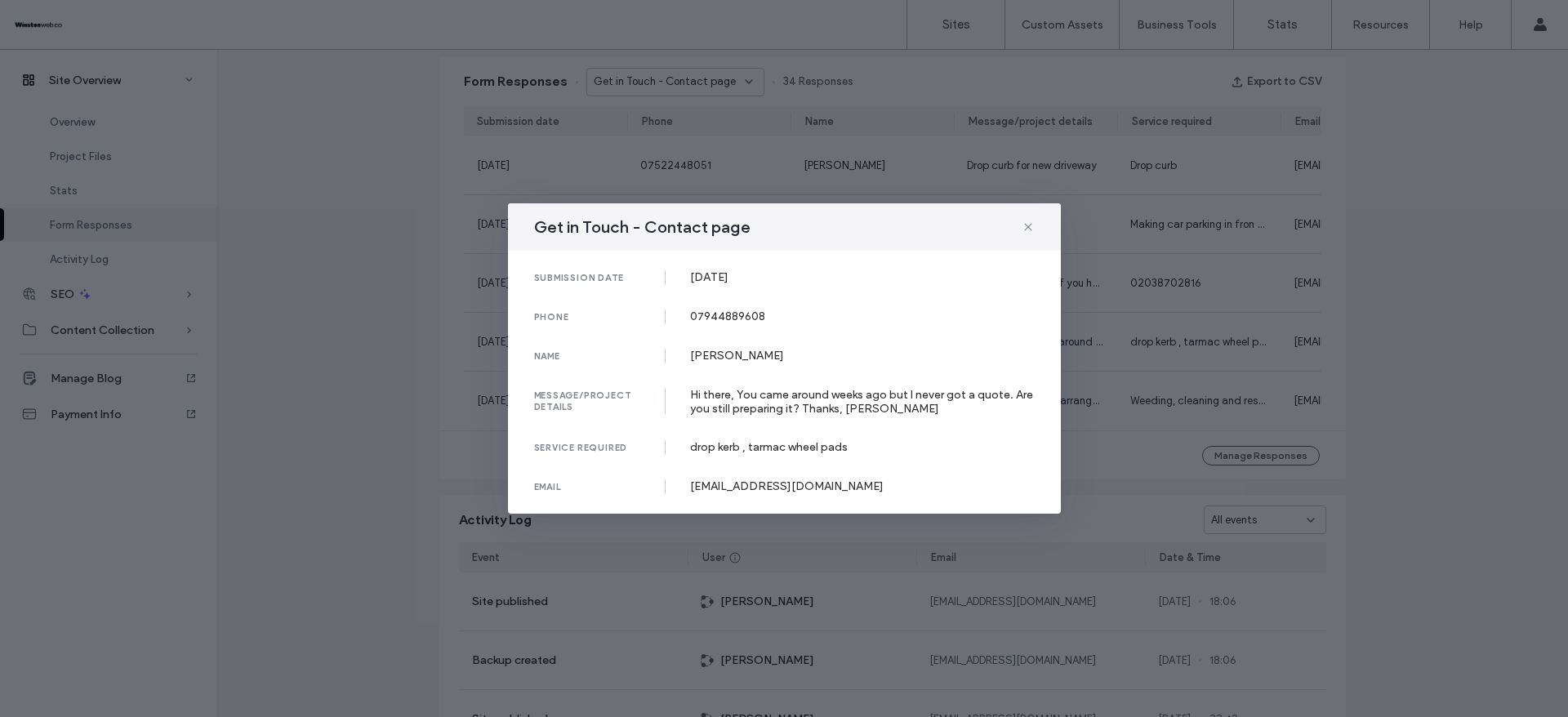
drag, startPoint x: 692, startPoint y: 272, endPoint x: 829, endPoint y: 272, distance: 137.0
click at [829, 272] on div "[DATE]" at bounding box center [862, 277] width 344 height 14
click at [1490, 266] on div "Get in Touch - Contact page submission date [DATE] phone [PHONE_NUMBER] name [P…" at bounding box center [784, 358] width 1568 height 717
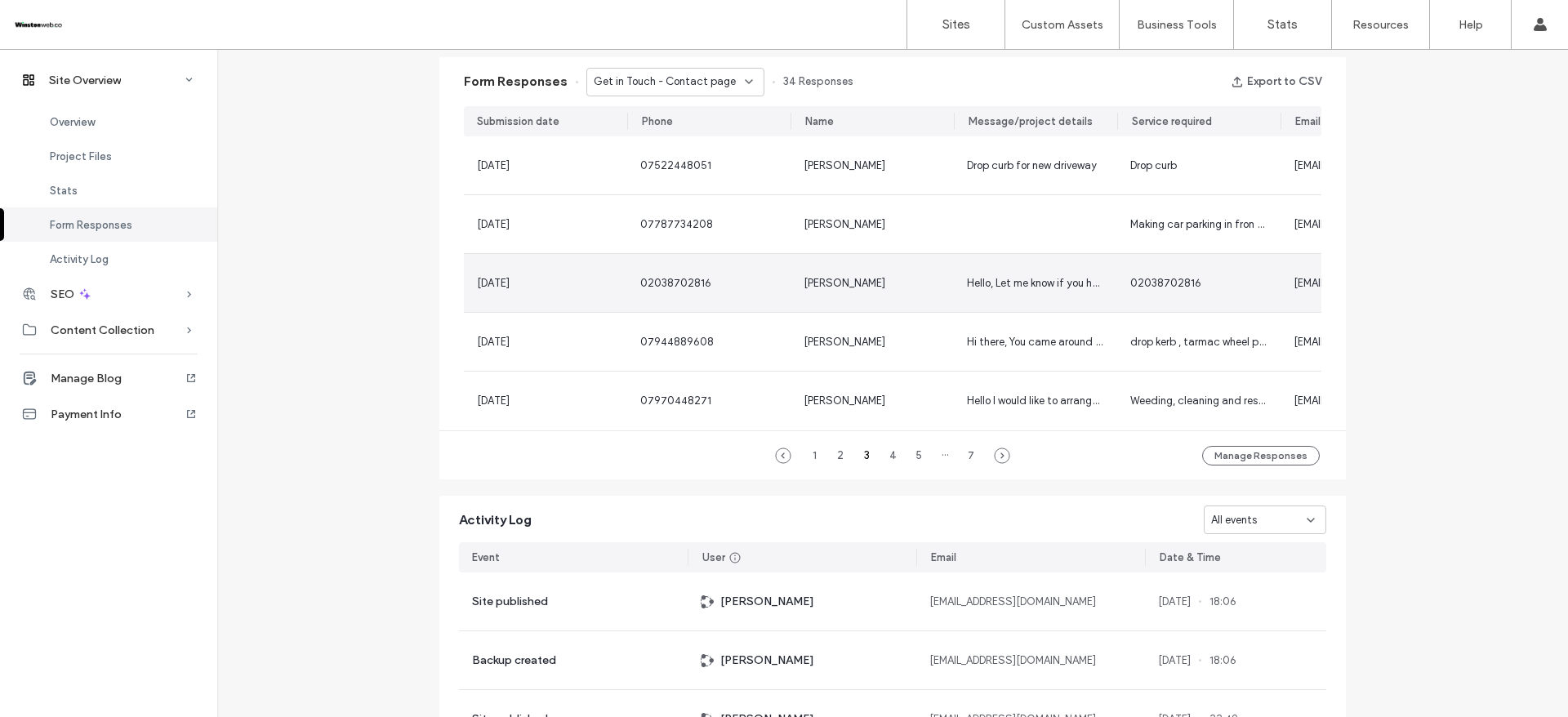
click at [890, 266] on div "[PERSON_NAME]" at bounding box center [872, 283] width 164 height 58
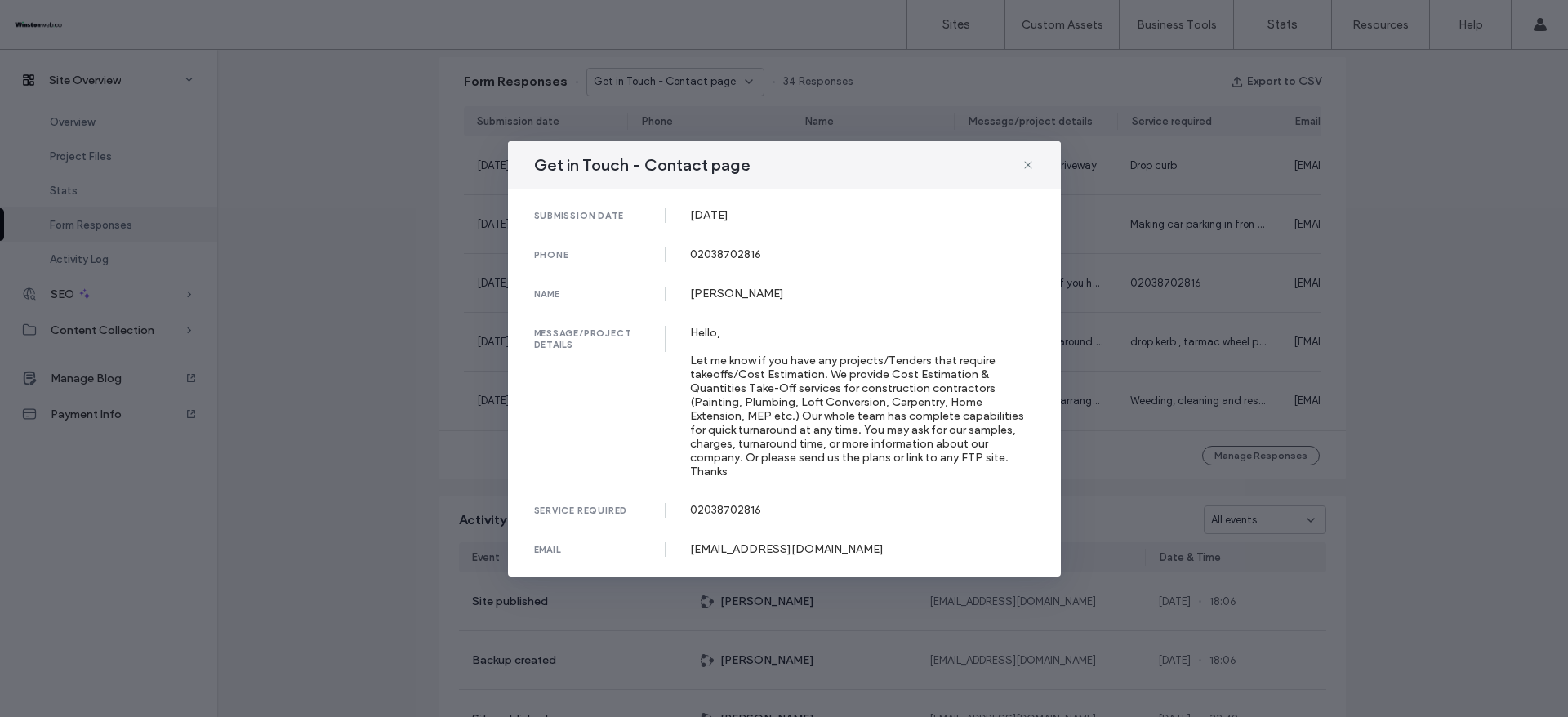
drag, startPoint x: 686, startPoint y: 210, endPoint x: 804, endPoint y: 210, distance: 118.0
click at [804, 210] on div "submission date [DATE]" at bounding box center [785, 215] width 501 height 14
click at [1398, 159] on div "Get in Touch - Contact page submission date [DATE] phone [PHONE_NUMBER] name [P…" at bounding box center [784, 358] width 1568 height 717
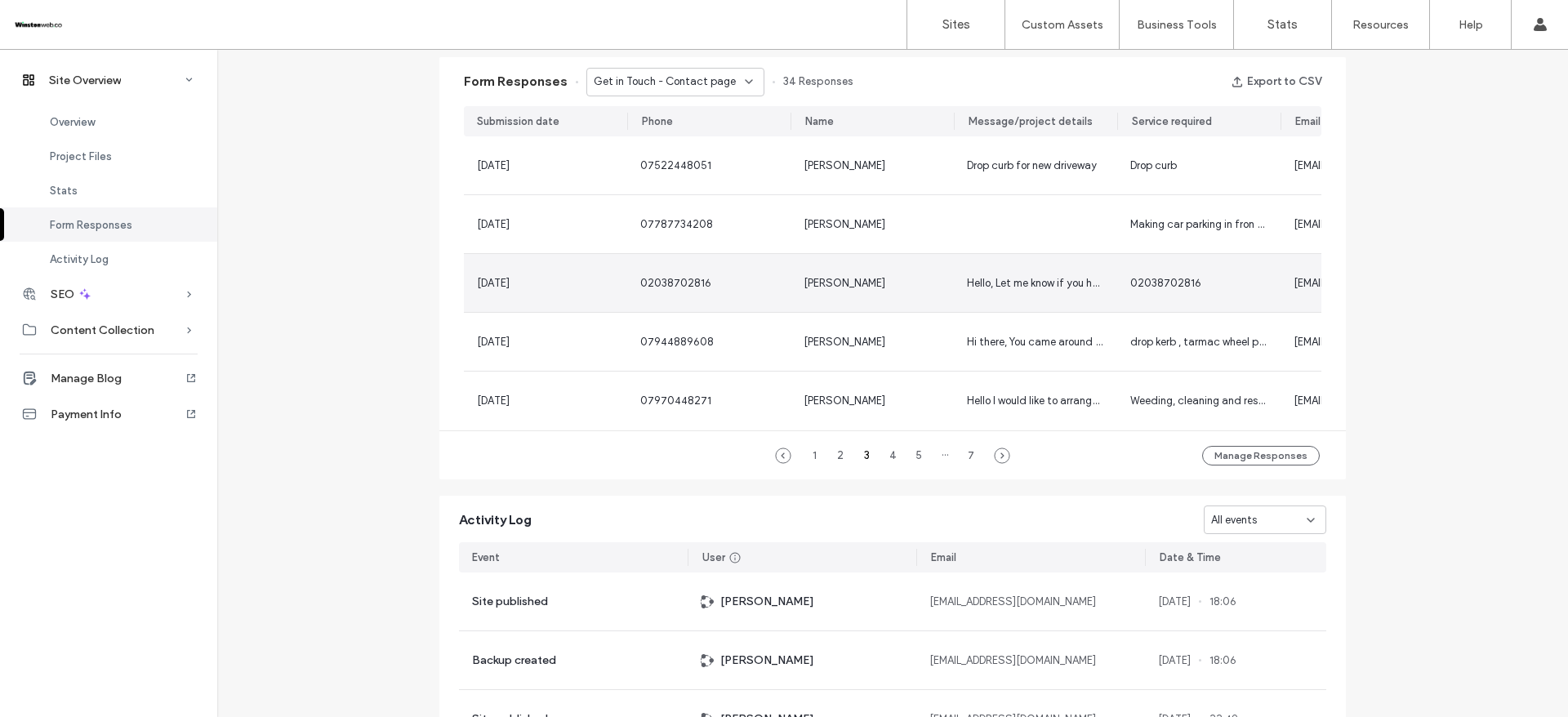
click at [878, 288] on div "[PERSON_NAME]" at bounding box center [872, 283] width 137 height 16
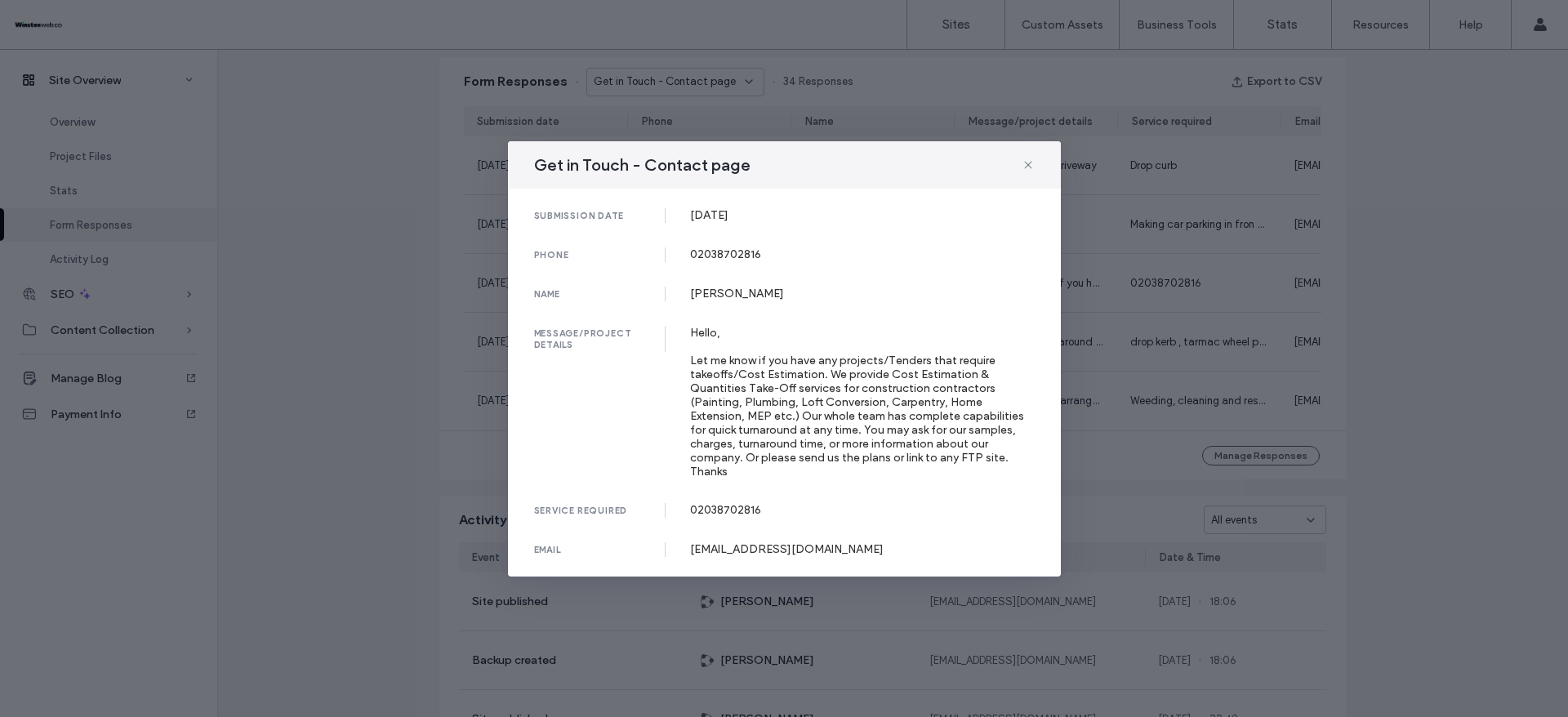
click at [1433, 262] on div "Get in Touch - Contact page submission date [DATE] phone [PHONE_NUMBER] name [P…" at bounding box center [784, 358] width 1568 height 717
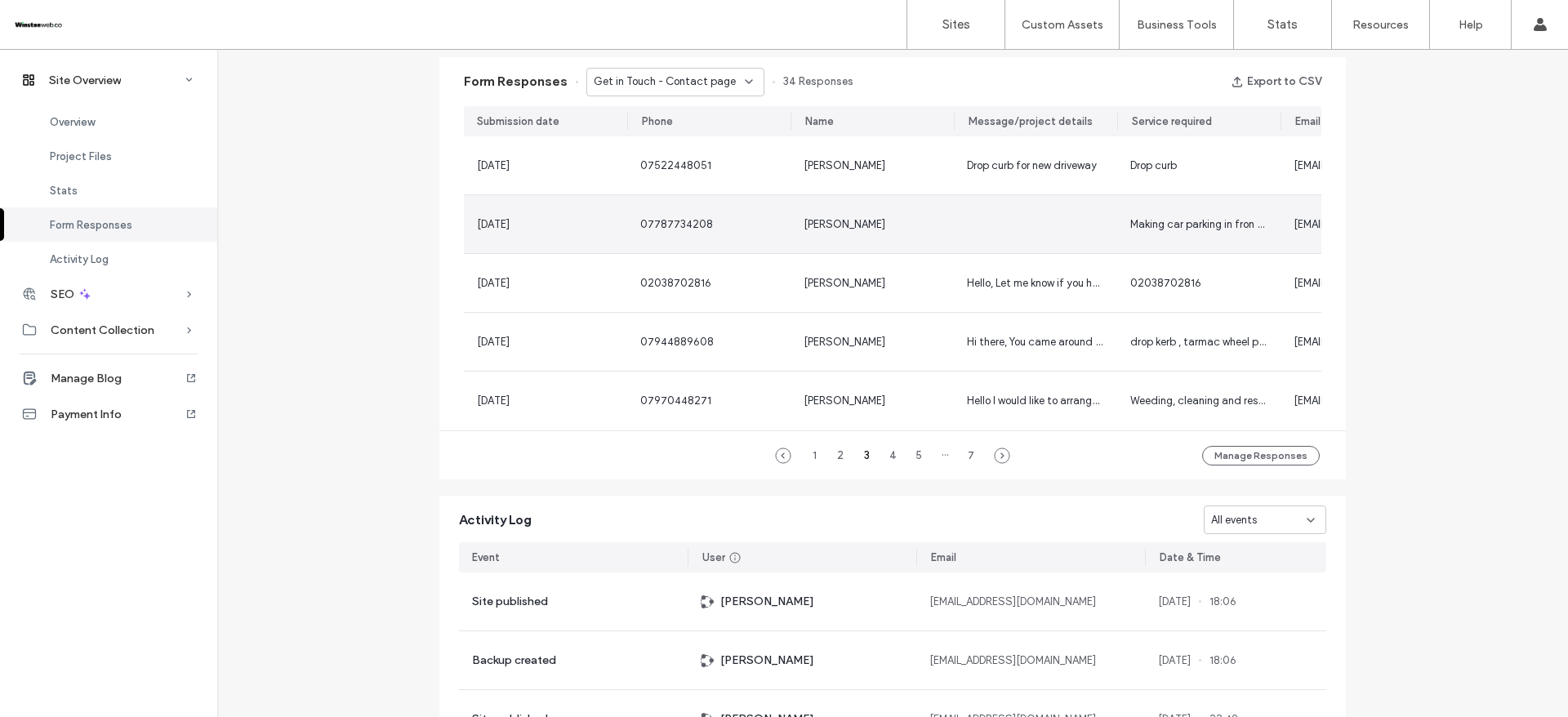
click at [987, 239] on div at bounding box center [1035, 224] width 164 height 58
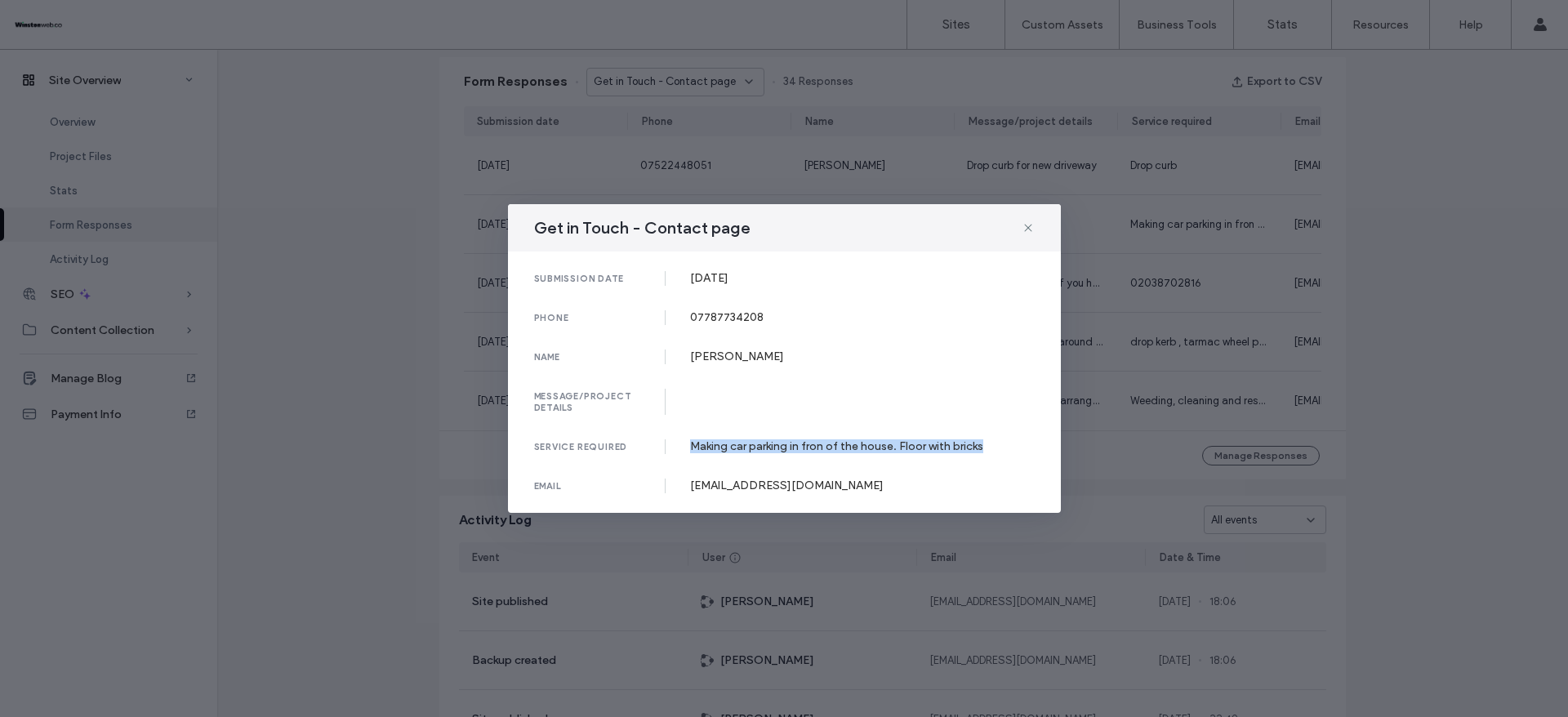
drag, startPoint x: 686, startPoint y: 451, endPoint x: 999, endPoint y: 451, distance: 313.0
click at [999, 451] on div "service required Making car parking in fron of the house. Floor with bricks" at bounding box center [785, 446] width 501 height 14
drag, startPoint x: 689, startPoint y: 487, endPoint x: 893, endPoint y: 487, distance: 204.0
click at [893, 487] on div "email [EMAIL_ADDRESS][DOMAIN_NAME]" at bounding box center [785, 485] width 501 height 14
drag, startPoint x: 688, startPoint y: 271, endPoint x: 776, endPoint y: 277, distance: 88.2
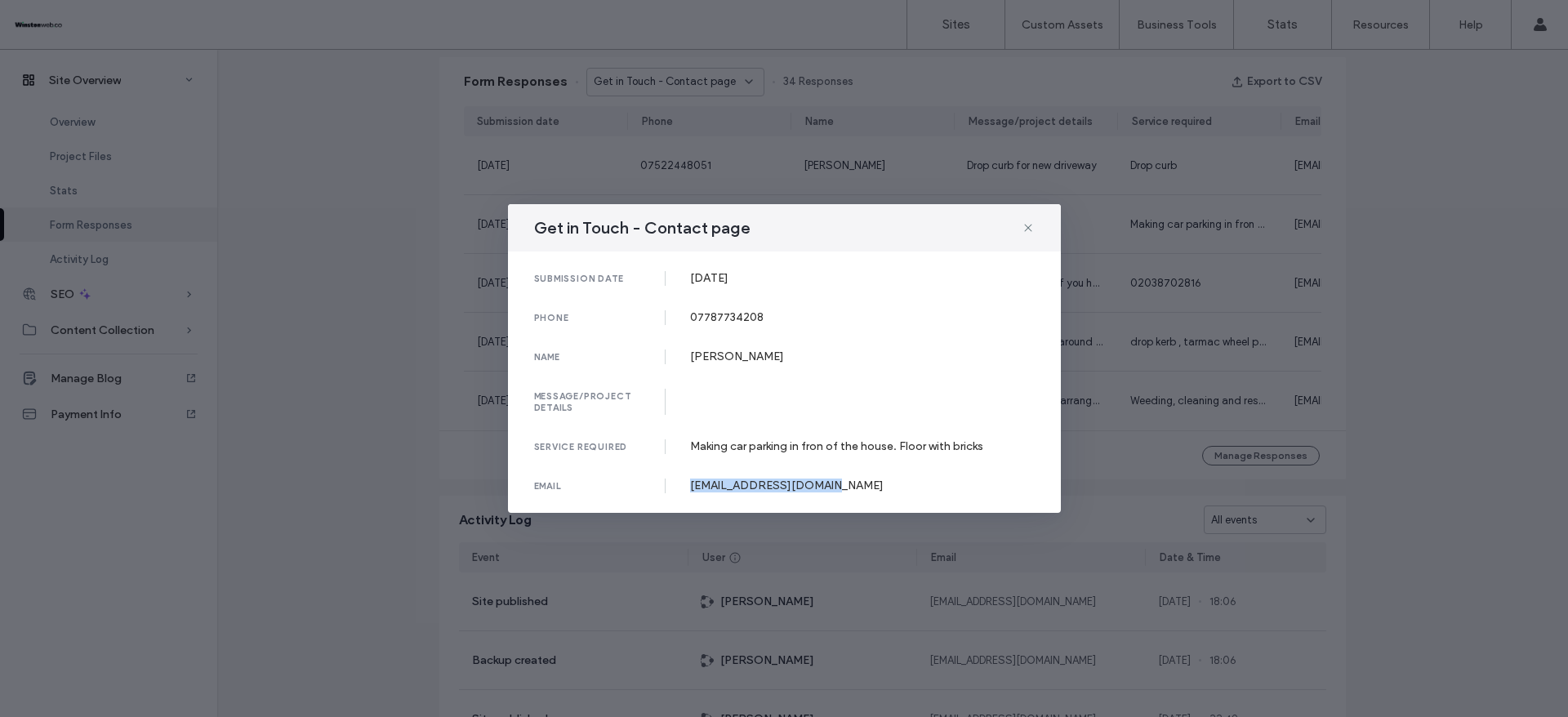
click at [776, 277] on div "submission date [DATE]" at bounding box center [785, 278] width 501 height 14
drag, startPoint x: 685, startPoint y: 307, endPoint x: 938, endPoint y: 249, distance: 259.6
click at [822, 318] on div "submission date [DATE] phone [PHONE_NUMBER] name [PERSON_NAME] message/project …" at bounding box center [785, 383] width 553 height 261
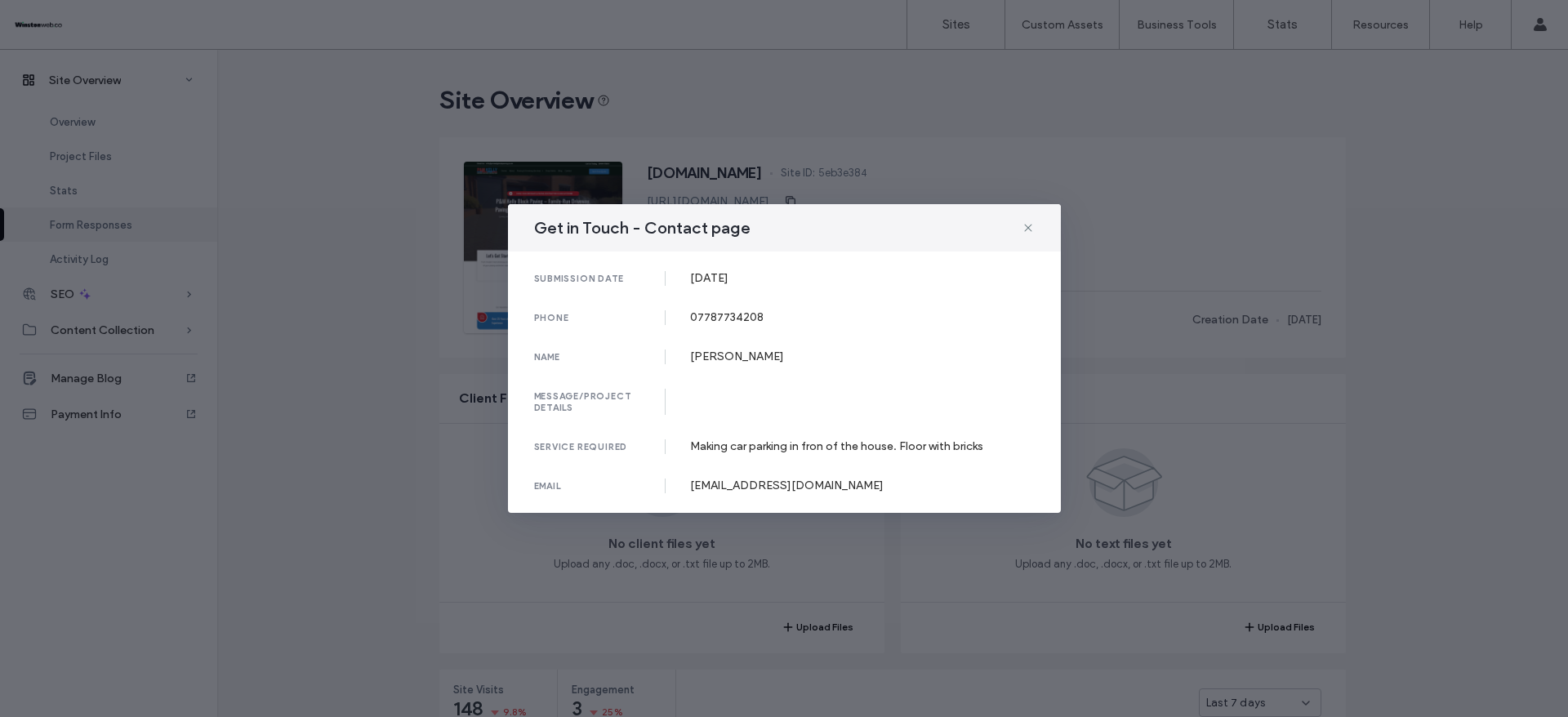
click at [817, 358] on div "name Narayan Khatri" at bounding box center [785, 356] width 501 height 14
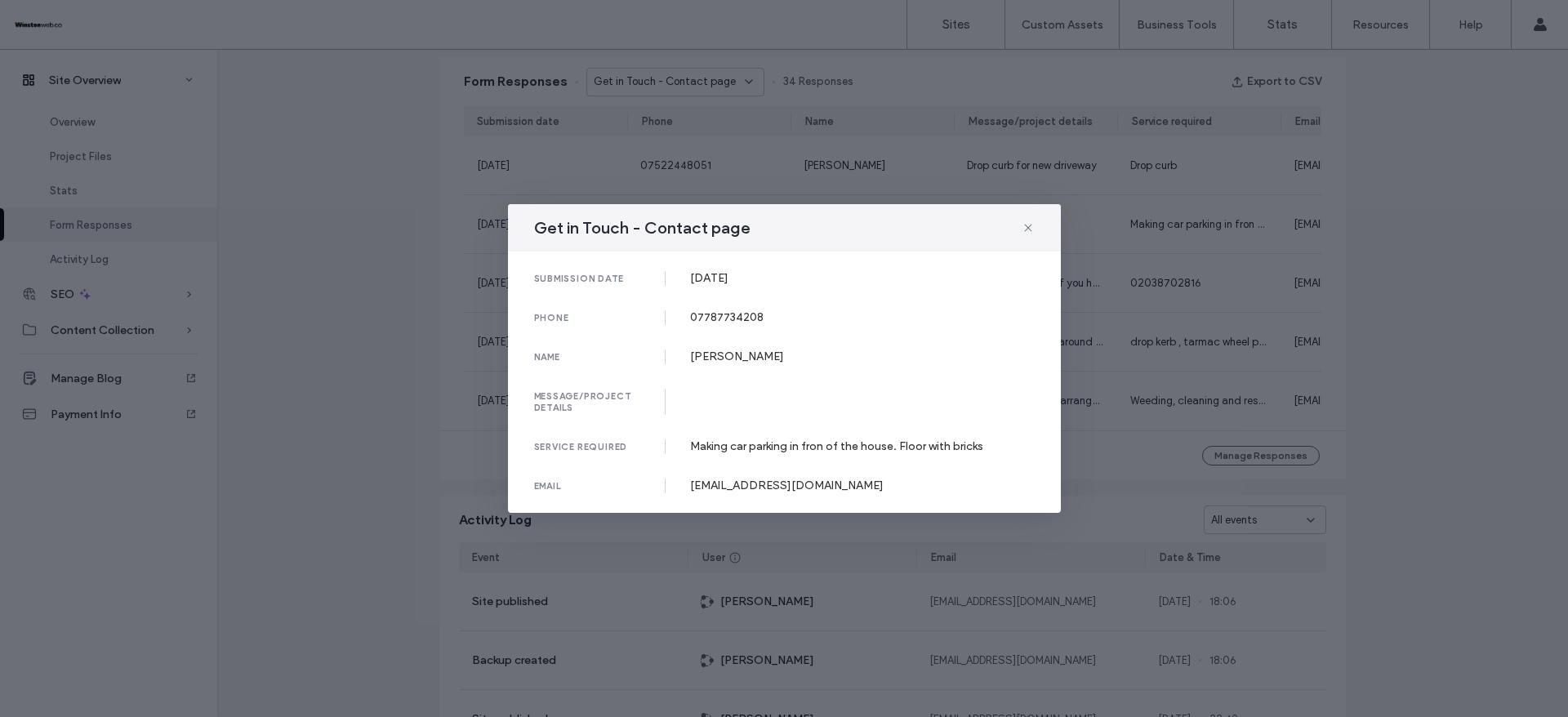
click at [1387, 313] on div "Get in Touch - Contact page submission date [DATE] phone [PHONE_NUMBER] name [P…" at bounding box center [784, 358] width 1568 height 717
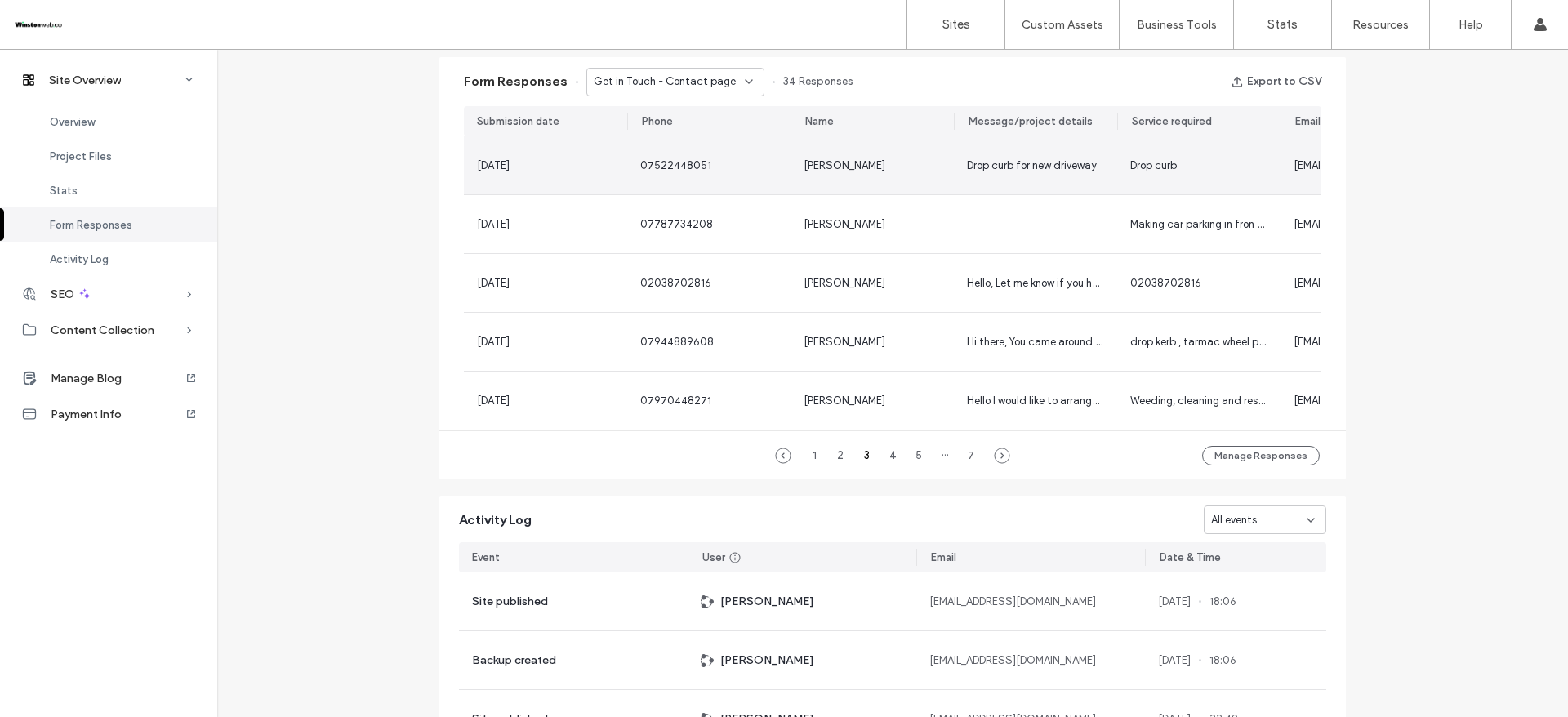
click at [848, 169] on div "[PERSON_NAME]" at bounding box center [872, 165] width 137 height 16
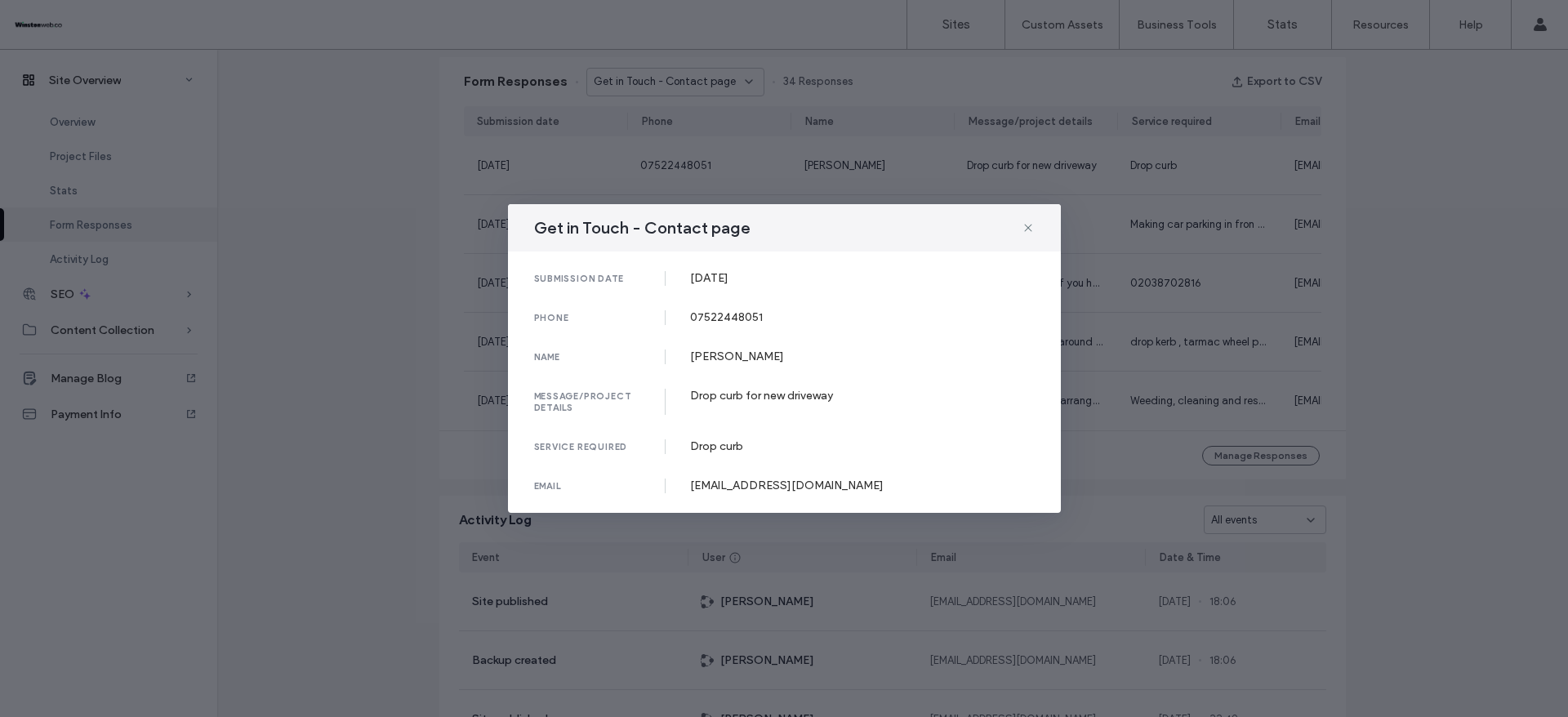
drag, startPoint x: 682, startPoint y: 272, endPoint x: 798, endPoint y: 272, distance: 116.0
click at [798, 272] on div "submission date [DATE]" at bounding box center [785, 278] width 501 height 14
copy div "[DATE]"
drag, startPoint x: 692, startPoint y: 317, endPoint x: 874, endPoint y: 317, distance: 182.0
click at [874, 317] on div "07522448051" at bounding box center [862, 317] width 344 height 14
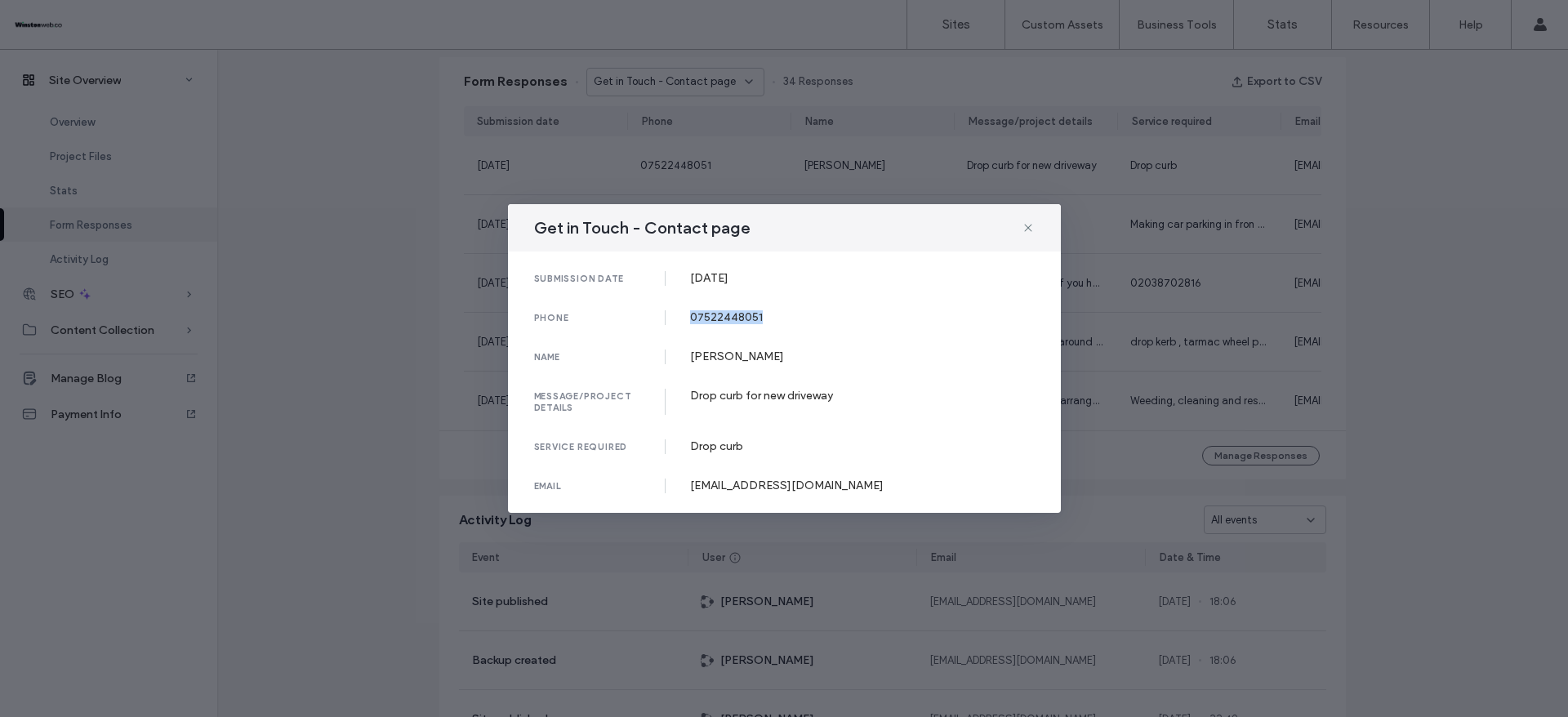
copy div "07522448051"
drag, startPoint x: 691, startPoint y: 356, endPoint x: 760, endPoint y: 355, distance: 69.0
click at [760, 355] on div "[PERSON_NAME]" at bounding box center [862, 356] width 344 height 14
copy div "[PERSON_NAME]"
drag, startPoint x: 680, startPoint y: 400, endPoint x: 901, endPoint y: 393, distance: 221.1
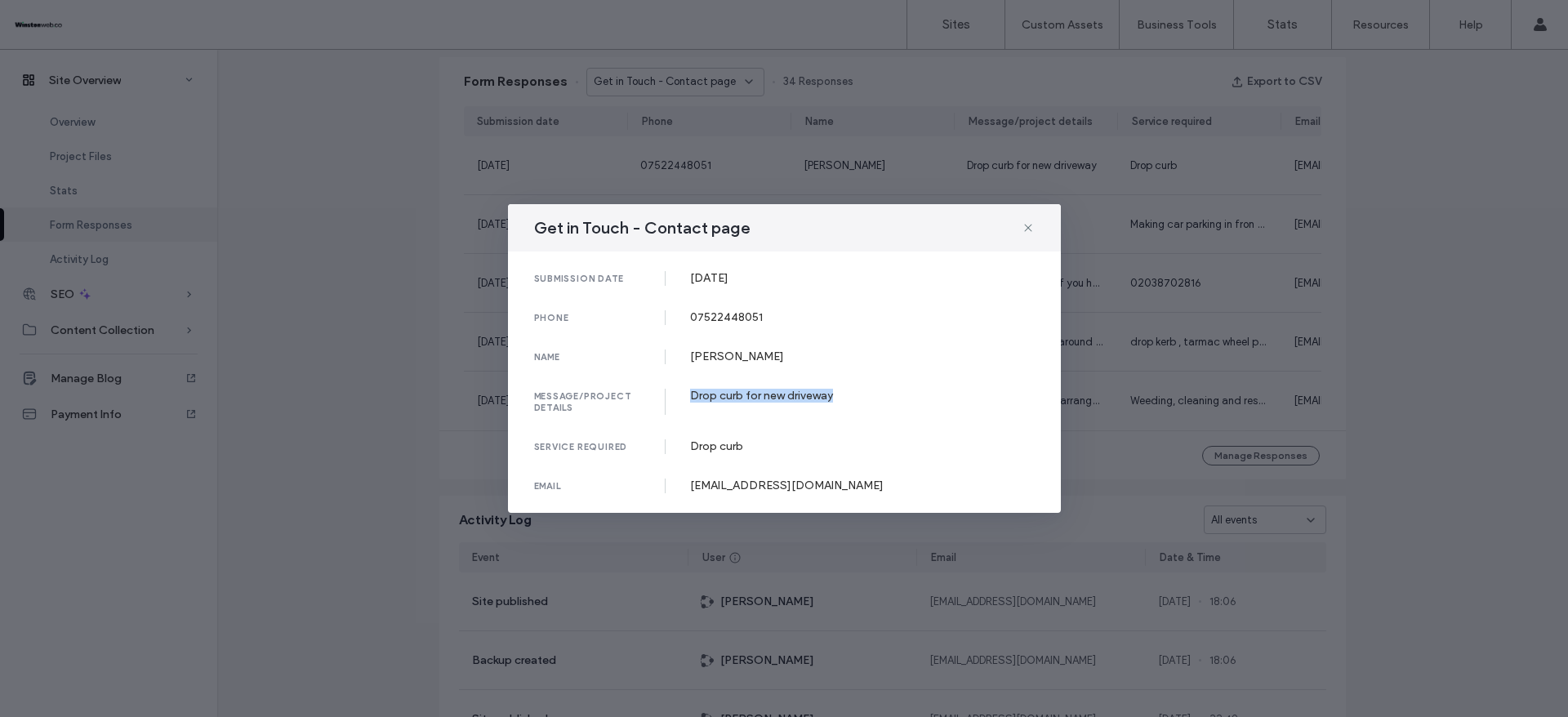
click at [901, 393] on div "message/project details Drop curb for new driveway" at bounding box center [785, 401] width 501 height 26
copy div "Drop curb for new driveway"
drag, startPoint x: 692, startPoint y: 485, endPoint x: 893, endPoint y: 463, distance: 202.2
click at [885, 474] on div "submission date 13 Aug, 2025 phone 07522448051 name Dawn message/project detail…" at bounding box center [785, 383] width 553 height 261
copy div "[EMAIL_ADDRESS][DOMAIN_NAME]"
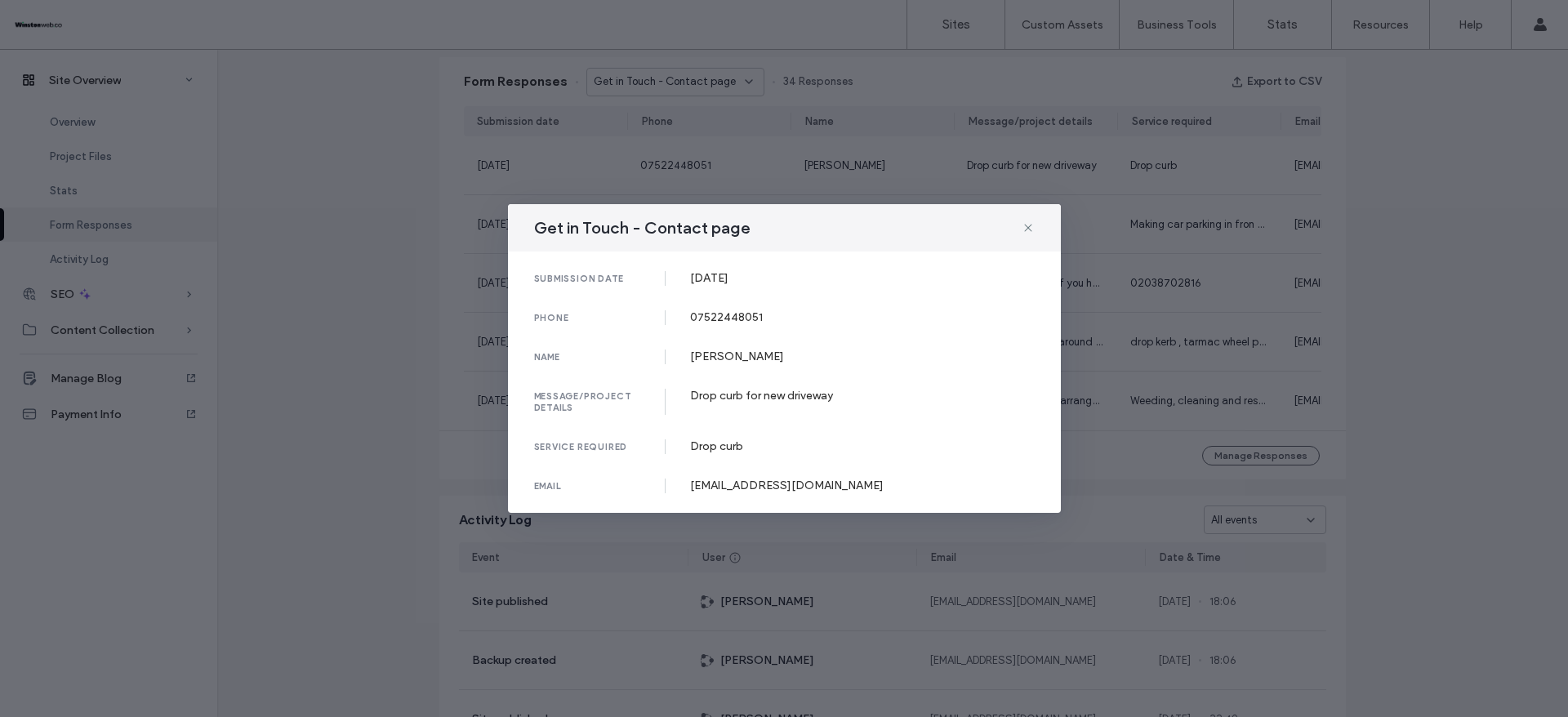
click at [1402, 372] on div "Get in Touch - Contact page submission date 13 Aug, 2025 phone 07522448051 name…" at bounding box center [784, 358] width 1568 height 717
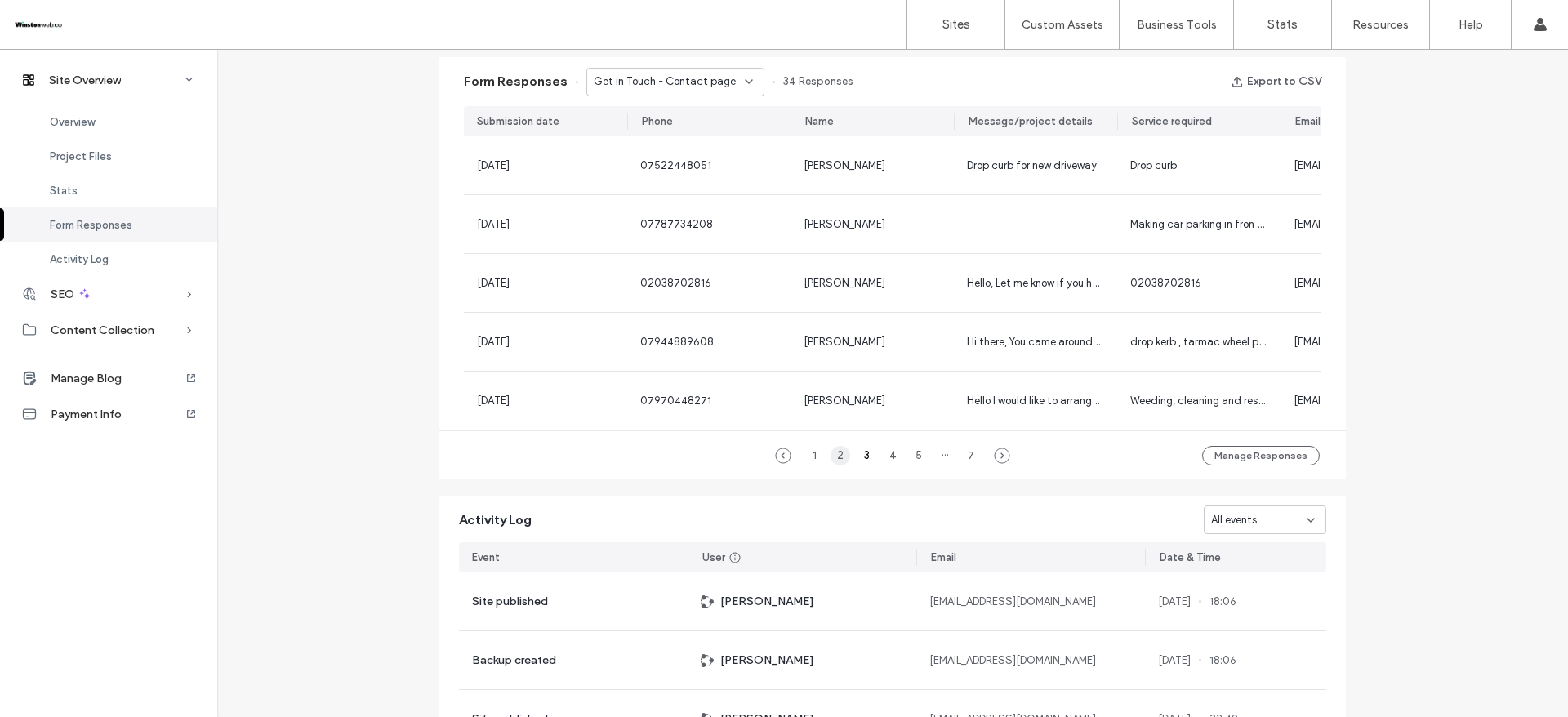
click at [838, 463] on div "2" at bounding box center [840, 456] width 20 height 20
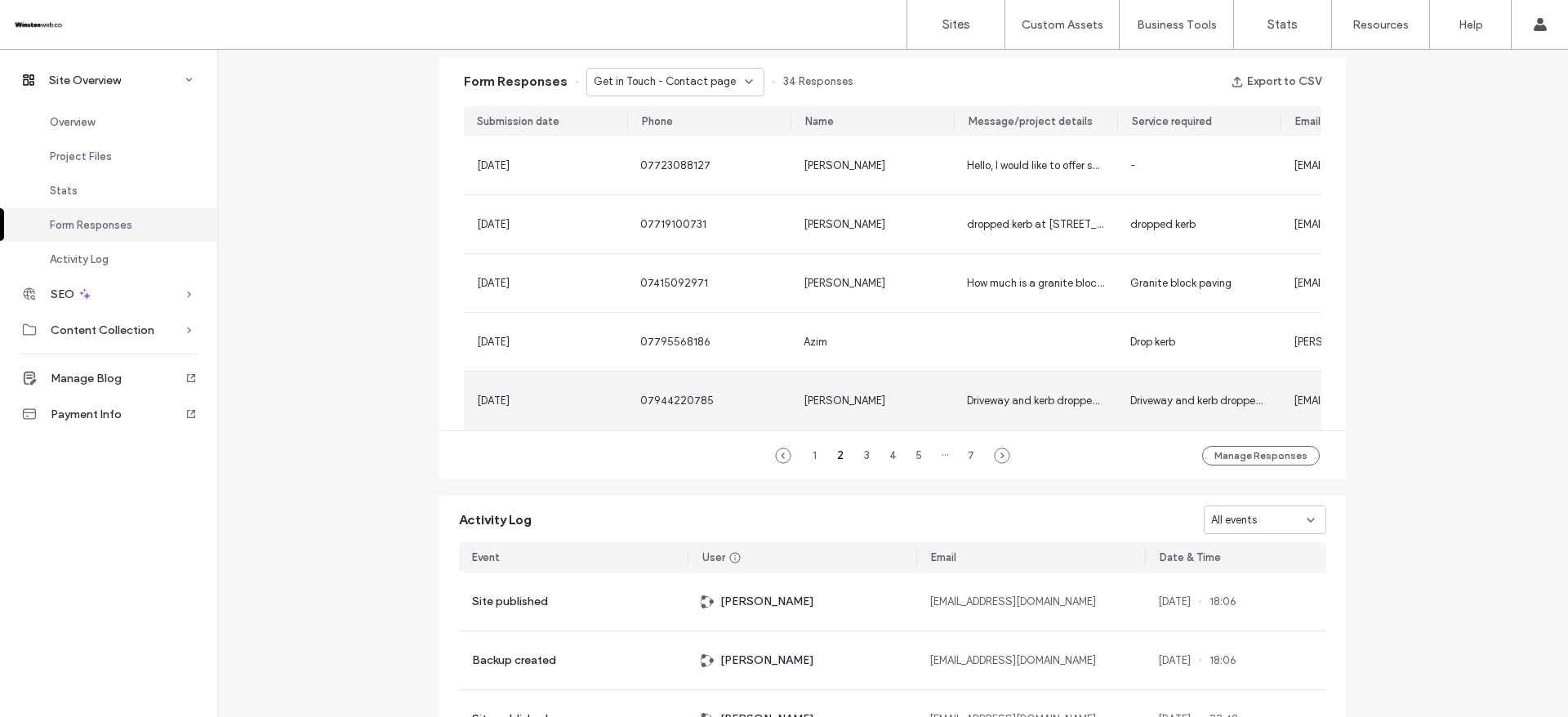
click at [823, 411] on div "Fasal Mahmoo" at bounding box center [872, 401] width 164 height 59
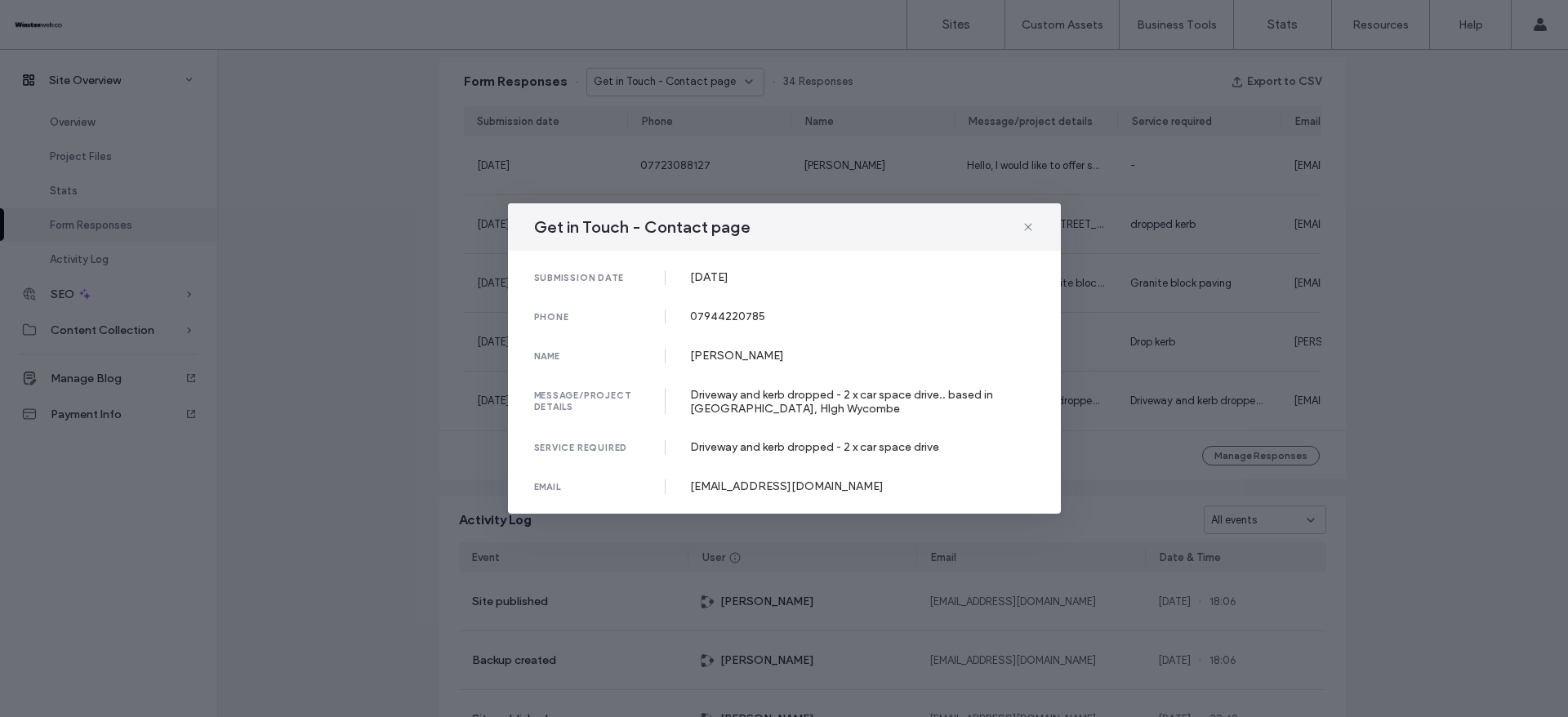
drag, startPoint x: 686, startPoint y: 275, endPoint x: 905, endPoint y: 242, distance: 221.5
click at [776, 273] on div "submission date [DATE]" at bounding box center [785, 277] width 501 height 14
copy div "[DATE]"
drag, startPoint x: 689, startPoint y: 310, endPoint x: 906, endPoint y: 211, distance: 238.5
click at [813, 314] on div "phone 07944220785" at bounding box center [785, 316] width 501 height 14
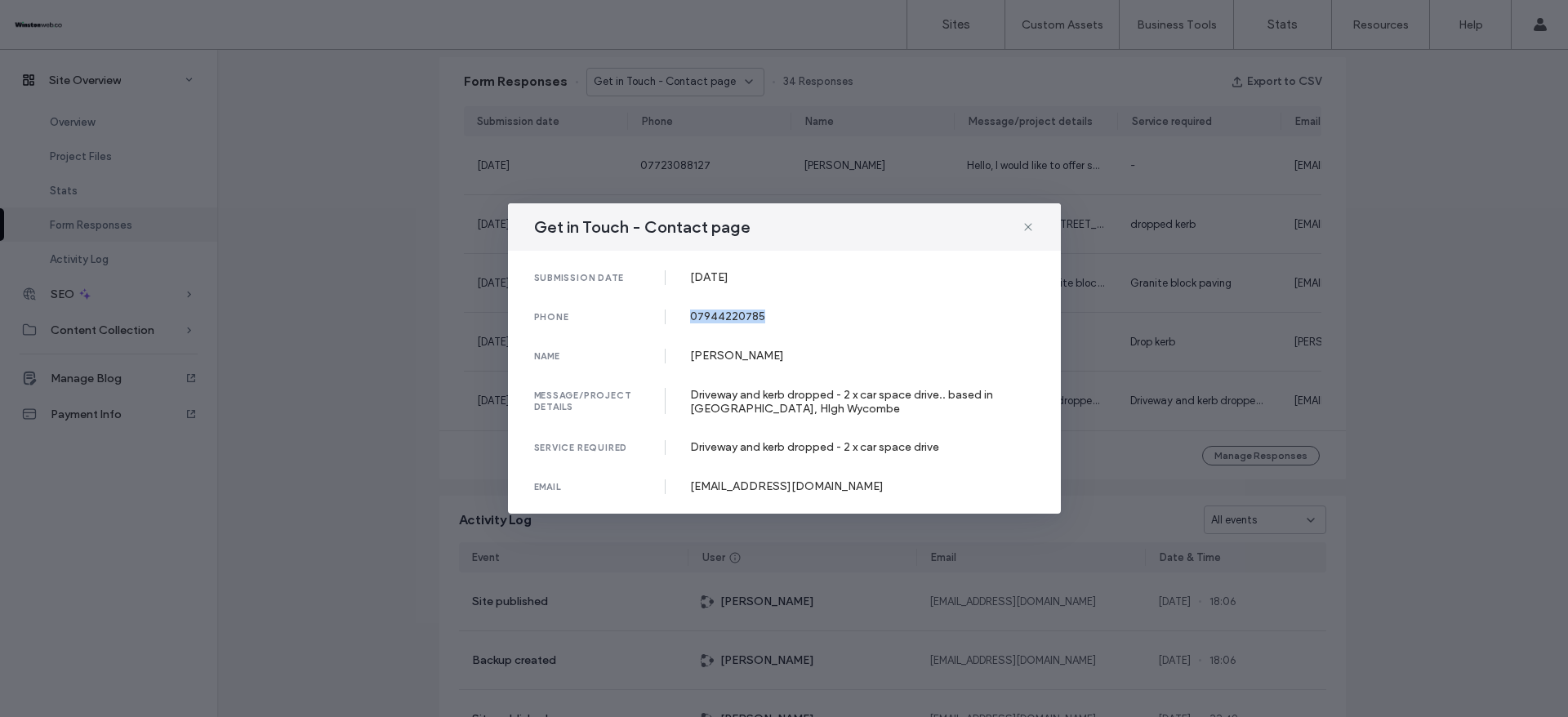
copy div "07944220785"
drag, startPoint x: 683, startPoint y: 355, endPoint x: 797, endPoint y: 358, distance: 114.0
click at [797, 358] on div "name Fasal Mahmoo" at bounding box center [785, 356] width 501 height 14
copy div "Fasal Mahmoo"
copy div "Driveway and kerb dropped - 2 x car space drive.. based in Totteridge, HIgh Wyc…"
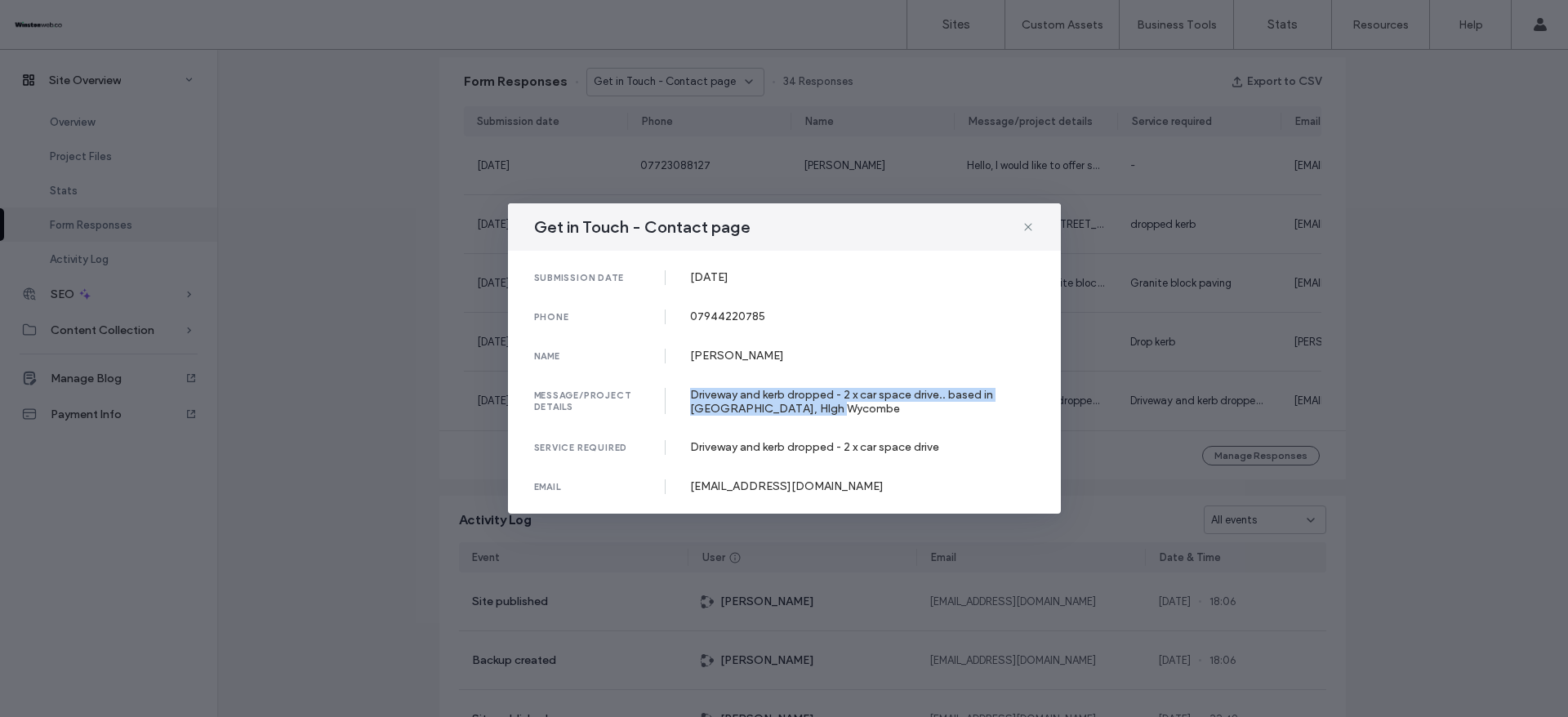
drag, startPoint x: 691, startPoint y: 397, endPoint x: 890, endPoint y: 406, distance: 199.2
click at [884, 412] on div "Driveway and kerb dropped - 2 x car space drive.. based in Totteridge, HIgh Wyc…" at bounding box center [862, 401] width 344 height 28
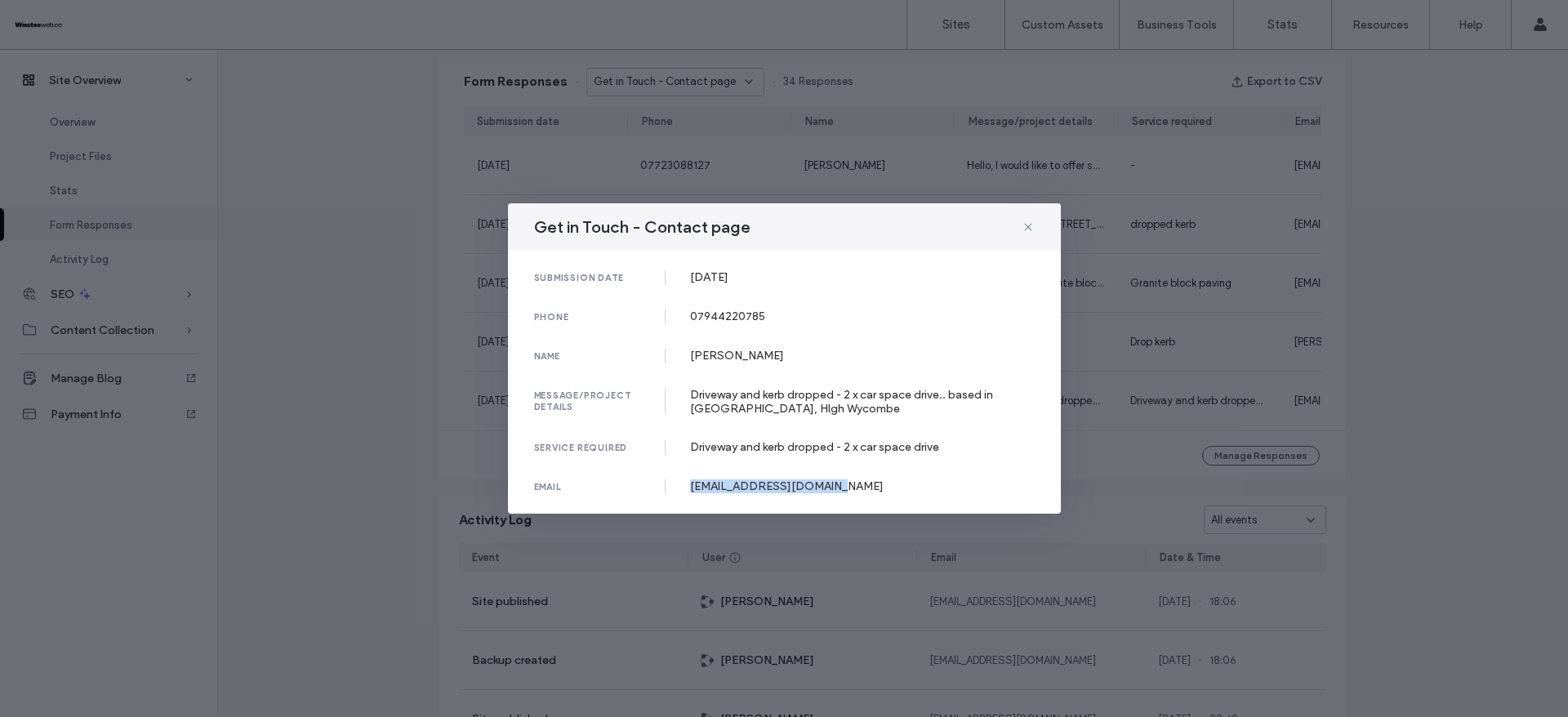
drag, startPoint x: 688, startPoint y: 489, endPoint x: 876, endPoint y: 465, distance: 189.5
click at [848, 481] on div "email Fasalmahmood@live.co.uk" at bounding box center [785, 486] width 501 height 14
copy div "Fasalmahmood@live.co.uk"
click at [1398, 357] on div "Get in Touch - Contact page submission date 13 Aug, 2025 phone 07944220785 name…" at bounding box center [784, 358] width 1568 height 717
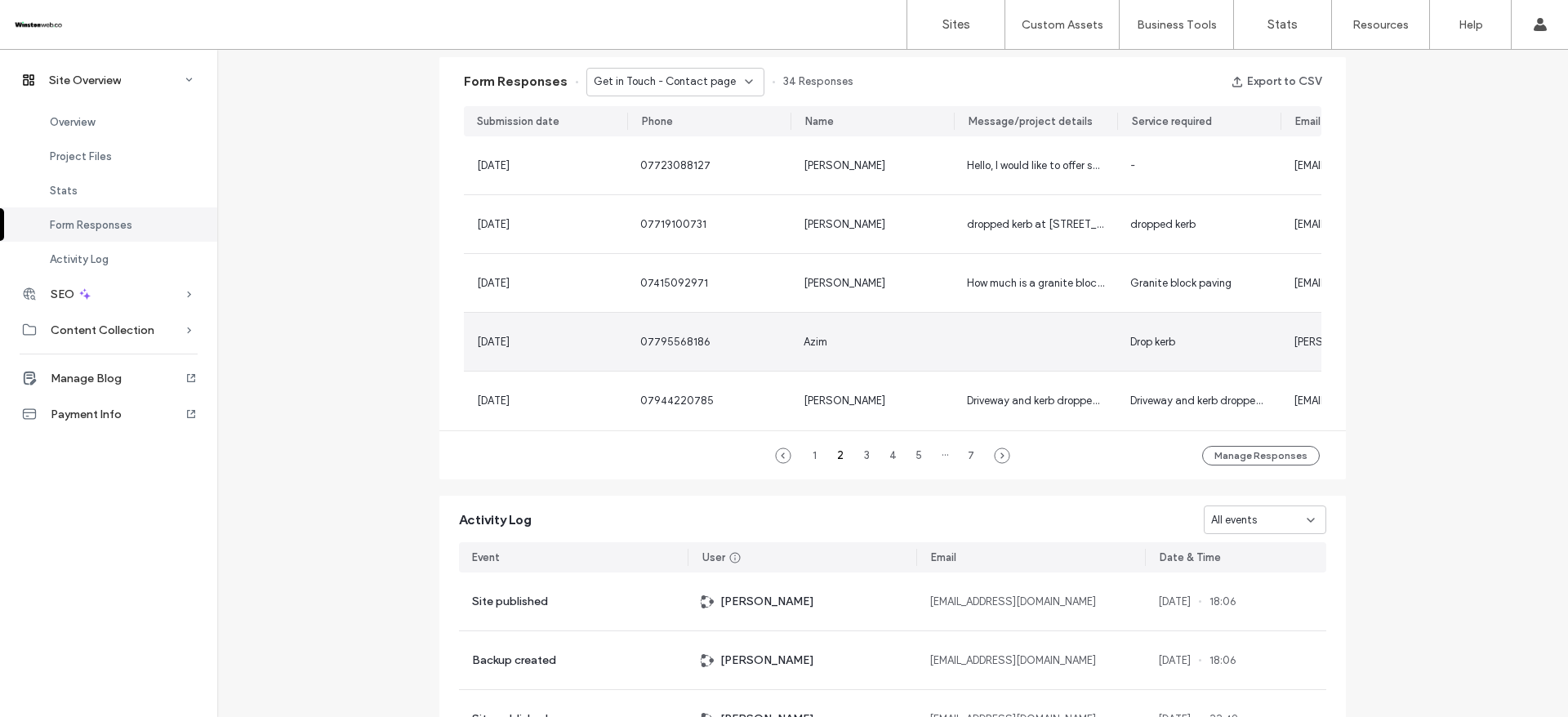
click at [916, 347] on div "Azim" at bounding box center [872, 342] width 137 height 16
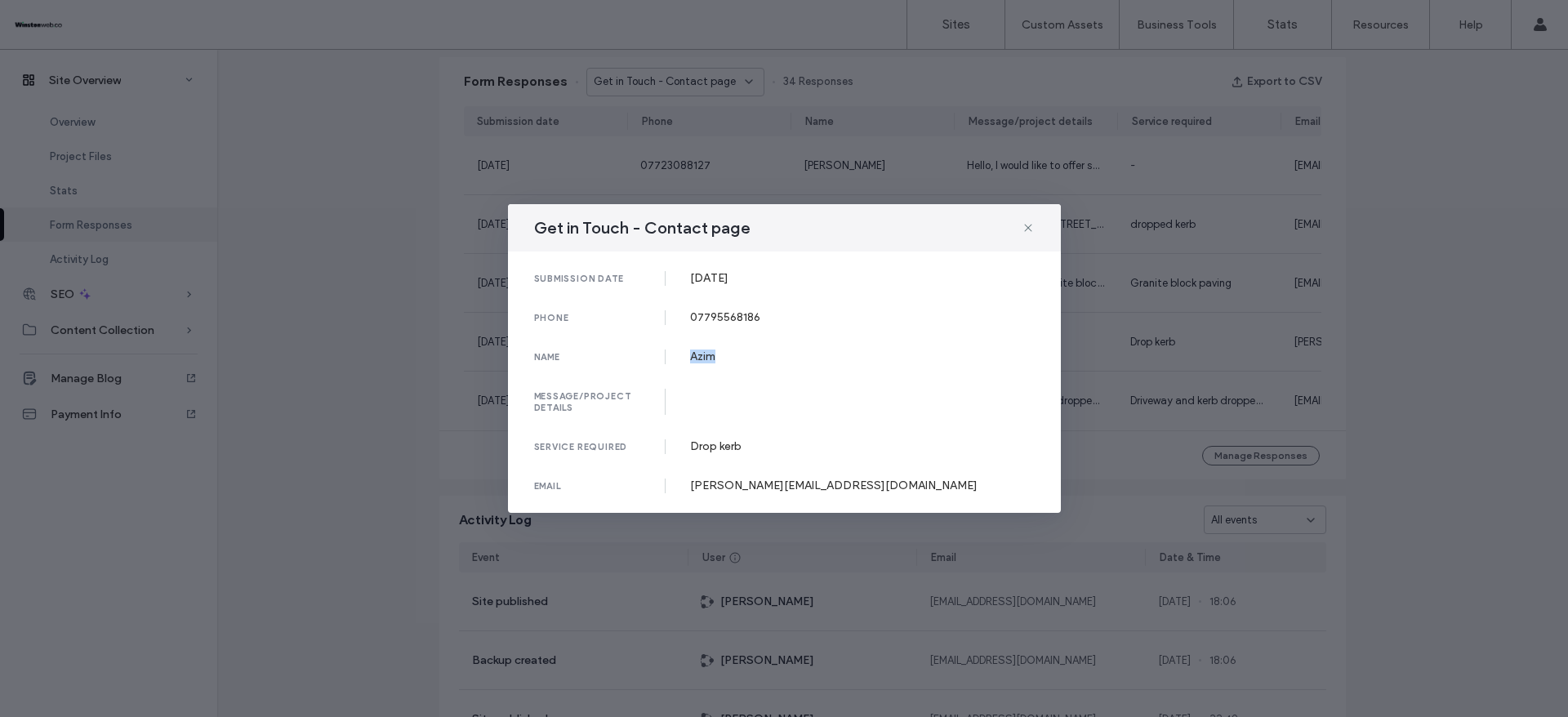
drag, startPoint x: 729, startPoint y: 360, endPoint x: 836, endPoint y: 317, distance: 115.3
click at [759, 356] on div "name Azim" at bounding box center [785, 356] width 501 height 14
drag, startPoint x: 689, startPoint y: 448, endPoint x: 748, endPoint y: 446, distance: 59.0
click at [748, 446] on div "service required Drop kerb" at bounding box center [785, 446] width 501 height 14
drag, startPoint x: 684, startPoint y: 484, endPoint x: 877, endPoint y: 479, distance: 193.1
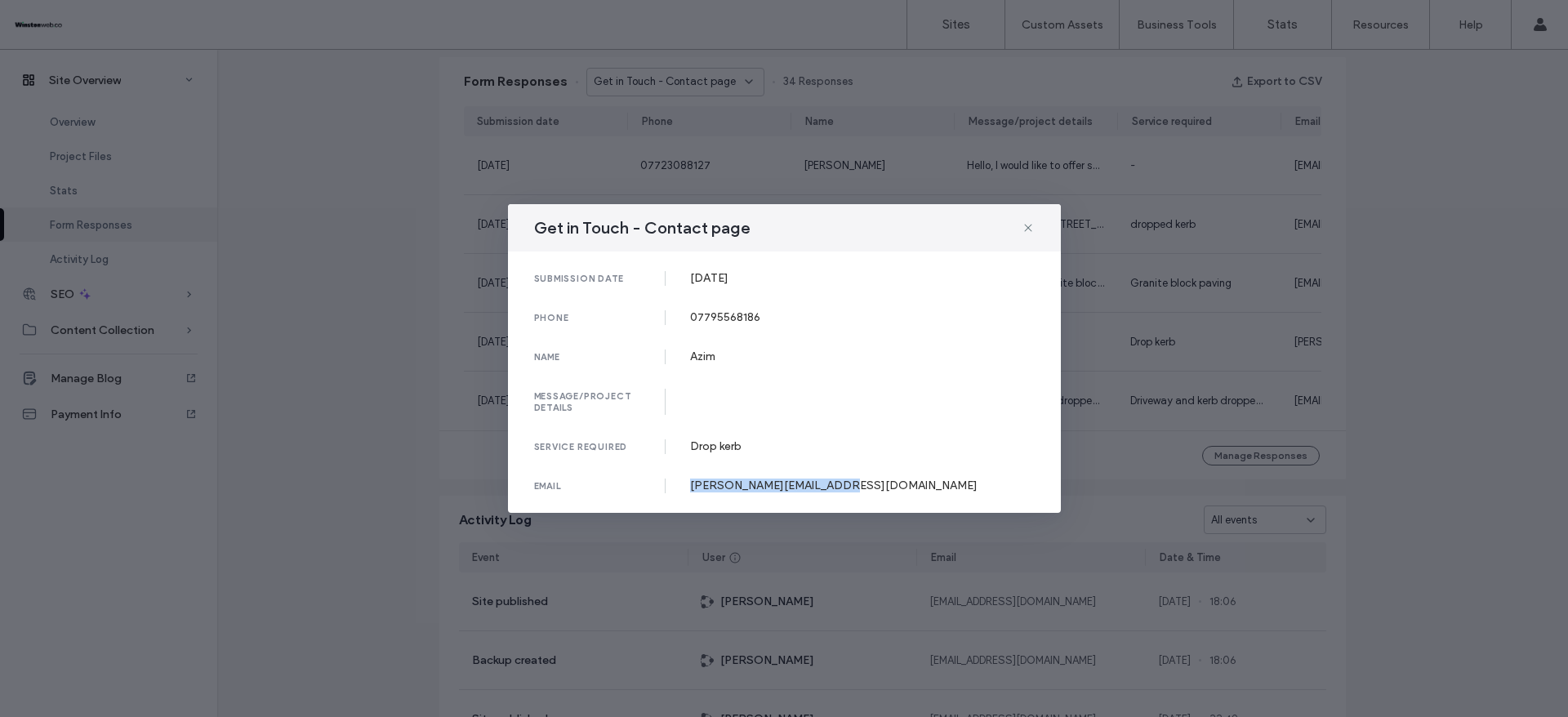
click at [867, 483] on div "email azim-ahmad@hotmail.co.uk" at bounding box center [785, 485] width 501 height 14
drag, startPoint x: 680, startPoint y: 310, endPoint x: 795, endPoint y: 319, distance: 115.4
click at [795, 319] on div "phone 07795568186" at bounding box center [785, 317] width 501 height 14
drag, startPoint x: 680, startPoint y: 286, endPoint x: 907, endPoint y: 272, distance: 227.4
click at [786, 278] on div "submission date 14 Aug, 2025 phone 07795568186 name Azim message/project detail…" at bounding box center [785, 383] width 553 height 261
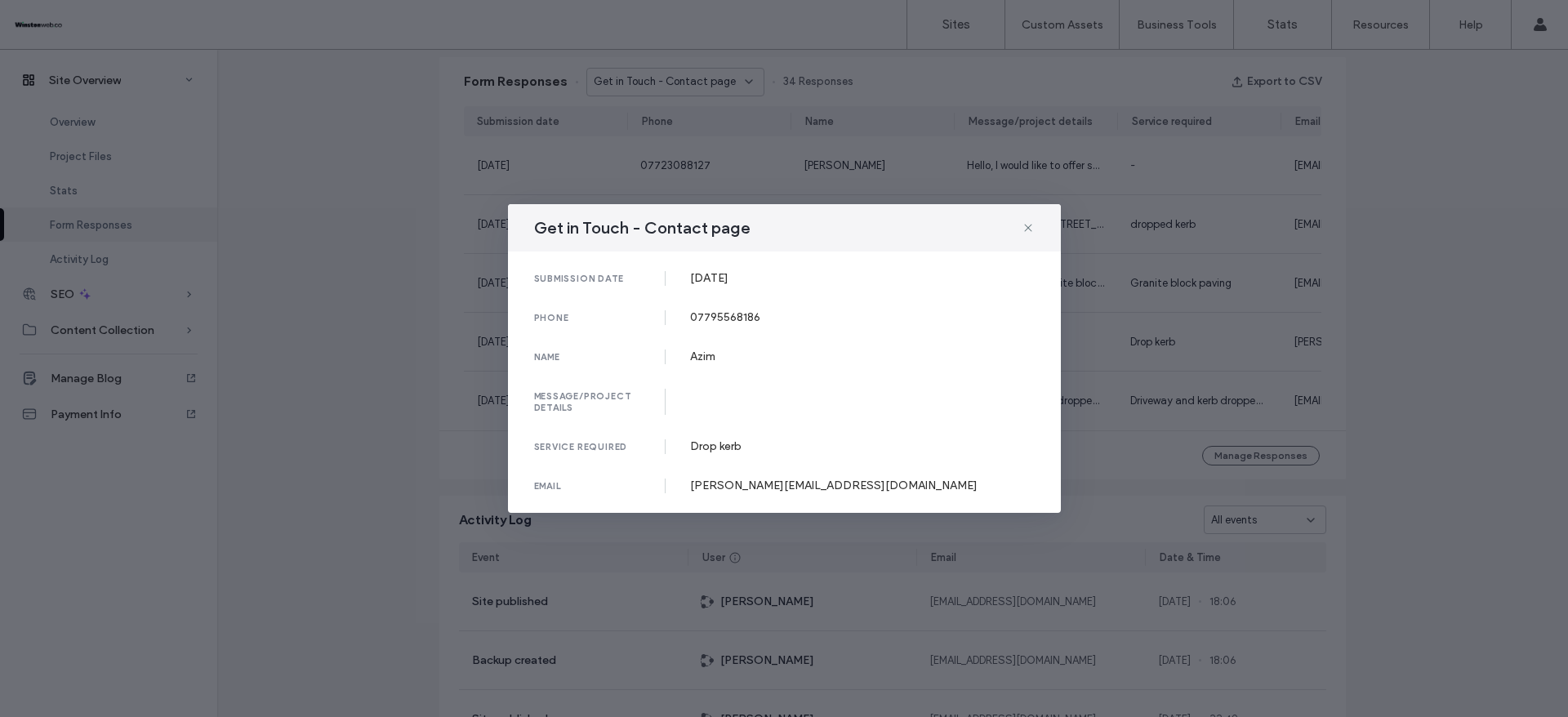
click at [1386, 214] on div "Get in Touch - Contact page submission date 14 Aug, 2025 phone 07795568186 name…" at bounding box center [784, 358] width 1568 height 717
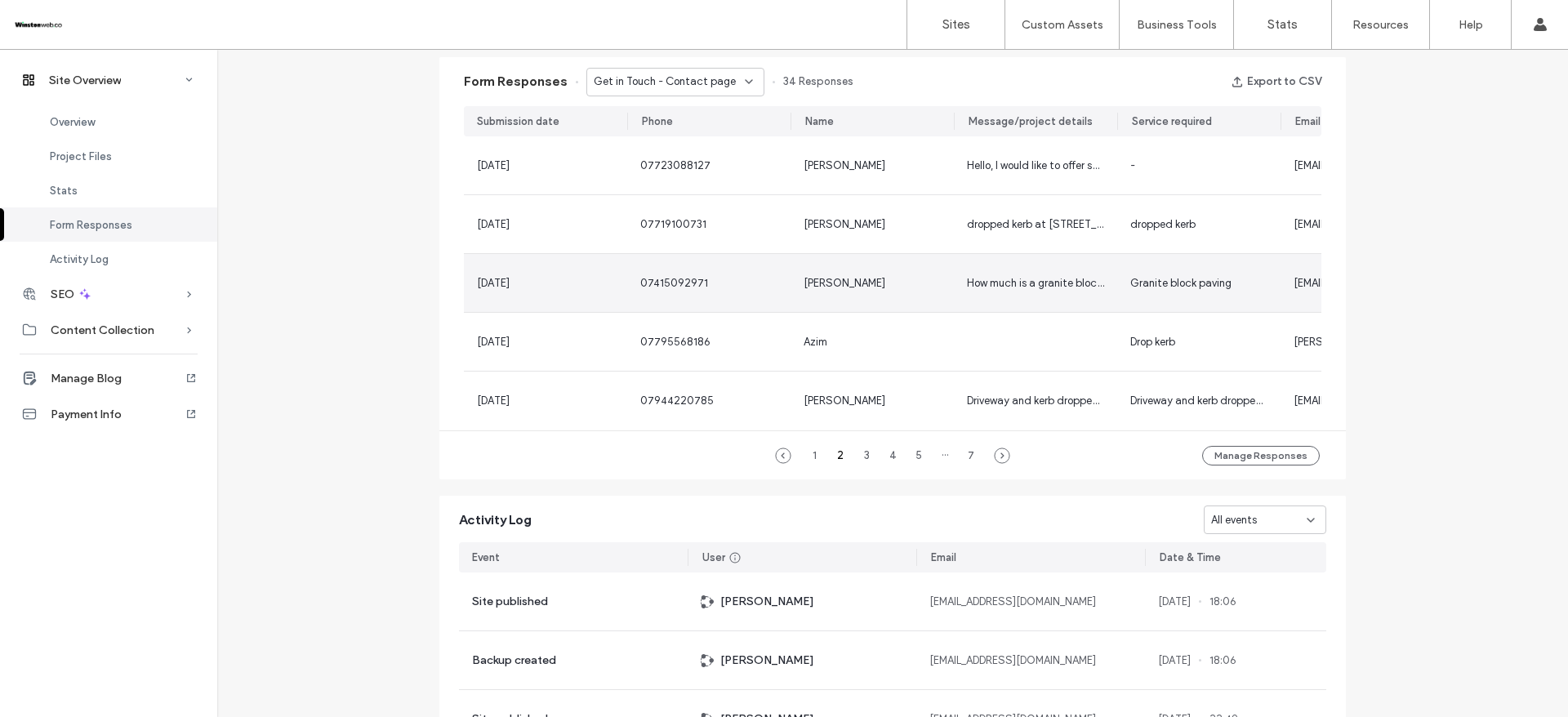
click at [927, 287] on div "Pawan Sagoo" at bounding box center [872, 283] width 137 height 16
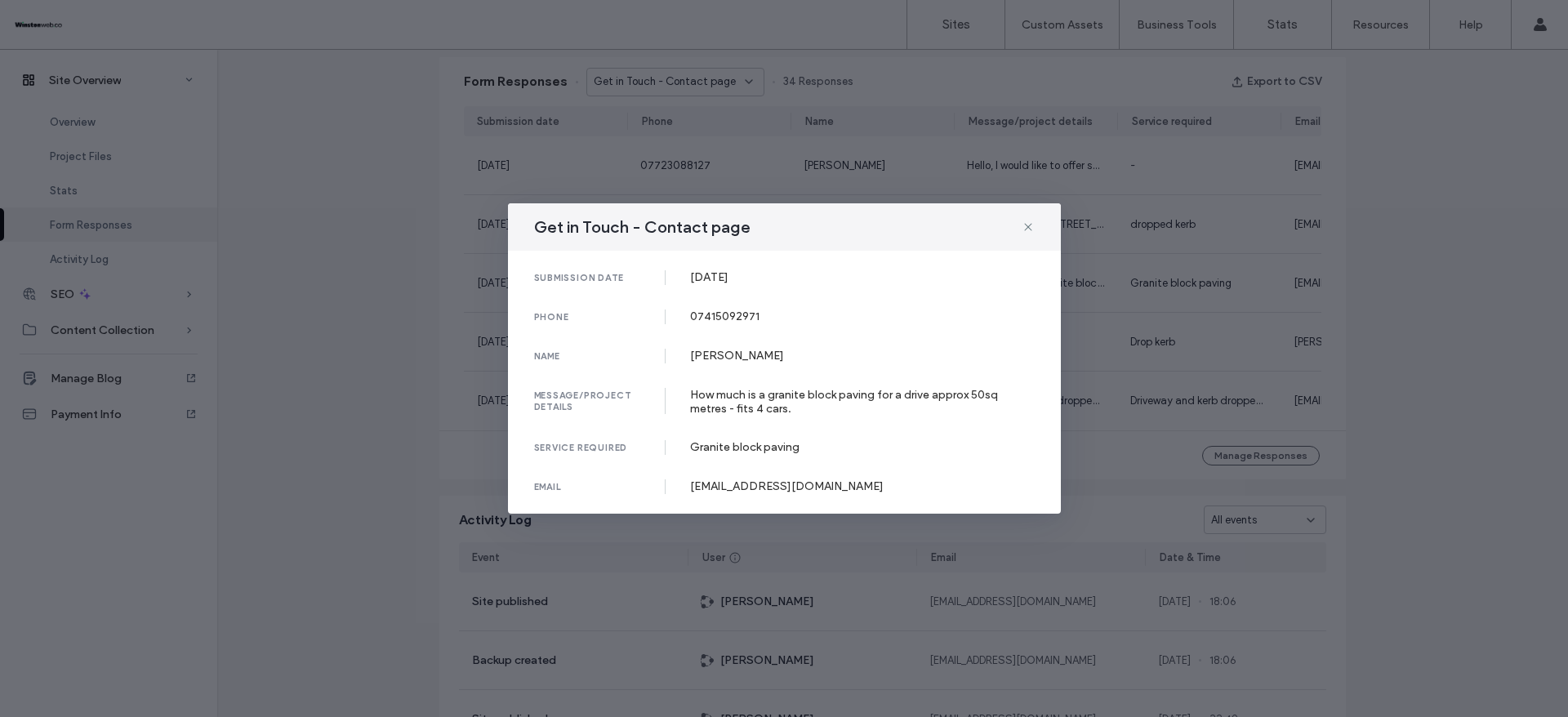
drag, startPoint x: 689, startPoint y: 275, endPoint x: 794, endPoint y: 275, distance: 105.0
click at [794, 275] on div "submission date 18 Aug, 2025" at bounding box center [785, 277] width 501 height 14
drag, startPoint x: 690, startPoint y: 312, endPoint x: 978, endPoint y: 189, distance: 313.2
click at [837, 310] on div "07415092971" at bounding box center [862, 316] width 344 height 14
drag, startPoint x: 686, startPoint y: 358, endPoint x: 1057, endPoint y: 49, distance: 482.8
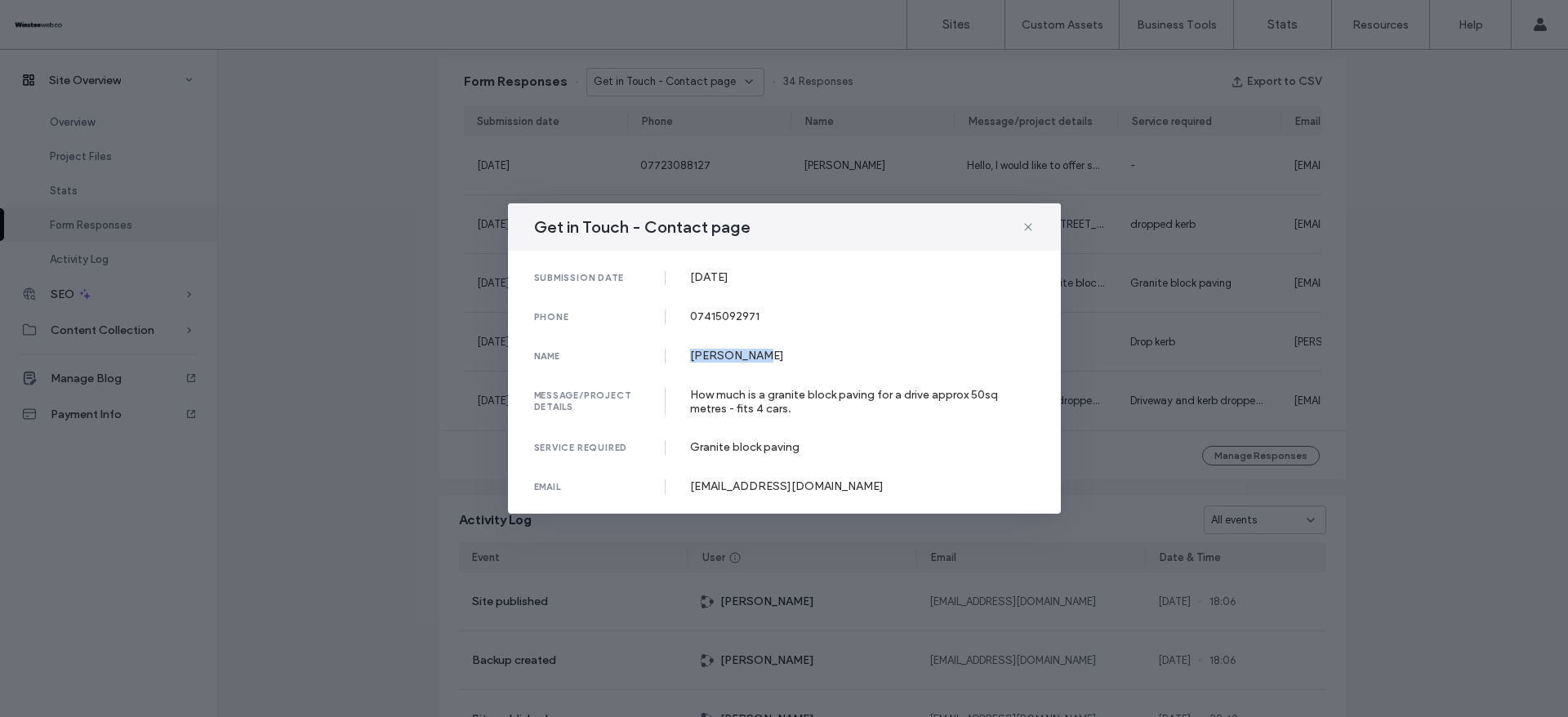
click at [798, 341] on div "submission date 18 Aug, 2025 phone 07415092971 name Pawan Sagoo message/project…" at bounding box center [785, 383] width 553 height 263
drag, startPoint x: 688, startPoint y: 393, endPoint x: 974, endPoint y: 282, distance: 306.8
click at [829, 417] on div "submission date 18 Aug, 2025 phone 07415092971 name Pawan Sagoo message/project…" at bounding box center [785, 383] width 553 height 263
drag, startPoint x: 689, startPoint y: 485, endPoint x: 924, endPoint y: 387, distance: 254.6
click at [885, 480] on div "email sagoo_pawan@yahoo.com" at bounding box center [785, 486] width 501 height 14
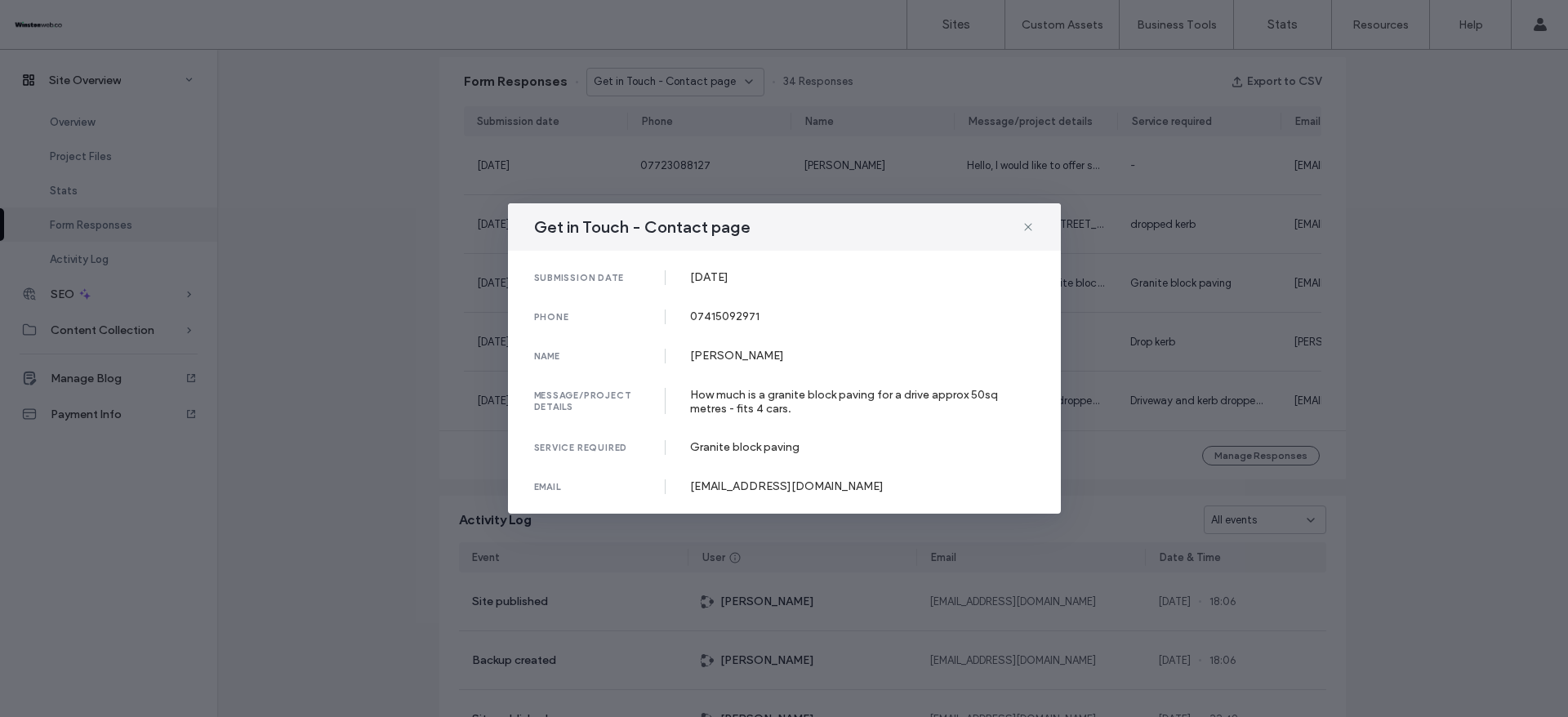
click at [1453, 255] on div "Get in Touch - Contact page submission date 18 Aug, 2025 phone 07415092971 name…" at bounding box center [784, 358] width 1568 height 717
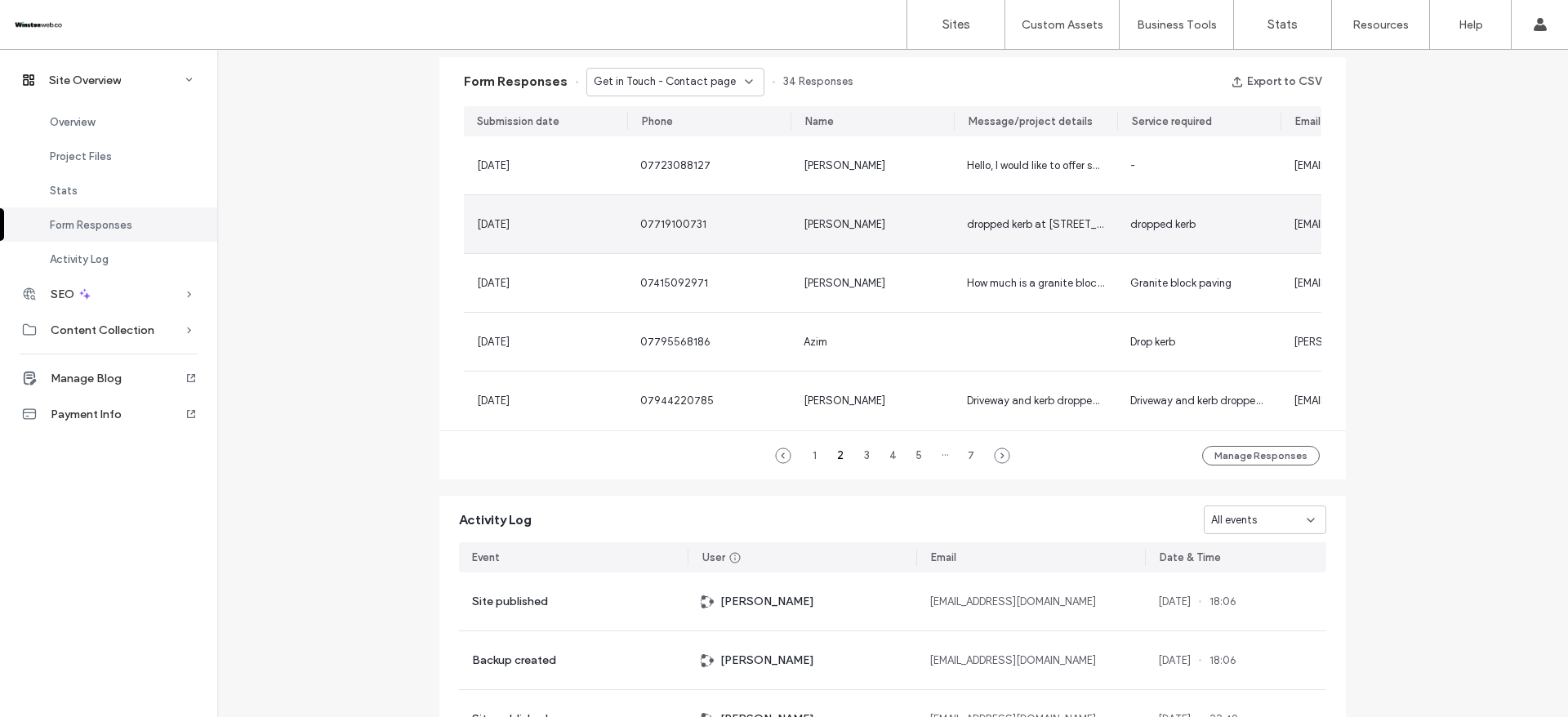
click at [763, 221] on div "07719100731" at bounding box center [709, 224] width 137 height 16
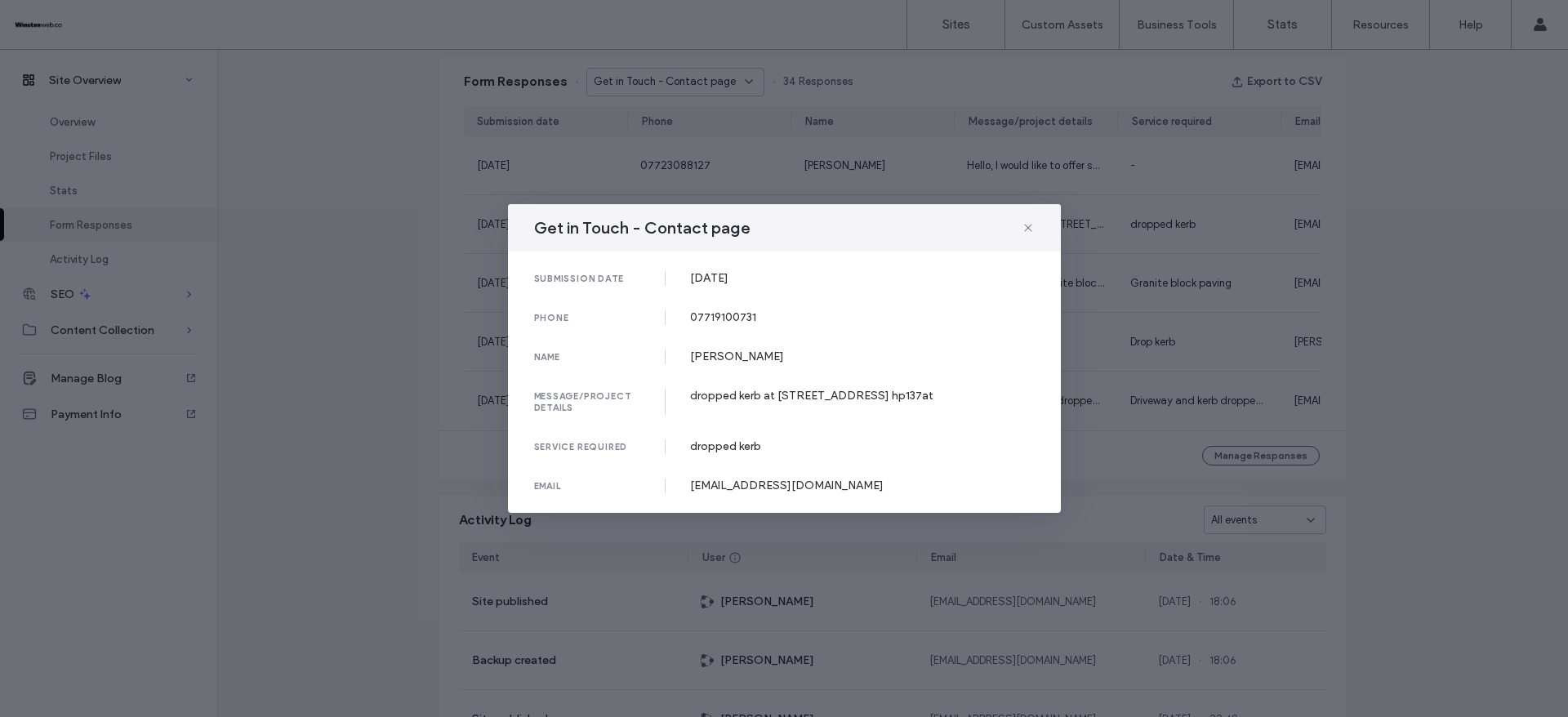
drag, startPoint x: 685, startPoint y: 276, endPoint x: 890, endPoint y: 249, distance: 206.8
click at [833, 276] on div "submission date 22 Aug, 2025" at bounding box center [785, 278] width 501 height 14
drag, startPoint x: 726, startPoint y: 312, endPoint x: 887, endPoint y: 230, distance: 180.7
click at [809, 294] on div "submission date 22 Aug, 2025 phone 07719100731 name George Petrovic message/pro…" at bounding box center [785, 383] width 553 height 261
click at [743, 317] on div "07719100731" at bounding box center [862, 317] width 344 height 14
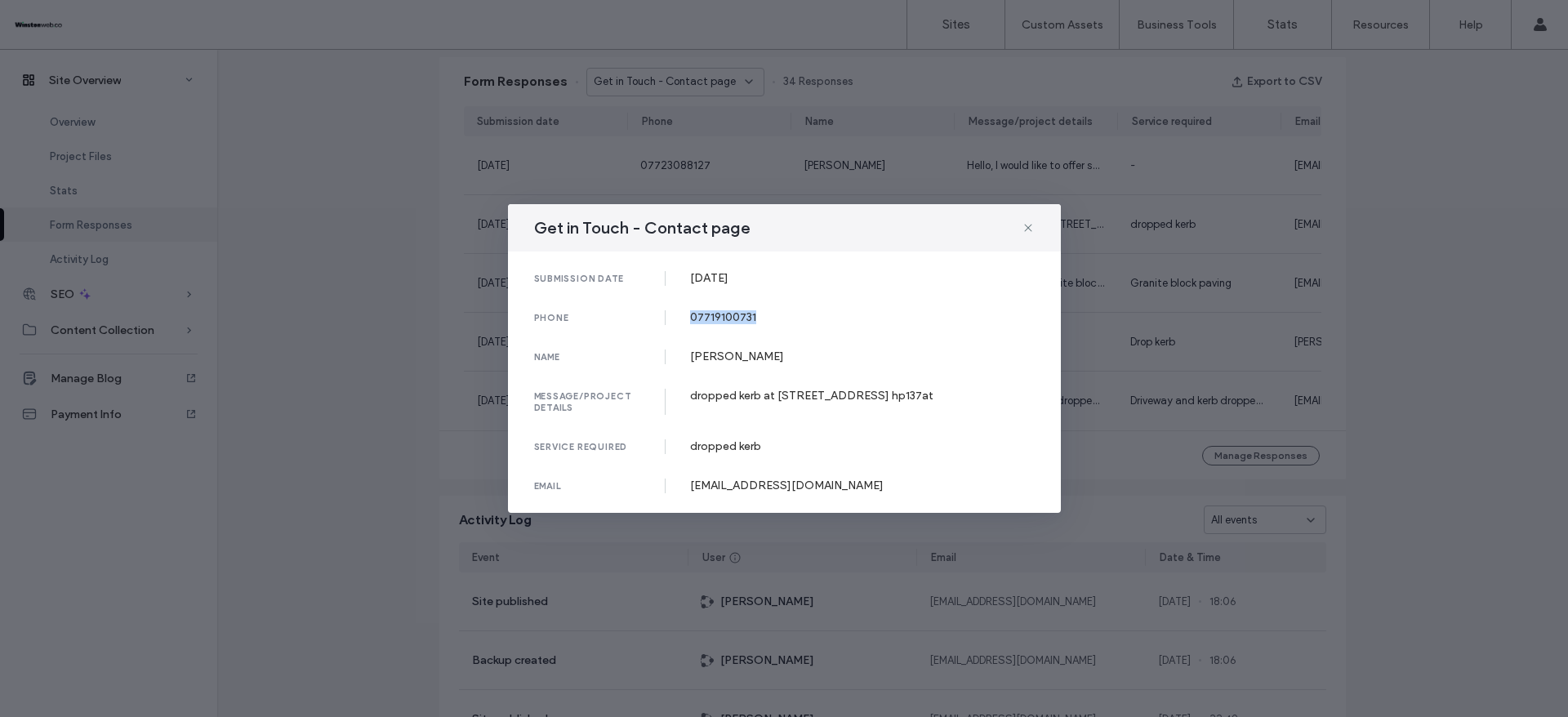
click at [743, 317] on div "07719100731" at bounding box center [862, 317] width 344 height 14
drag, startPoint x: 690, startPoint y: 361, endPoint x: 843, endPoint y: 356, distance: 153.1
click at [843, 356] on div "George Petrovic" at bounding box center [862, 356] width 344 height 14
drag, startPoint x: 692, startPoint y: 395, endPoint x: 965, endPoint y: 360, distance: 275.2
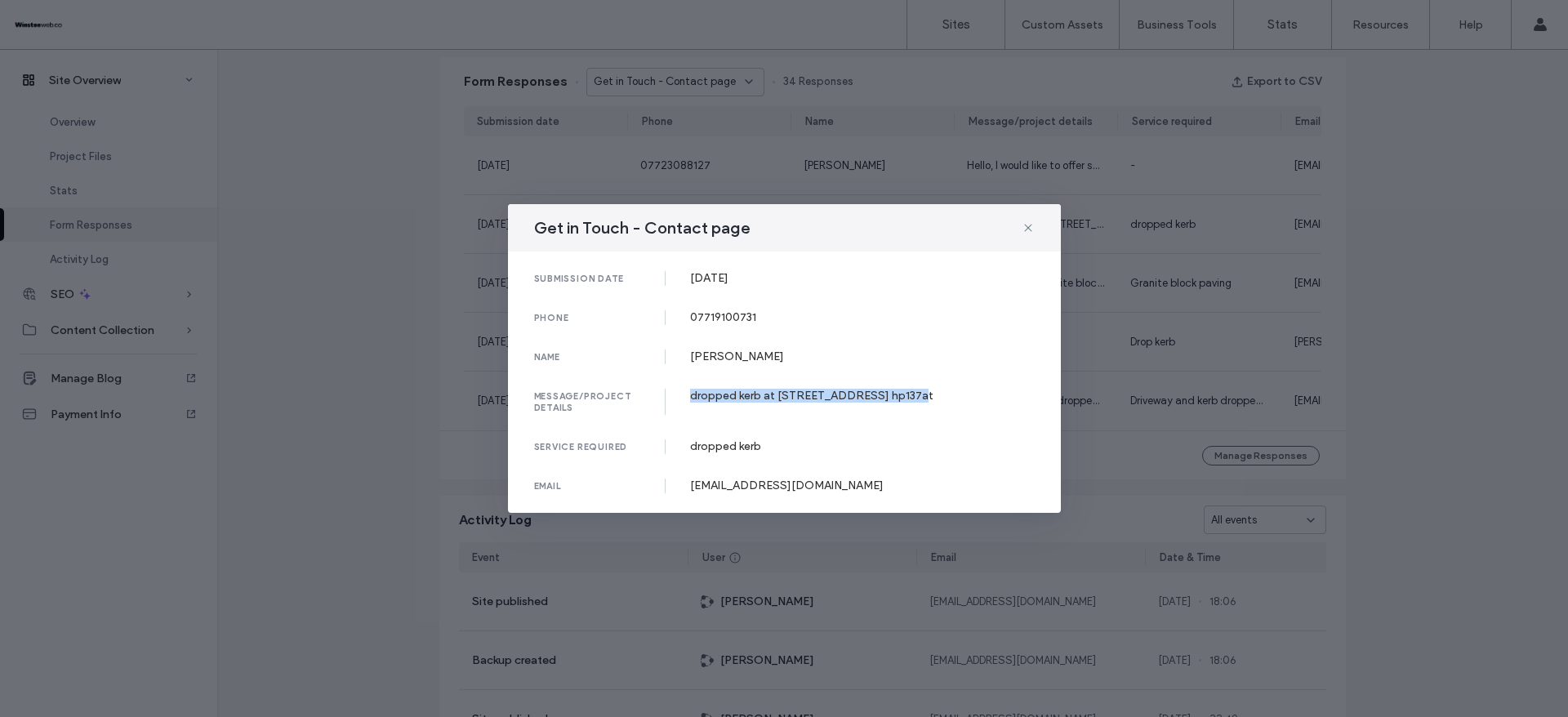
click at [925, 380] on div "submission date 22 Aug, 2025 phone 07719100731 name George Petrovic message/pro…" at bounding box center [785, 383] width 553 height 261
drag, startPoint x: 690, startPoint y: 486, endPoint x: 850, endPoint y: 479, distance: 160.2
click at [850, 479] on div "petrovicg888@gmail.com" at bounding box center [862, 485] width 344 height 14
click at [380, 288] on div "Get in Touch - Contact page submission date 22 Aug, 2025 phone 07719100731 name…" at bounding box center [784, 358] width 1568 height 717
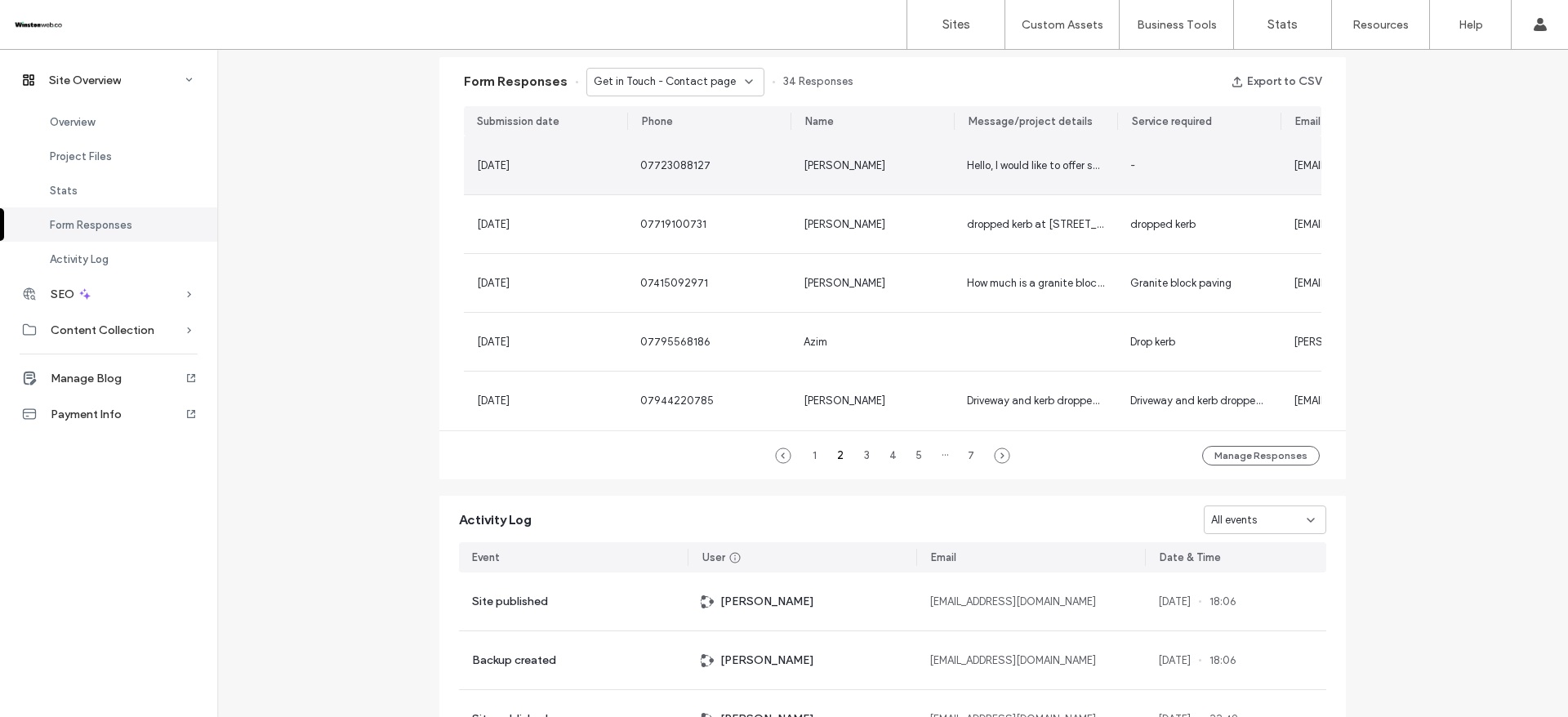
click at [828, 165] on span "Cassie Jean" at bounding box center [844, 165] width 81 height 12
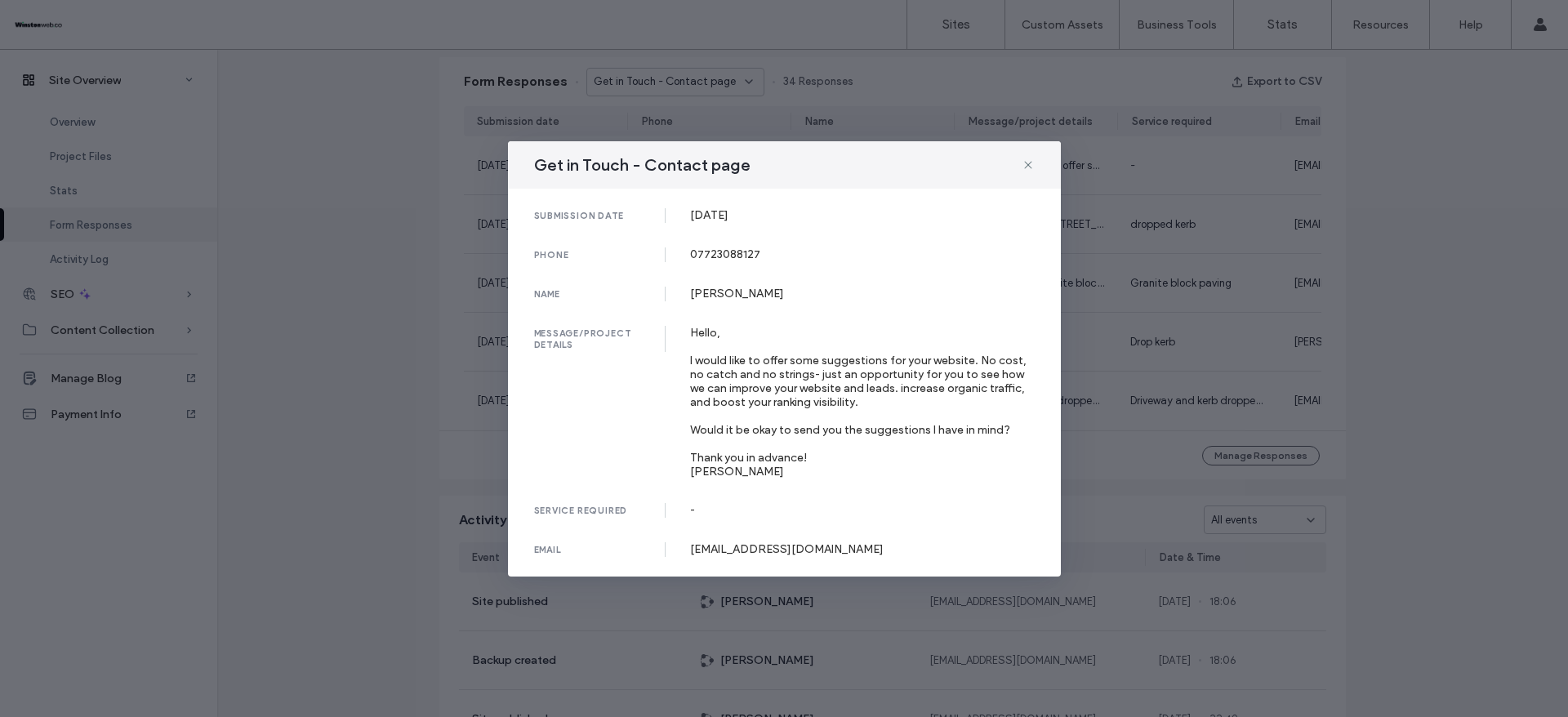
drag, startPoint x: 683, startPoint y: 215, endPoint x: 783, endPoint y: 214, distance: 100.0
click at [780, 214] on div "submission date 29 Aug, 2025" at bounding box center [785, 215] width 501 height 14
click at [1376, 192] on div "Get in Touch - Contact page submission date 29 Aug, 2025 phone 07723088127 name…" at bounding box center [784, 358] width 1568 height 717
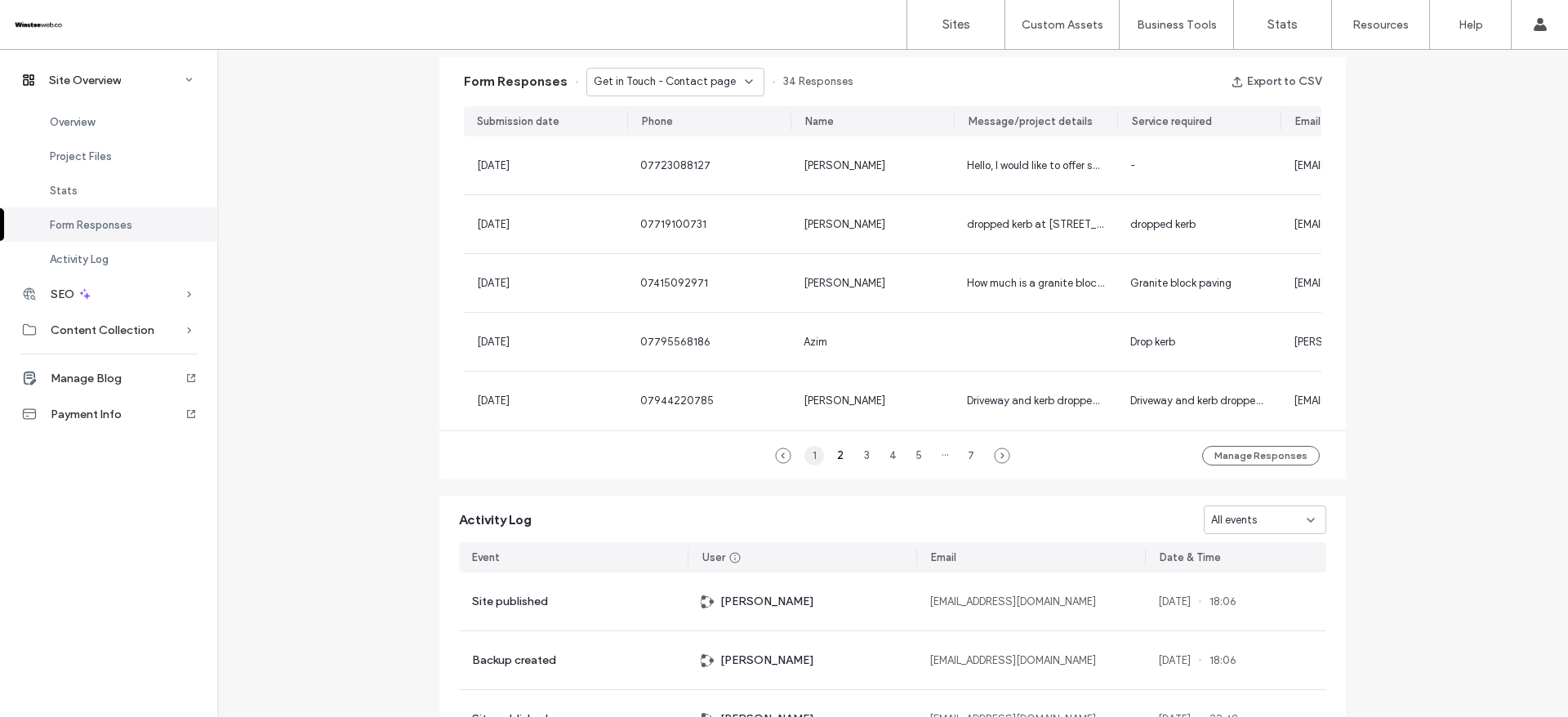
click at [810, 466] on div "1" at bounding box center [814, 456] width 20 height 20
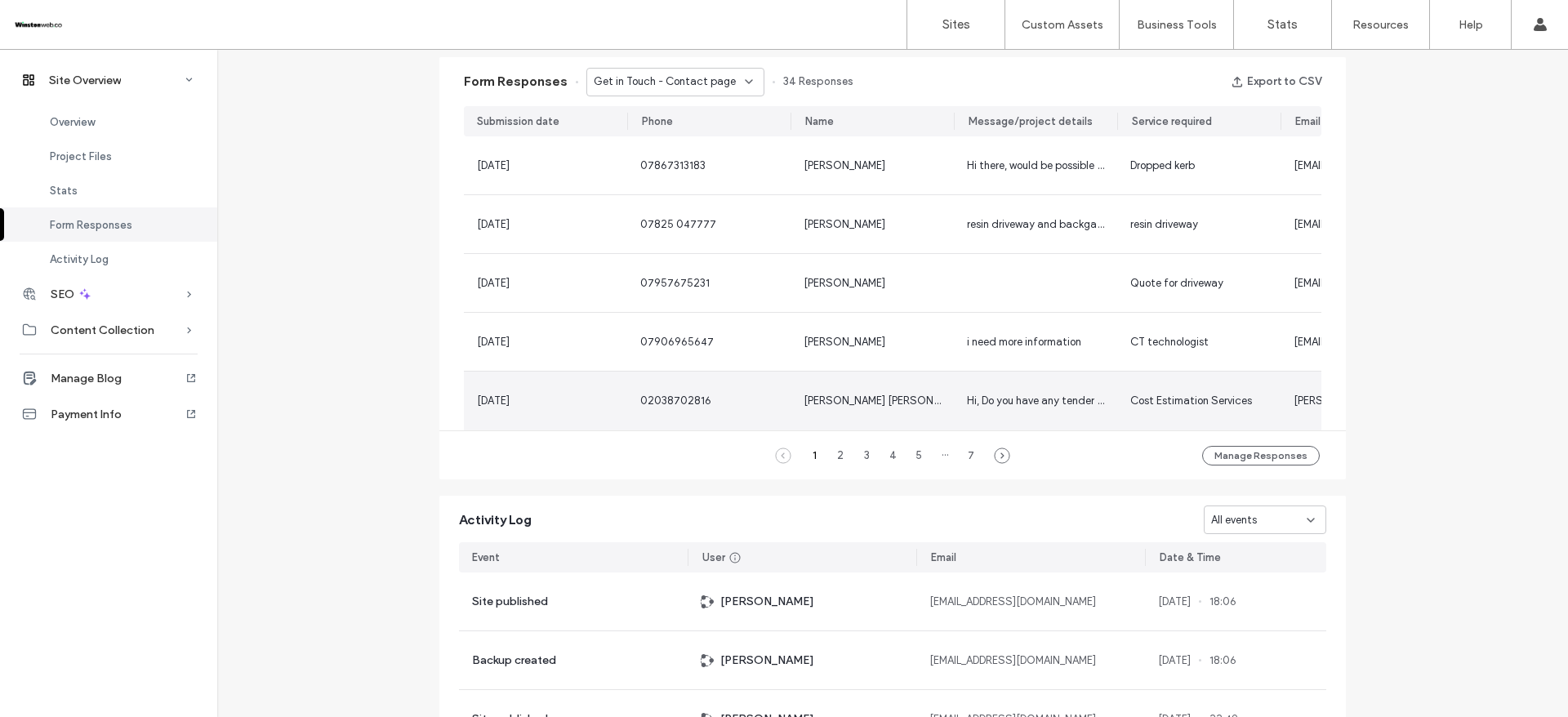
click at [848, 389] on div "[PERSON_NAME] [PERSON_NAME]" at bounding box center [872, 401] width 164 height 59
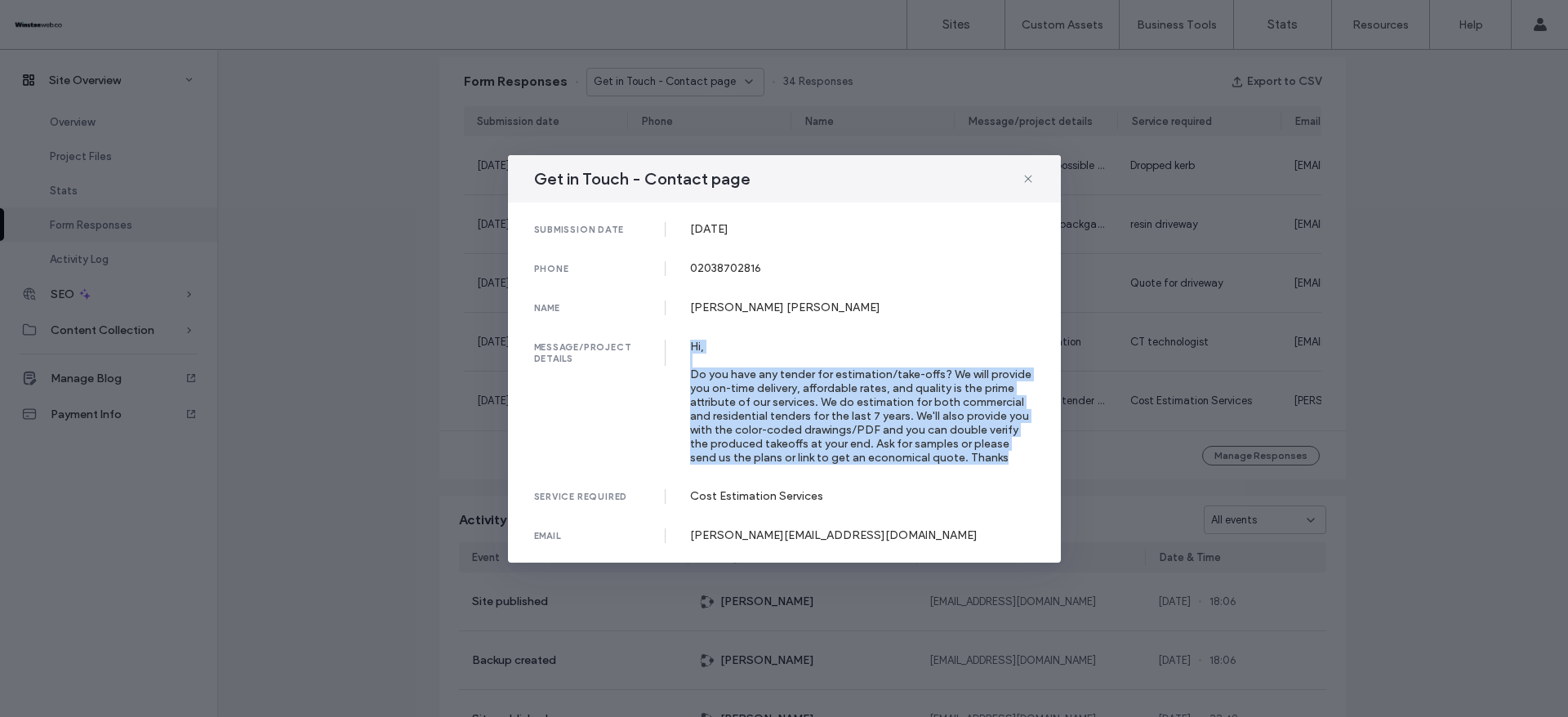
drag, startPoint x: 687, startPoint y: 343, endPoint x: 1068, endPoint y: 276, distance: 386.8
click at [1023, 458] on div "message/project details Hi, Do you have any tender for estimation/take-offs? We…" at bounding box center [785, 401] width 501 height 125
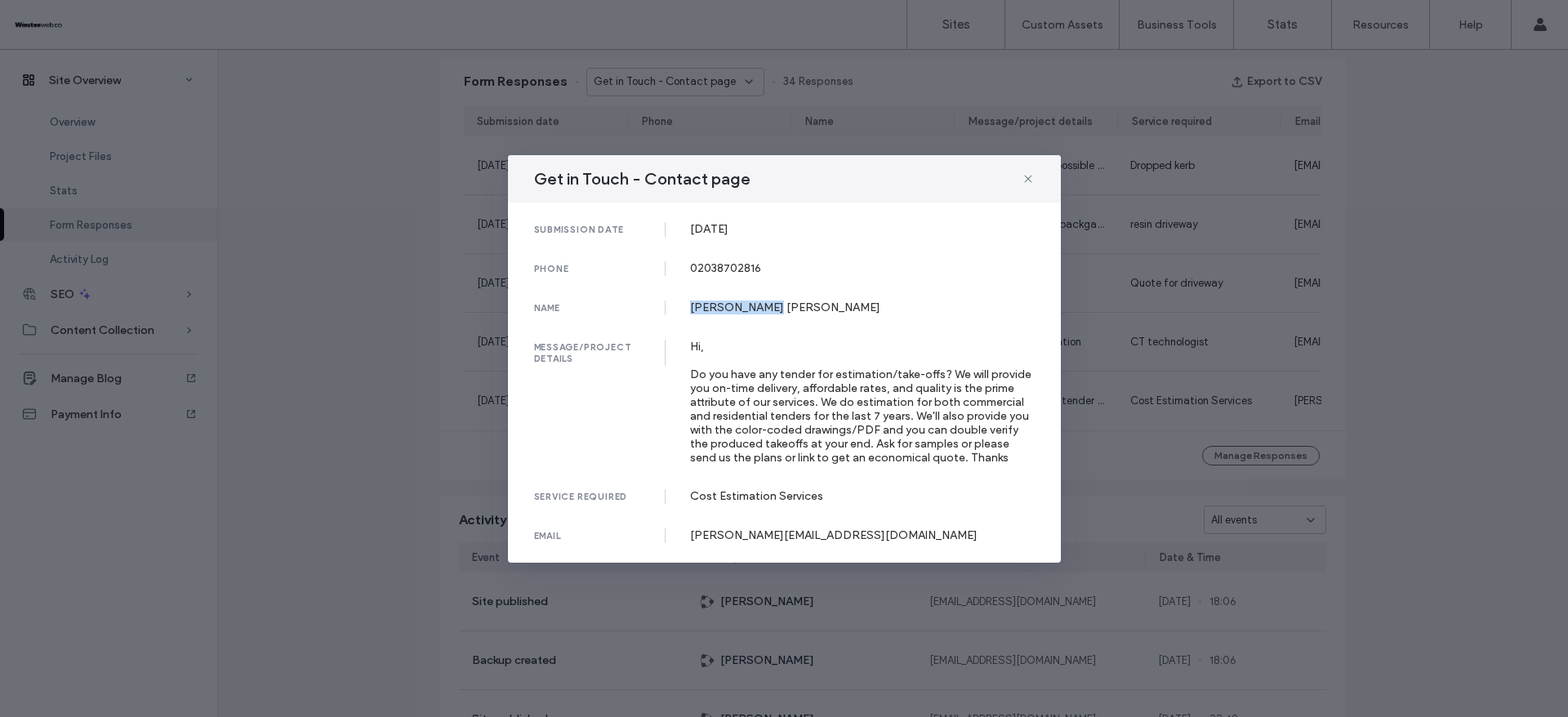
drag, startPoint x: 692, startPoint y: 311, endPoint x: 887, endPoint y: 238, distance: 208.2
click at [786, 310] on div "[PERSON_NAME] [PERSON_NAME]" at bounding box center [862, 307] width 344 height 14
drag, startPoint x: 690, startPoint y: 528, endPoint x: 942, endPoint y: 529, distance: 252.0
click at [942, 529] on div "[PERSON_NAME][EMAIL_ADDRESS][DOMAIN_NAME]" at bounding box center [862, 535] width 344 height 14
drag, startPoint x: 687, startPoint y: 271, endPoint x: 976, endPoint y: 124, distance: 324.2
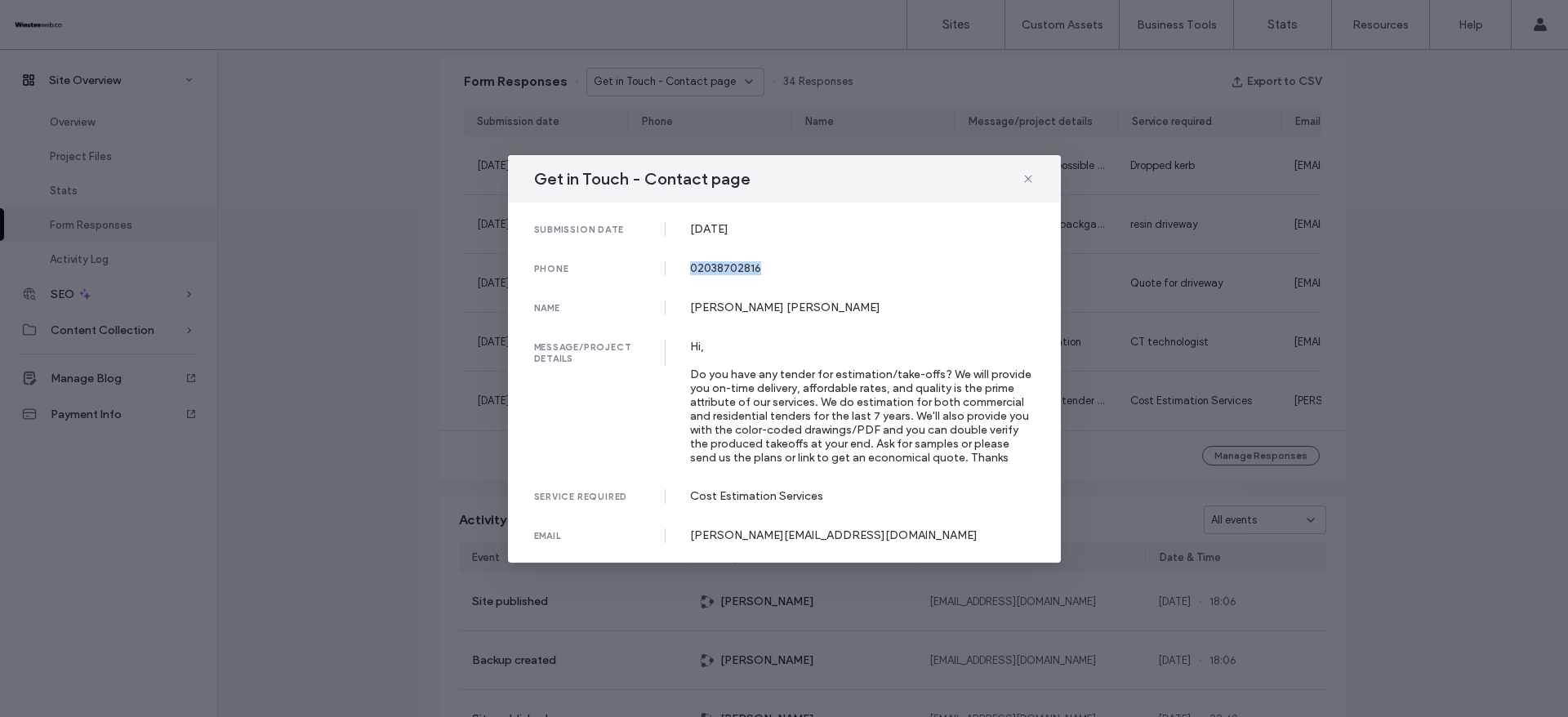
click at [810, 266] on div "phone 02038702816" at bounding box center [785, 268] width 501 height 14
drag, startPoint x: 689, startPoint y: 305, endPoint x: 826, endPoint y: 291, distance: 137.7
click at [800, 304] on div "name Suzanne Harry" at bounding box center [785, 307] width 501 height 14
click at [1404, 256] on div "Get in Touch - Contact page submission date 29 Aug, 2025 phone 02038702816 name…" at bounding box center [784, 358] width 1568 height 717
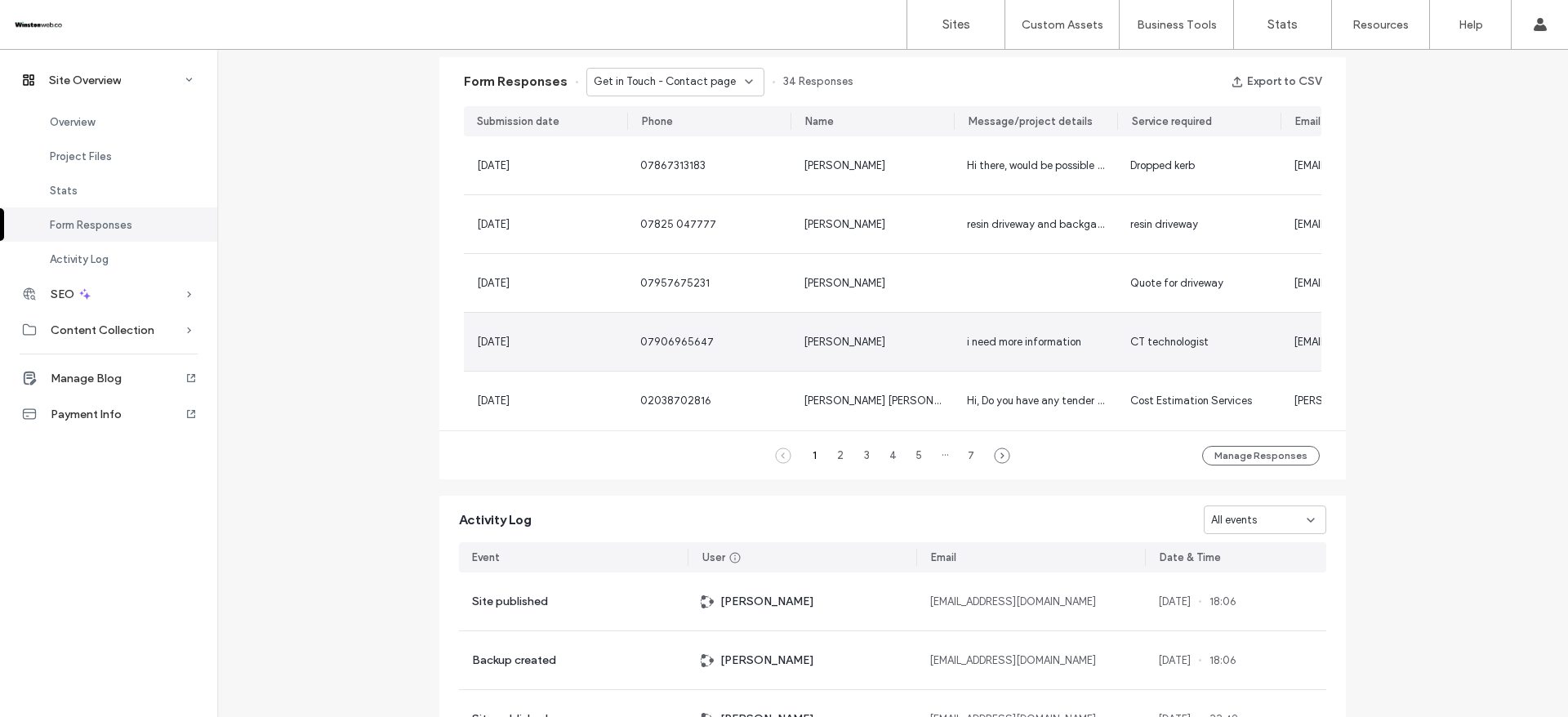
click at [822, 339] on span "[PERSON_NAME]" at bounding box center [844, 342] width 81 height 12
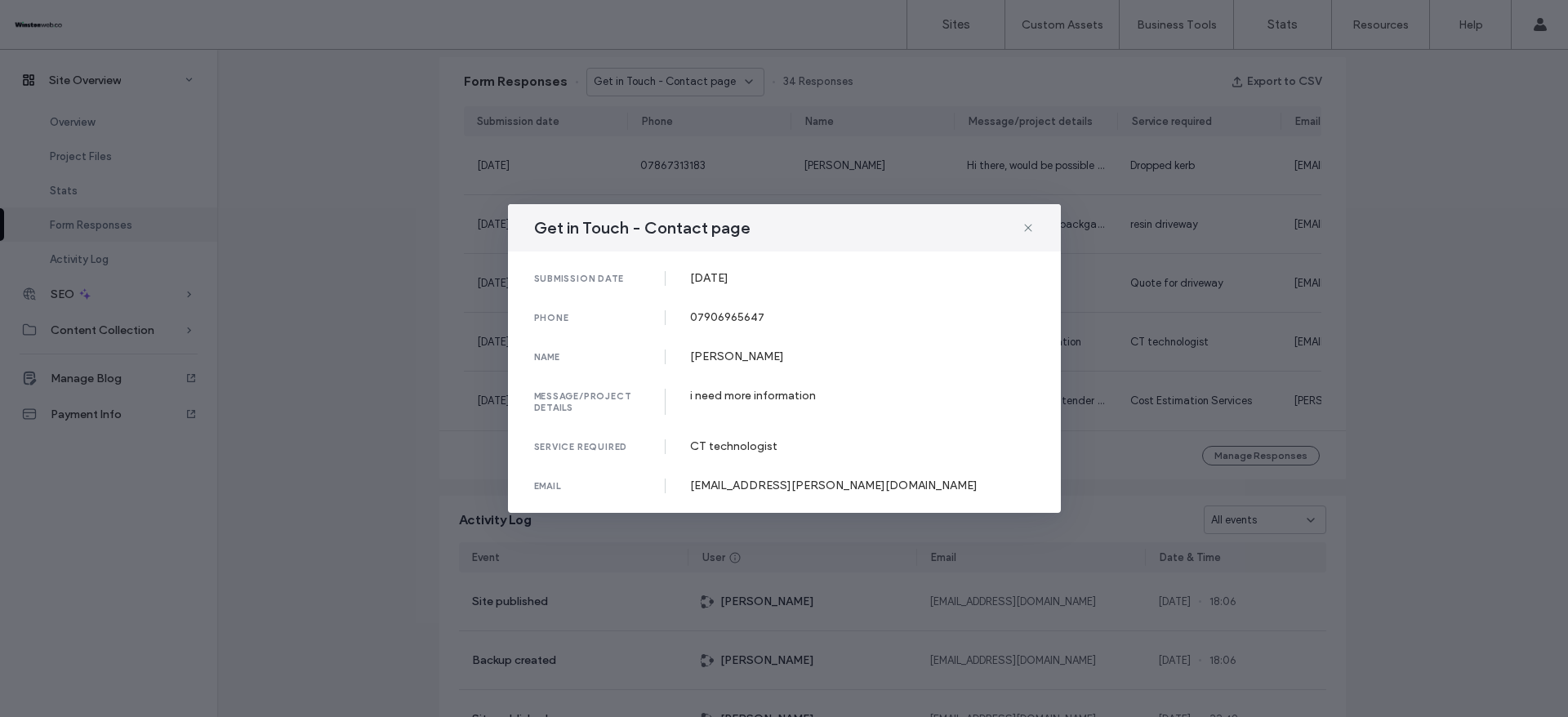
drag, startPoint x: 686, startPoint y: 276, endPoint x: 986, endPoint y: 107, distance: 344.3
click at [792, 281] on div "submission date 29 Aug, 2025" at bounding box center [785, 278] width 501 height 14
click at [1399, 258] on div "Get in Touch - Contact page submission date 29 Aug, 2025 phone 07906965647 name…" at bounding box center [784, 358] width 1568 height 717
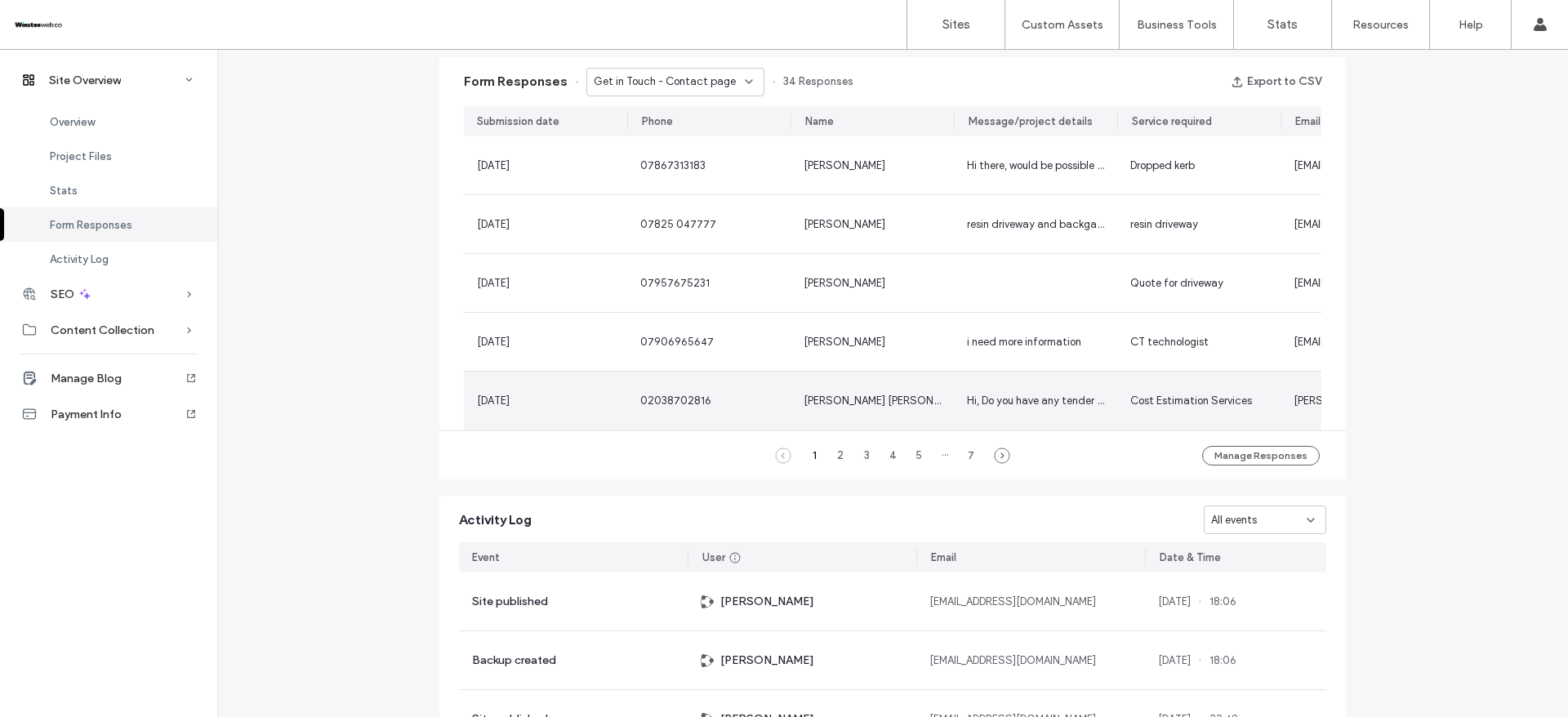
click at [844, 412] on div "[PERSON_NAME] [PERSON_NAME]" at bounding box center [872, 401] width 164 height 59
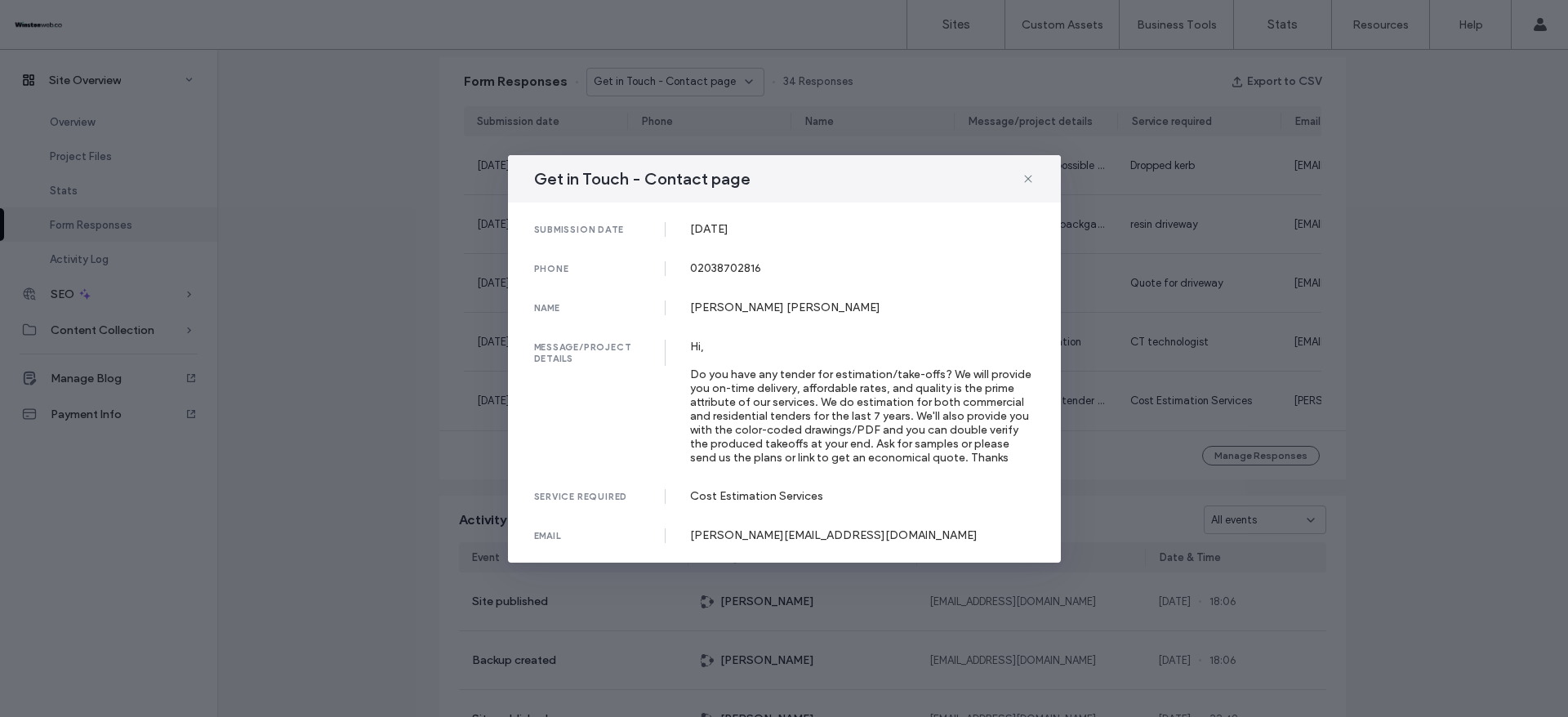
drag, startPoint x: 688, startPoint y: 230, endPoint x: 785, endPoint y: 230, distance: 97.0
click at [785, 230] on div "submission date 29 Aug, 2025" at bounding box center [785, 229] width 501 height 14
click at [1425, 229] on div "Get in Touch - Contact page submission date 29 Aug, 2025 phone 02038702816 name…" at bounding box center [784, 358] width 1568 height 717
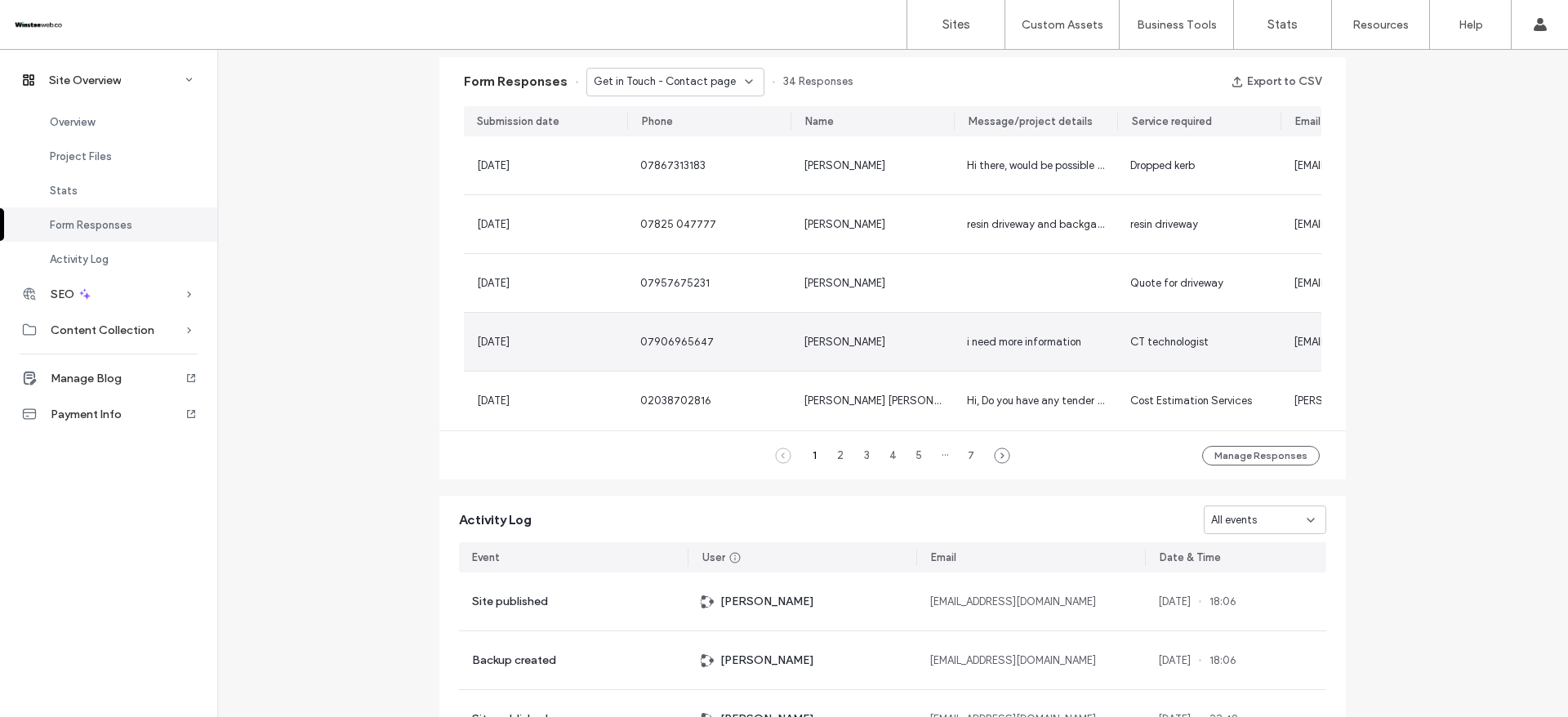
click at [912, 324] on div "[PERSON_NAME]" at bounding box center [872, 342] width 164 height 58
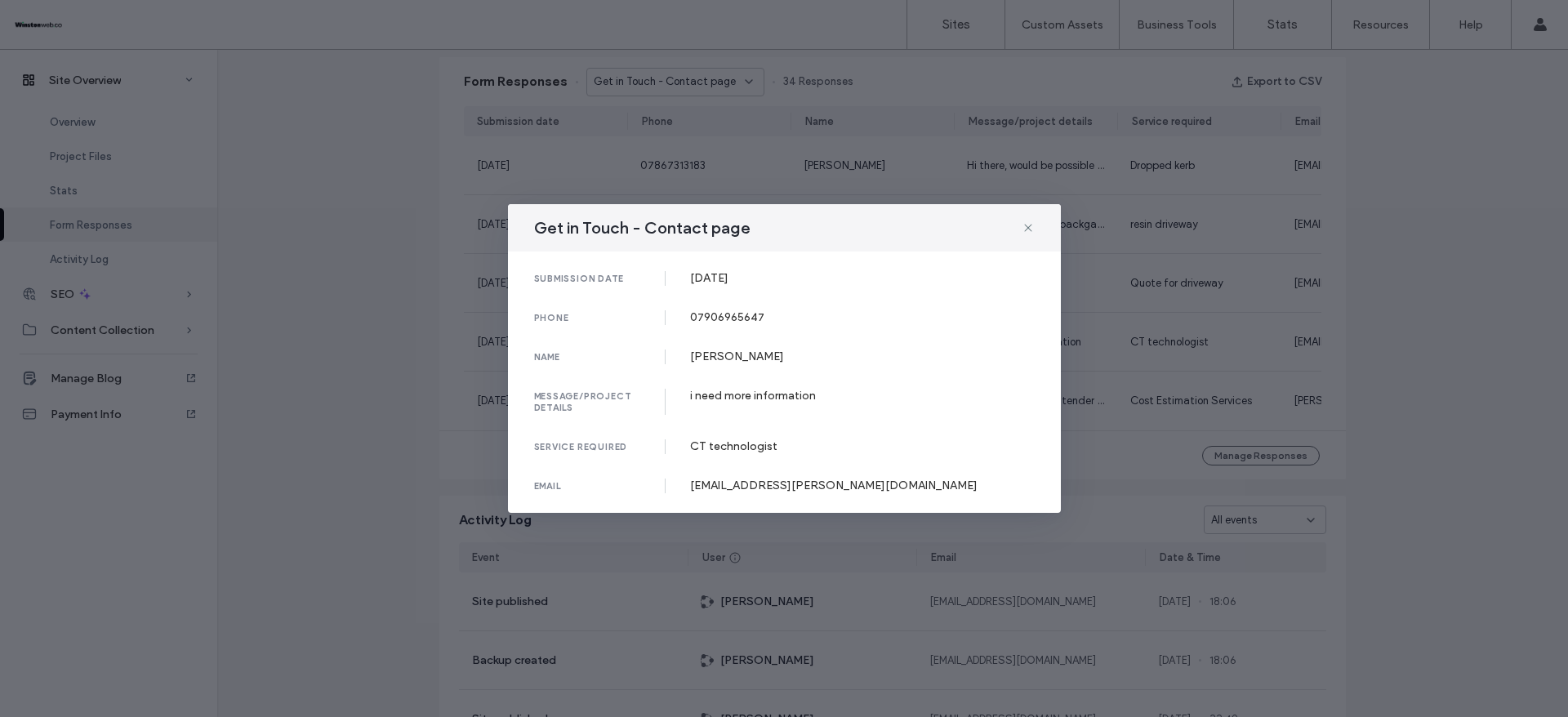
drag, startPoint x: 692, startPoint y: 279, endPoint x: 804, endPoint y: 276, distance: 112.0
click at [804, 276] on div "[DATE]" at bounding box center [862, 278] width 344 height 14
drag, startPoint x: 692, startPoint y: 316, endPoint x: 804, endPoint y: 320, distance: 112.1
click at [804, 320] on div "07906965647" at bounding box center [862, 317] width 344 height 14
drag, startPoint x: 691, startPoint y: 357, endPoint x: 1073, endPoint y: 163, distance: 428.4
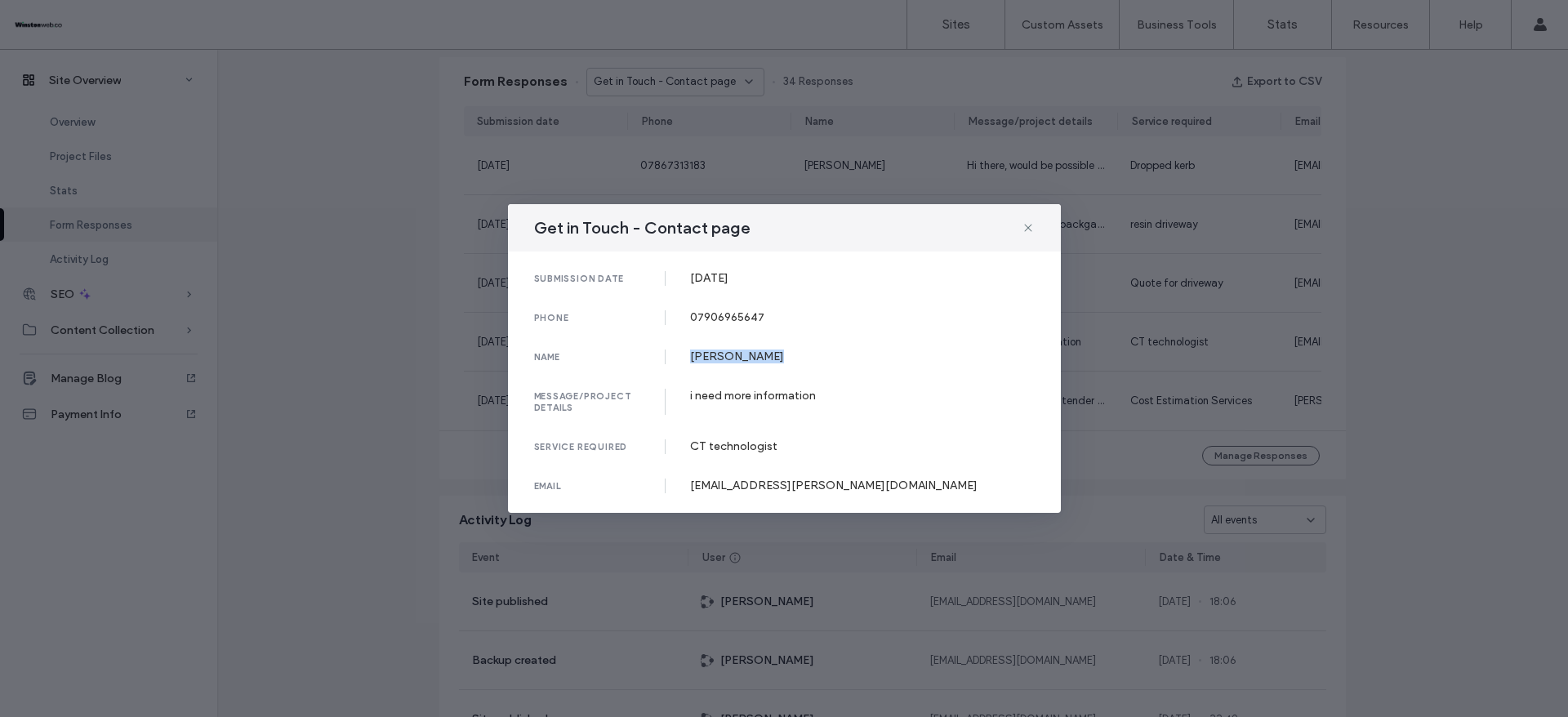
click at [809, 354] on div "[PERSON_NAME]" at bounding box center [862, 356] width 344 height 14
drag, startPoint x: 686, startPoint y: 397, endPoint x: 869, endPoint y: 389, distance: 183.2
click at [865, 392] on div "message/project details i need more information" at bounding box center [785, 401] width 501 height 26
drag, startPoint x: 692, startPoint y: 484, endPoint x: 854, endPoint y: 485, distance: 162.0
click at [854, 485] on div "[EMAIL_ADDRESS][PERSON_NAME][DOMAIN_NAME]" at bounding box center [862, 485] width 344 height 14
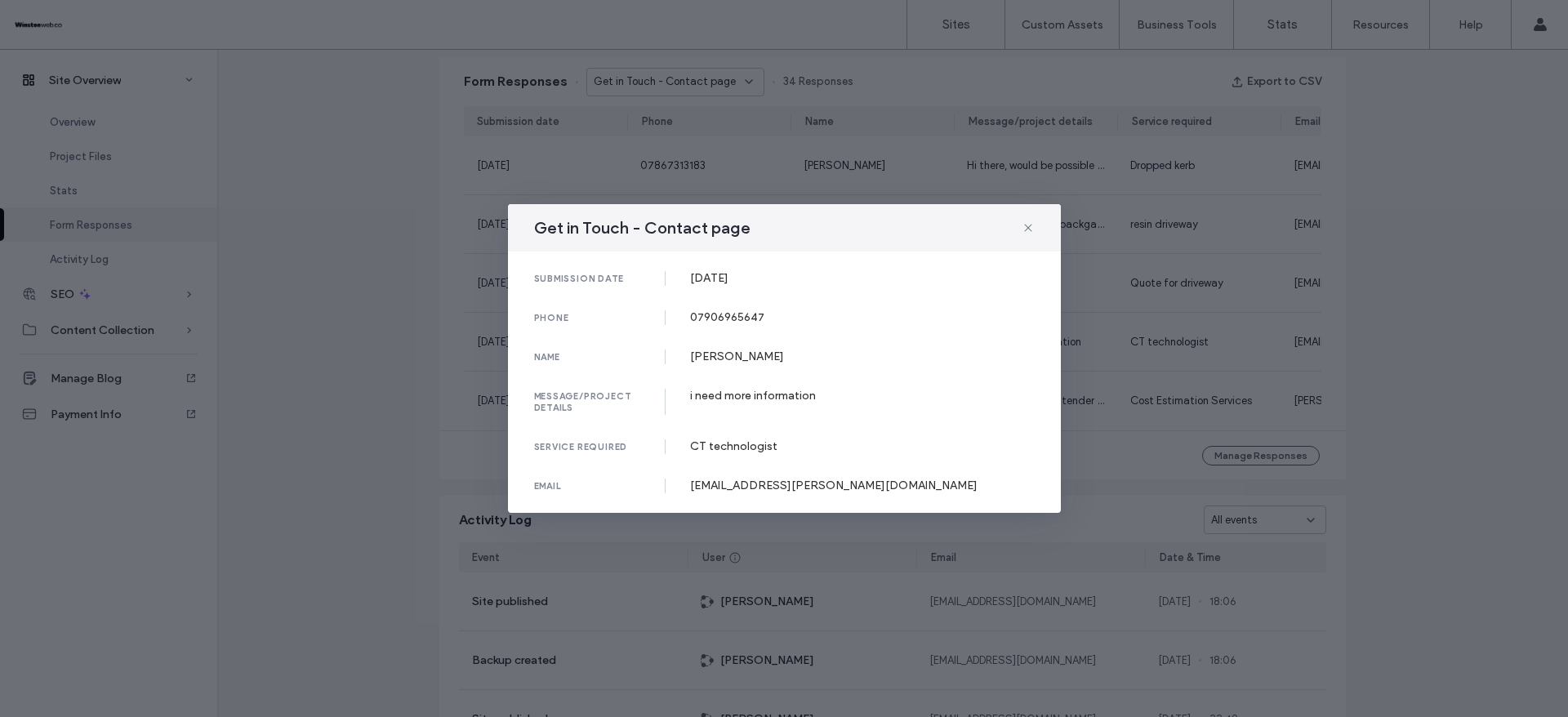
click at [1403, 260] on div "Get in Touch - Contact page submission date 29 Aug, 2025 phone 07906965647 name…" at bounding box center [784, 358] width 1568 height 717
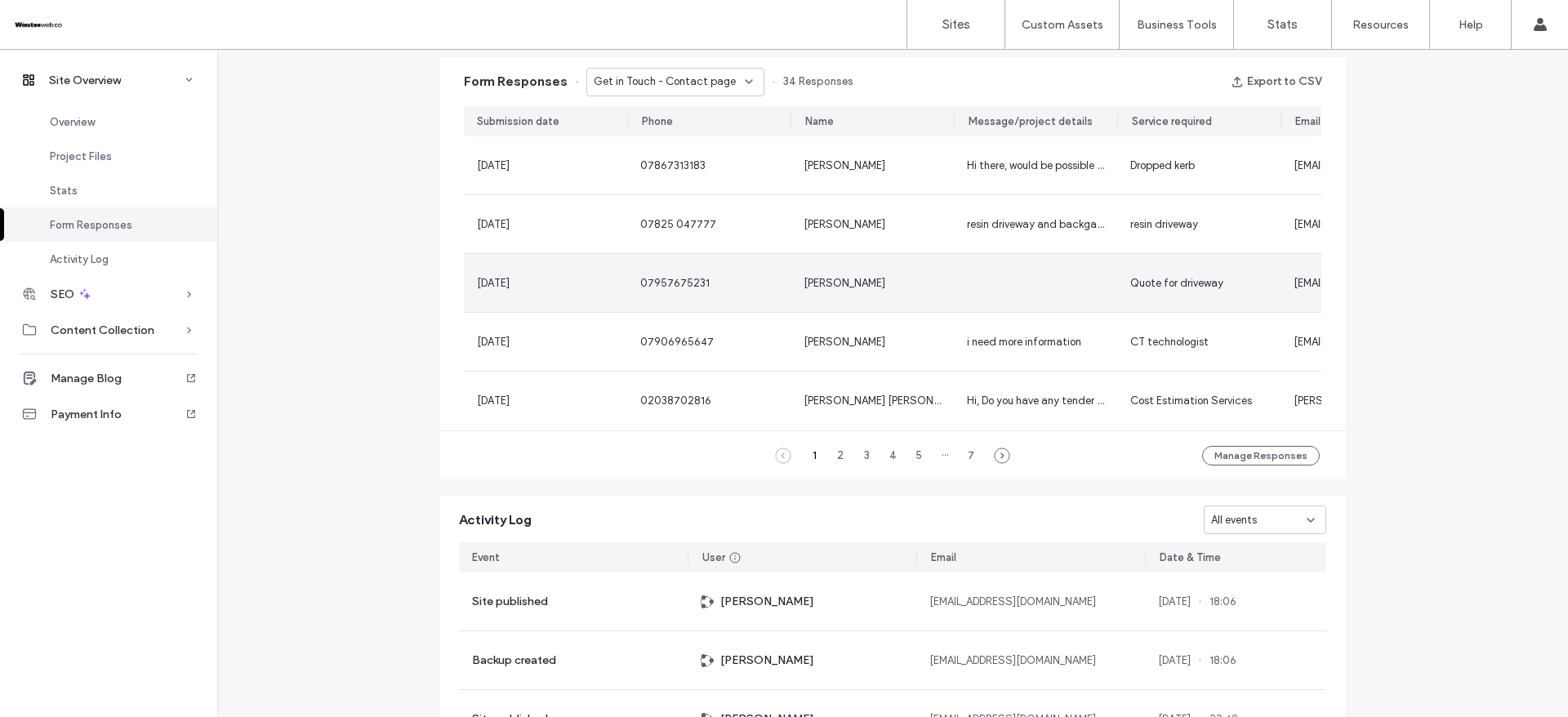
click at [848, 280] on div "[PERSON_NAME]" at bounding box center [872, 283] width 137 height 16
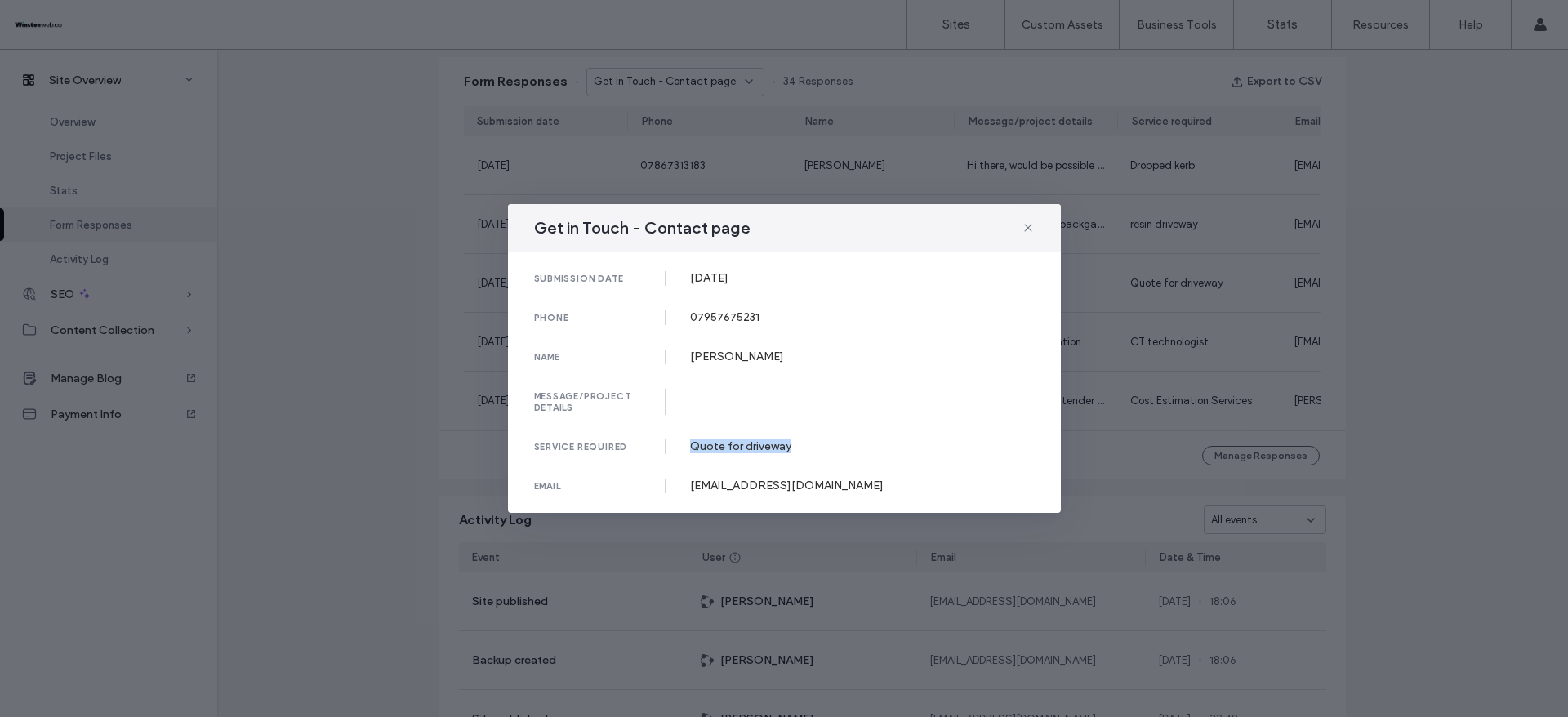
drag, startPoint x: 692, startPoint y: 448, endPoint x: 999, endPoint y: 295, distance: 343.0
click at [840, 445] on div "Quote for driveway" at bounding box center [862, 446] width 344 height 14
drag, startPoint x: 680, startPoint y: 490, endPoint x: 862, endPoint y: 487, distance: 182.0
click at [862, 487] on div "email lcb1996@hotmail.co.uk" at bounding box center [785, 485] width 501 height 14
drag, startPoint x: 688, startPoint y: 277, endPoint x: 896, endPoint y: 222, distance: 215.1
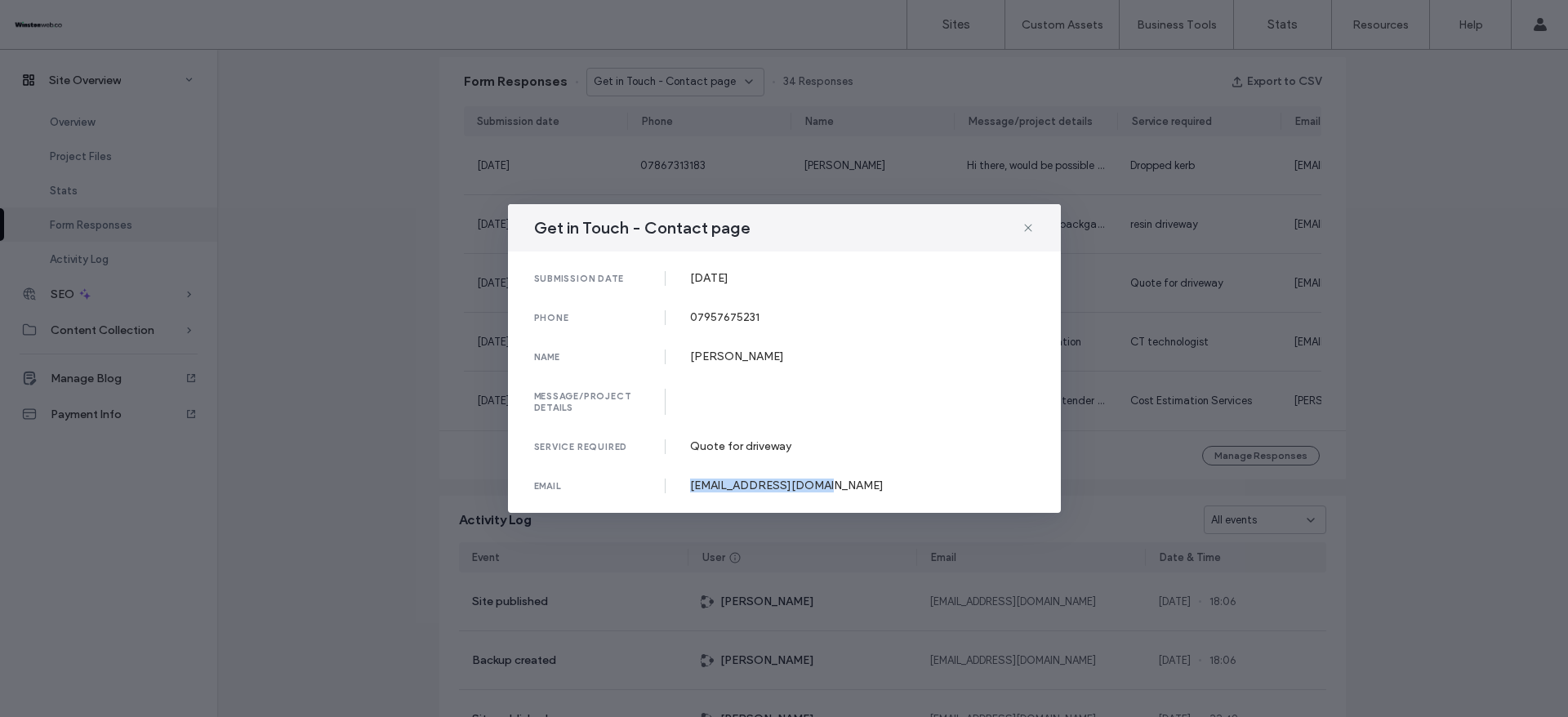
click at [822, 277] on div "submission date 31 Aug, 2025" at bounding box center [785, 278] width 501 height 14
drag, startPoint x: 687, startPoint y: 321, endPoint x: 797, endPoint y: 321, distance: 110.0
click at [797, 321] on div "phone 07957675231" at bounding box center [785, 317] width 501 height 14
drag, startPoint x: 692, startPoint y: 355, endPoint x: 737, endPoint y: 350, distance: 45.3
click at [737, 350] on div "[PERSON_NAME]" at bounding box center [862, 356] width 344 height 14
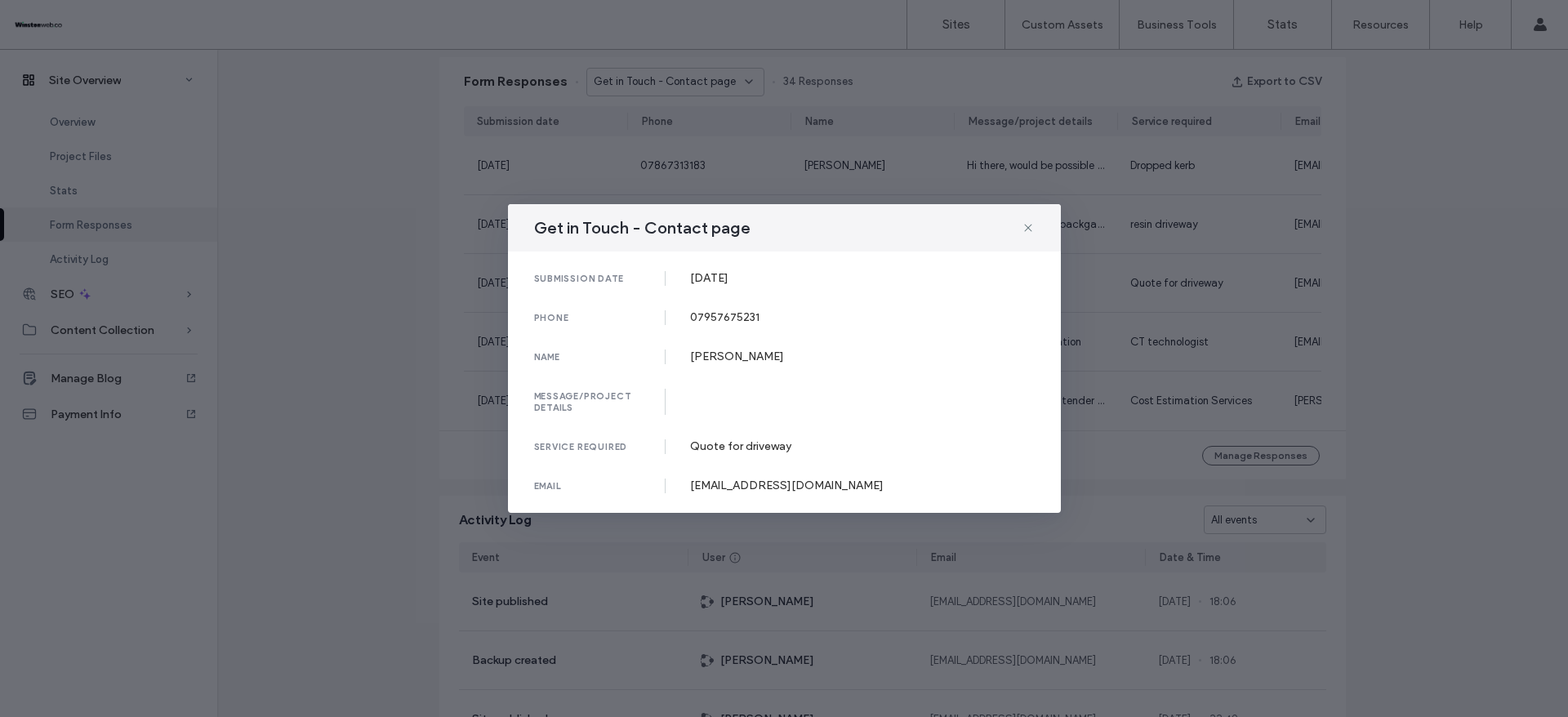
click at [1425, 210] on div "Get in Touch - Contact page submission date 31 Aug, 2025 phone 07957675231 name…" at bounding box center [784, 358] width 1568 height 717
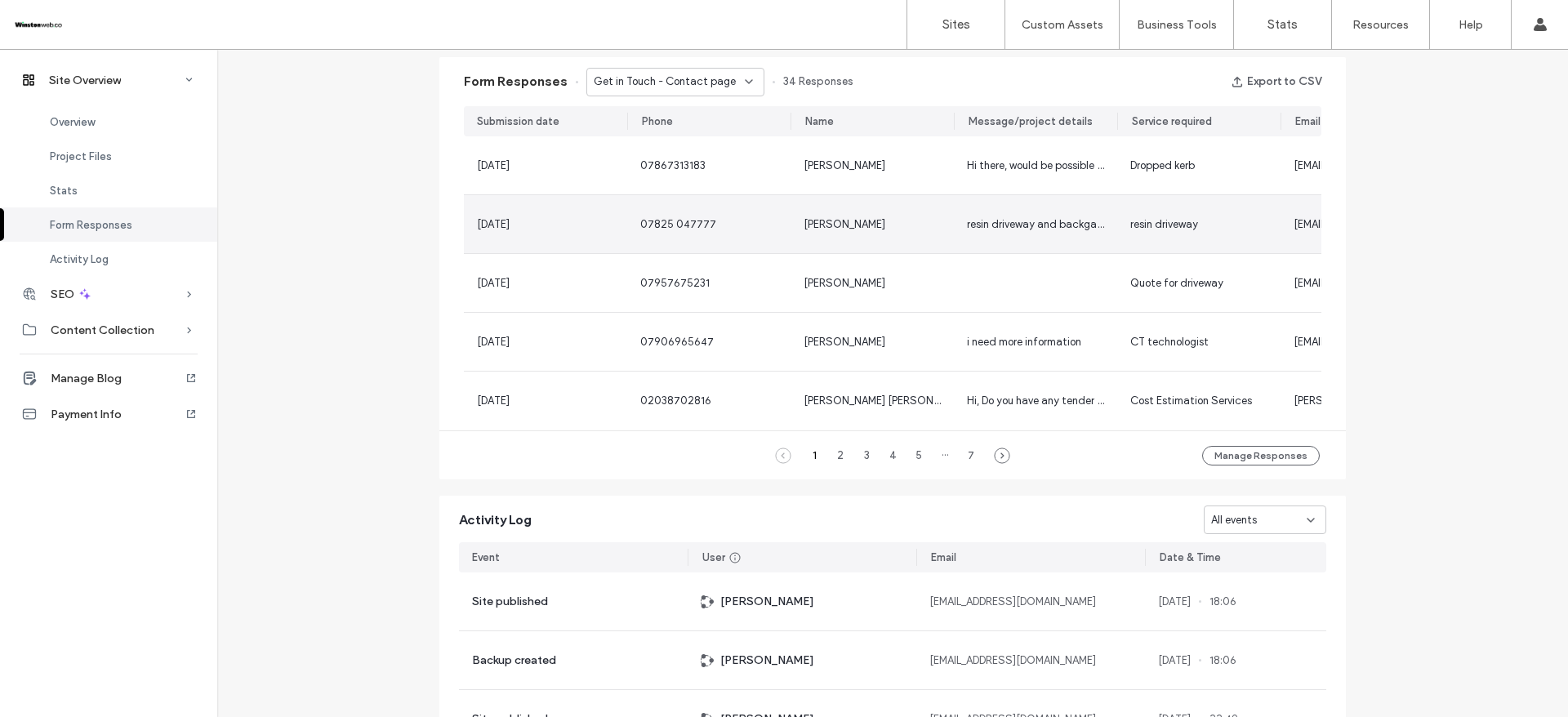
click at [908, 219] on div "[PERSON_NAME]" at bounding box center [872, 224] width 137 height 16
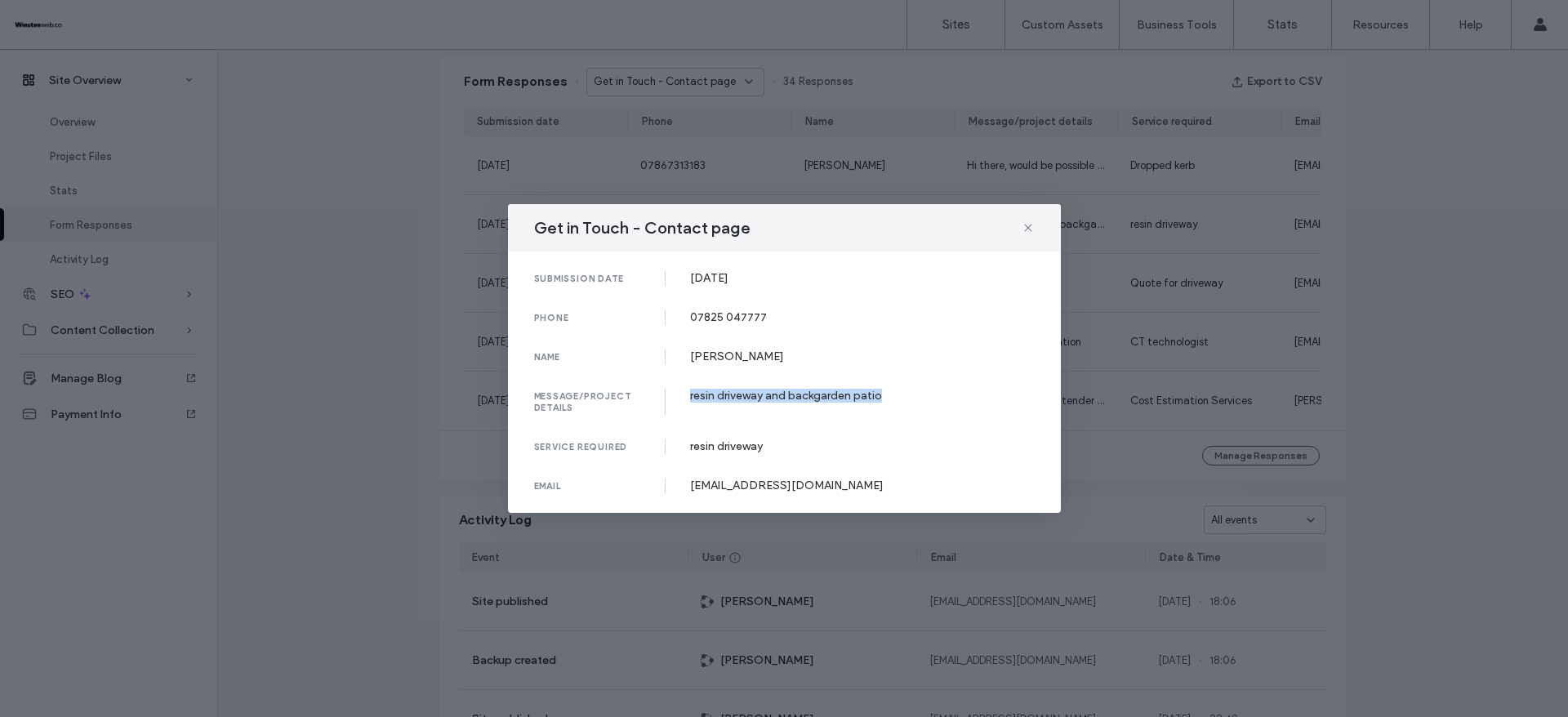
drag, startPoint x: 690, startPoint y: 395, endPoint x: 1059, endPoint y: 277, distance: 387.4
click at [915, 392] on div "resin driveway and backgarden patio" at bounding box center [862, 395] width 344 height 14
drag, startPoint x: 688, startPoint y: 483, endPoint x: 928, endPoint y: 349, distance: 274.9
click at [865, 483] on div "email aftabkiran@hotmail.com" at bounding box center [785, 485] width 501 height 14
drag, startPoint x: 686, startPoint y: 278, endPoint x: 859, endPoint y: 244, distance: 176.3
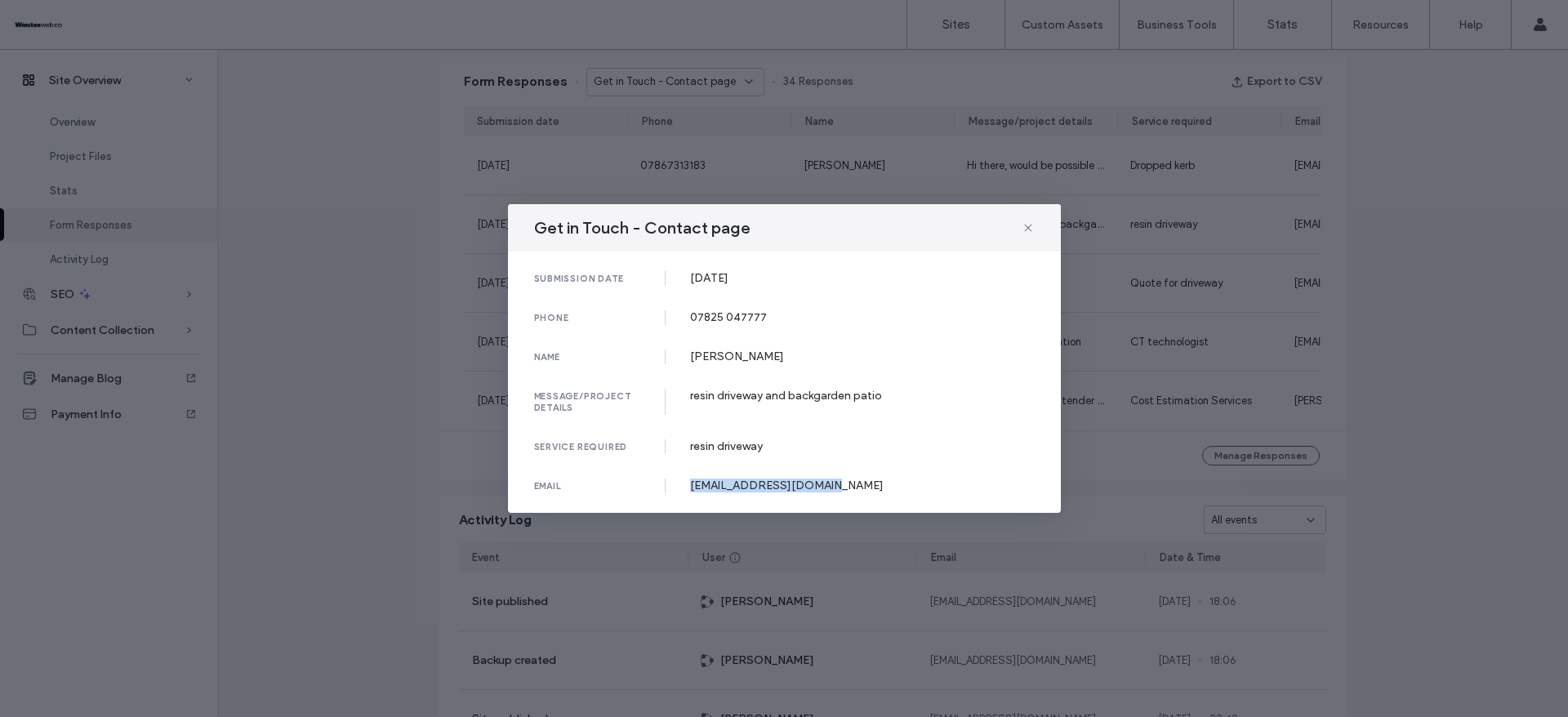
click at [826, 268] on div "submission date 01 Sep, 2025 phone 07825 047777 name Naveed Hussain message/pro…" at bounding box center [785, 383] width 553 height 261
drag, startPoint x: 692, startPoint y: 319, endPoint x: 898, endPoint y: 236, distance: 222.1
click at [783, 315] on div "phone 07825 047777" at bounding box center [785, 317] width 501 height 14
drag, startPoint x: 686, startPoint y: 357, endPoint x: 794, endPoint y: 354, distance: 108.0
click at [794, 354] on div "name Naveed Hussain" at bounding box center [785, 356] width 501 height 14
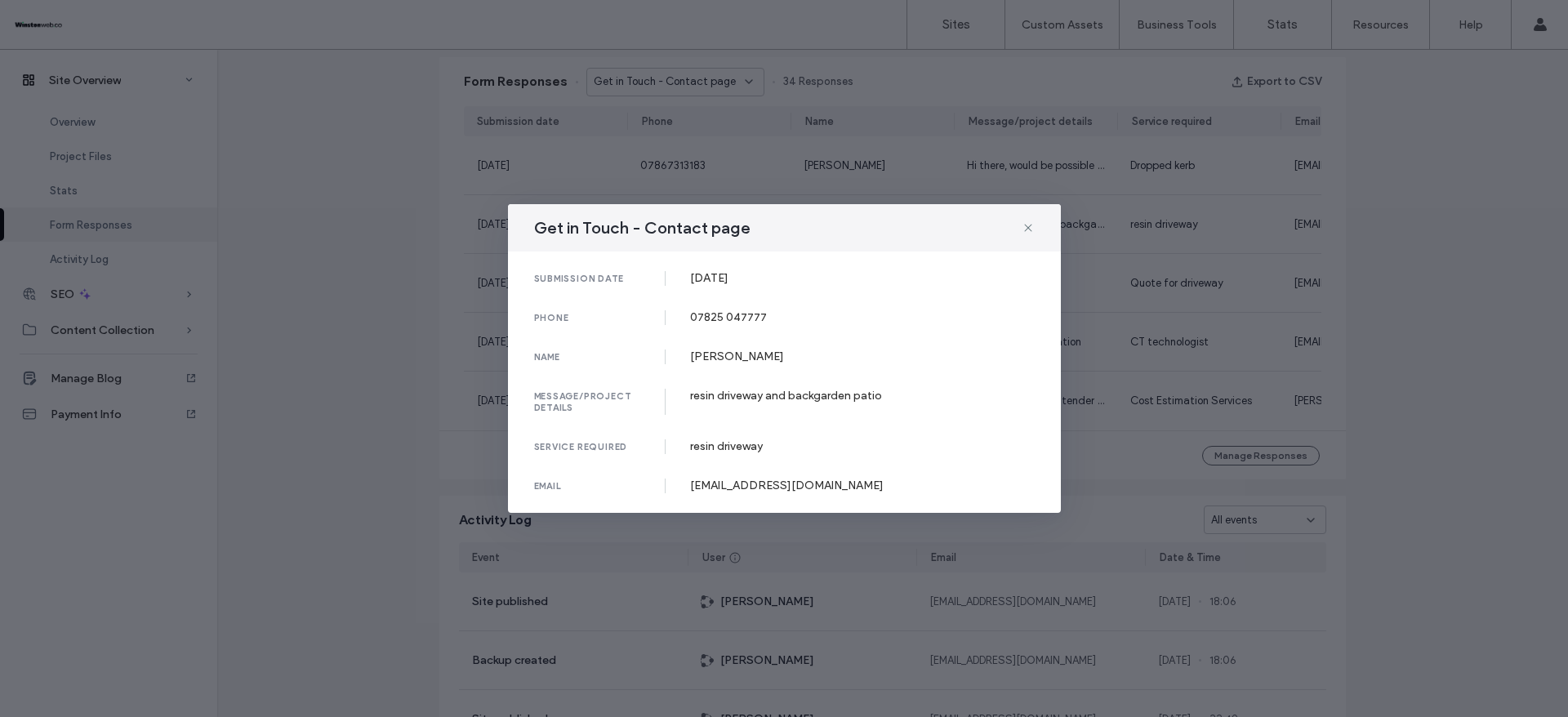
click at [1358, 326] on div "Get in Touch - Contact page submission date 01 Sep, 2025 phone 07825 047777 nam…" at bounding box center [784, 358] width 1568 height 717
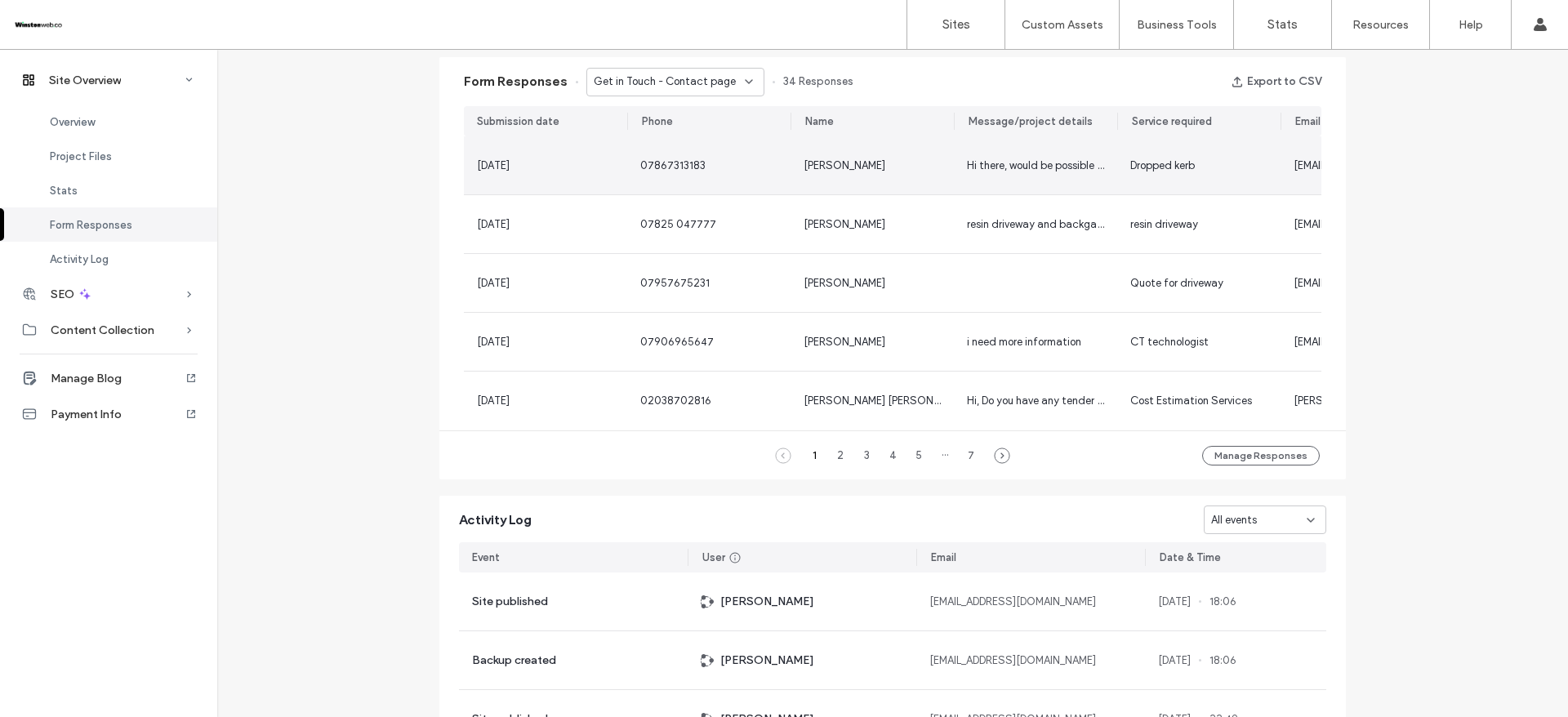
click at [910, 158] on div "[PERSON_NAME]" at bounding box center [872, 165] width 137 height 16
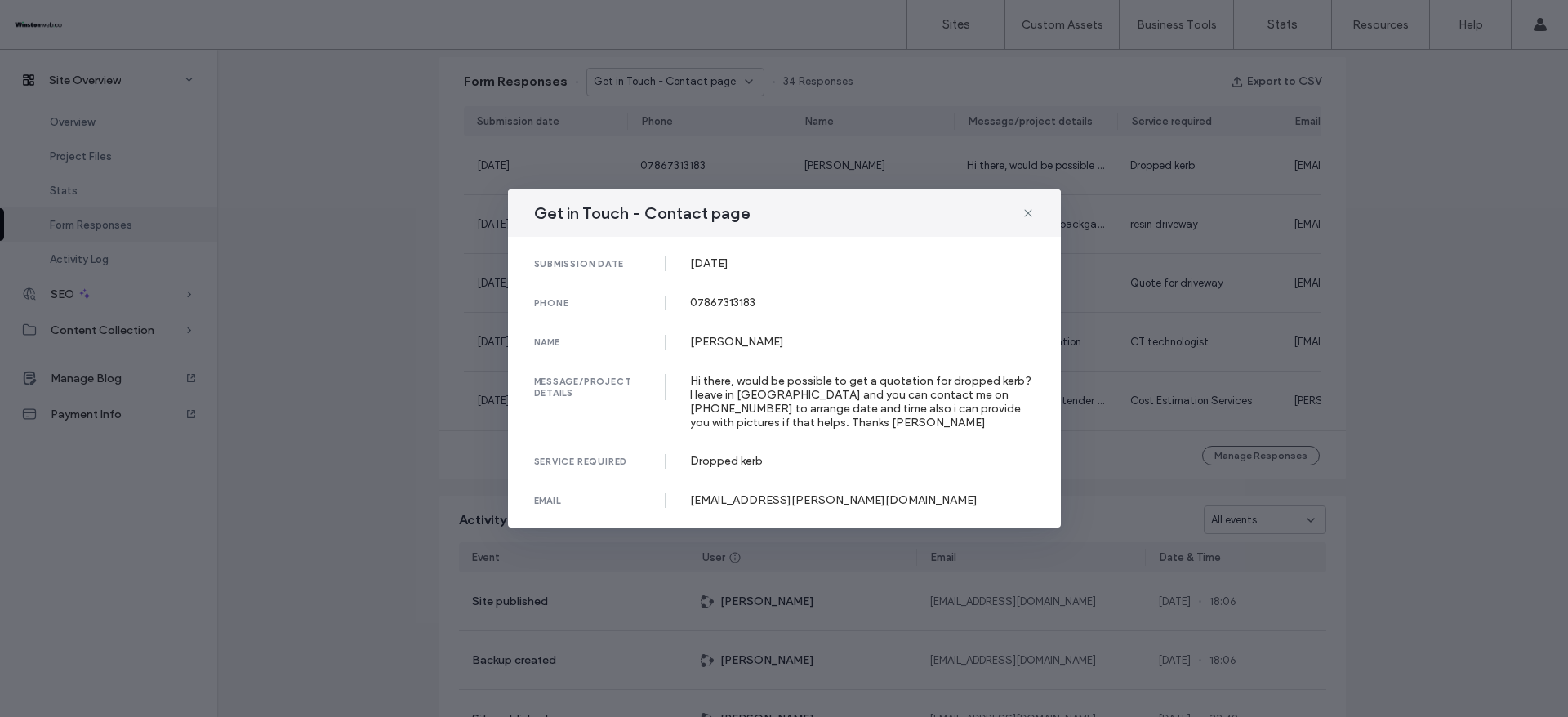
drag, startPoint x: 692, startPoint y: 265, endPoint x: 807, endPoint y: 266, distance: 115.0
click at [807, 266] on div "[DATE]" at bounding box center [862, 263] width 344 height 14
drag, startPoint x: 688, startPoint y: 295, endPoint x: 873, endPoint y: 252, distance: 189.9
click at [826, 293] on div "submission date 09 Sep, 2025 phone 07867313183 name Monica Ghioca message/proje…" at bounding box center [785, 382] width 553 height 291
drag, startPoint x: 718, startPoint y: 344, endPoint x: 877, endPoint y: 266, distance: 177.1
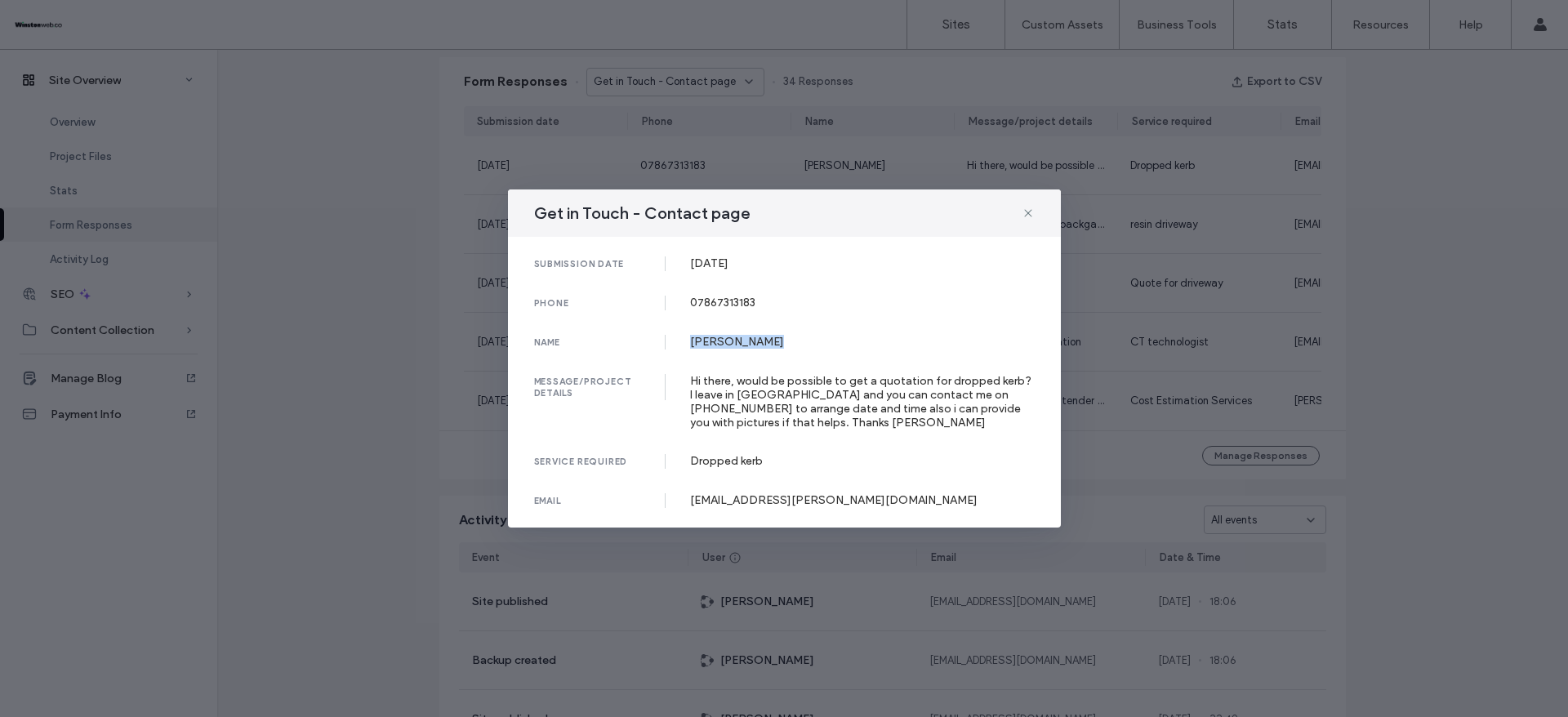
click at [815, 343] on div "name Monica Ghioca" at bounding box center [785, 342] width 501 height 14
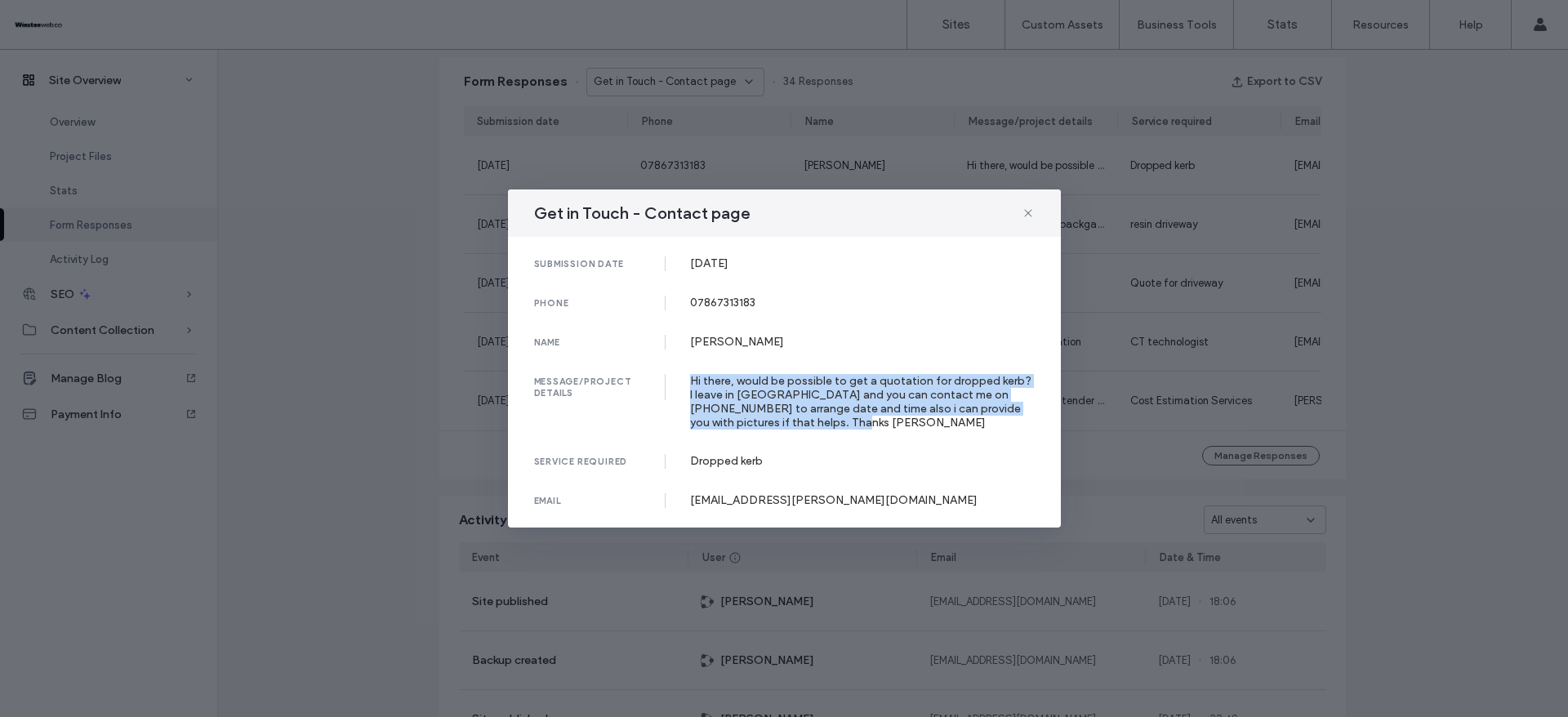
drag, startPoint x: 686, startPoint y: 382, endPoint x: 815, endPoint y: 420, distance: 134.5
click at [815, 420] on div "message/project details Hi there, would be possible to get a quotation for drop…" at bounding box center [785, 401] width 501 height 55
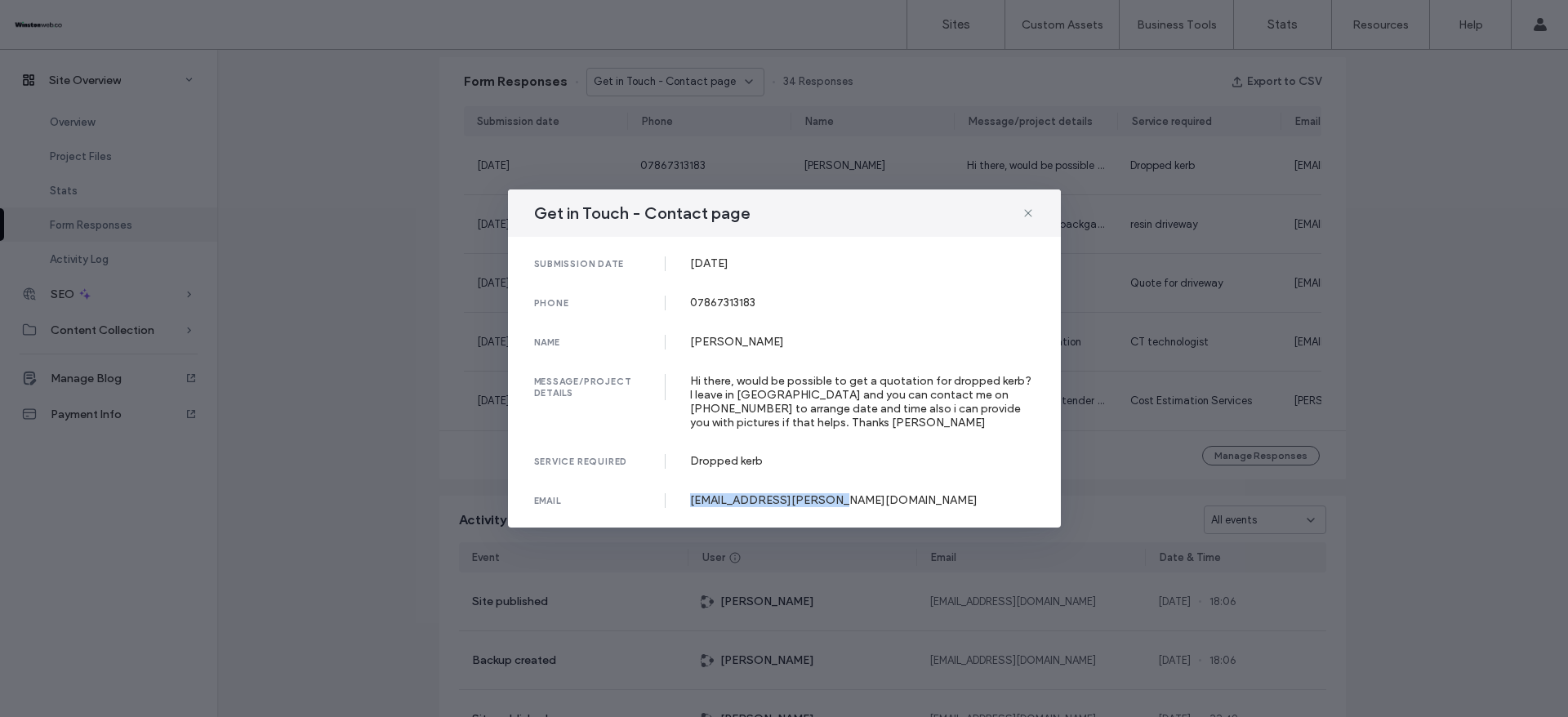
drag, startPoint x: 686, startPoint y: 501, endPoint x: 903, endPoint y: 498, distance: 217.0
click at [903, 498] on div "email Boldor.monica@yahoo.com" at bounding box center [785, 500] width 501 height 14
click at [1425, 296] on div "Get in Touch - Contact page submission date 09 Sep, 2025 phone 07867313183 name…" at bounding box center [784, 358] width 1568 height 717
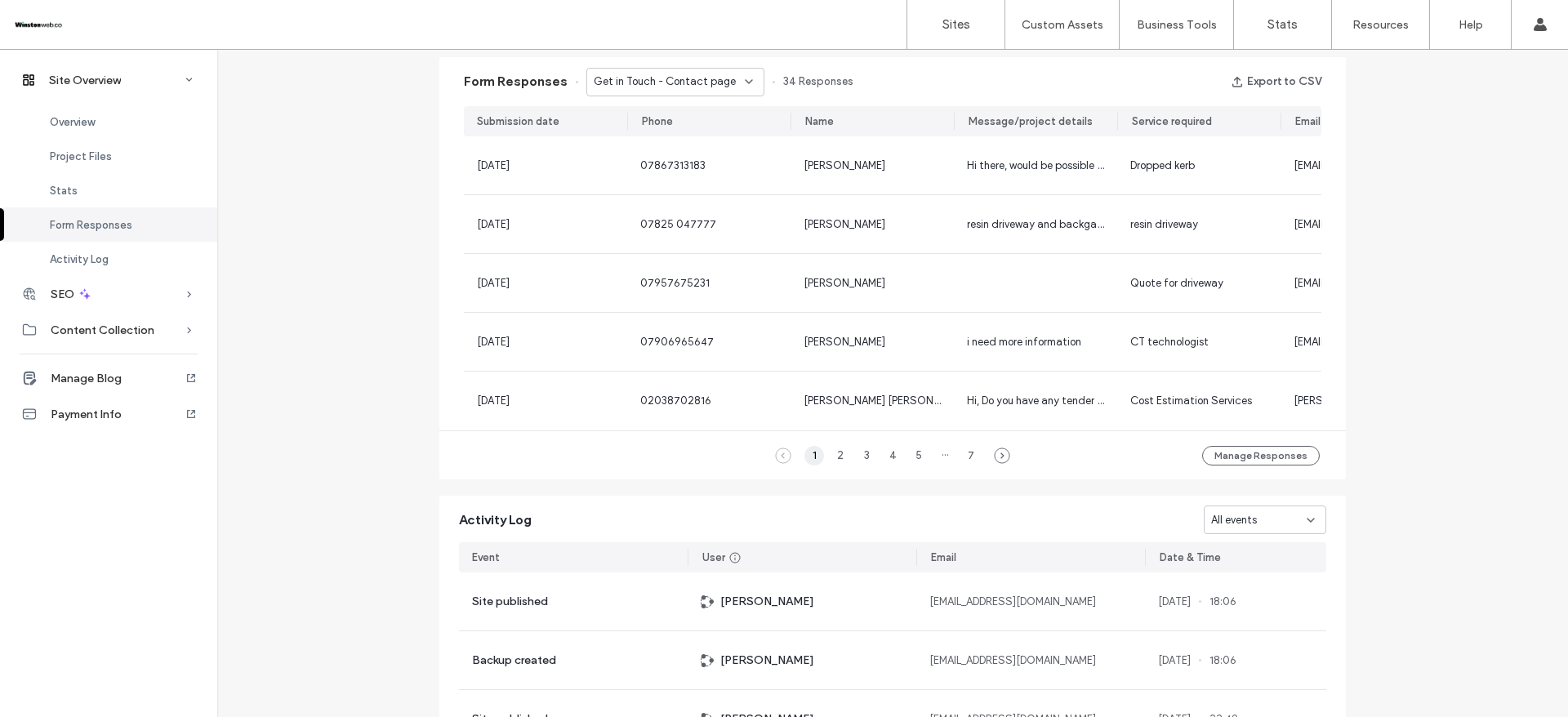
click at [808, 466] on div "1" at bounding box center [814, 456] width 20 height 20
click at [687, 90] on div "Get in Touch - Contact page" at bounding box center [675, 82] width 178 height 29
click at [715, 110] on span "Get in Touch - Header/Footer" at bounding box center [657, 110] width 143 height 16
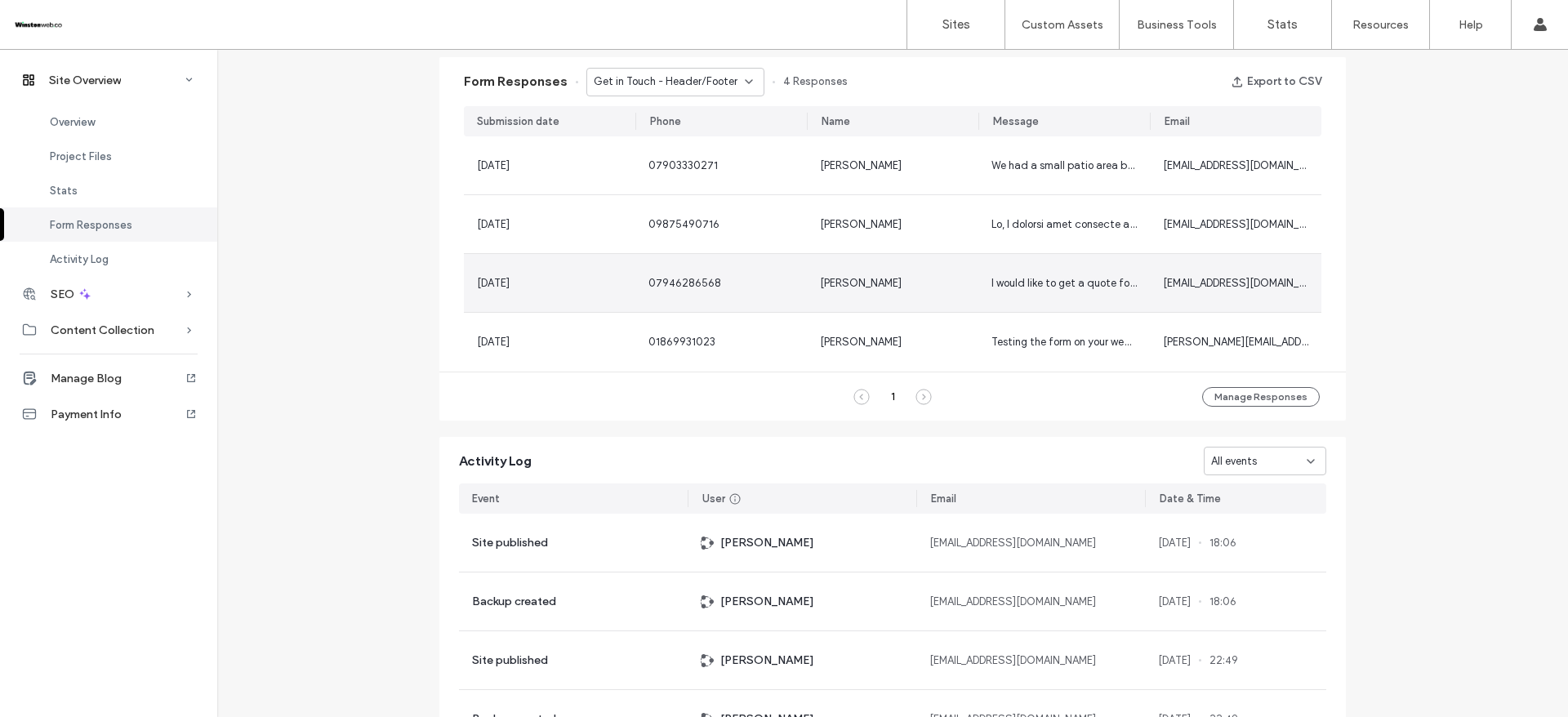
click at [875, 288] on span "[PERSON_NAME]" at bounding box center [861, 283] width 81 height 12
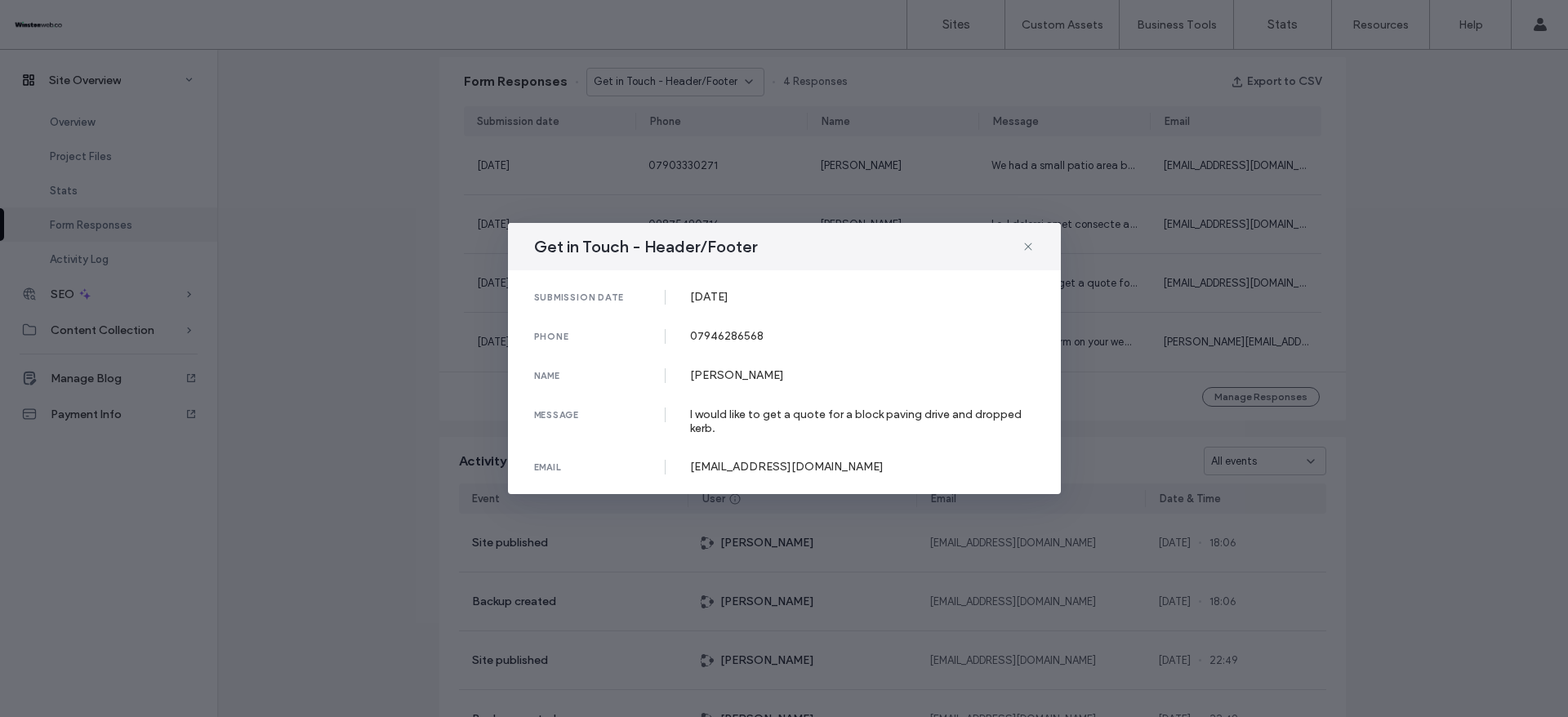
drag, startPoint x: 692, startPoint y: 291, endPoint x: 804, endPoint y: 291, distance: 112.0
click at [804, 291] on div "[DATE]" at bounding box center [862, 297] width 344 height 14
drag, startPoint x: 685, startPoint y: 341, endPoint x: 892, endPoint y: 234, distance: 233.0
click at [819, 335] on div "phone 07946286568" at bounding box center [785, 336] width 501 height 14
drag, startPoint x: 692, startPoint y: 375, endPoint x: 792, endPoint y: 356, distance: 101.8
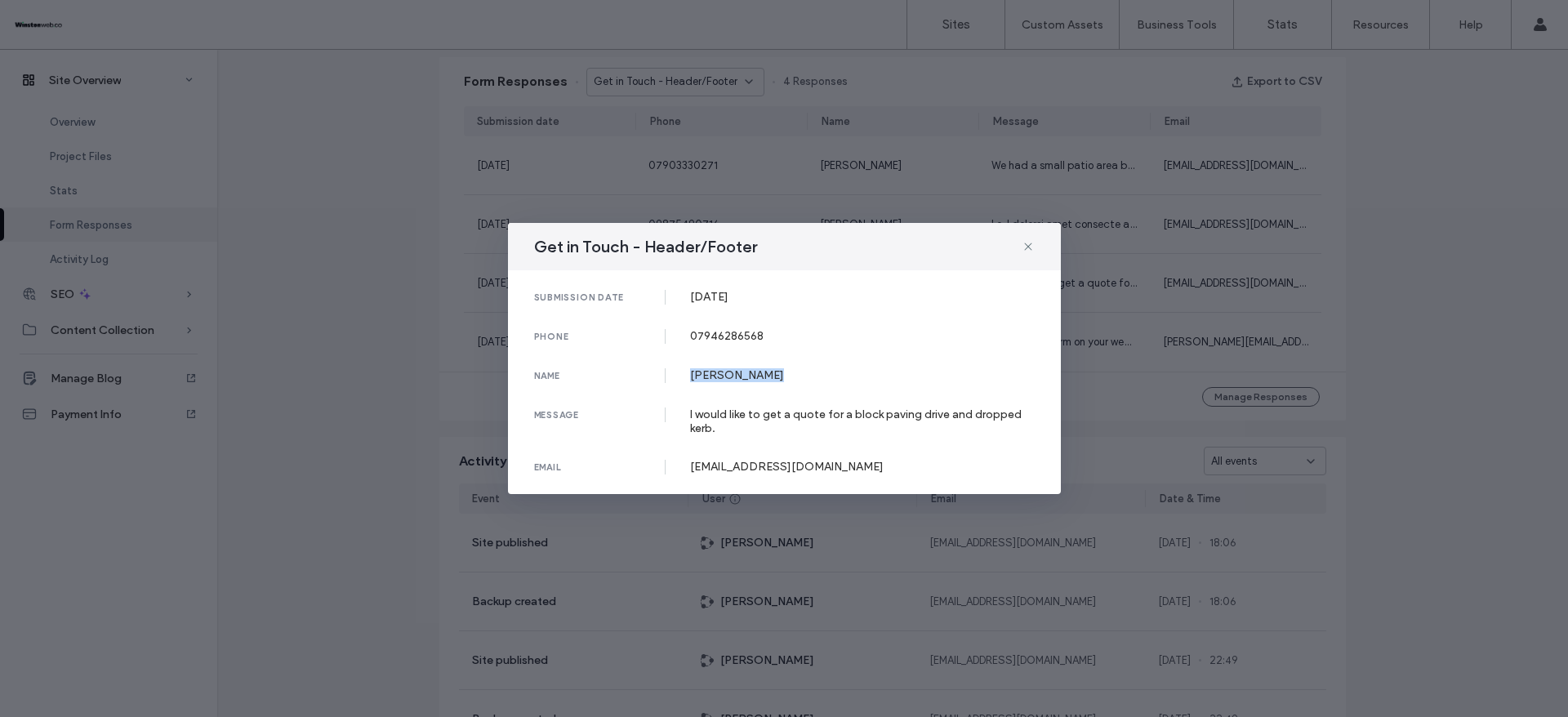
click at [792, 356] on div "submission date 20 May, 2025 phone 07946286568 name Mr GUY AYLAND message I wou…" at bounding box center [785, 383] width 553 height 224
click at [741, 370] on div "[PERSON_NAME]" at bounding box center [862, 375] width 344 height 14
drag, startPoint x: 690, startPoint y: 417, endPoint x: 738, endPoint y: 424, distance: 48.5
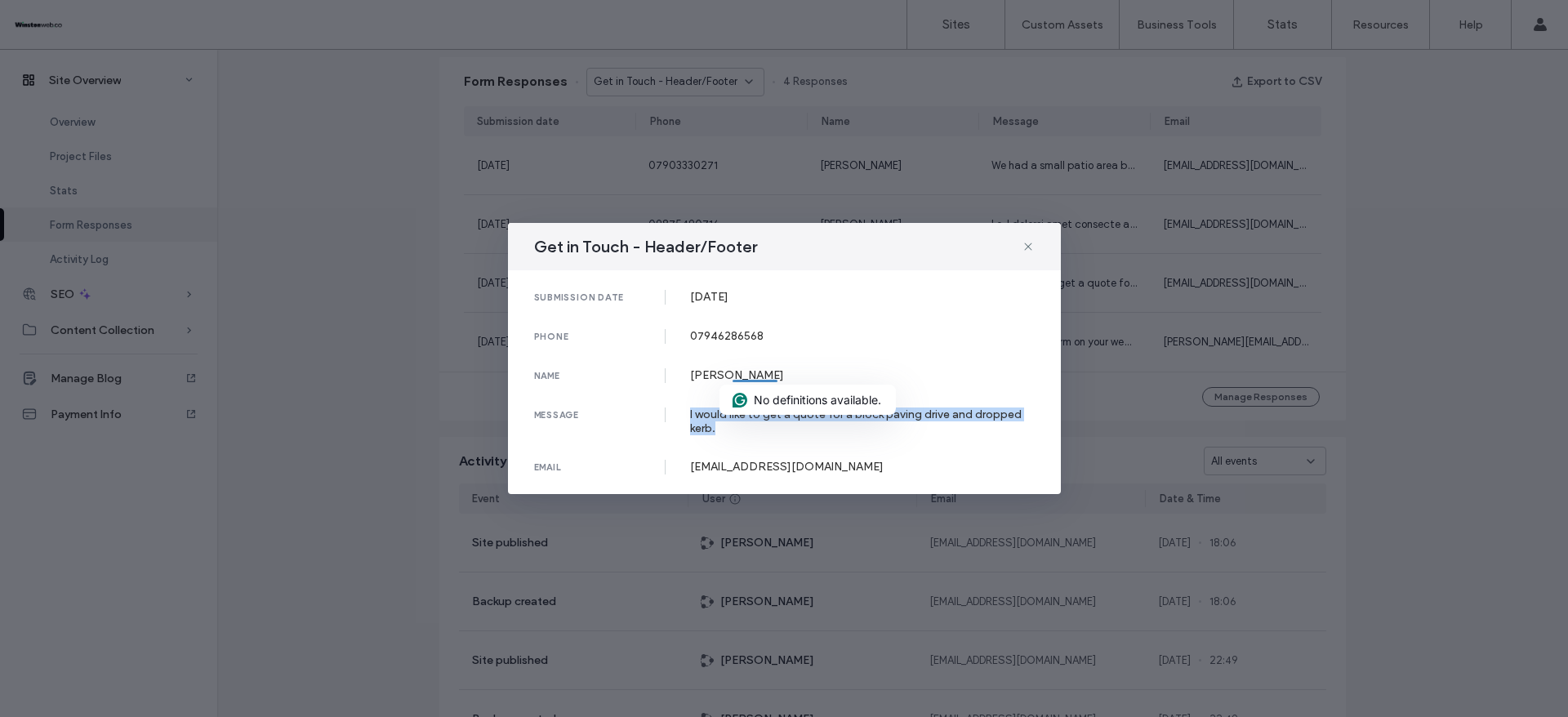
click at [734, 424] on div "message I would like to get a quote for a block paving drive and dropped kerb." at bounding box center [785, 421] width 501 height 28
click at [714, 466] on div "[EMAIL_ADDRESS][DOMAIN_NAME]" at bounding box center [862, 467] width 344 height 14
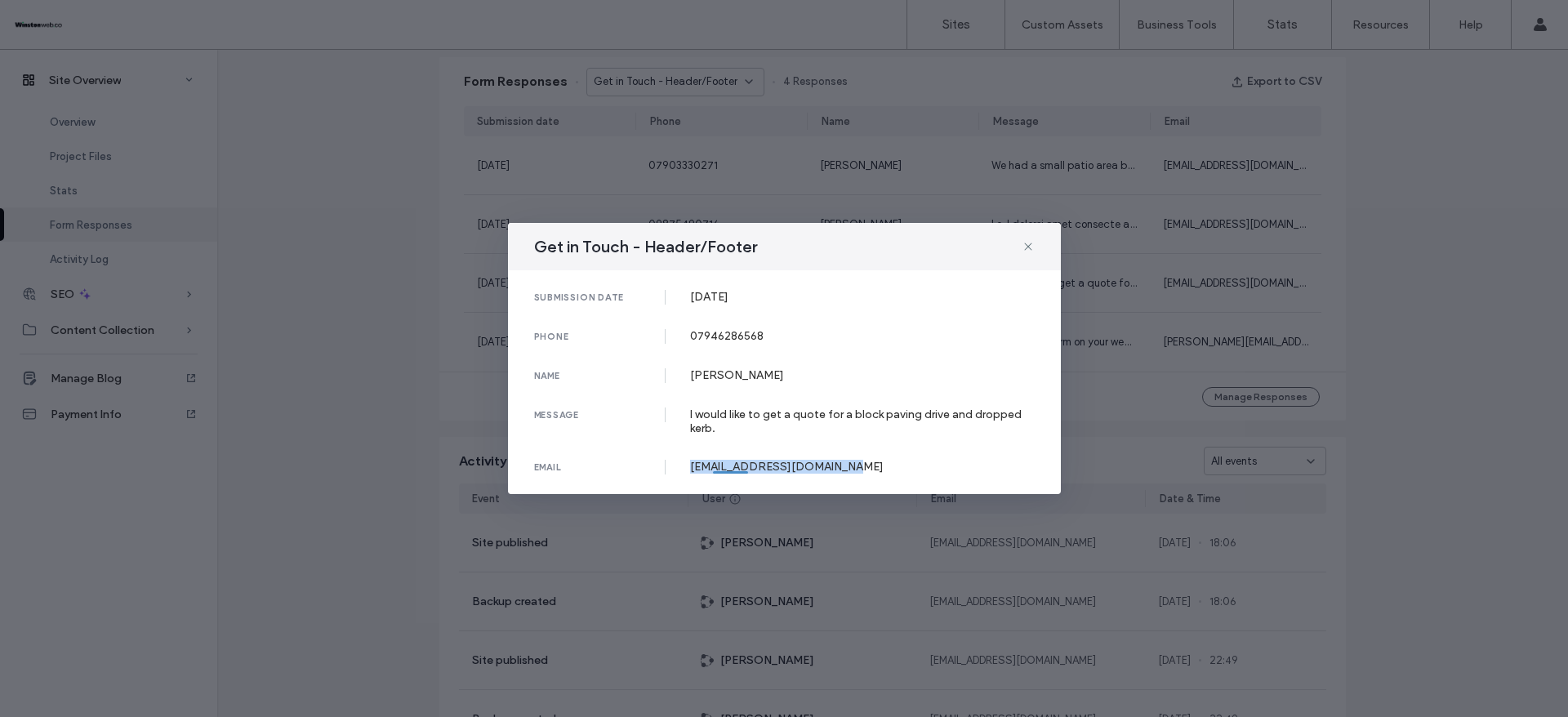
click at [714, 466] on div "[EMAIL_ADDRESS][DOMAIN_NAME]" at bounding box center [862, 467] width 344 height 14
click at [1431, 341] on div "Get in Touch - Header/Footer submission date 20 May, 2025 phone 07946286568 nam…" at bounding box center [784, 358] width 1568 height 717
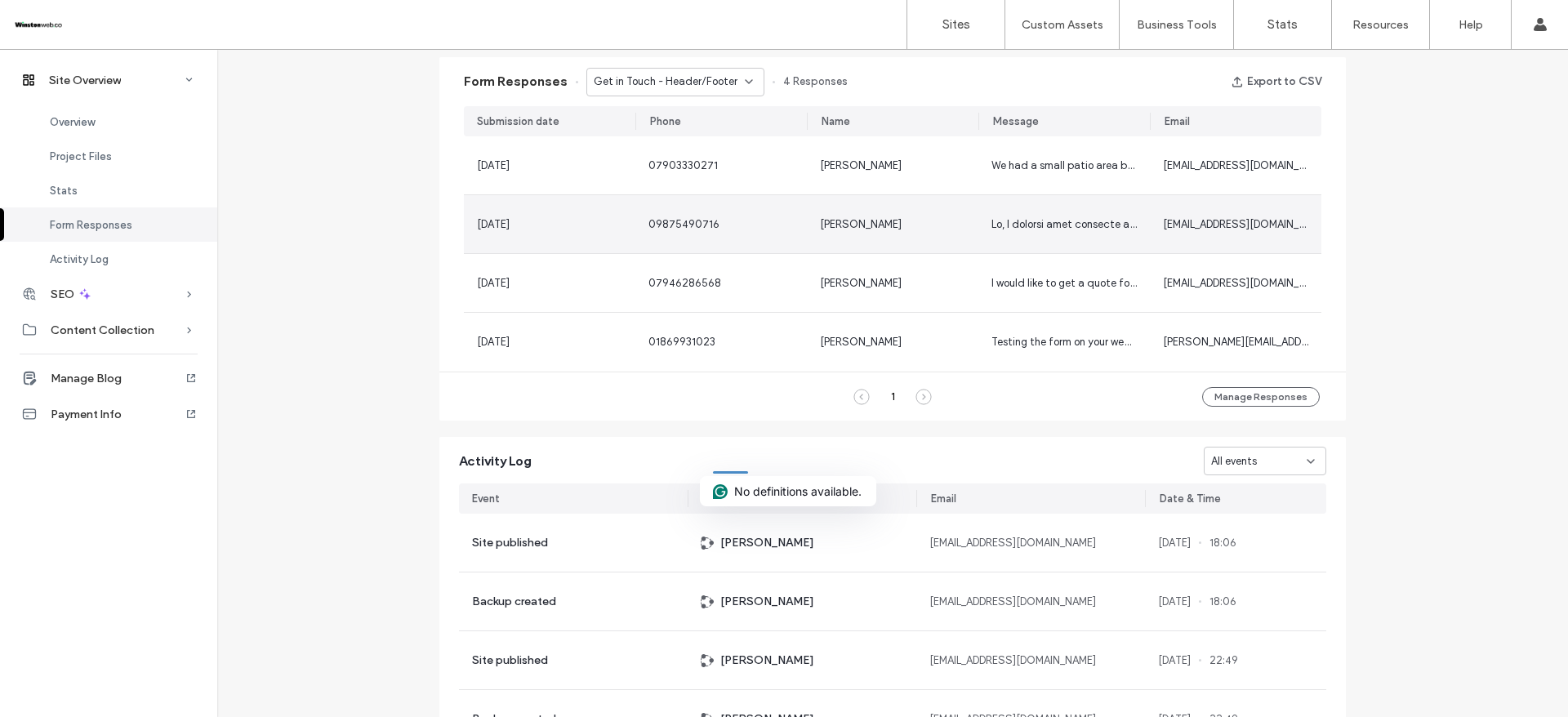
click at [891, 227] on span "[PERSON_NAME]" at bounding box center [861, 224] width 81 height 12
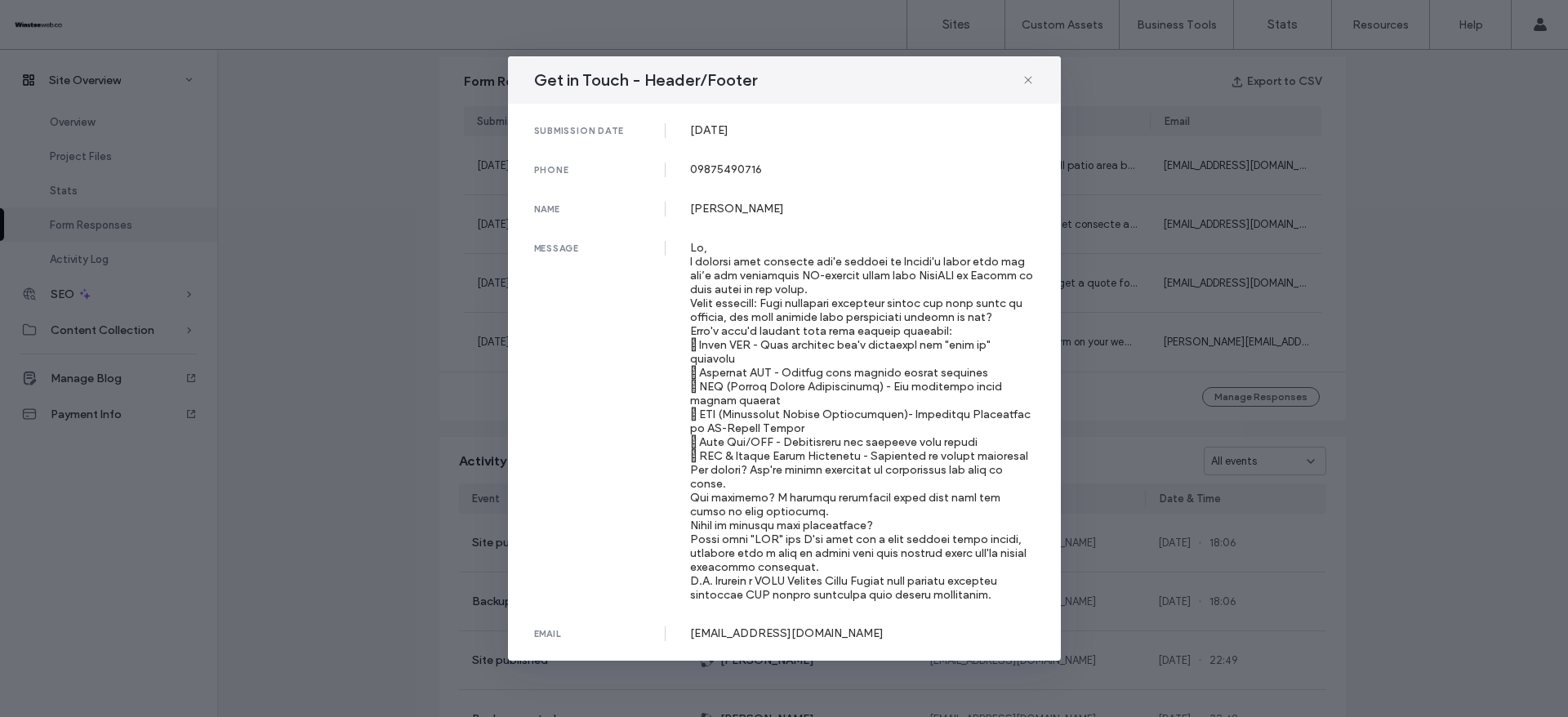
click at [1444, 227] on div "Get in Touch - Header/Footer submission date 16 Jul, 2025 phone 09875490716 nam…" at bounding box center [784, 358] width 1568 height 717
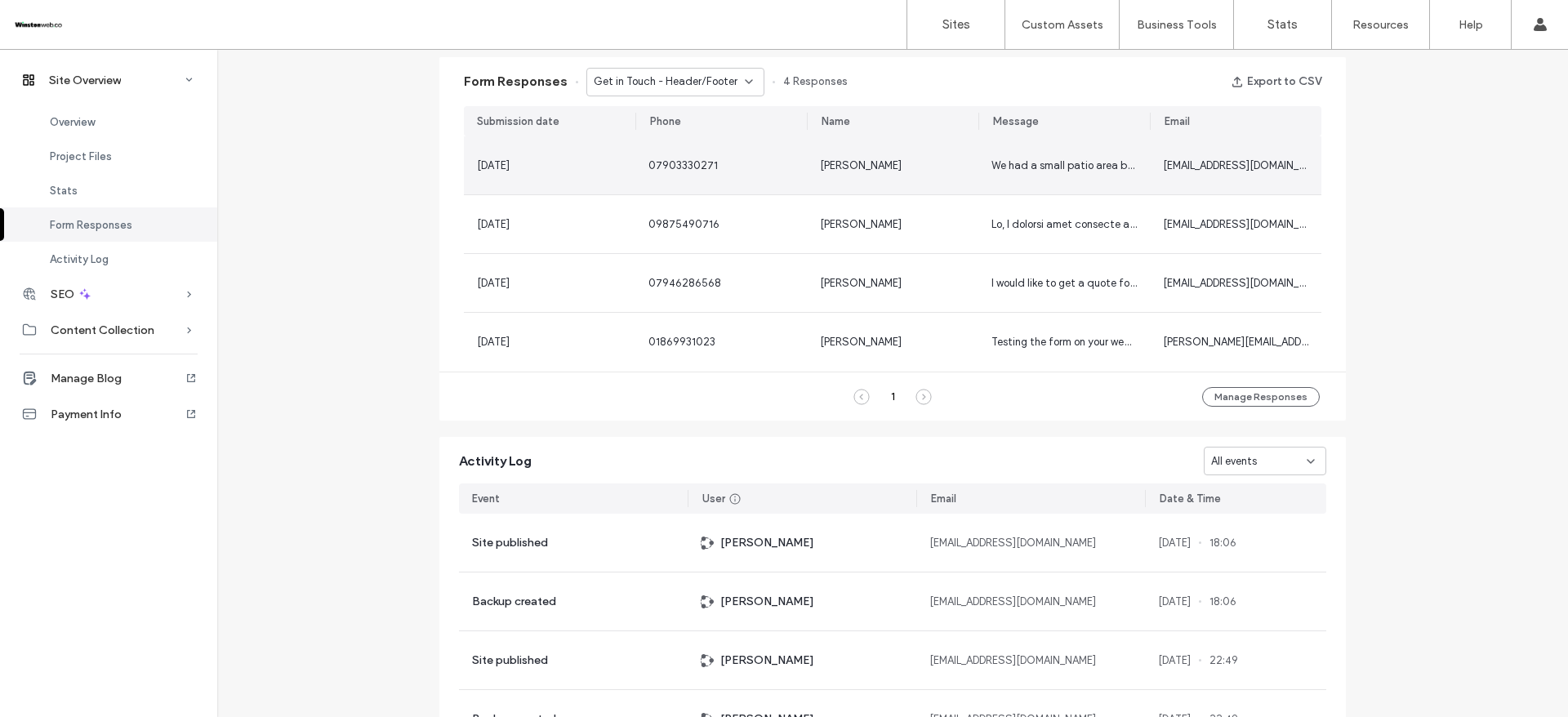
click at [1113, 158] on div "We had a small patio area built 2019 as part of an extension. It’s now crumblin…" at bounding box center [1064, 165] width 145 height 16
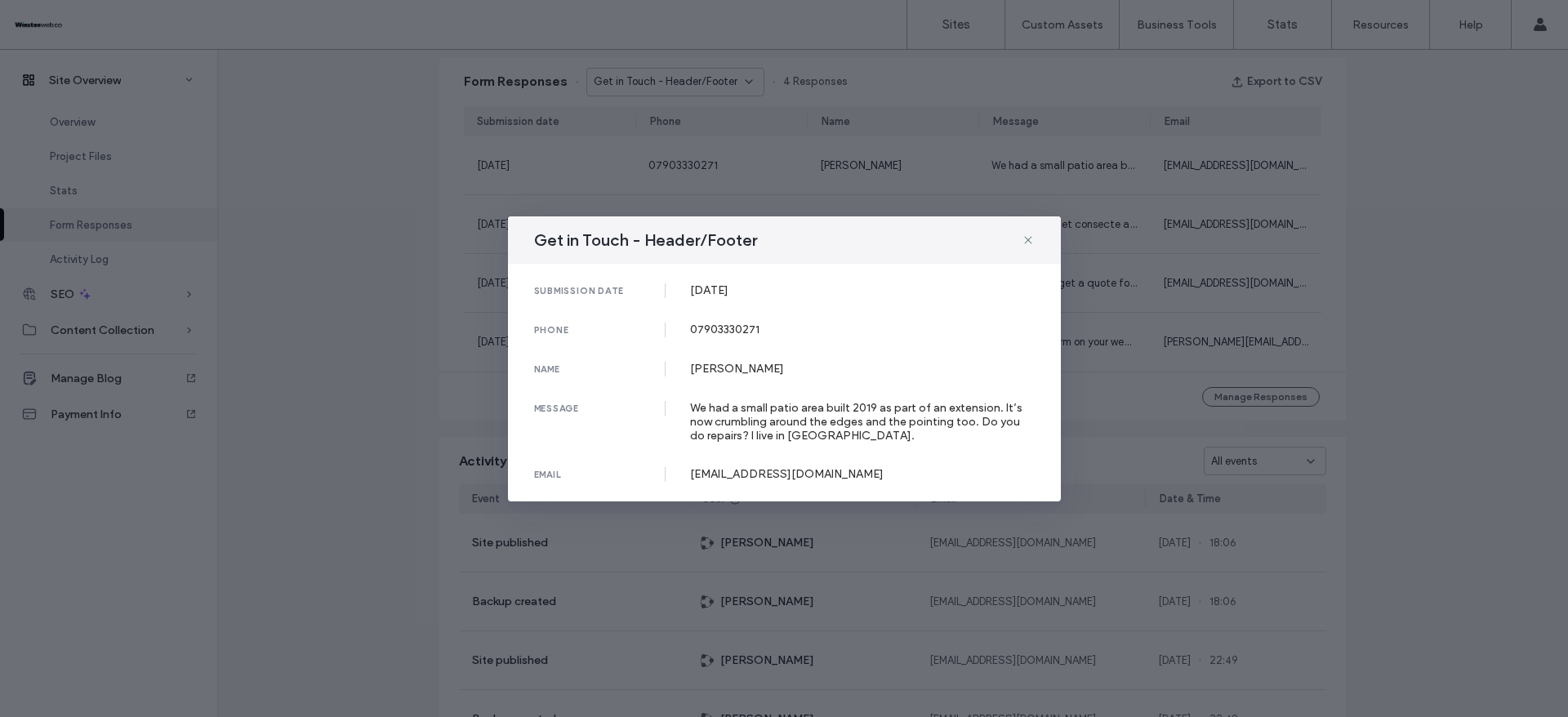
drag, startPoint x: 692, startPoint y: 284, endPoint x: 928, endPoint y: 213, distance: 246.4
click at [812, 284] on div "[DATE]" at bounding box center [862, 290] width 344 height 14
drag, startPoint x: 691, startPoint y: 324, endPoint x: 810, endPoint y: 324, distance: 119.0
click at [810, 324] on div "07903330271" at bounding box center [862, 329] width 344 height 14
drag, startPoint x: 691, startPoint y: 360, endPoint x: 946, endPoint y: 191, distance: 305.9
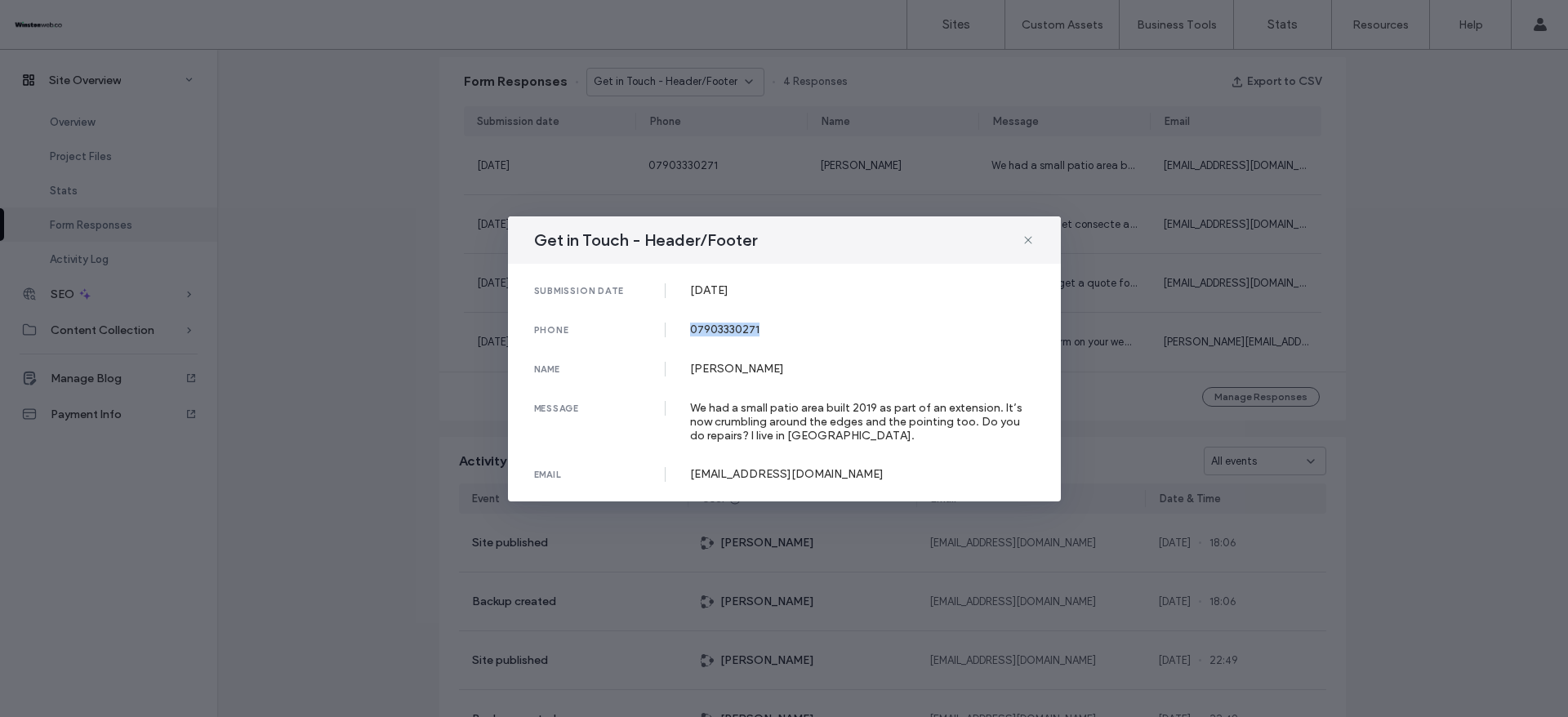
click at [788, 360] on div "submission date 06 Aug, 2025 phone 07903330271 name Ruth Highfield message We h…" at bounding box center [785, 383] width 553 height 238
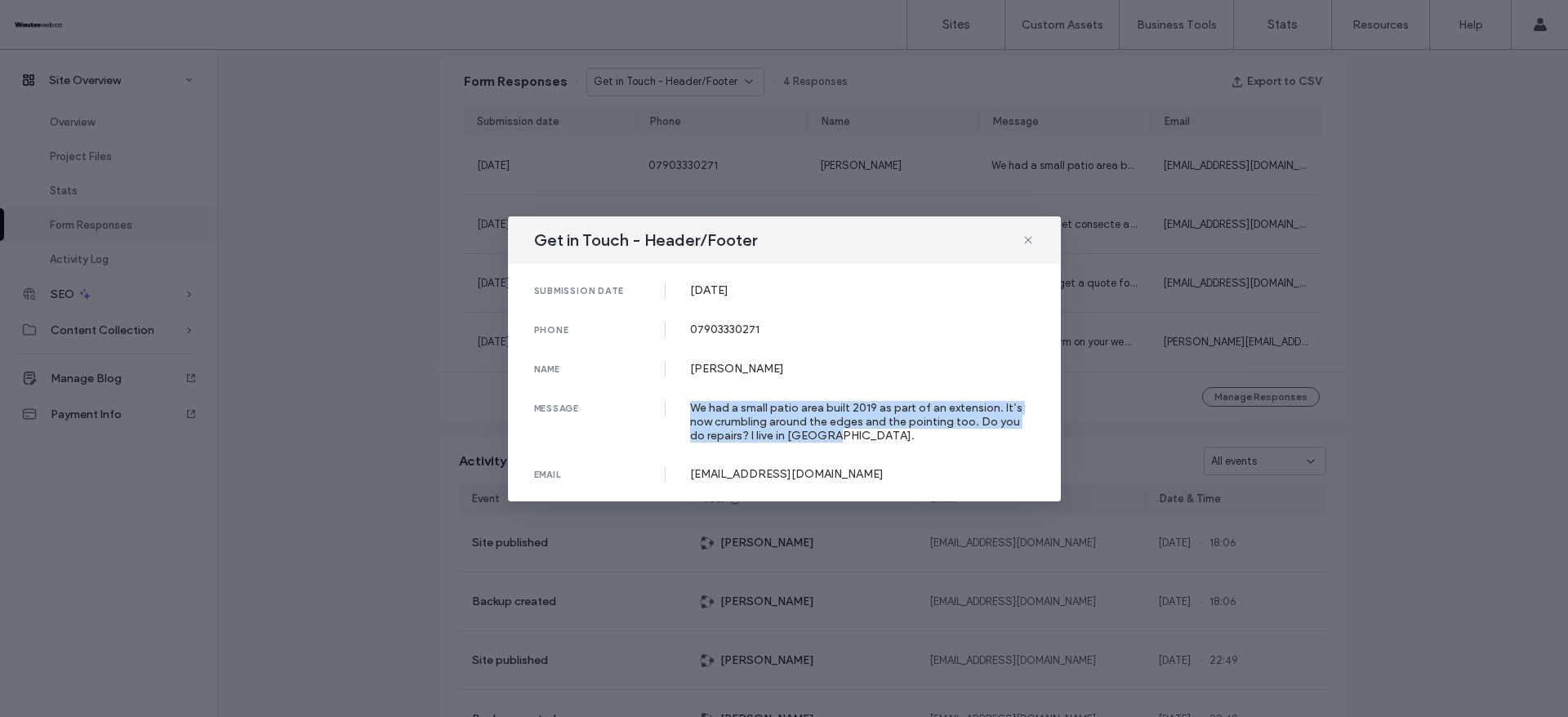
drag, startPoint x: 686, startPoint y: 398, endPoint x: 980, endPoint y: 326, distance: 302.7
click at [912, 433] on div "submission date 06 Aug, 2025 phone 07903330271 name Ruth Highfield message We h…" at bounding box center [785, 383] width 553 height 238
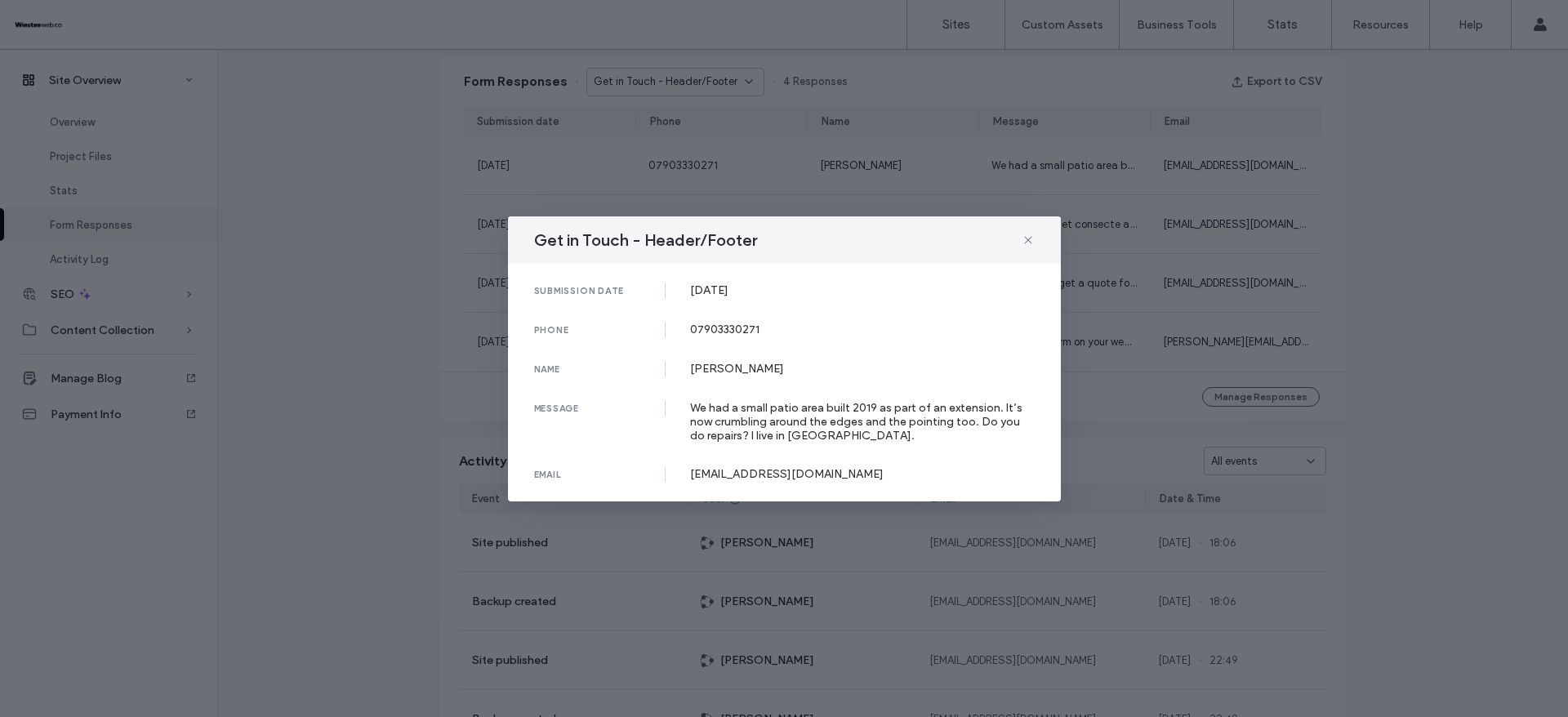
click at [687, 477] on div "email highfields5@btinternet.com" at bounding box center [785, 474] width 501 height 14
drag, startPoint x: 537, startPoint y: 239, endPoint x: 1091, endPoint y: 80, distance: 576.4
click at [798, 236] on div "Get in Touch - Header/Footer" at bounding box center [785, 240] width 553 height 48
